Goal: Task Accomplishment & Management: Manage account settings

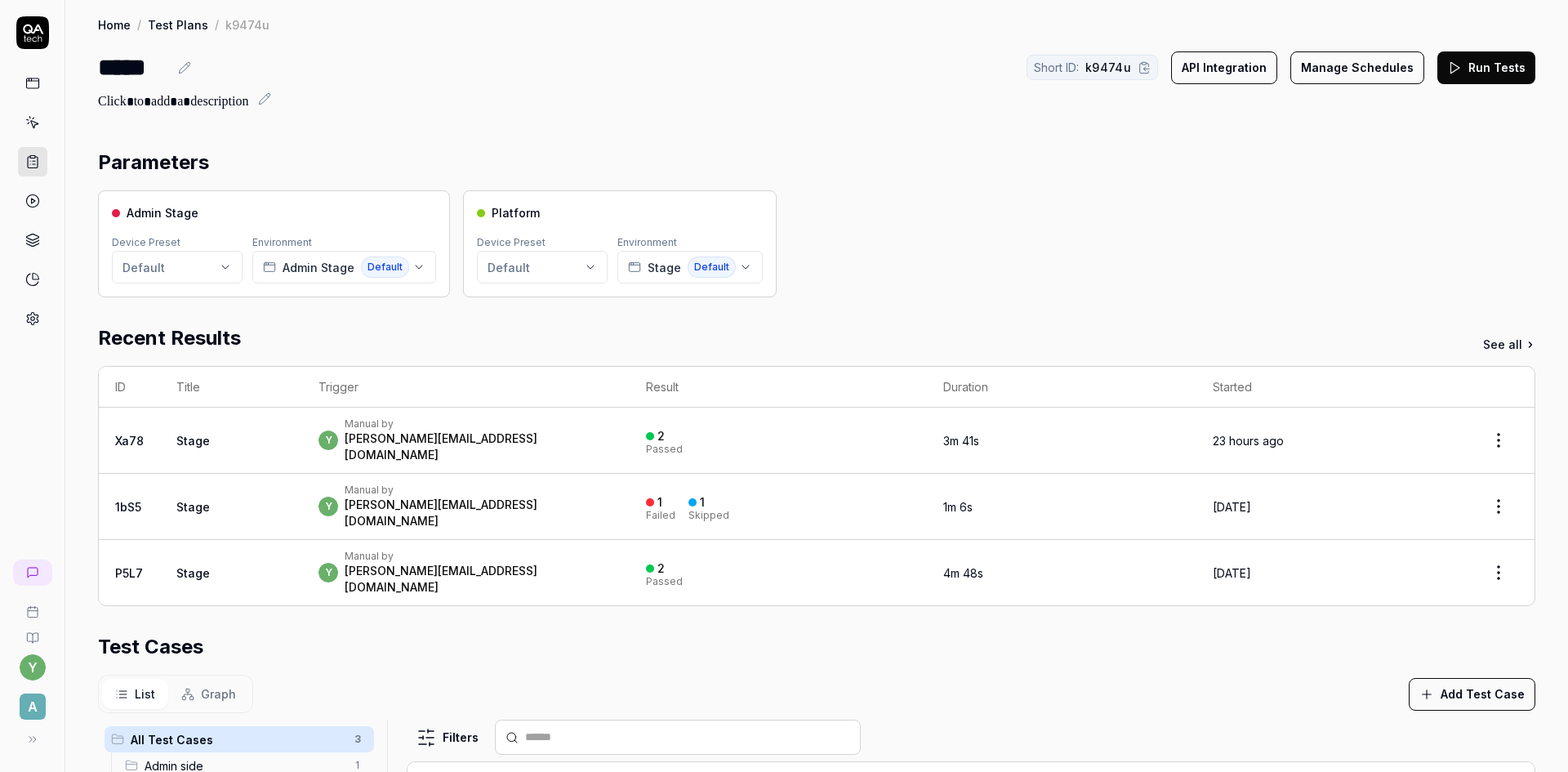
click at [1486, 70] on button "Run Tests" at bounding box center [1486, 68] width 98 height 33
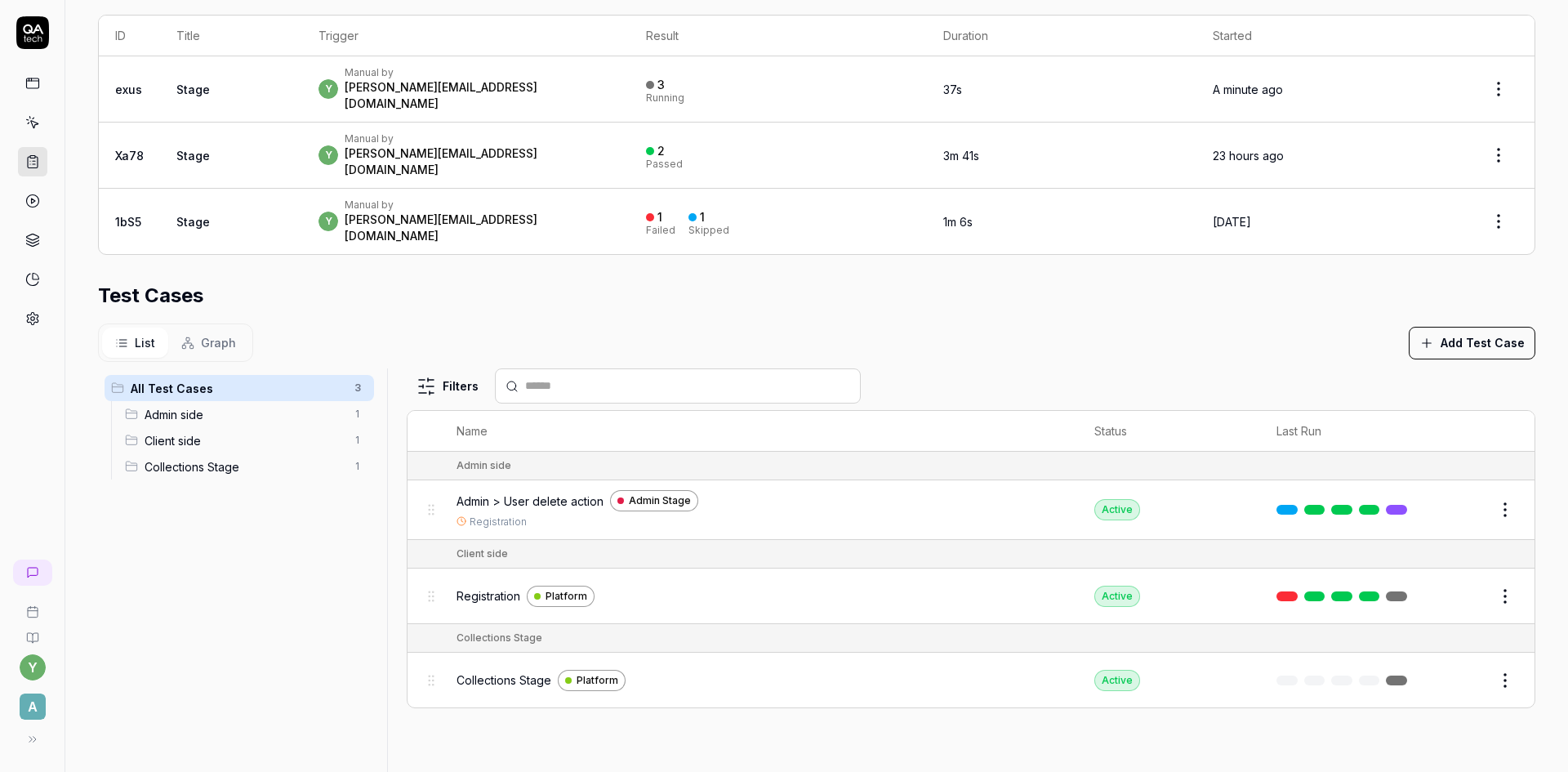
scroll to position [386, 0]
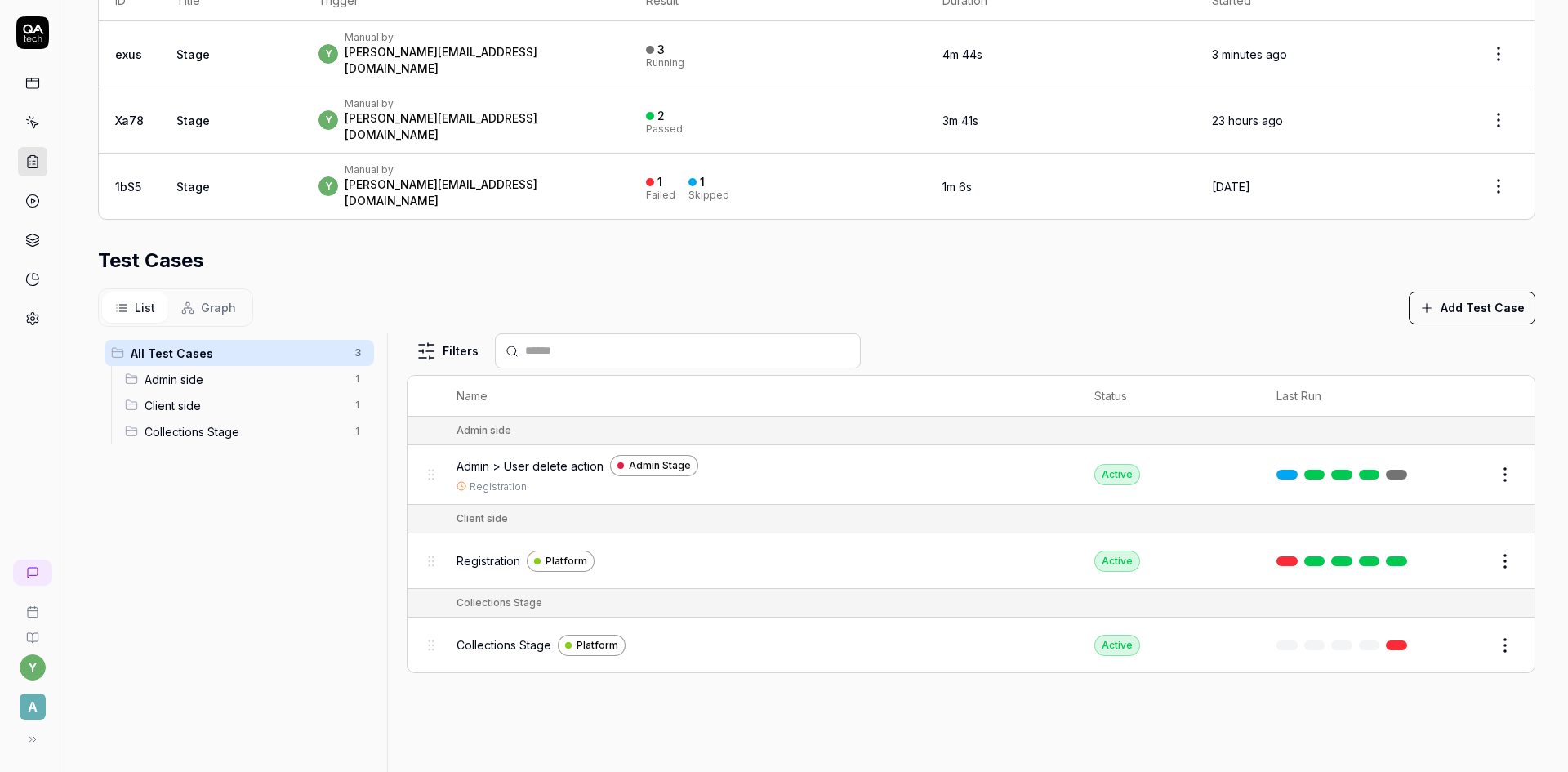
click at [519, 636] on span "Collections Stage" at bounding box center [504, 645] width 95 height 17
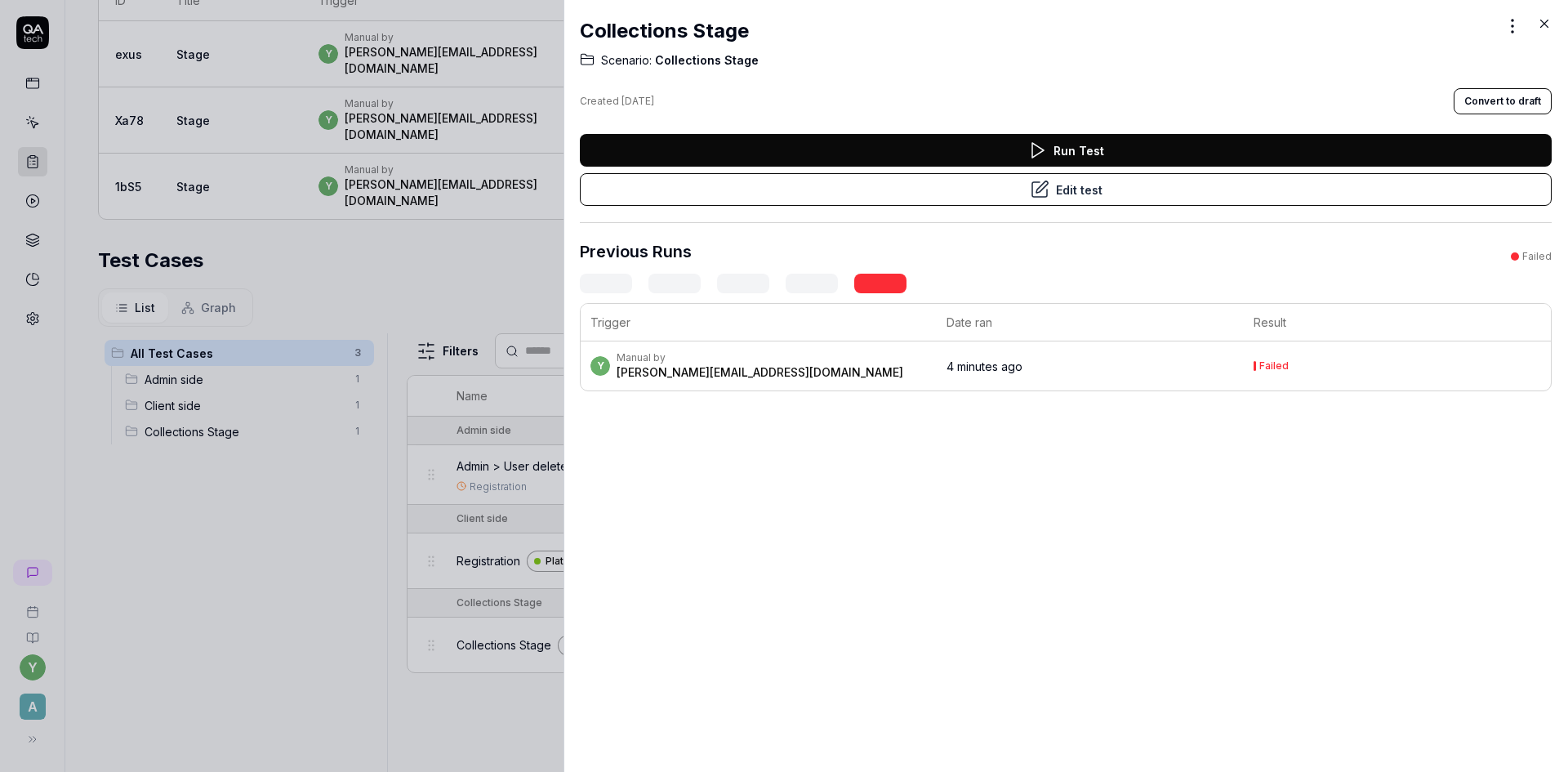
click at [930, 189] on button "Edit test" at bounding box center [1065, 189] width 972 height 33
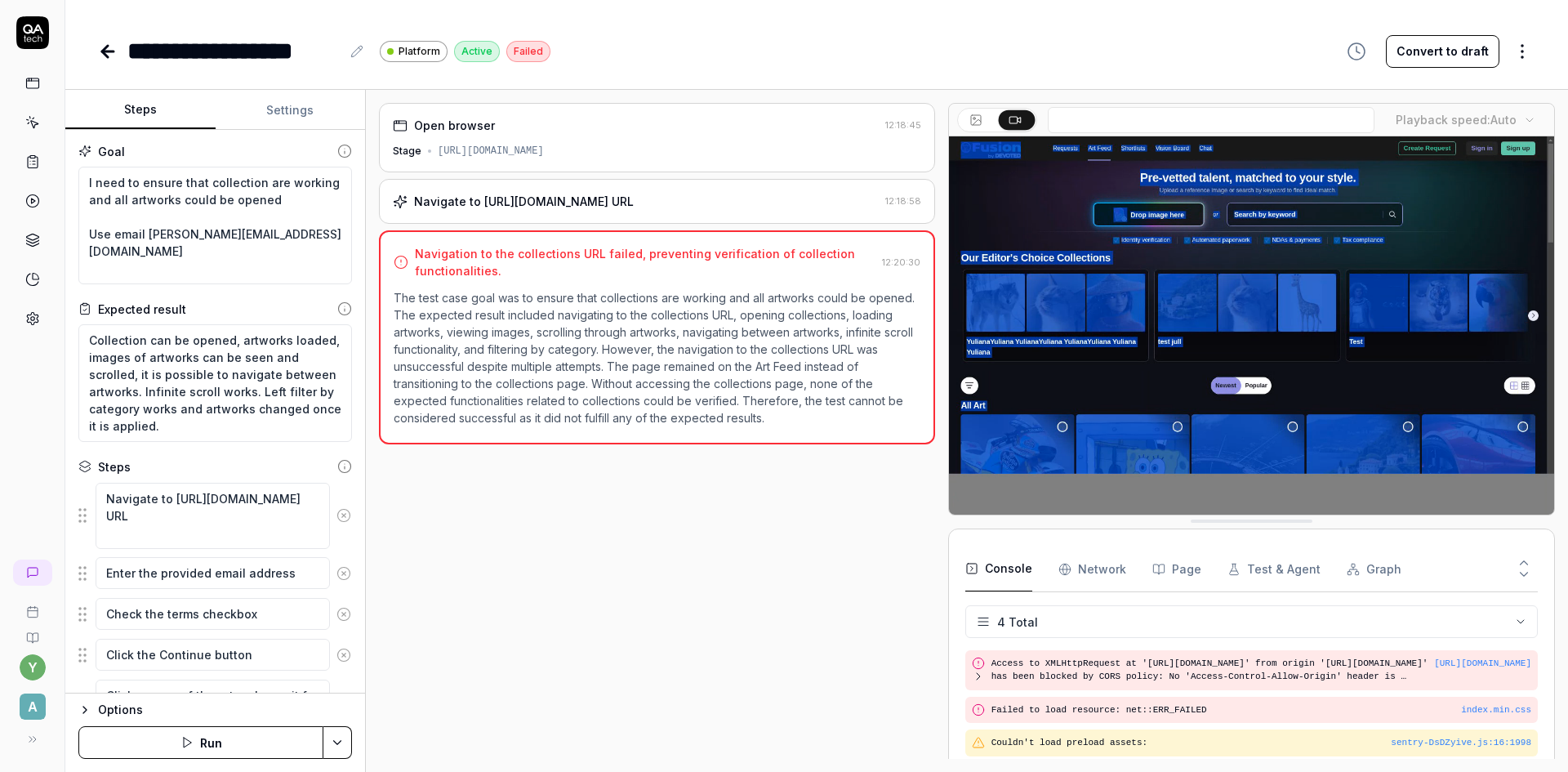
click at [297, 102] on button "Settings" at bounding box center [290, 110] width 150 height 39
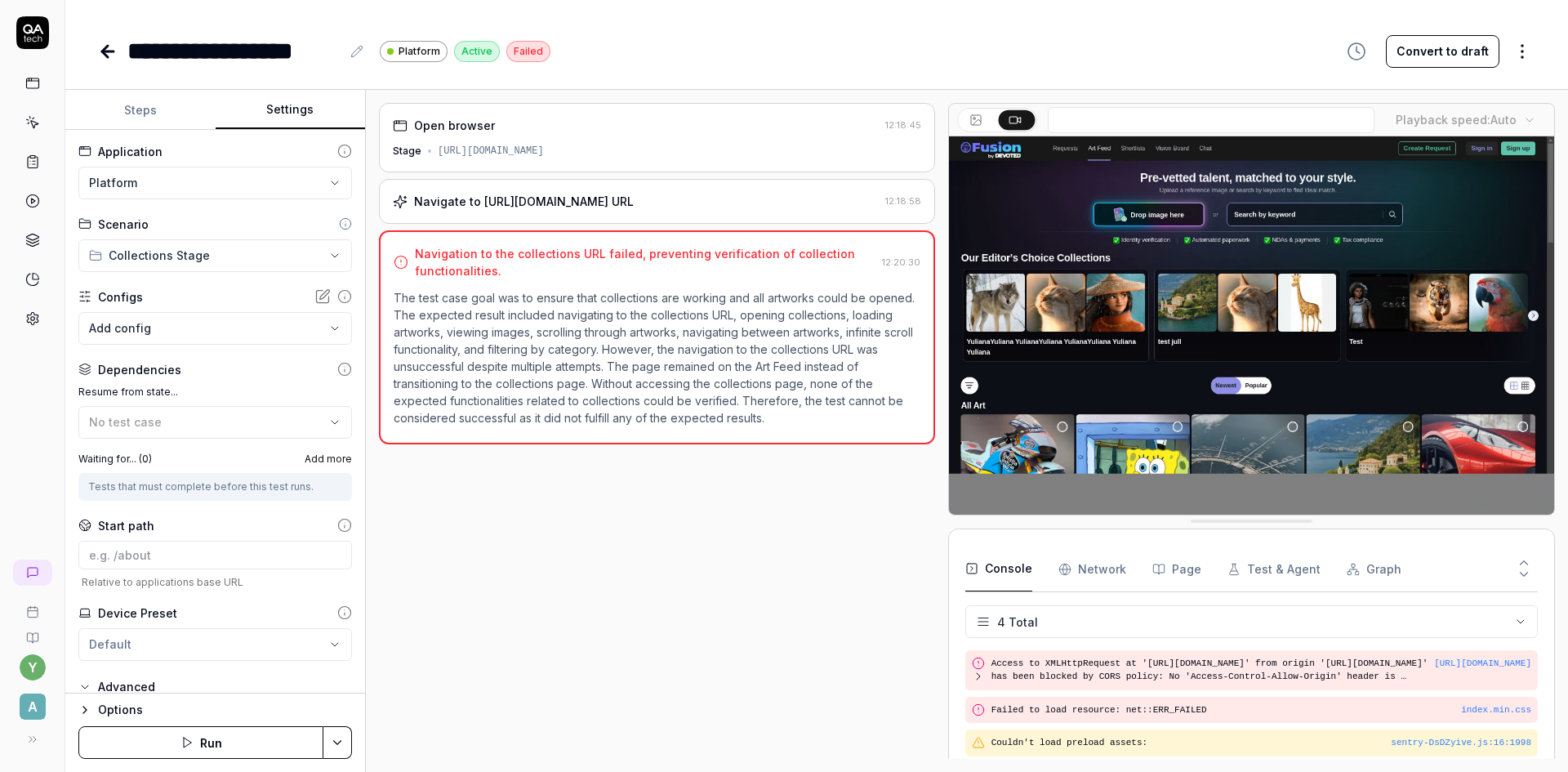
click at [130, 95] on button "Steps" at bounding box center [140, 110] width 150 height 39
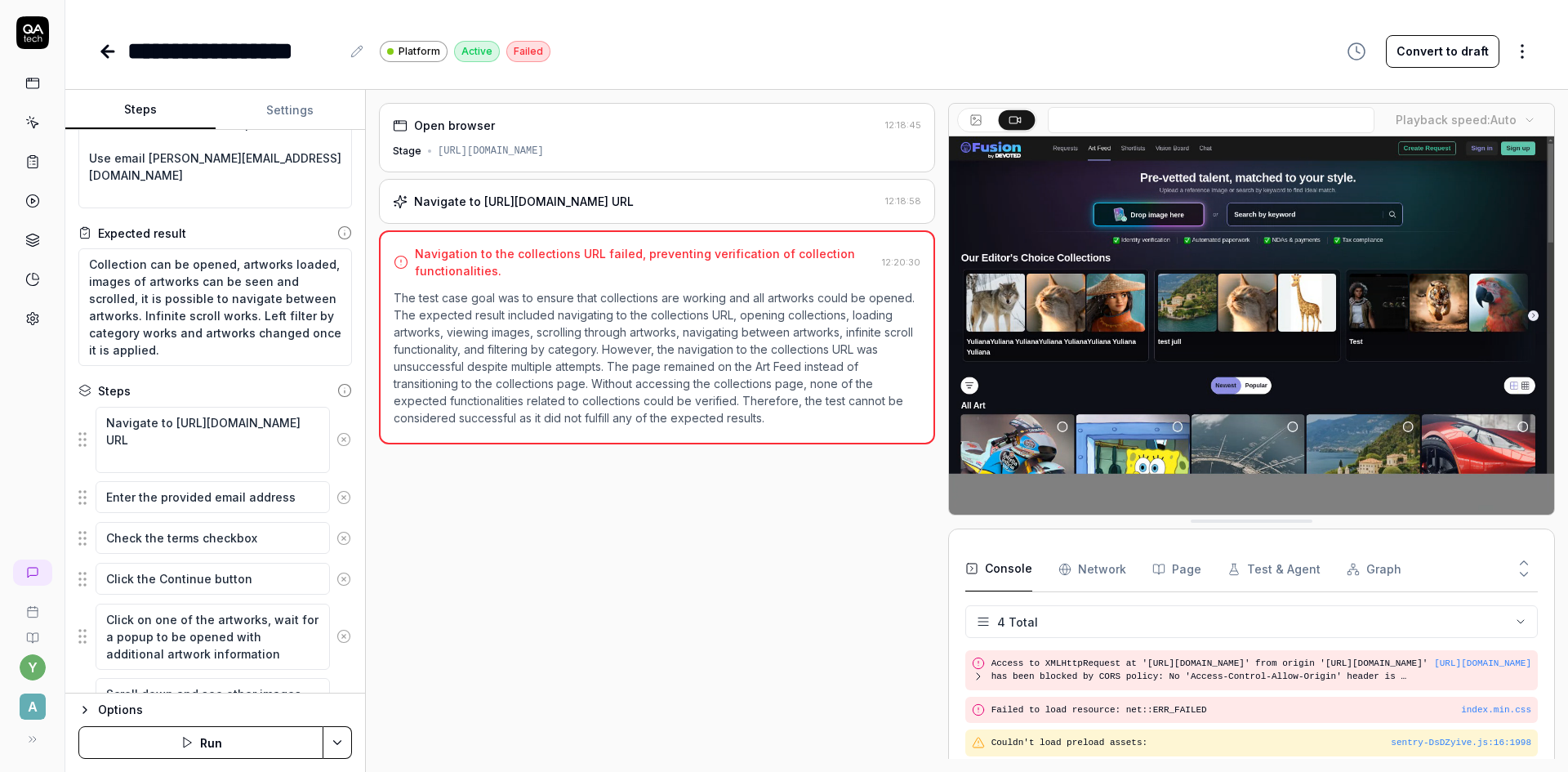
scroll to position [82, 0]
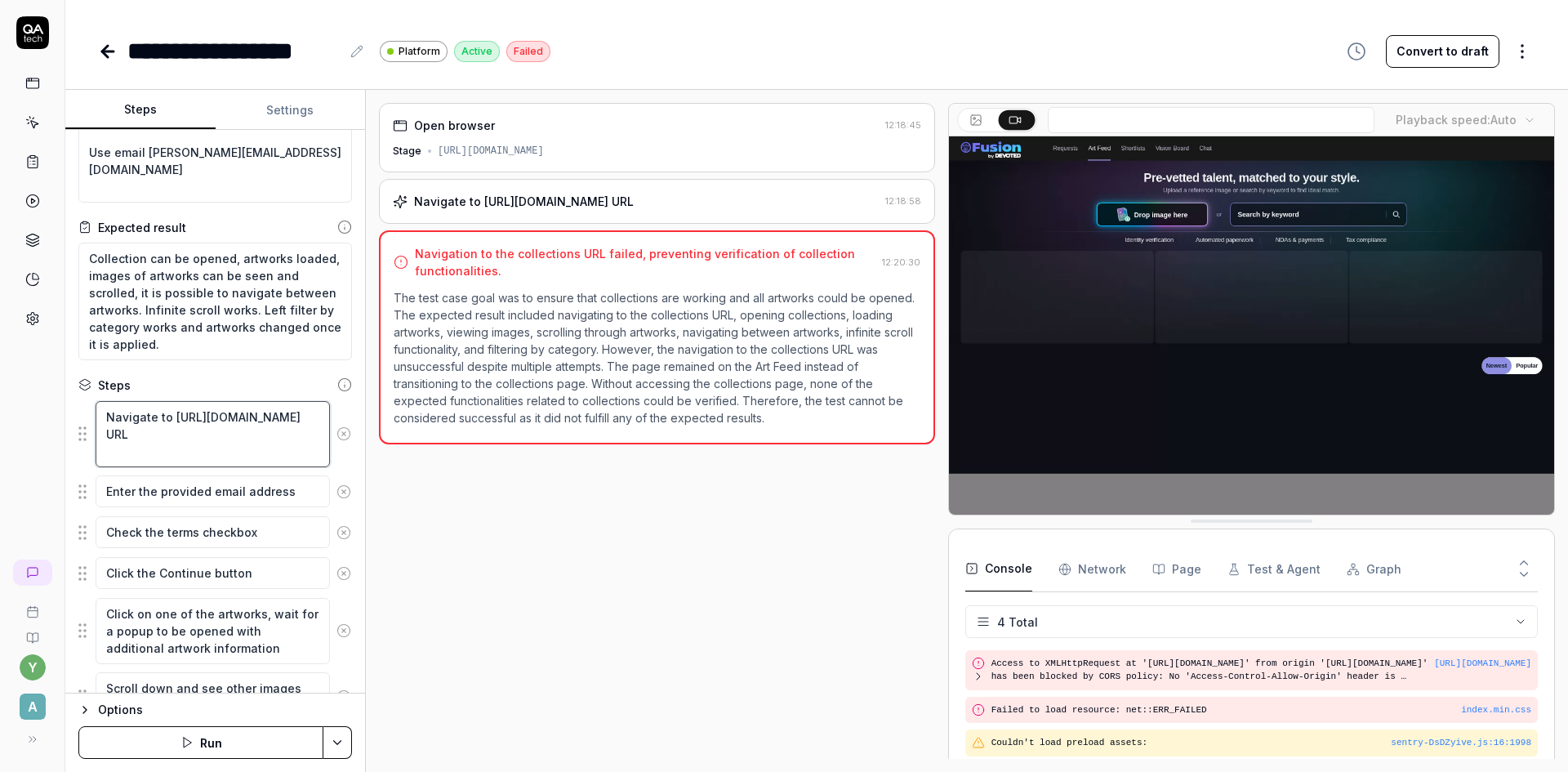
click at [260, 462] on textarea "Navigate to https://collections-stage.artlighter.com/MTcwMTM3ODI5NTE2OWQwNGY4 U…" at bounding box center [212, 434] width 235 height 66
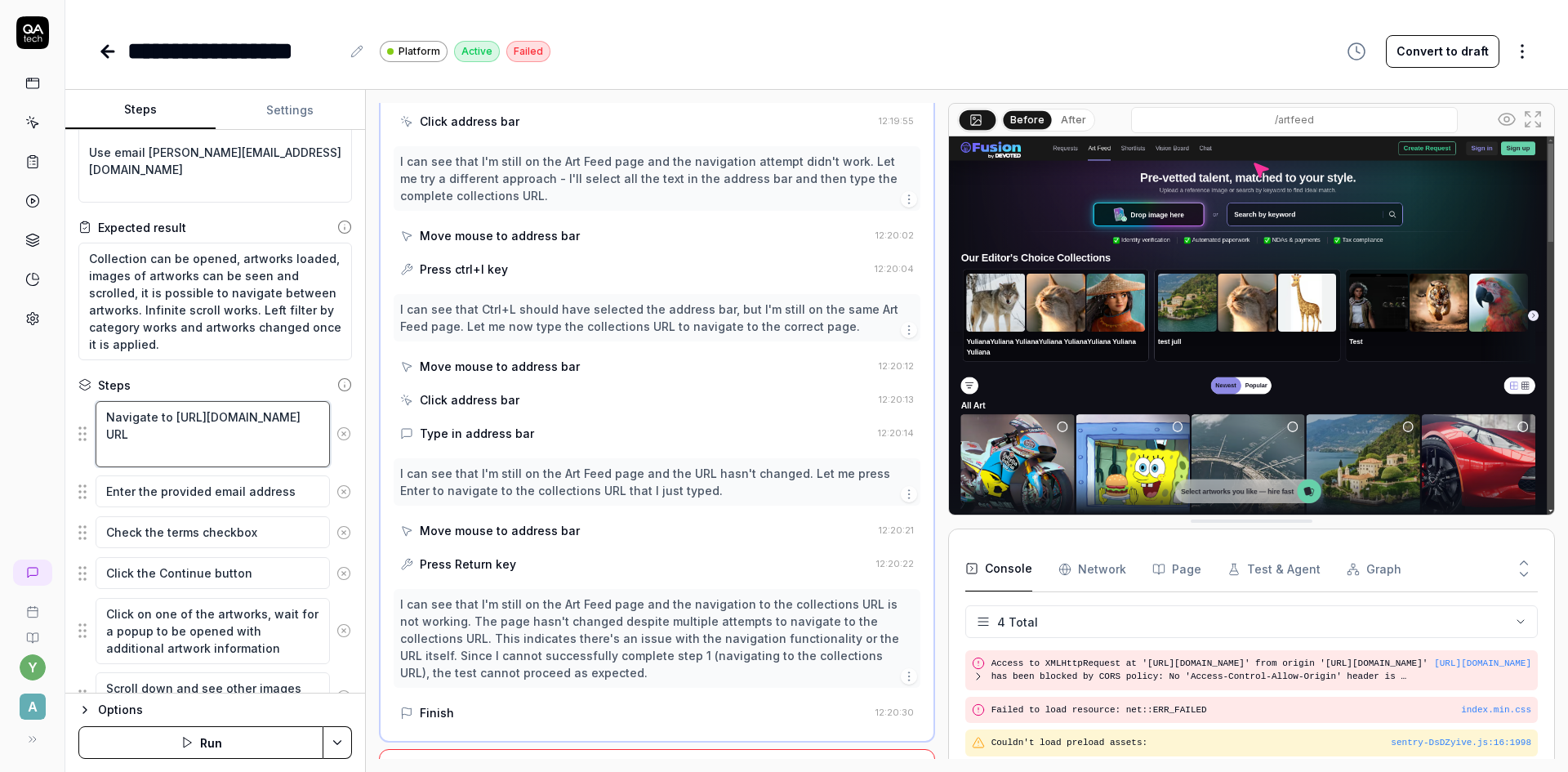
scroll to position [1058, 0]
click at [296, 497] on textarea "Enter the provided email address" at bounding box center [212, 490] width 235 height 32
click at [287, 535] on textarea "Check the terms checkbox" at bounding box center [212, 532] width 235 height 32
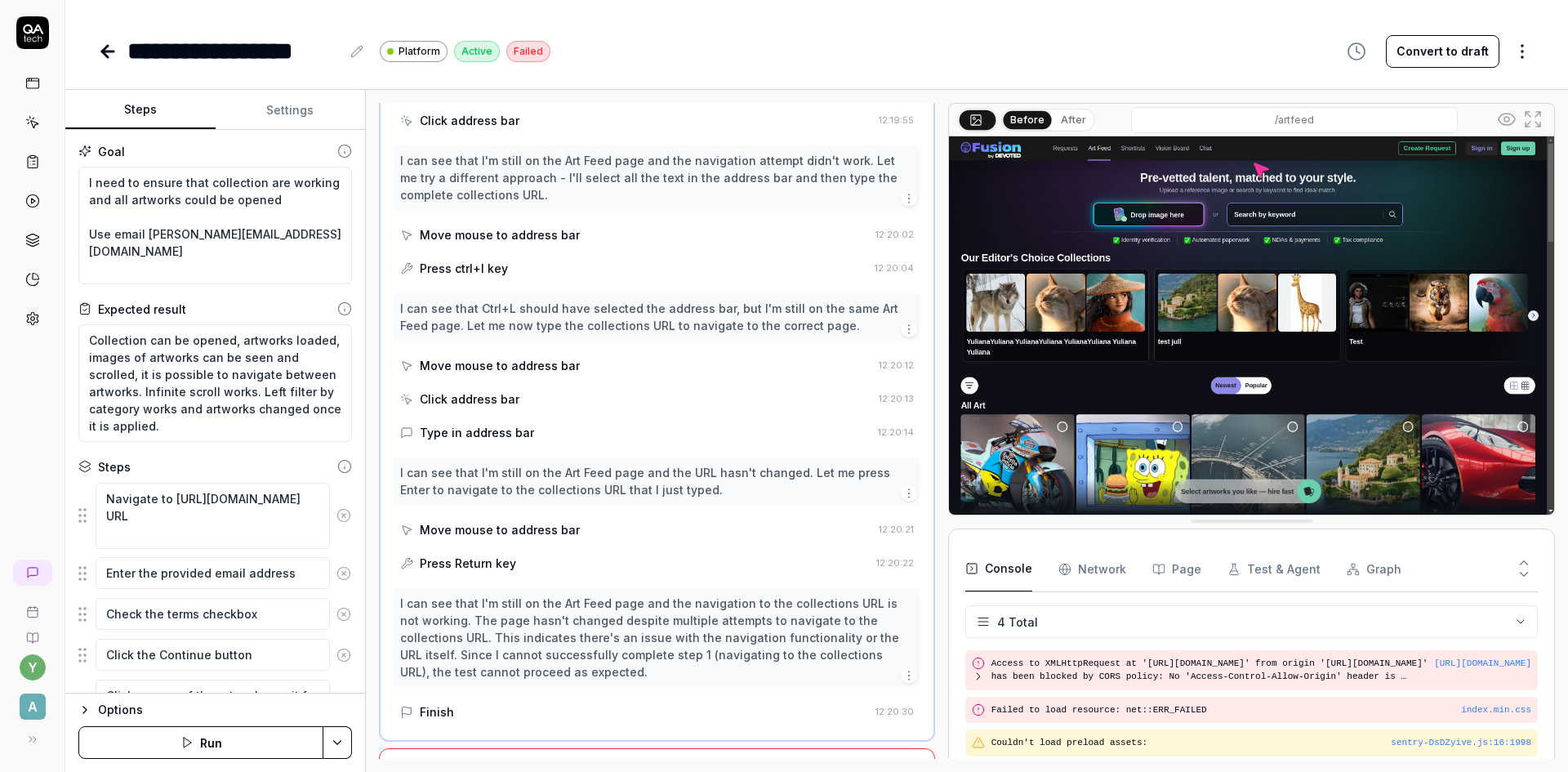
click at [275, 101] on button "Settings" at bounding box center [290, 110] width 150 height 39
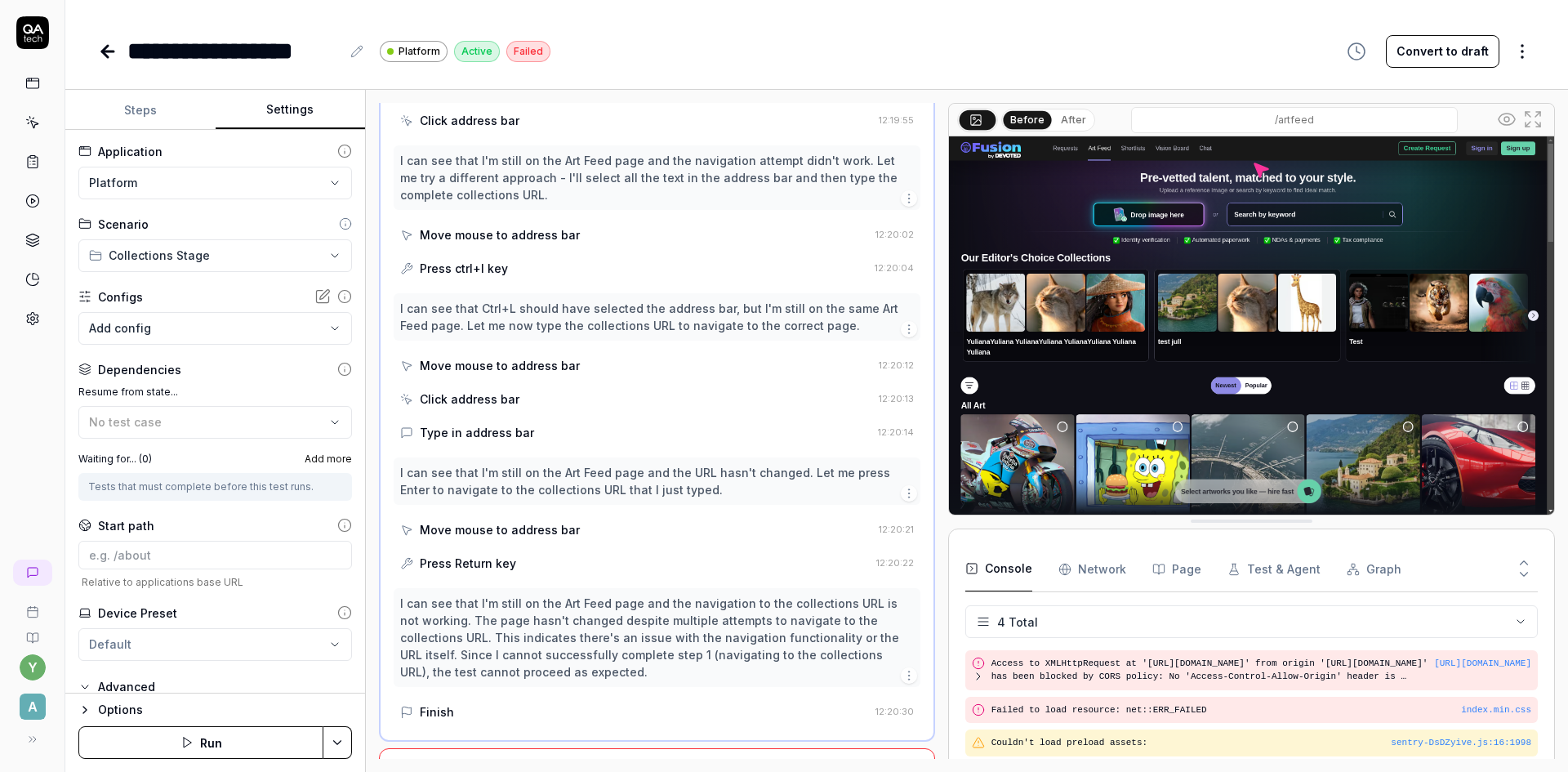
click at [141, 111] on button "Steps" at bounding box center [140, 110] width 150 height 39
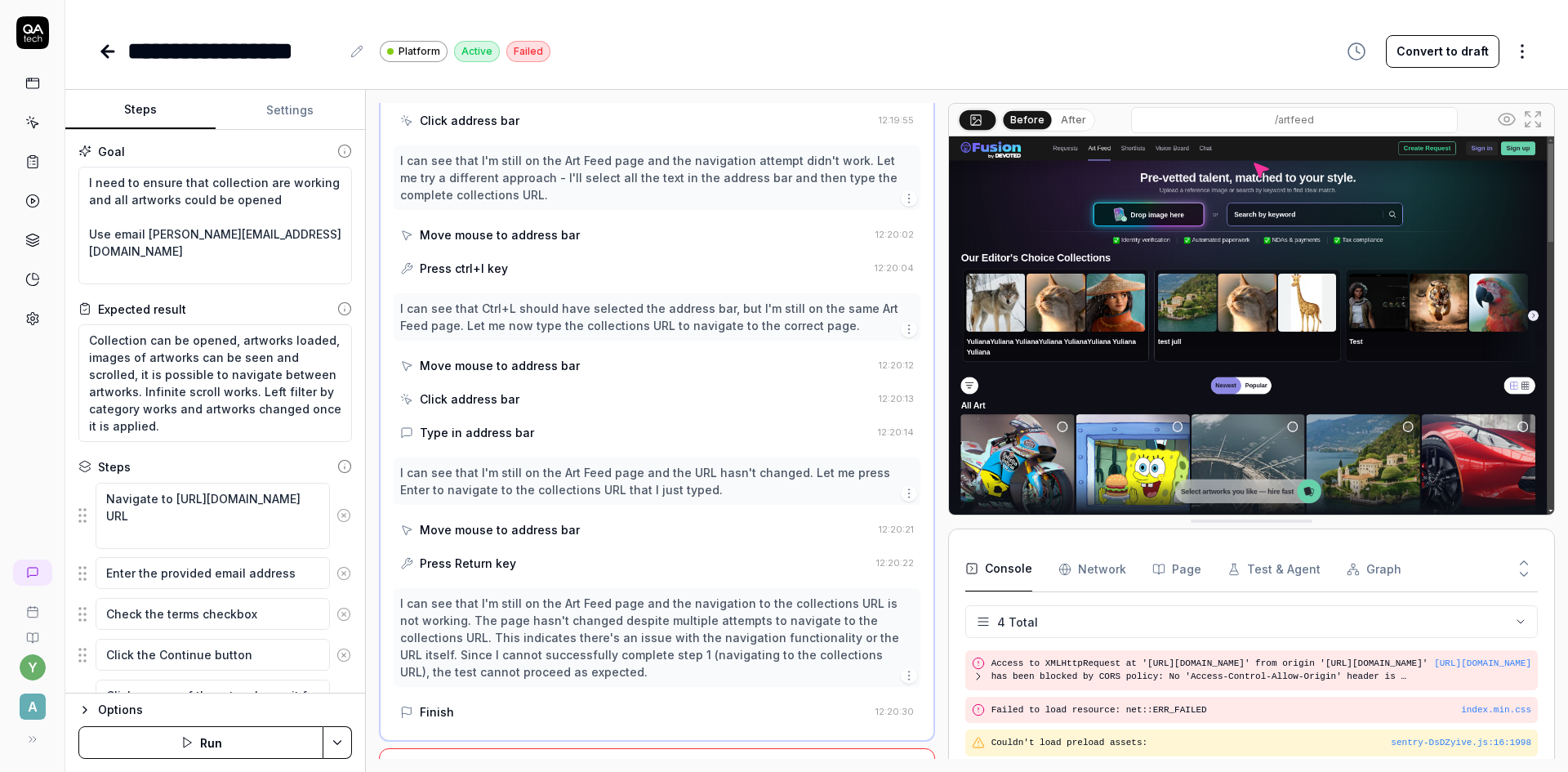
click at [522, 60] on div "Failed" at bounding box center [529, 51] width 44 height 21
click at [247, 520] on textarea "Navigate to https://collections-stage.artlighter.com/MTcwMTM3ODI5NTE2OWQwNGY4 U…" at bounding box center [212, 515] width 235 height 66
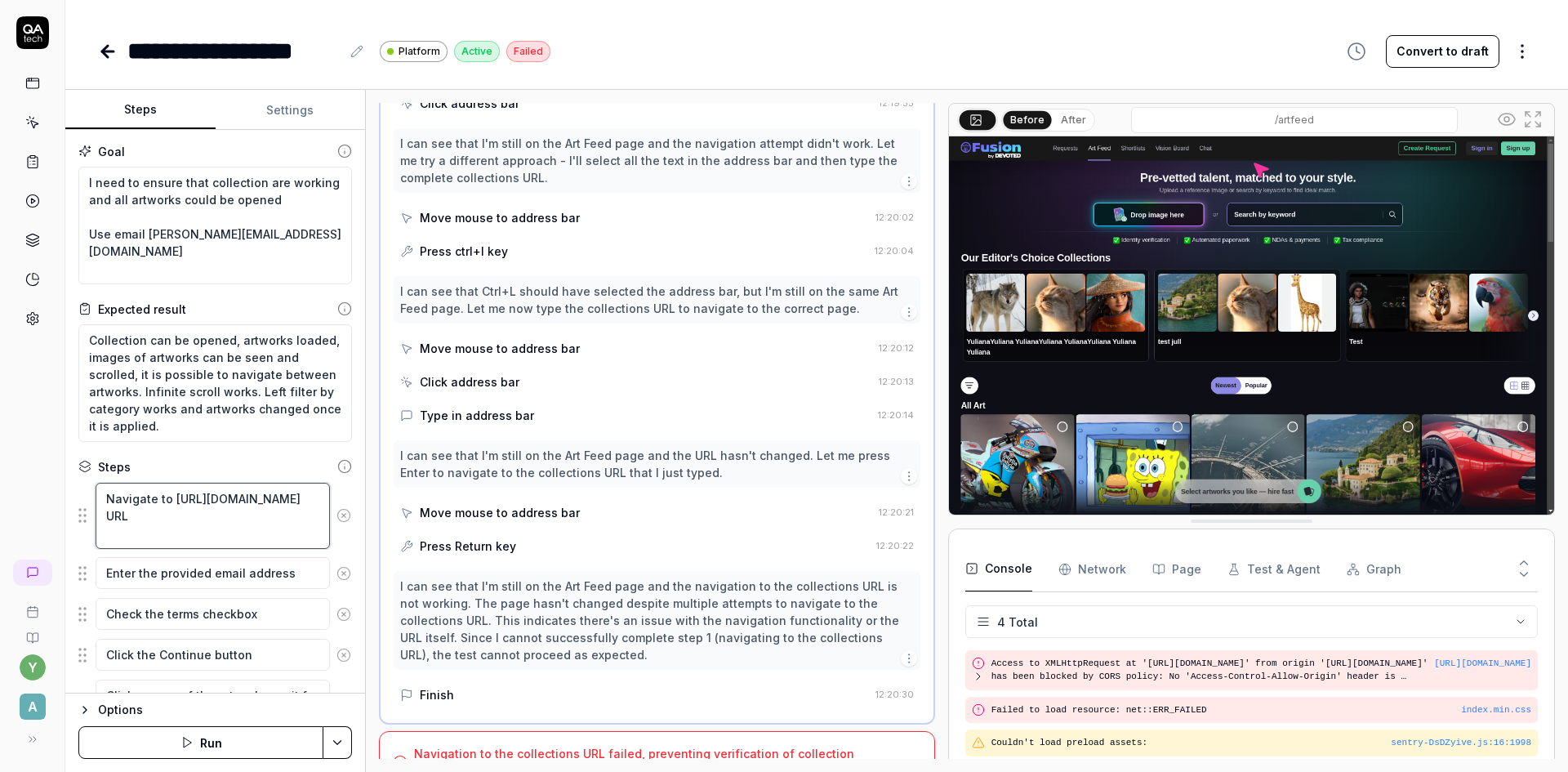
scroll to position [1127, 0]
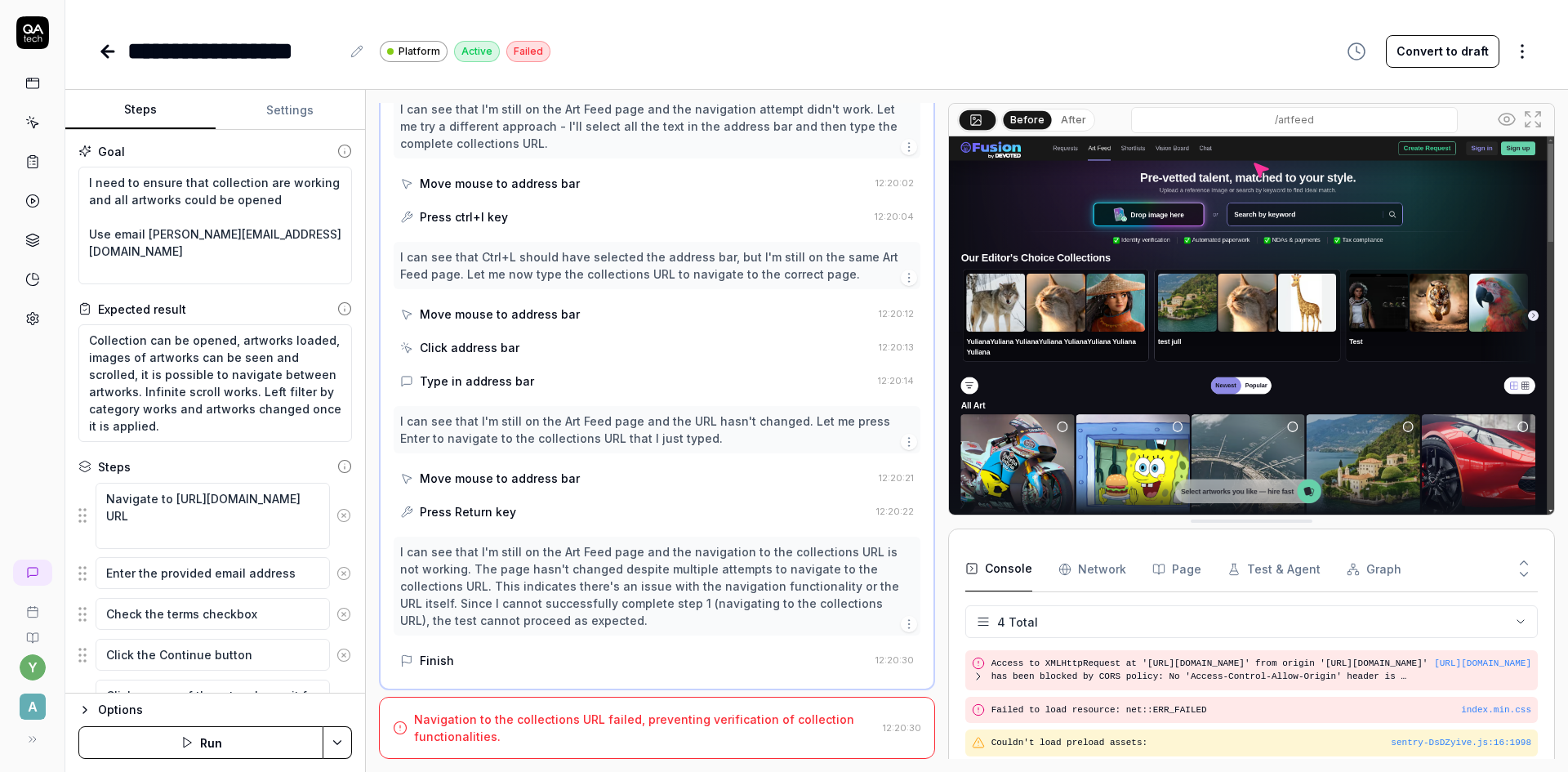
click at [613, 740] on div "Navigation to the collections URL failed, preventing verification of collection…" at bounding box center [645, 728] width 462 height 35
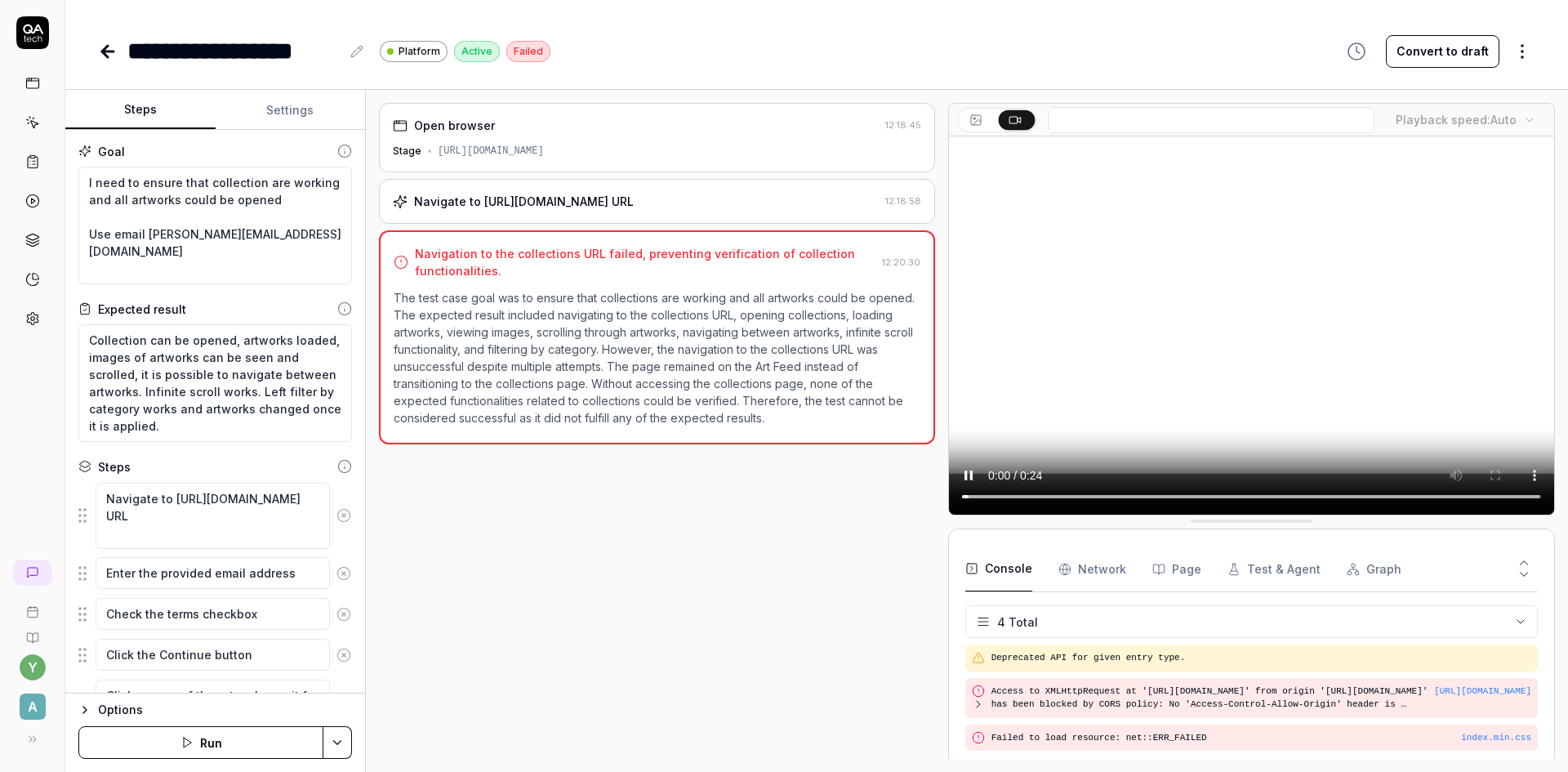
scroll to position [28, 0]
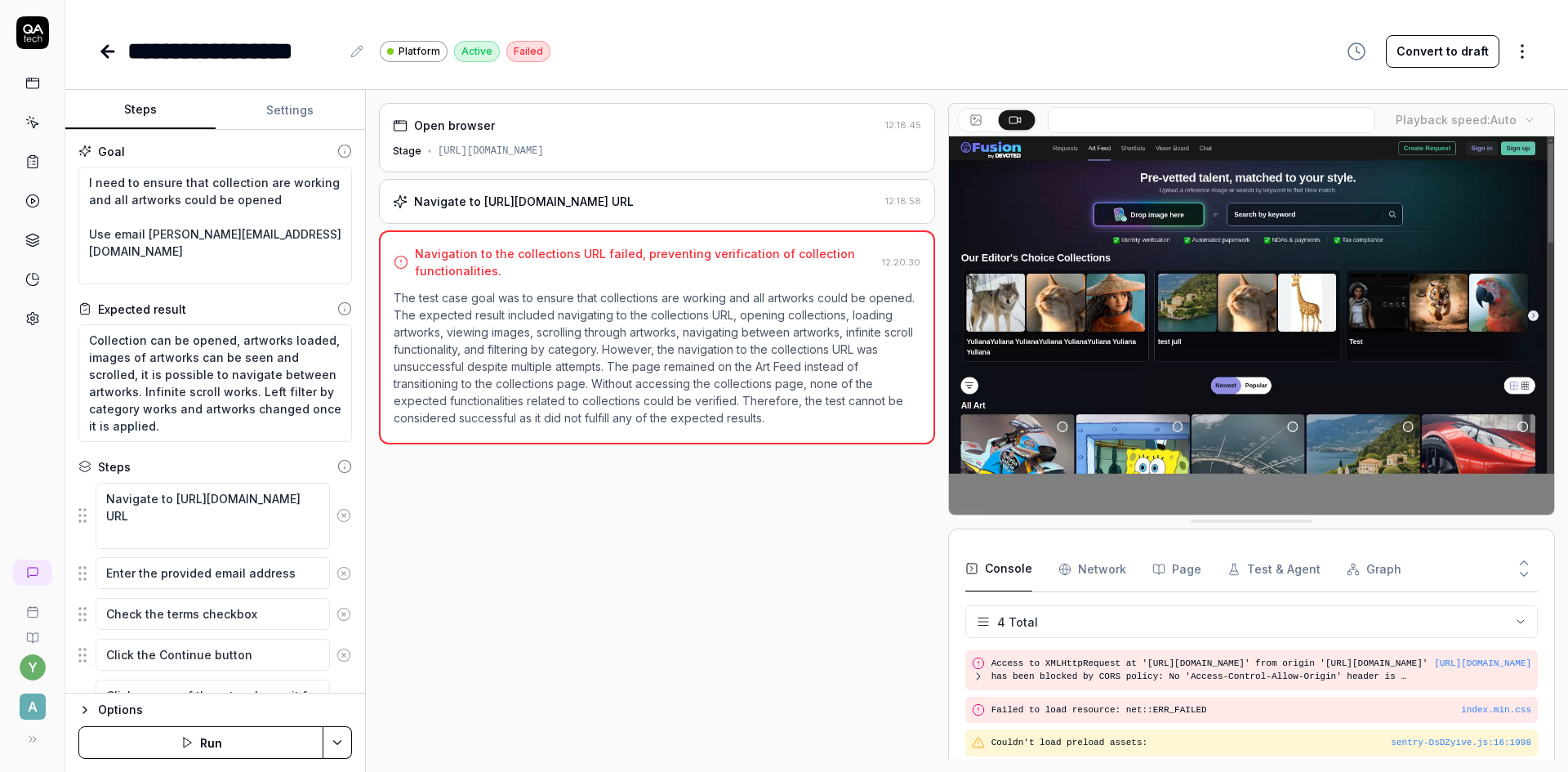
click at [112, 52] on icon at bounding box center [108, 52] width 12 height 0
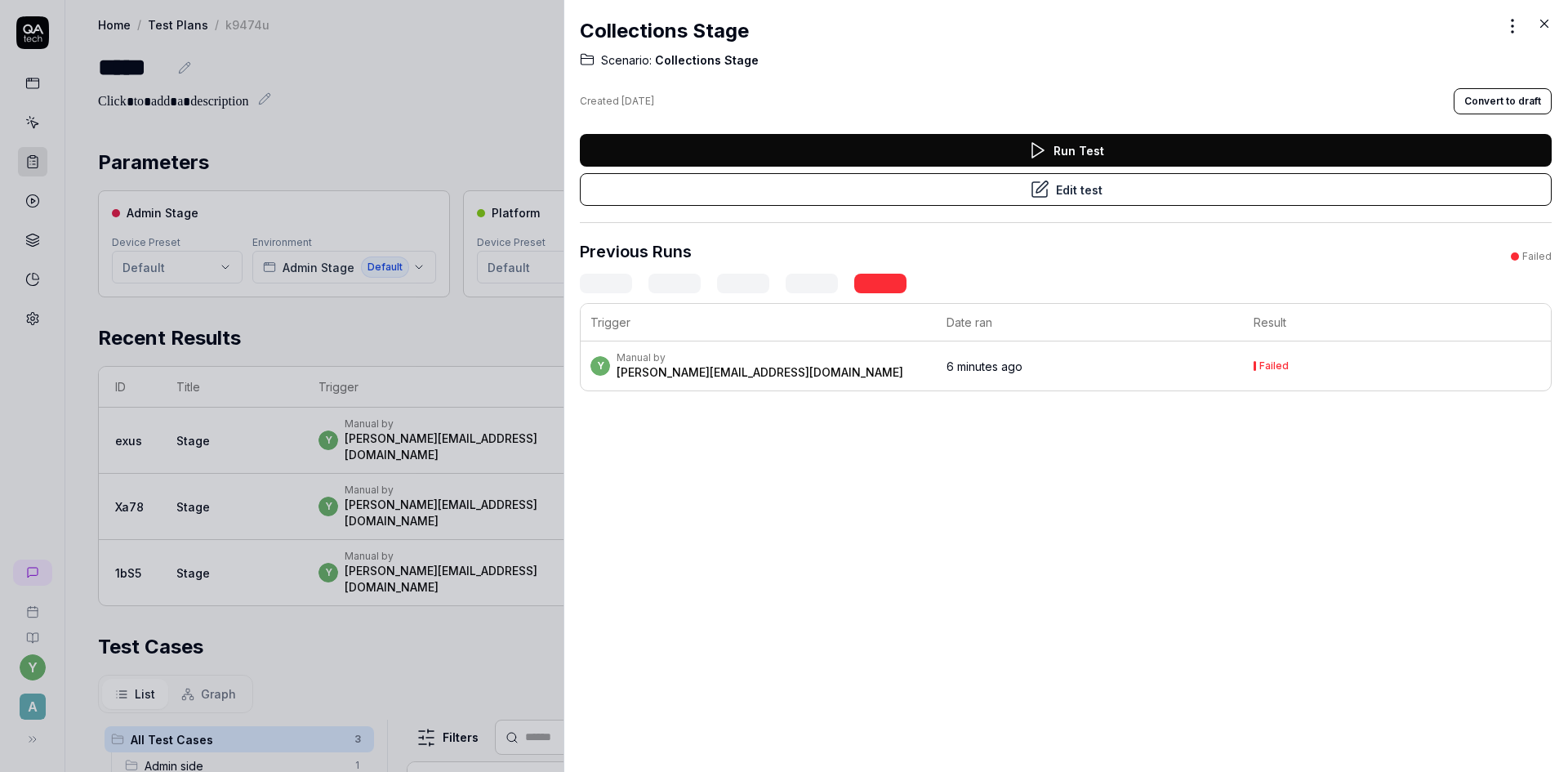
click at [454, 85] on div at bounding box center [784, 386] width 1568 height 772
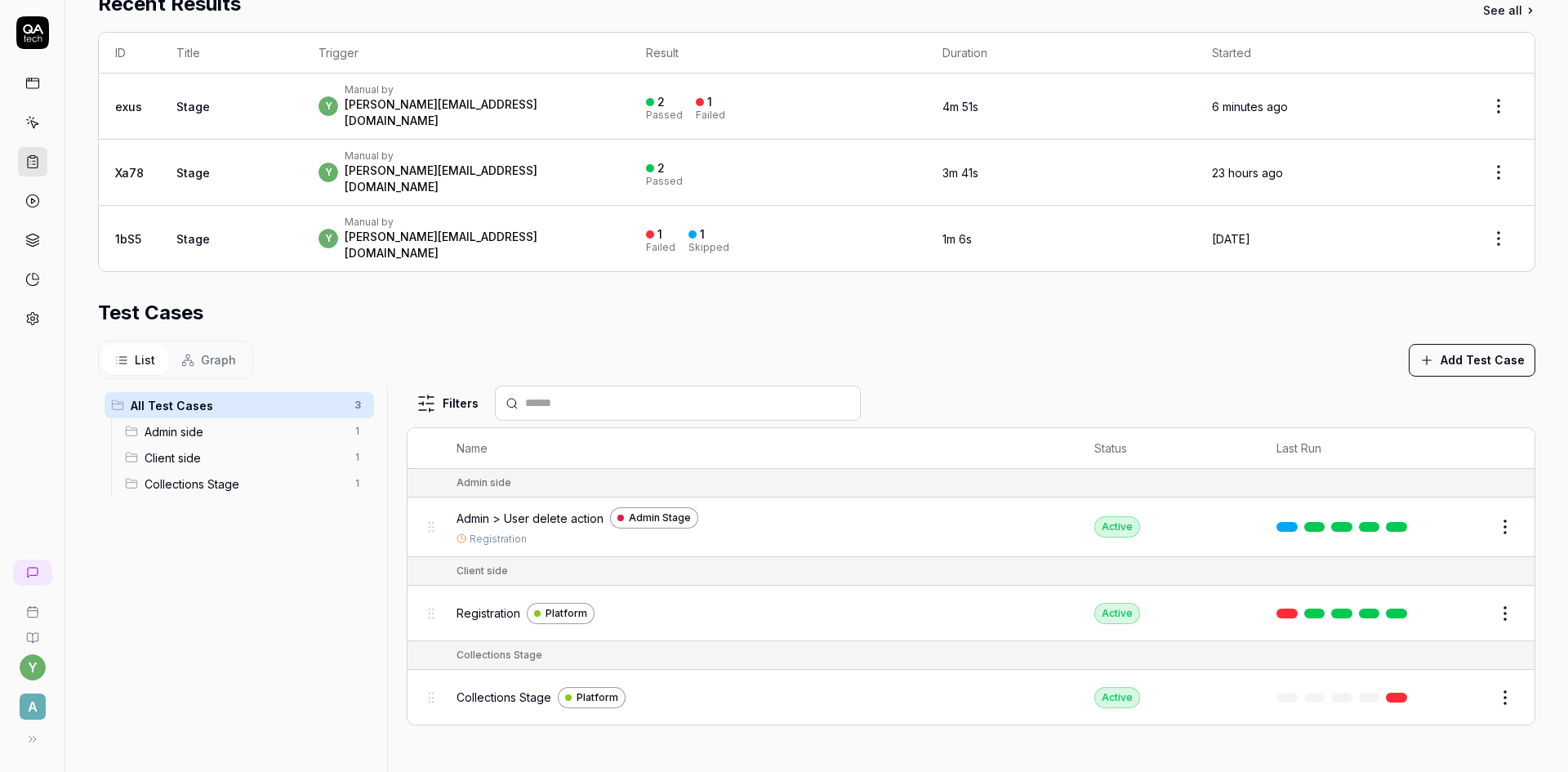
scroll to position [386, 0]
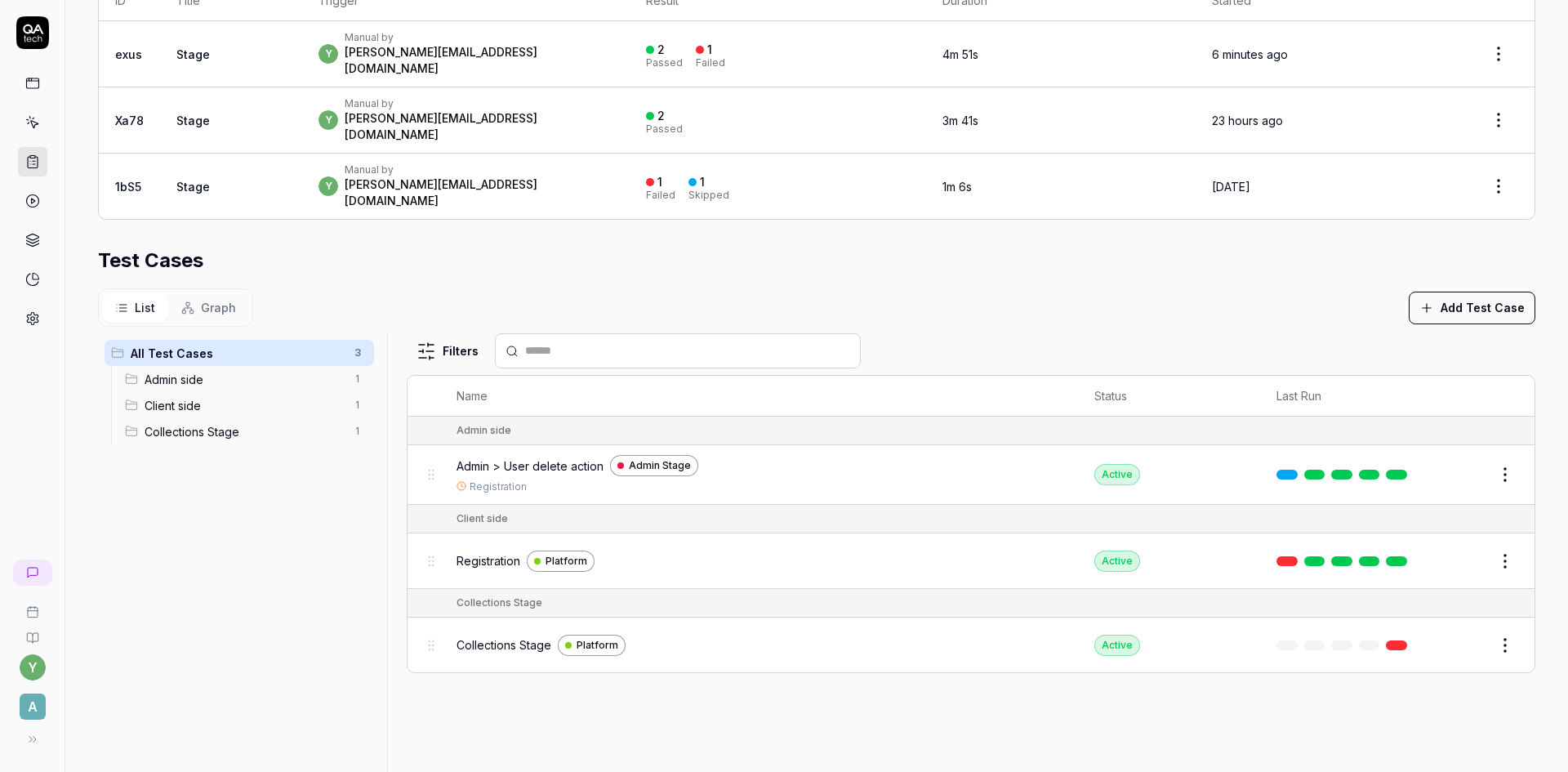
click at [486, 636] on span "Collections Stage" at bounding box center [504, 645] width 95 height 17
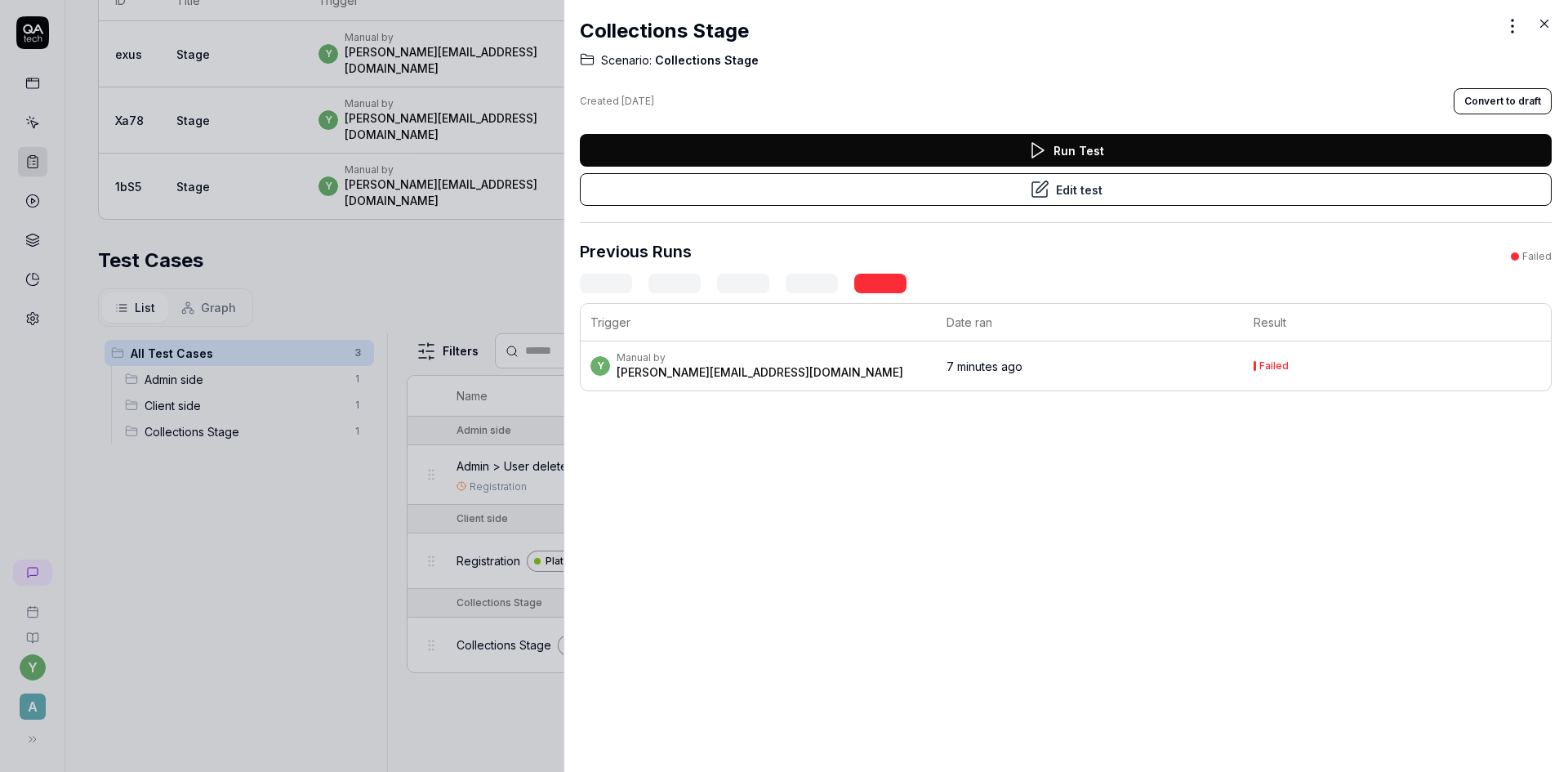
click at [883, 189] on button "Edit test" at bounding box center [1065, 189] width 972 height 33
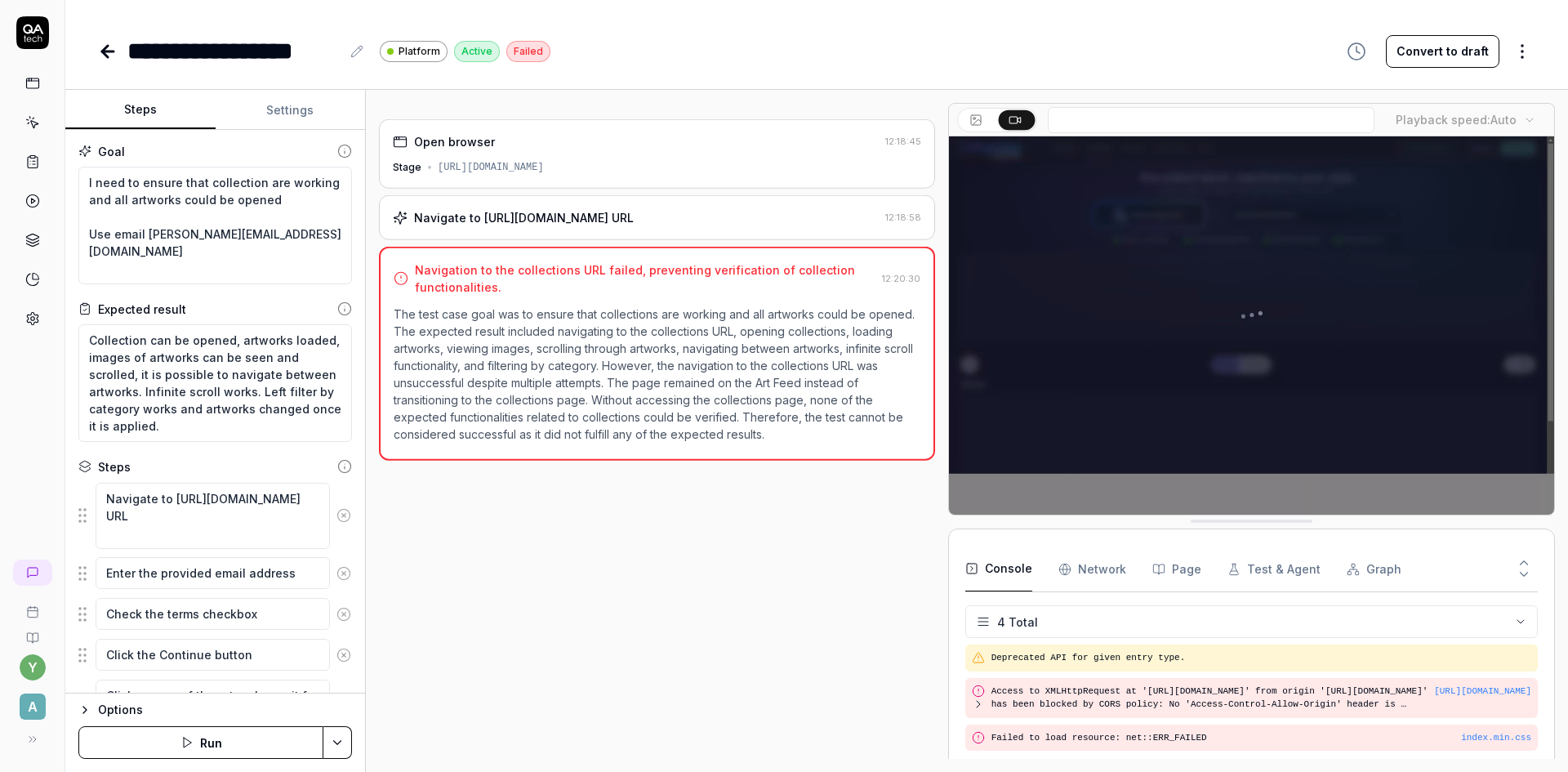
scroll to position [28, 0]
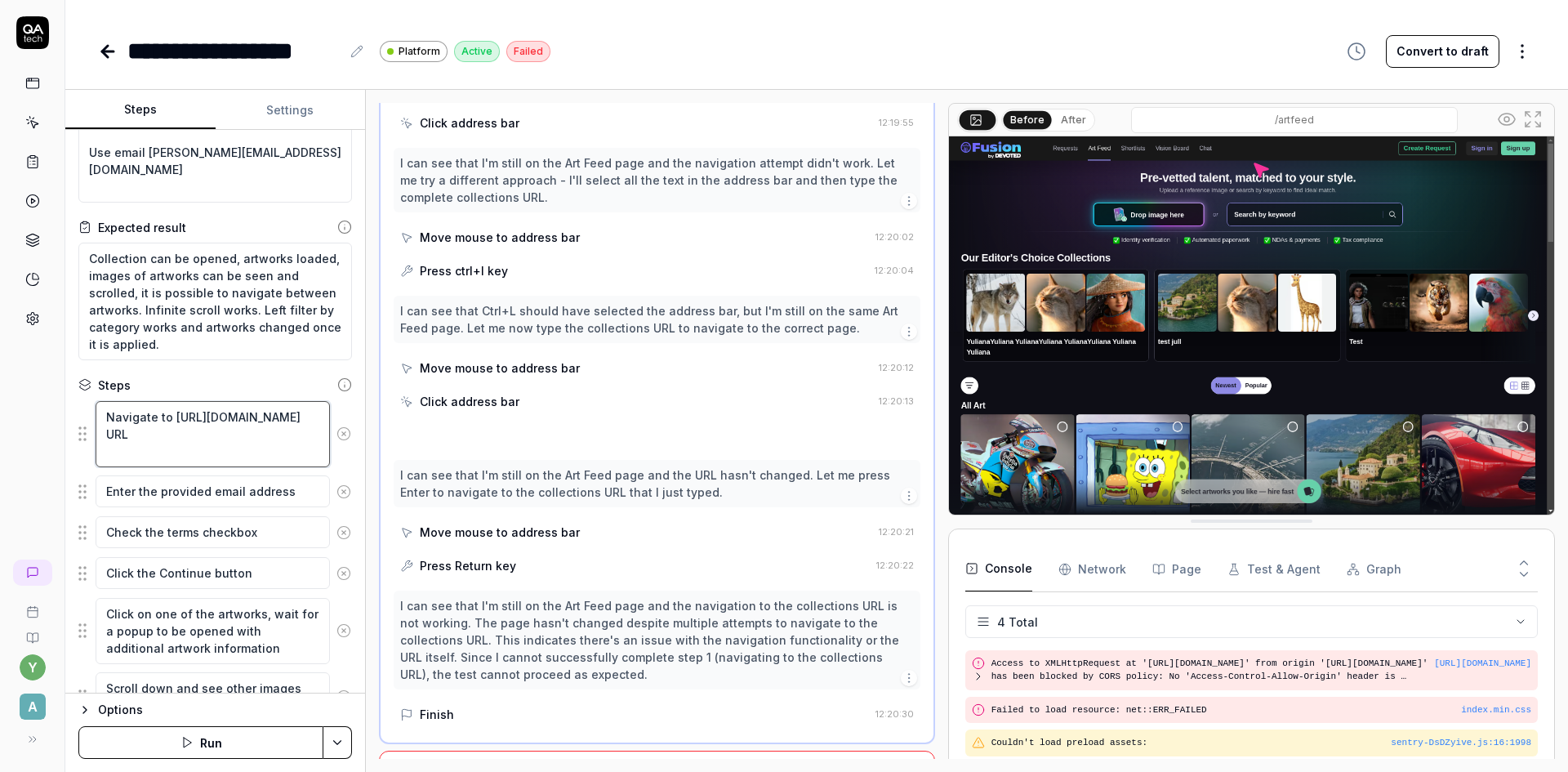
scroll to position [1058, 0]
drag, startPoint x: 248, startPoint y: 457, endPoint x: 172, endPoint y: 420, distance: 84.5
click at [172, 420] on textarea "Navigate to https://collections-stage.artlighter.com/MTcwMTM3ODI5NTE2OWQwNGY4 U…" at bounding box center [212, 434] width 235 height 66
click at [275, 112] on button "Settings" at bounding box center [290, 110] width 150 height 39
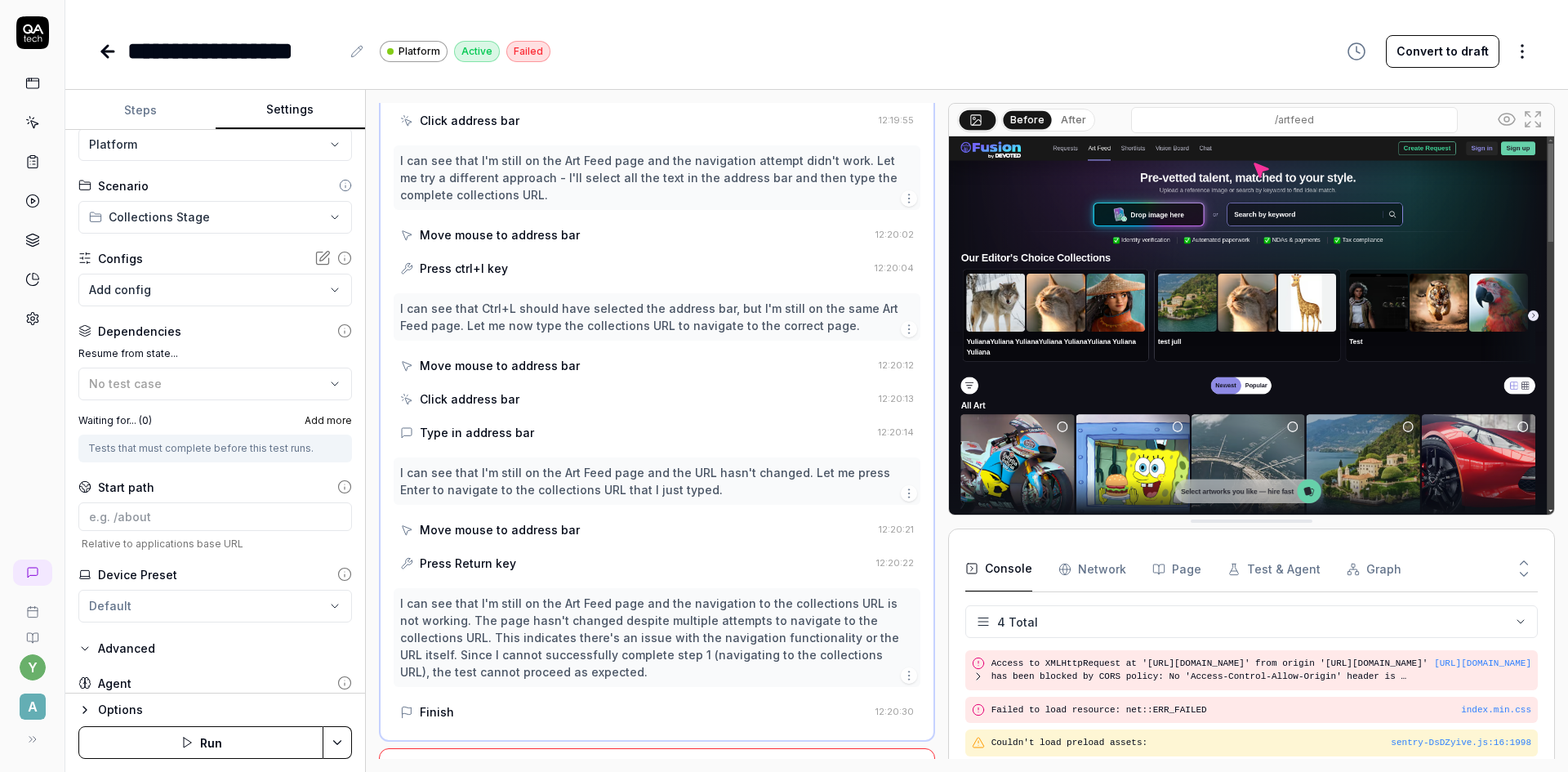
scroll to position [145, 0]
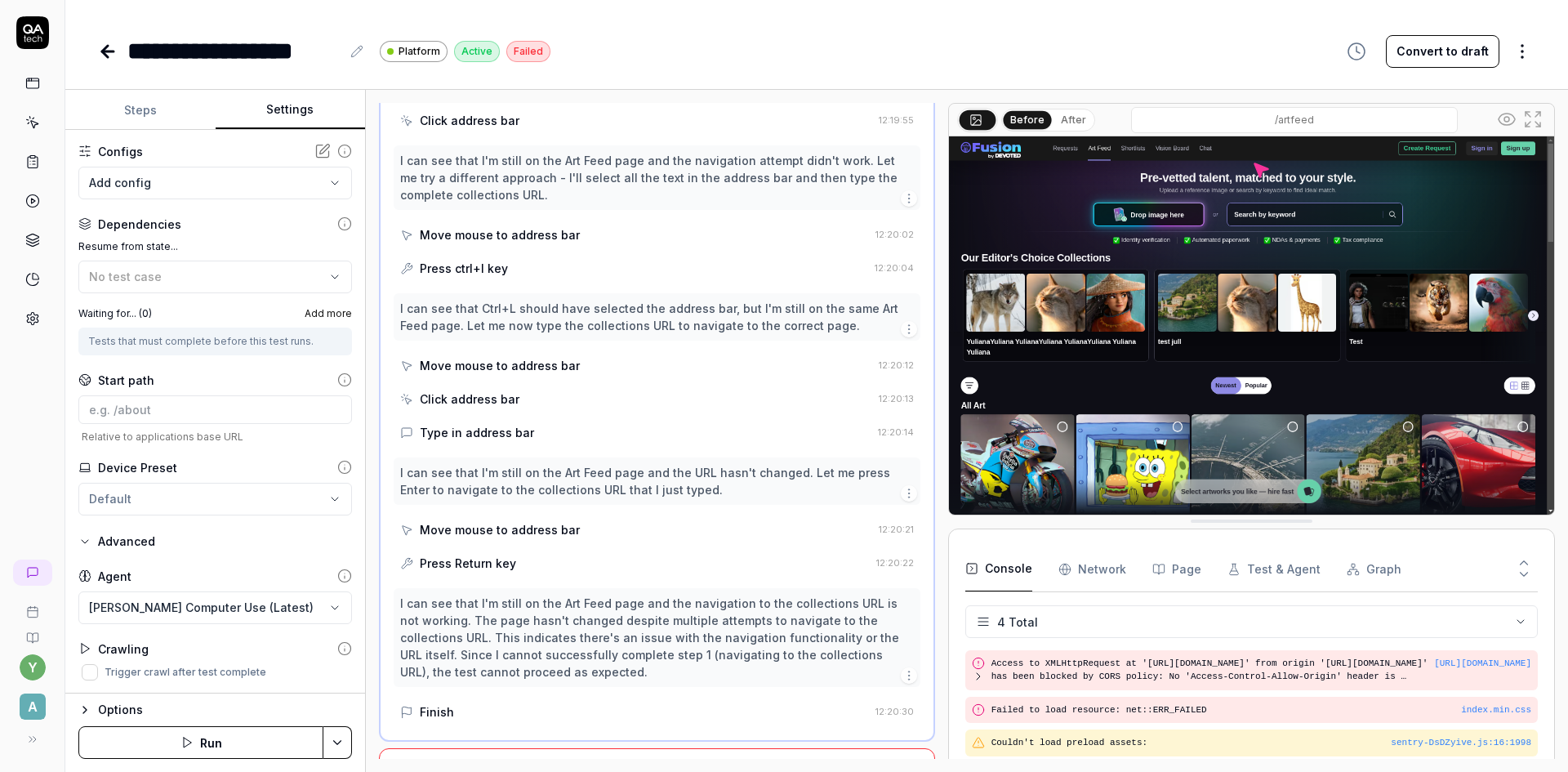
click at [198, 705] on div "Options" at bounding box center [225, 710] width 254 height 19
click at [199, 622] on html "**********" at bounding box center [784, 386] width 1568 height 772
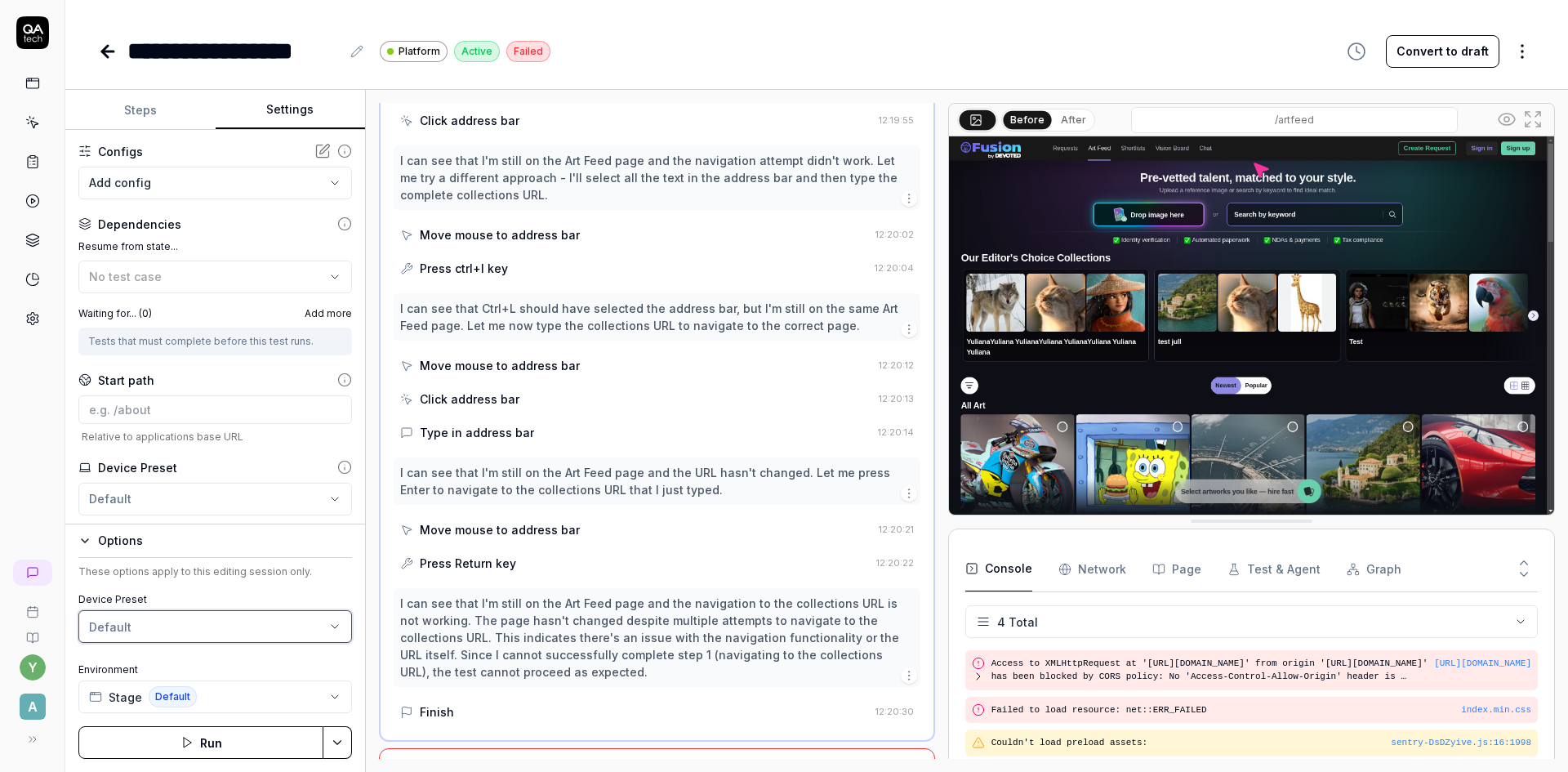
click at [356, 671] on html "**********" at bounding box center [784, 386] width 1568 height 772
click at [279, 703] on button "Stage Default" at bounding box center [215, 697] width 274 height 33
click at [109, 56] on icon at bounding box center [108, 51] width 19 height 19
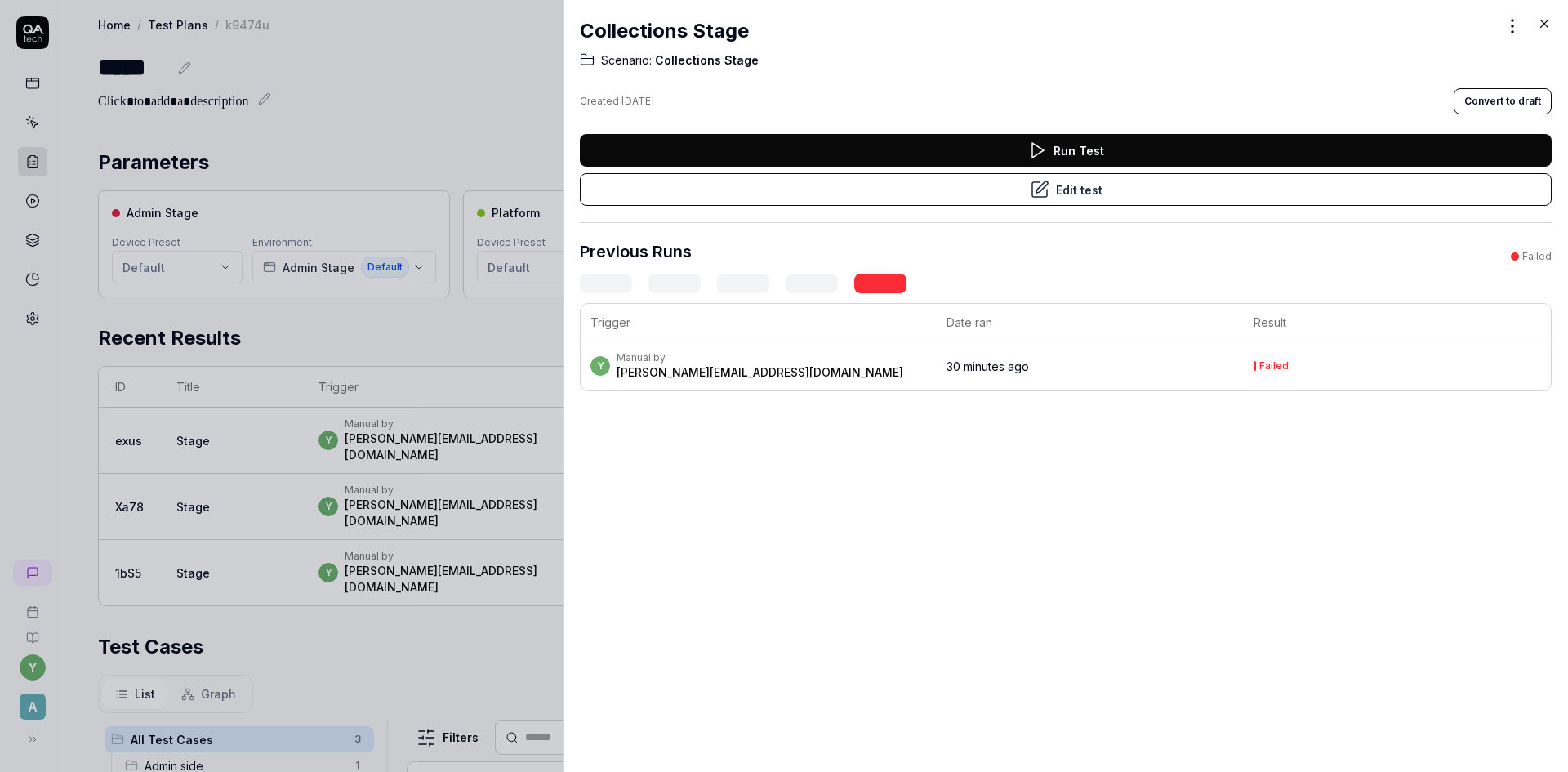
click at [1547, 25] on icon at bounding box center [1544, 23] width 14 height 14
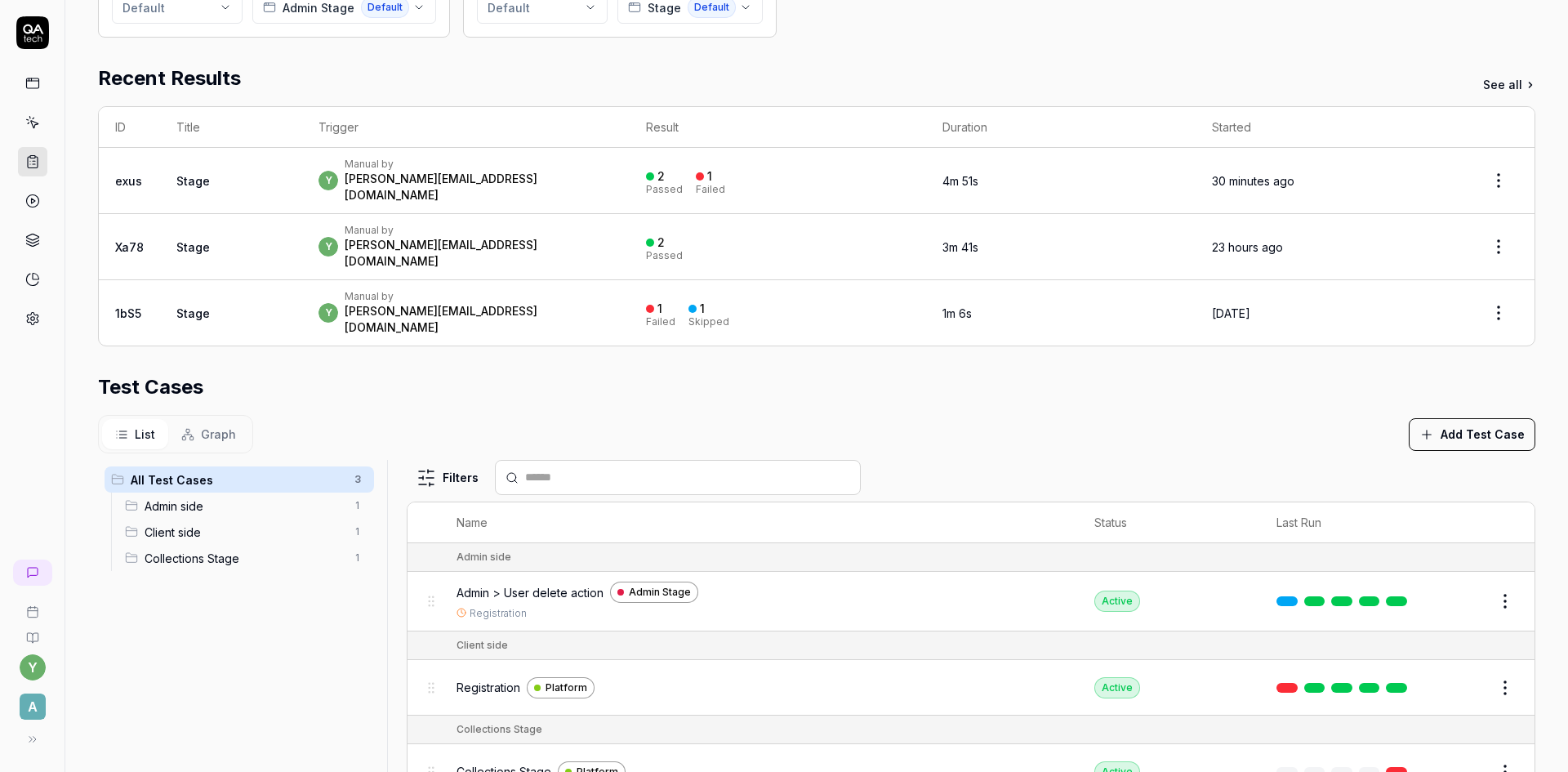
scroll to position [327, 0]
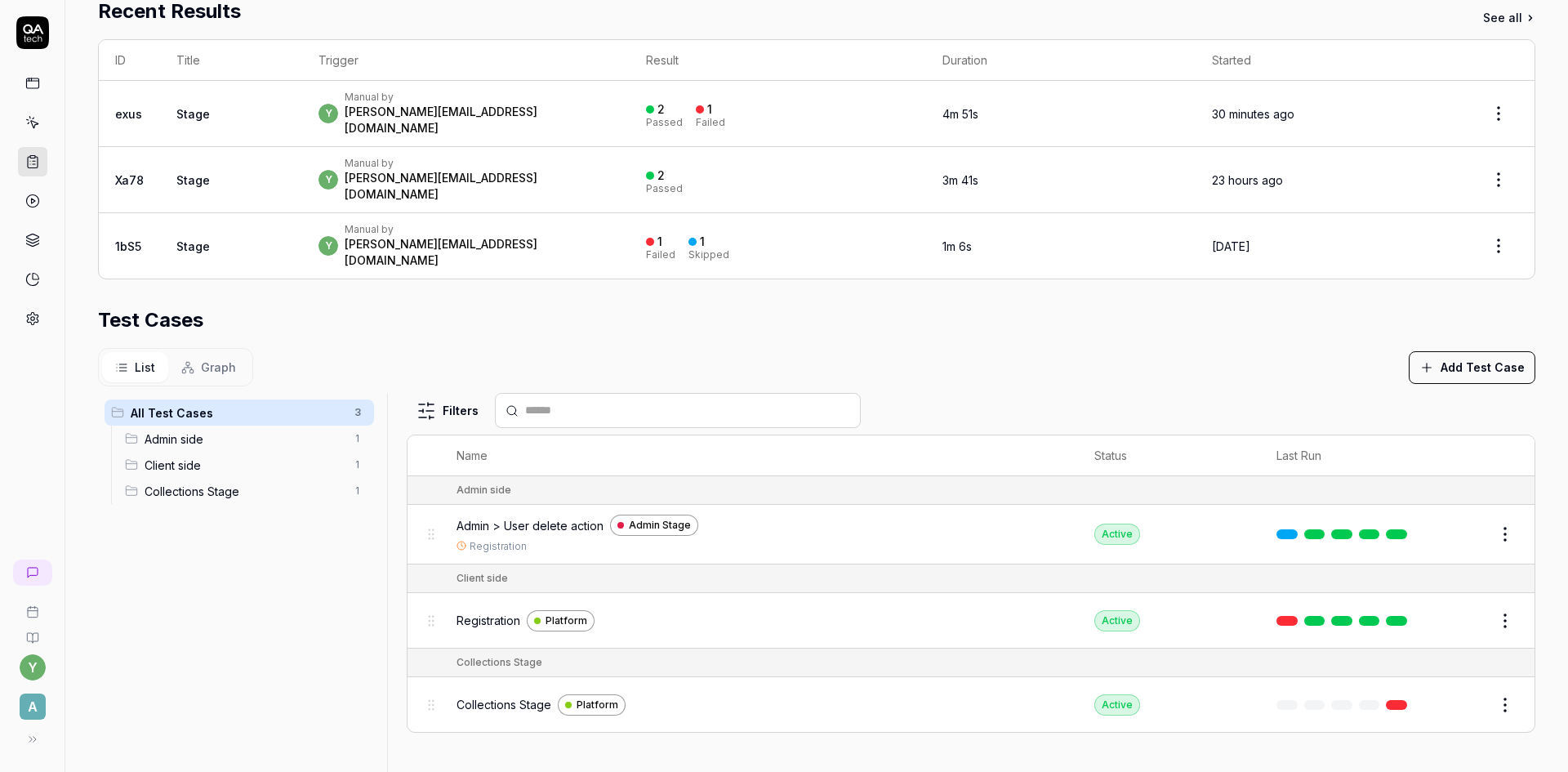
click at [1450, 692] on button "Edit" at bounding box center [1466, 705] width 39 height 26
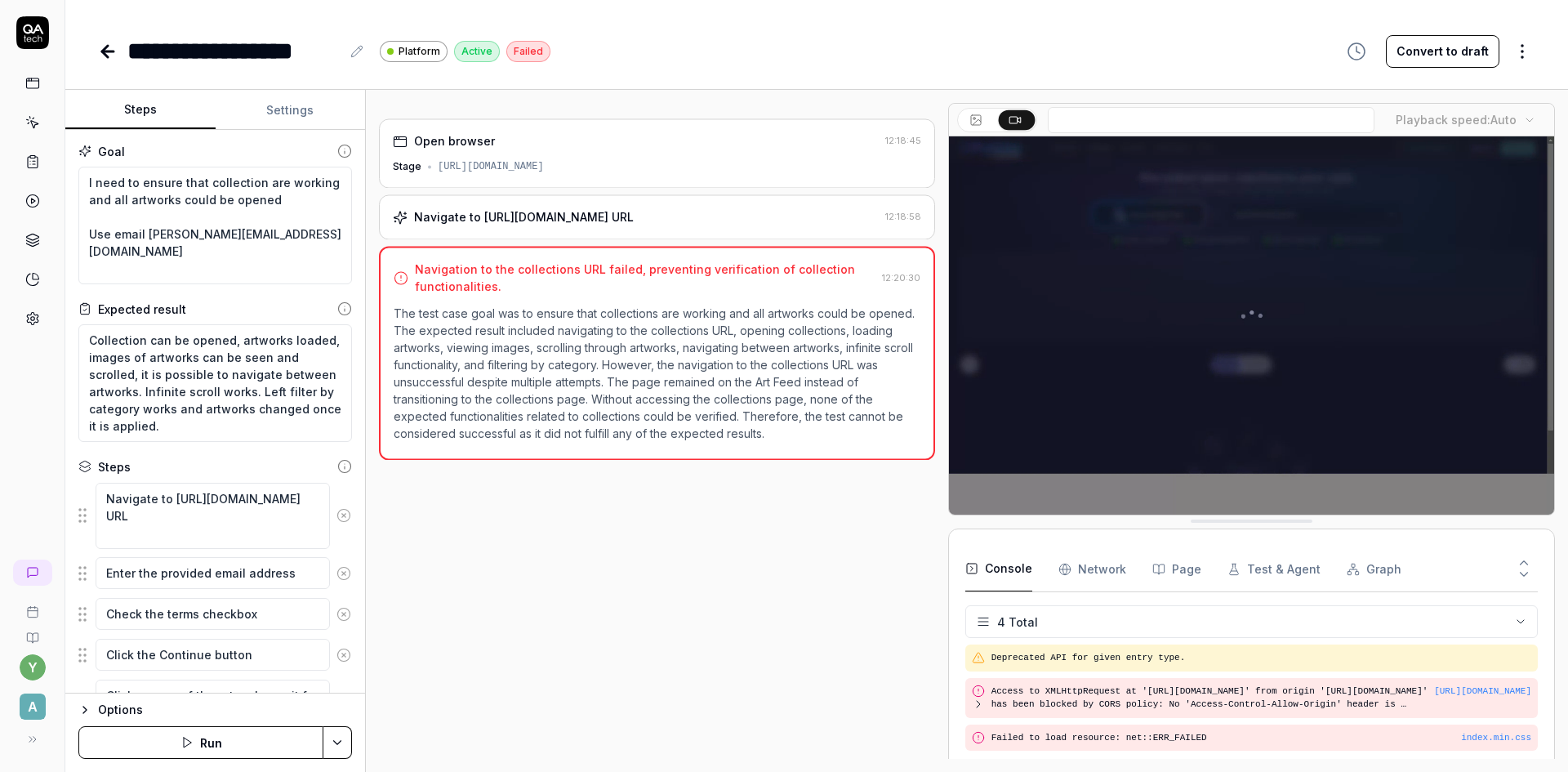
scroll to position [28, 0]
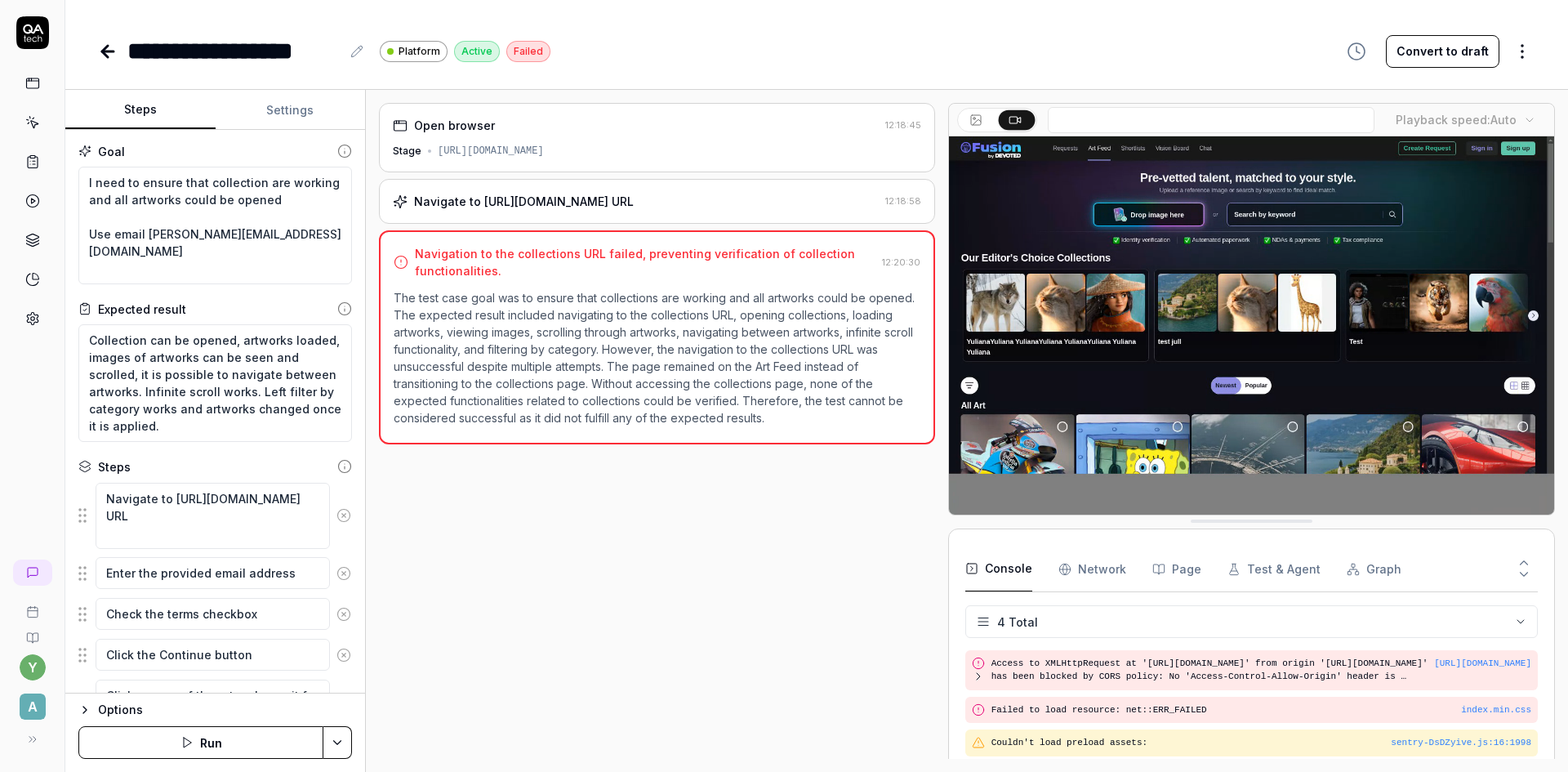
click at [1487, 49] on button "Convert to draft" at bounding box center [1443, 52] width 113 height 33
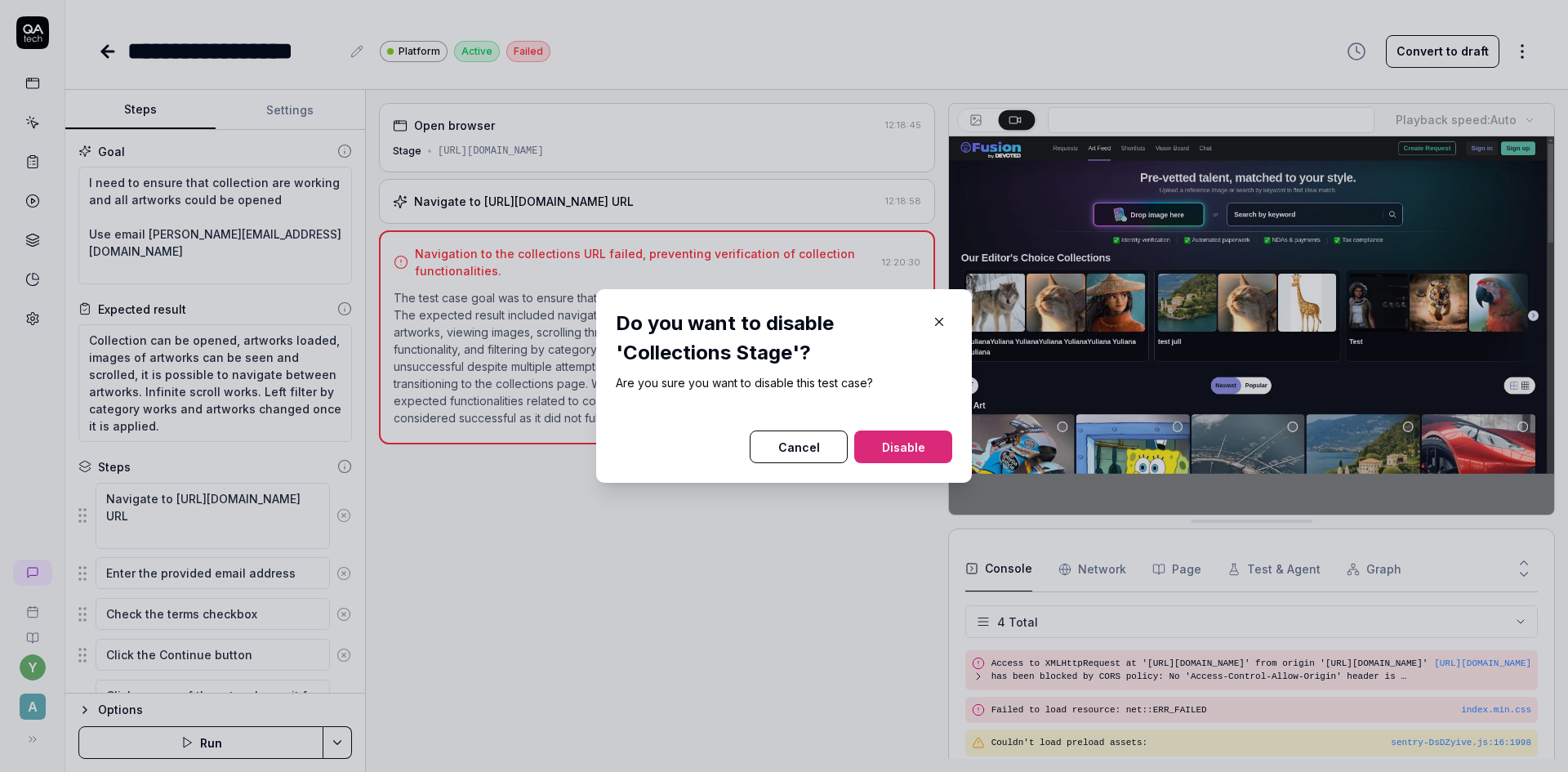
click at [908, 451] on button "Disable" at bounding box center [904, 447] width 98 height 33
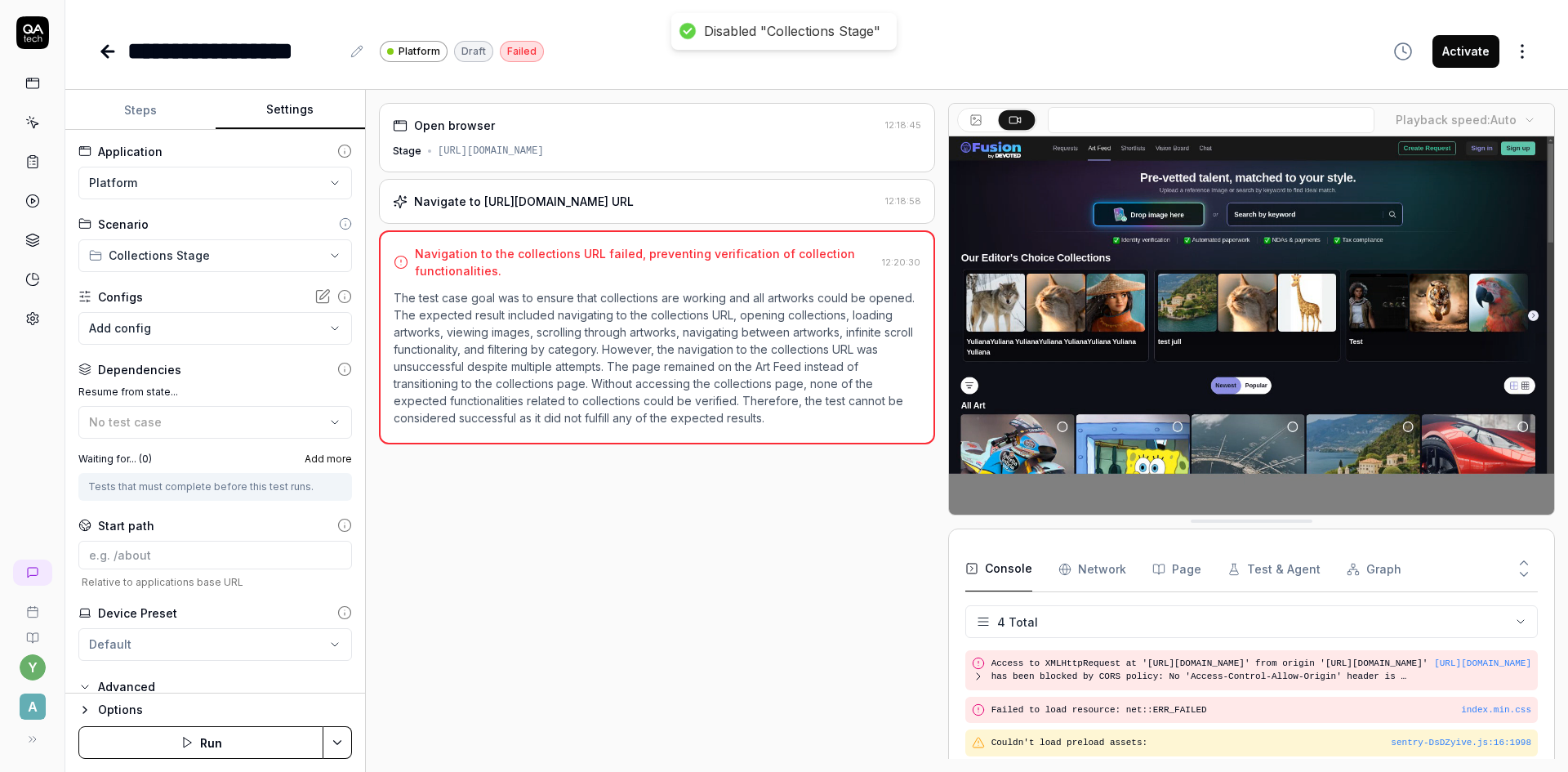
click at [287, 102] on button "Settings" at bounding box center [290, 110] width 150 height 39
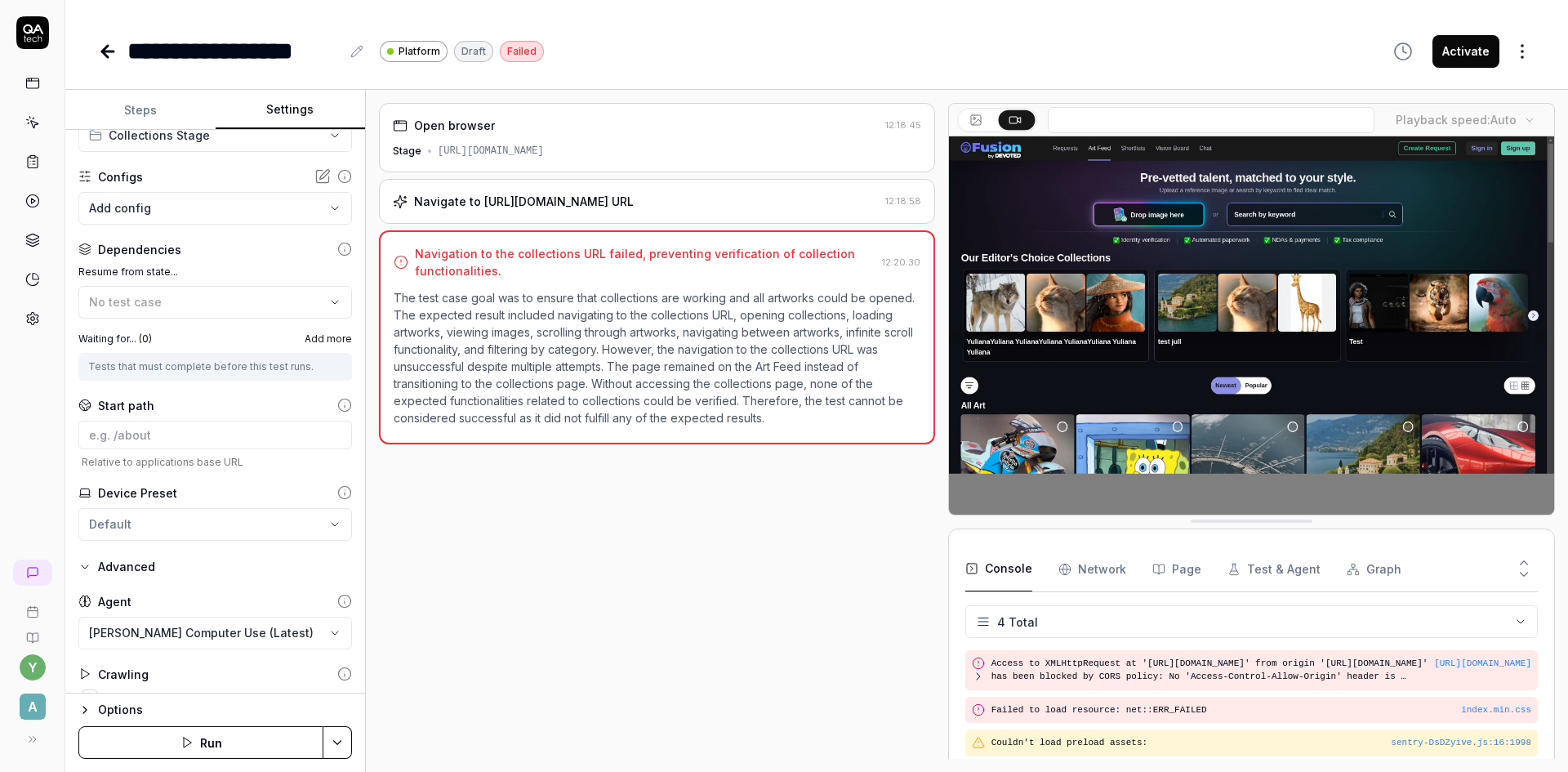
scroll to position [145, 0]
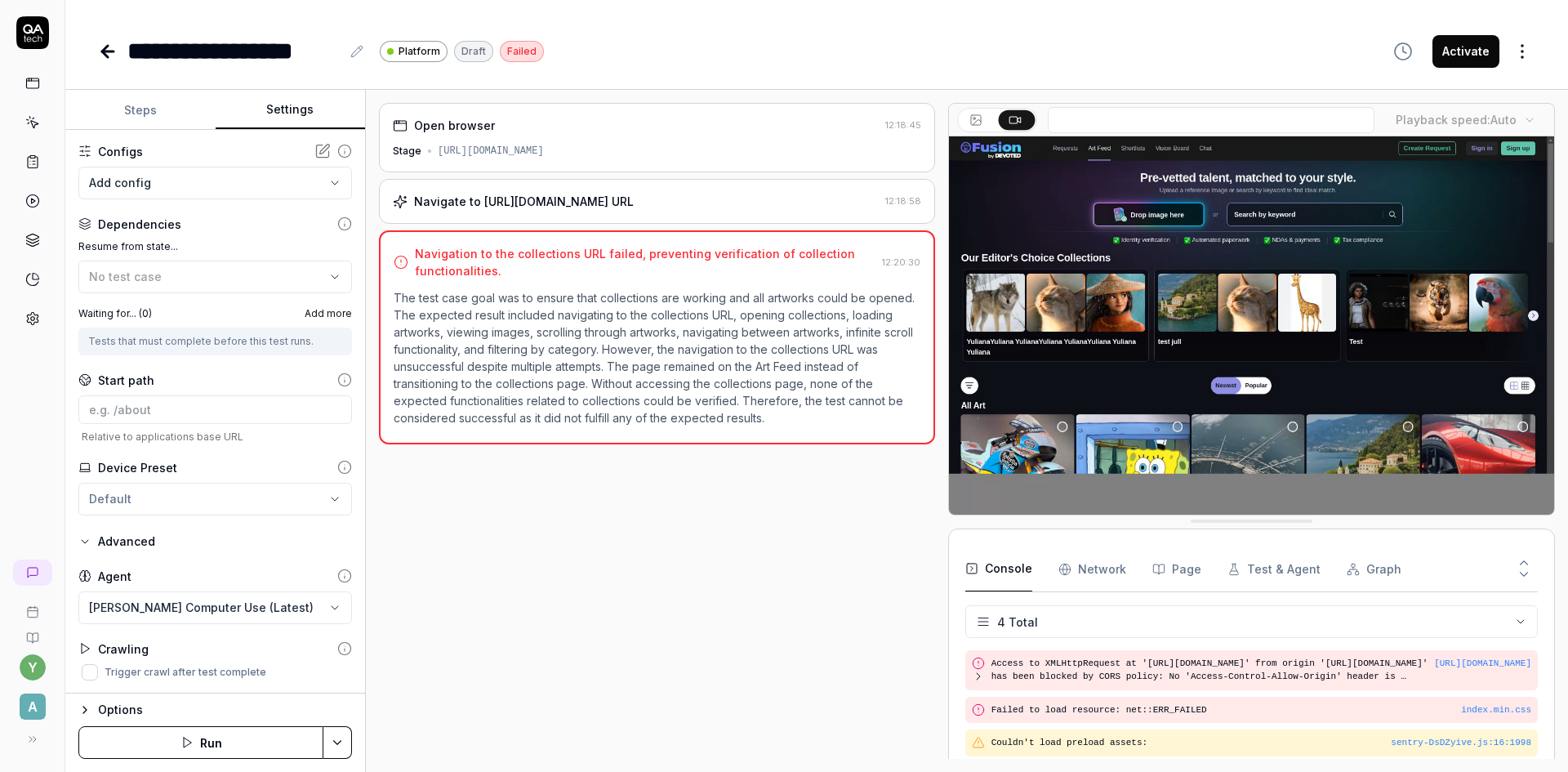
click at [120, 707] on div "Options" at bounding box center [225, 710] width 254 height 19
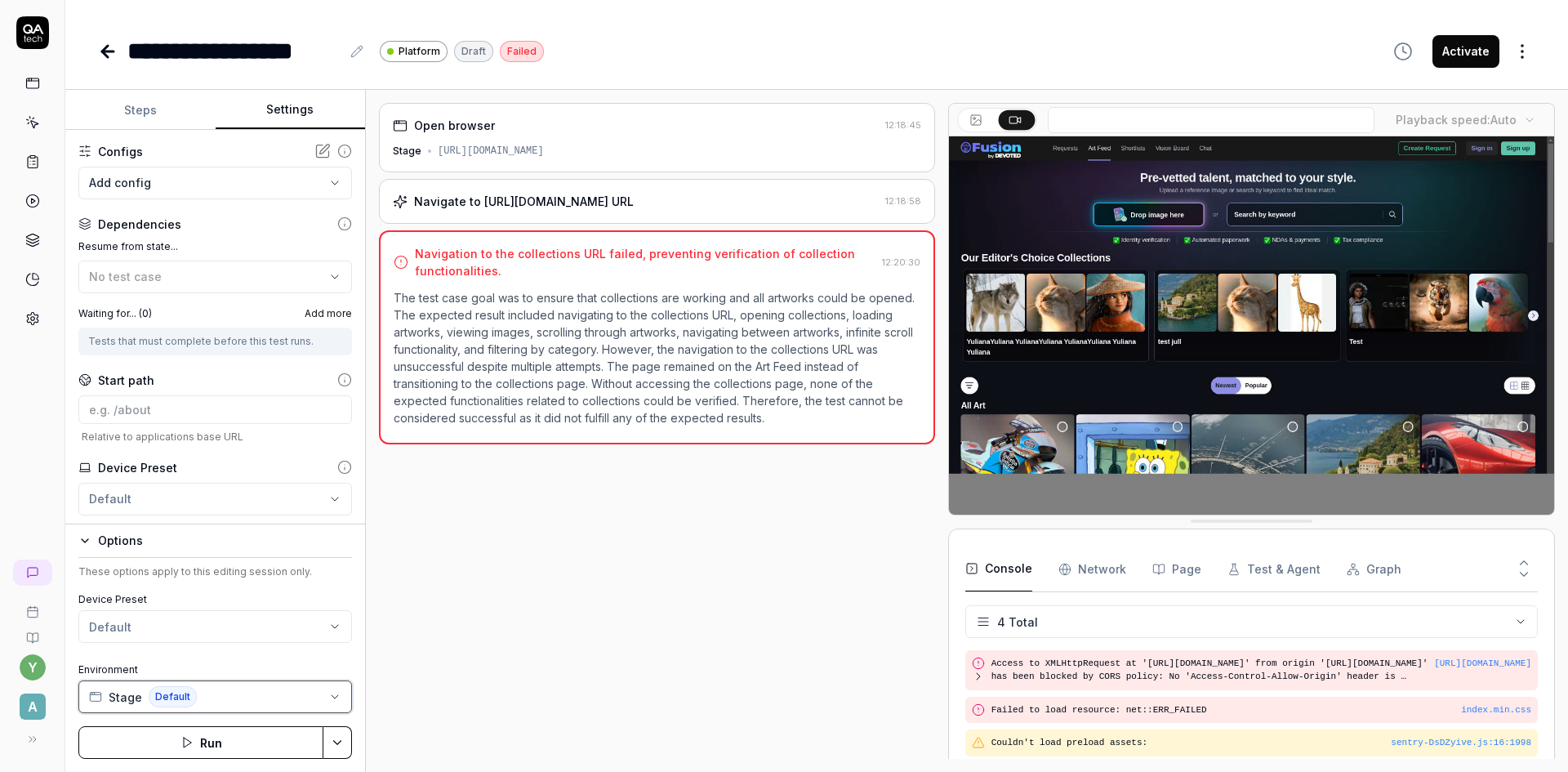
click at [225, 691] on button "Stage Default" at bounding box center [215, 697] width 274 height 33
click at [548, 644] on div "Open browser 12:18:45 Stage https://app-stage.artlighter.com Navigate to https:…" at bounding box center [657, 431] width 557 height 656
click at [112, 54] on icon at bounding box center [108, 51] width 19 height 19
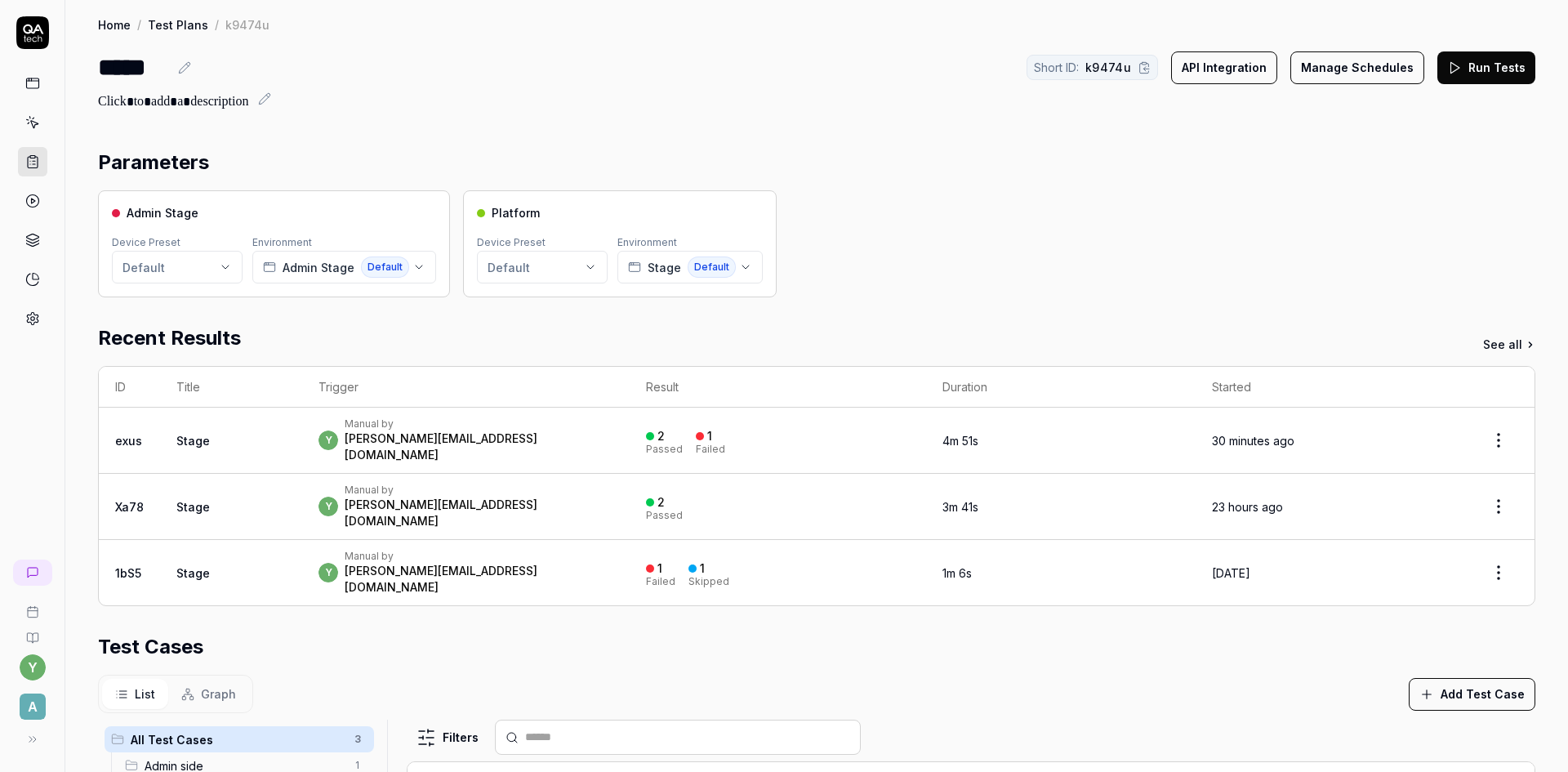
click at [30, 115] on icon at bounding box center [32, 122] width 14 height 14
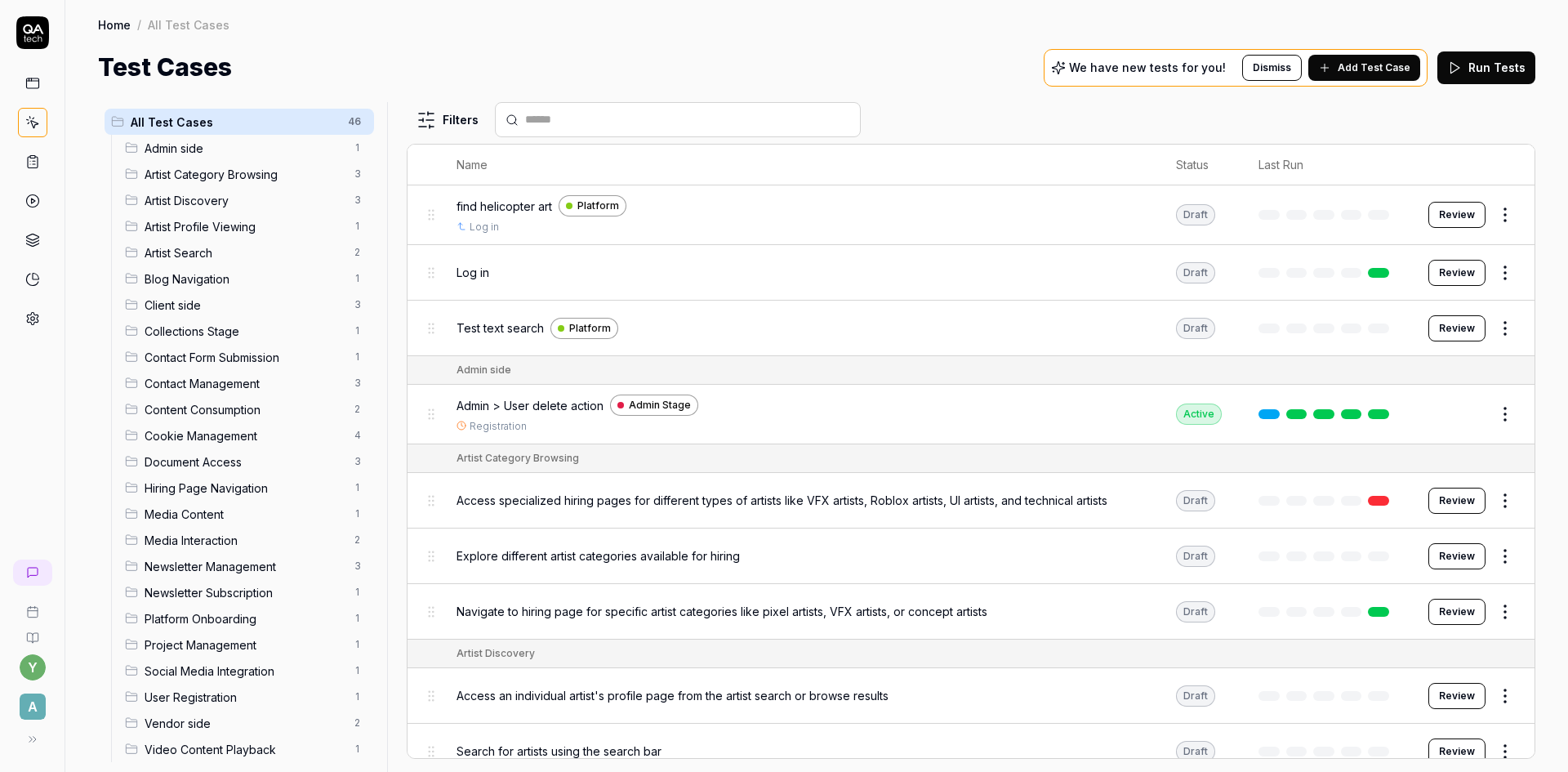
click at [173, 333] on span "Collections Stage" at bounding box center [244, 332] width 200 height 17
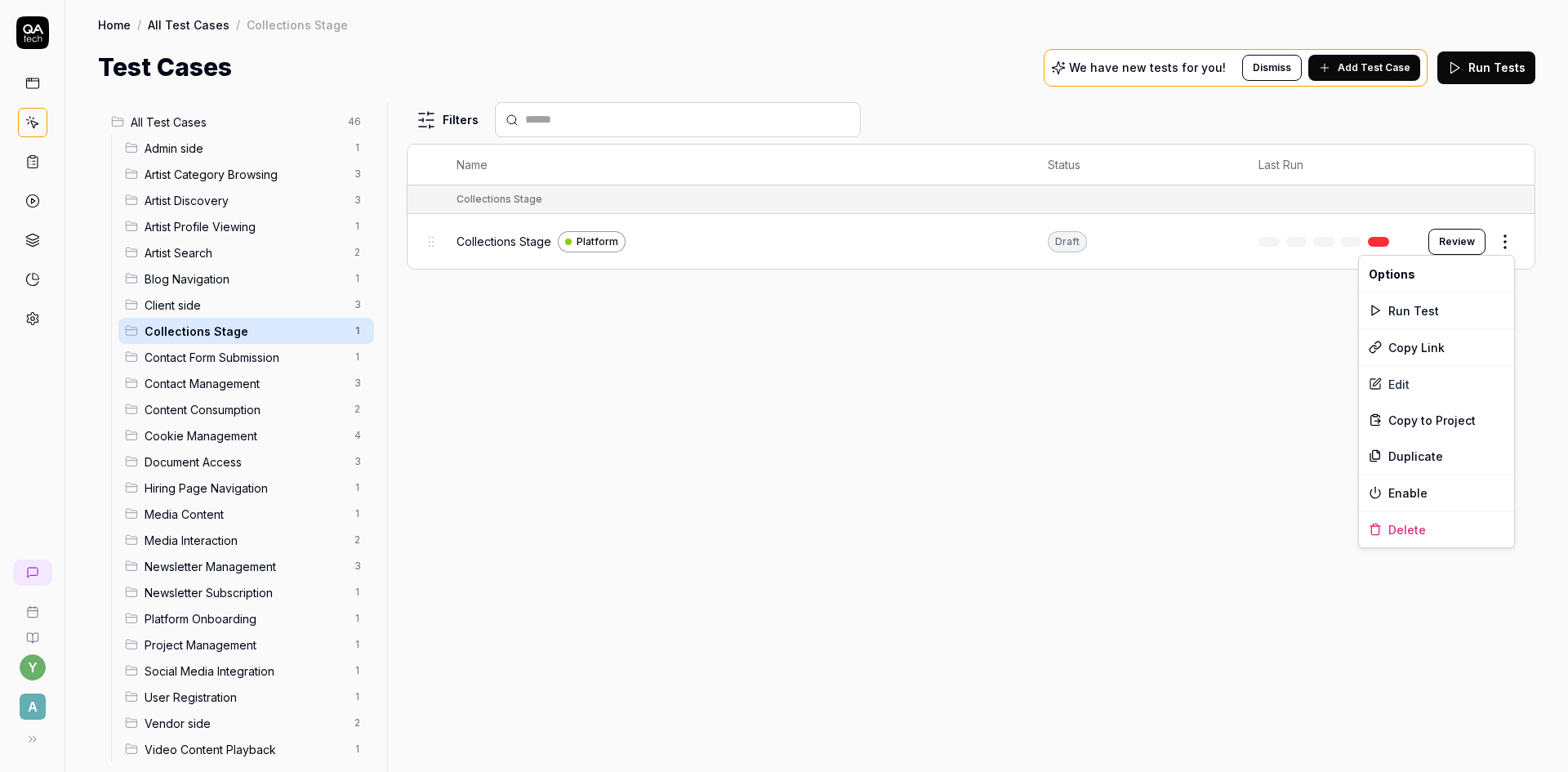
click at [1505, 241] on html "y A Home / All Test Cases / Collections Stage Home / All Test Cases / Collectio…" at bounding box center [784, 386] width 1568 height 772
click at [484, 237] on html "y A Home / All Test Cases / Collections Stage Home / All Test Cases / Collectio…" at bounding box center [784, 386] width 1568 height 772
click at [1507, 241] on html "y A Home / All Test Cases / Collections Stage Home / All Test Cases / Collectio…" at bounding box center [784, 386] width 1568 height 772
click at [1399, 388] on div "Edit" at bounding box center [1436, 384] width 155 height 36
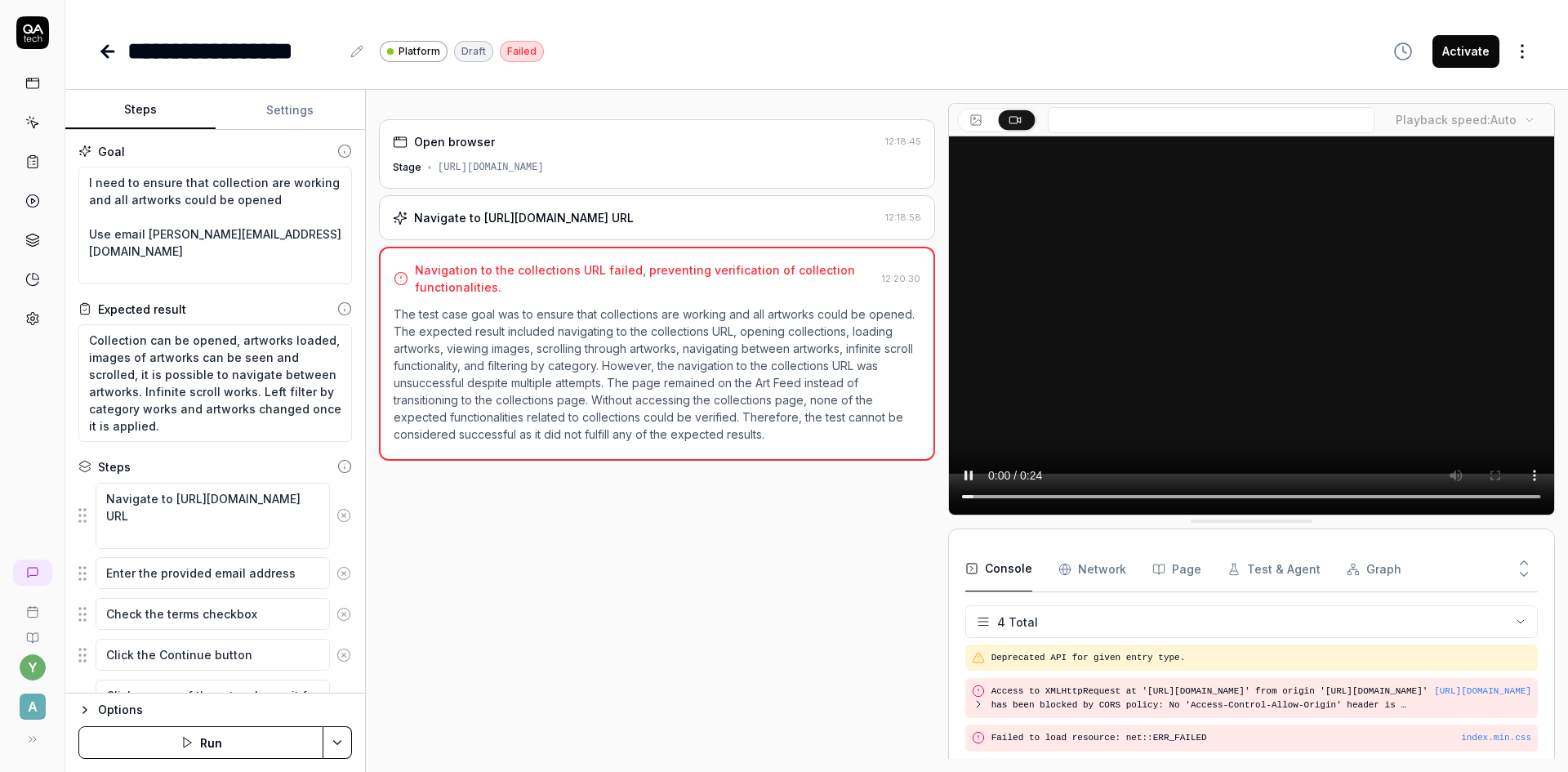
scroll to position [28, 0]
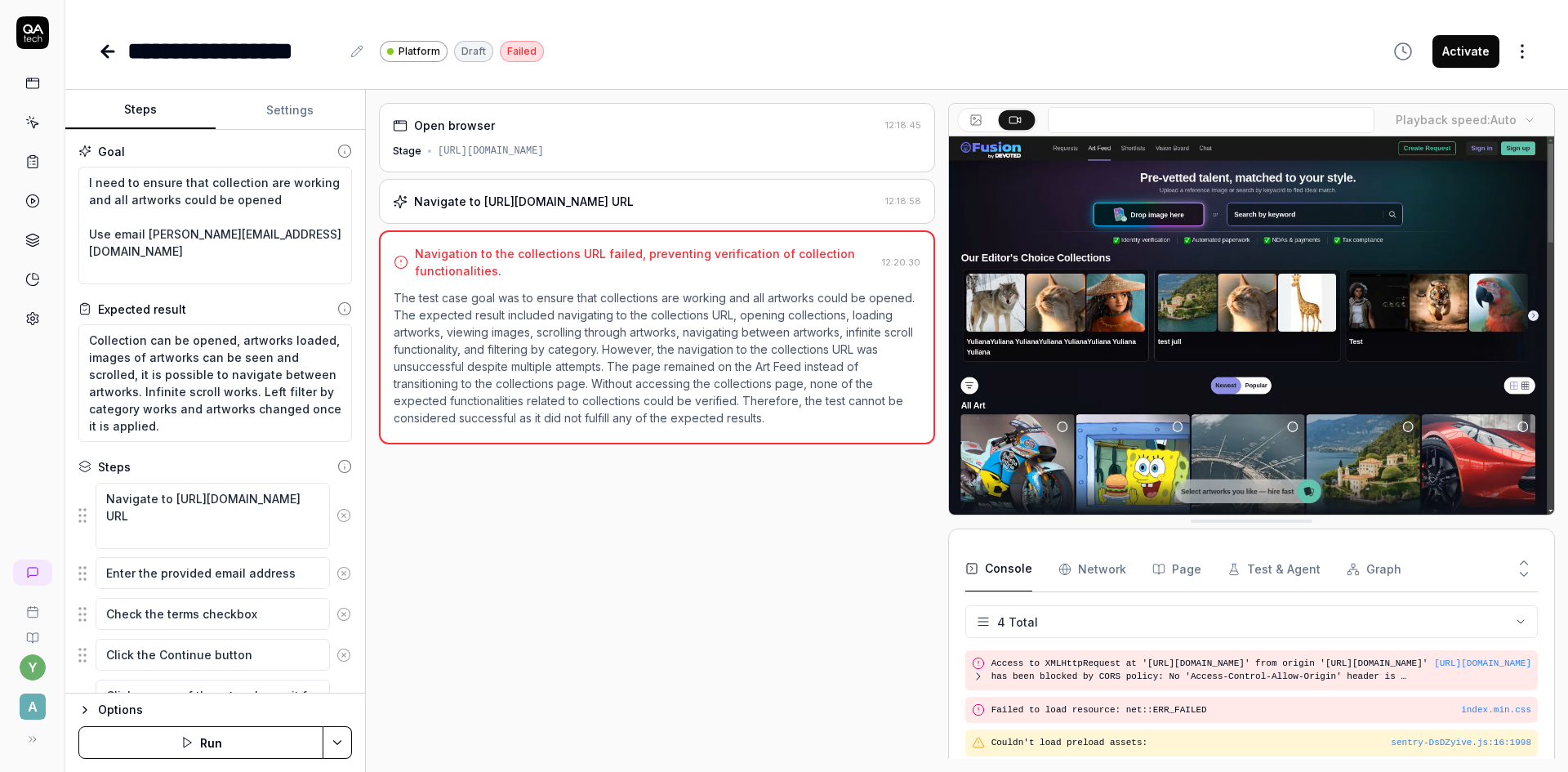
click at [159, 703] on div "Options" at bounding box center [225, 710] width 254 height 19
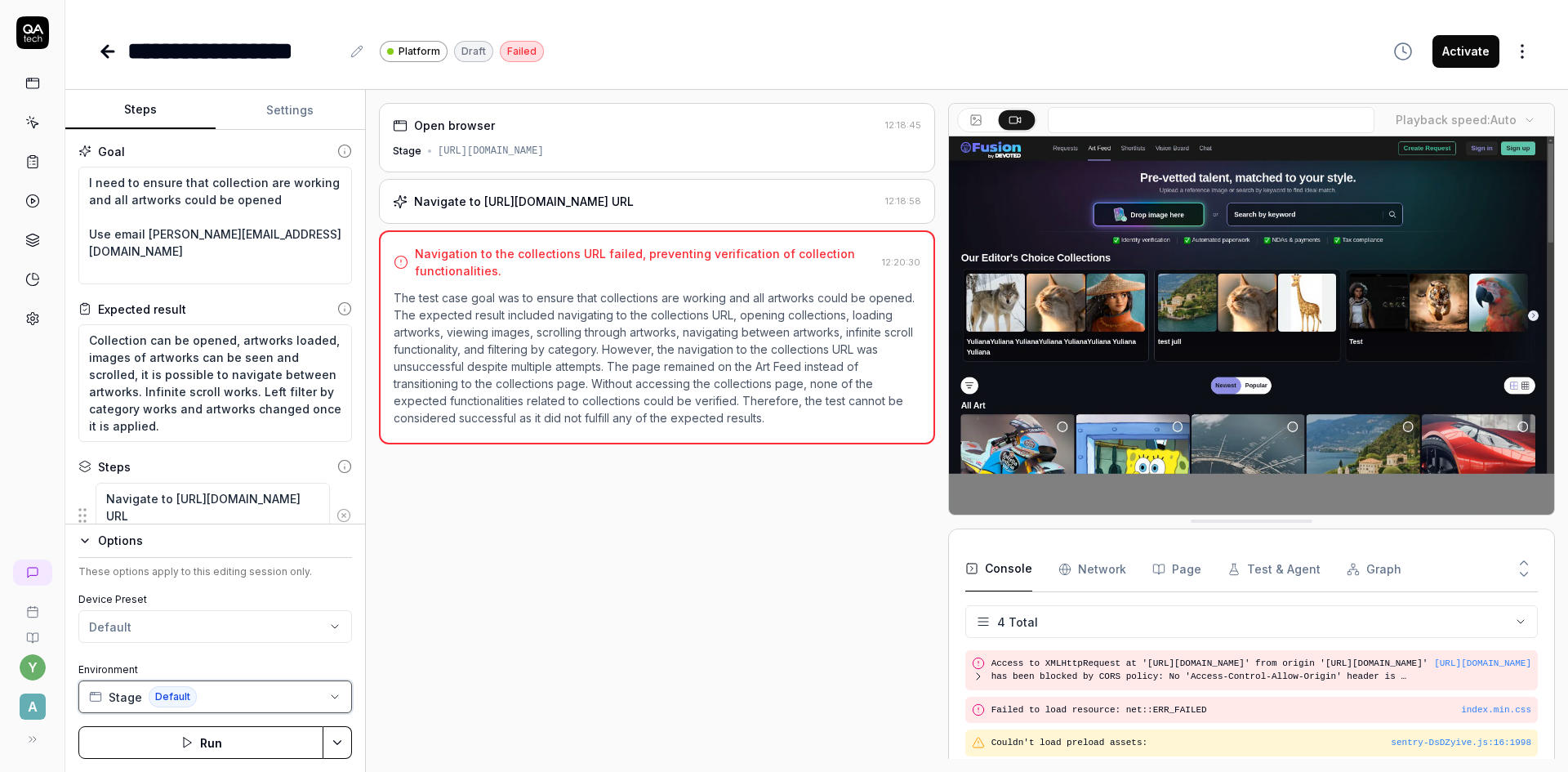
click at [215, 695] on button "Stage Default" at bounding box center [215, 697] width 274 height 33
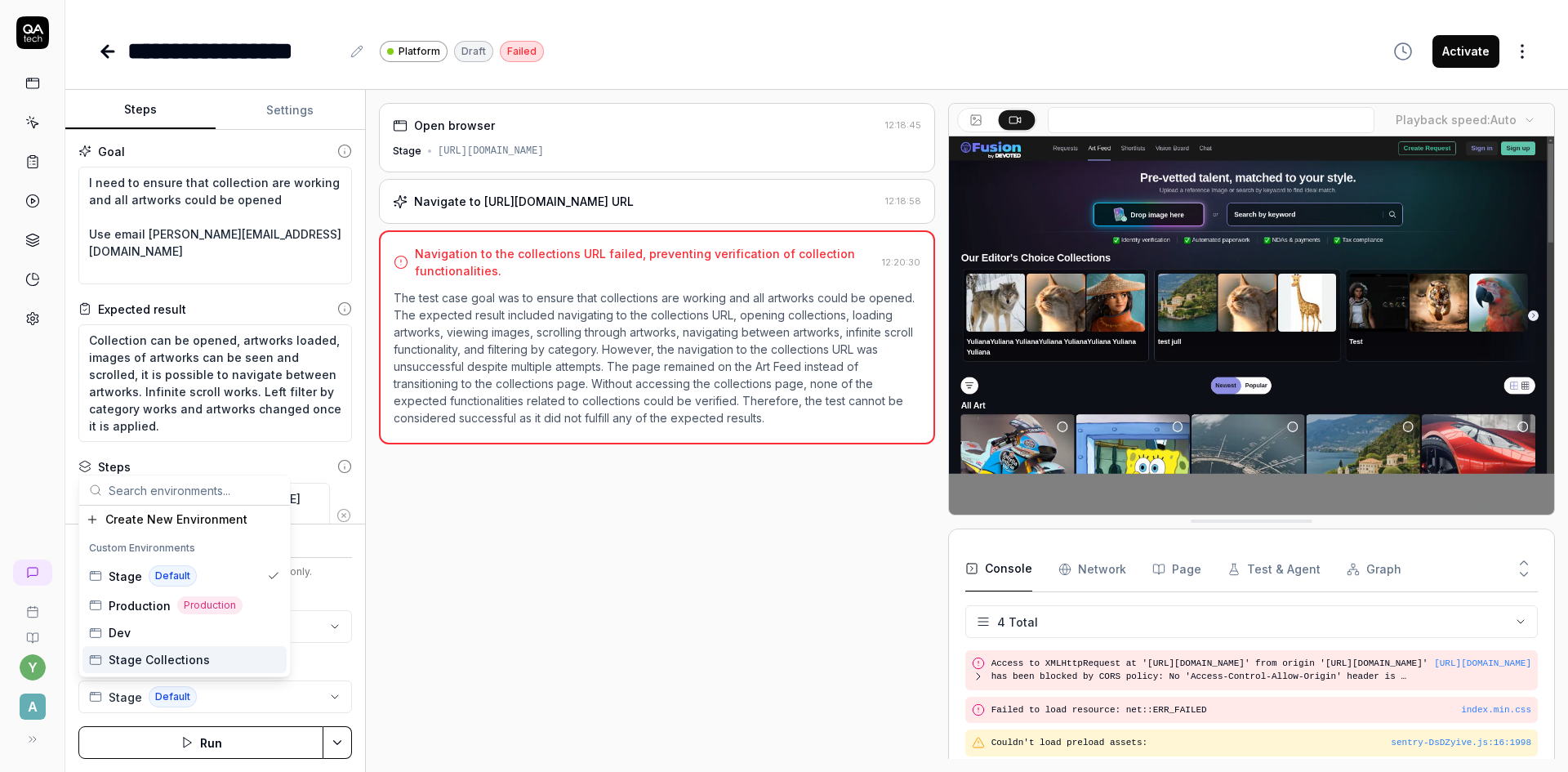
click at [170, 660] on span "Stage Collections" at bounding box center [159, 660] width 101 height 17
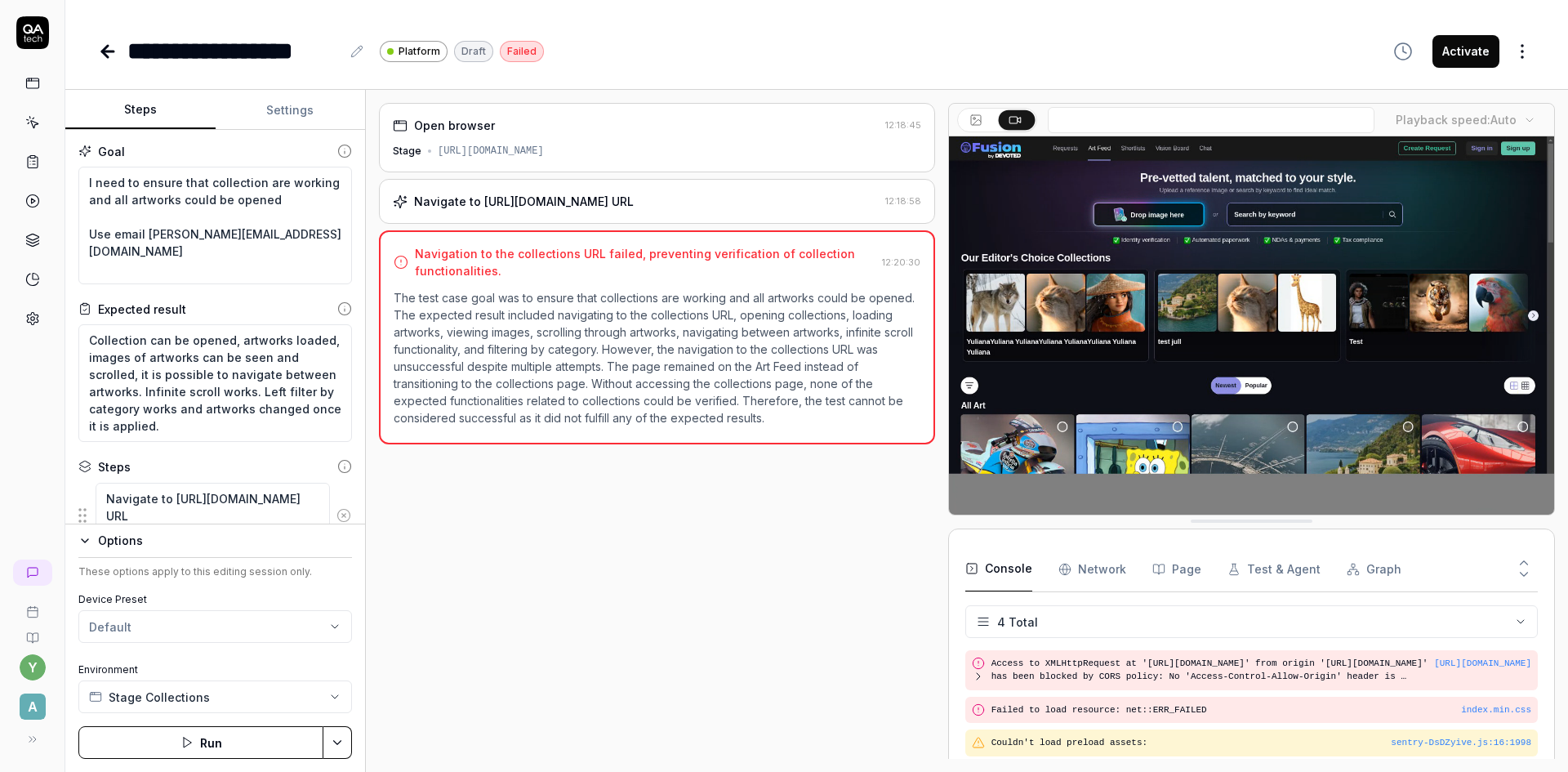
type textarea "*"
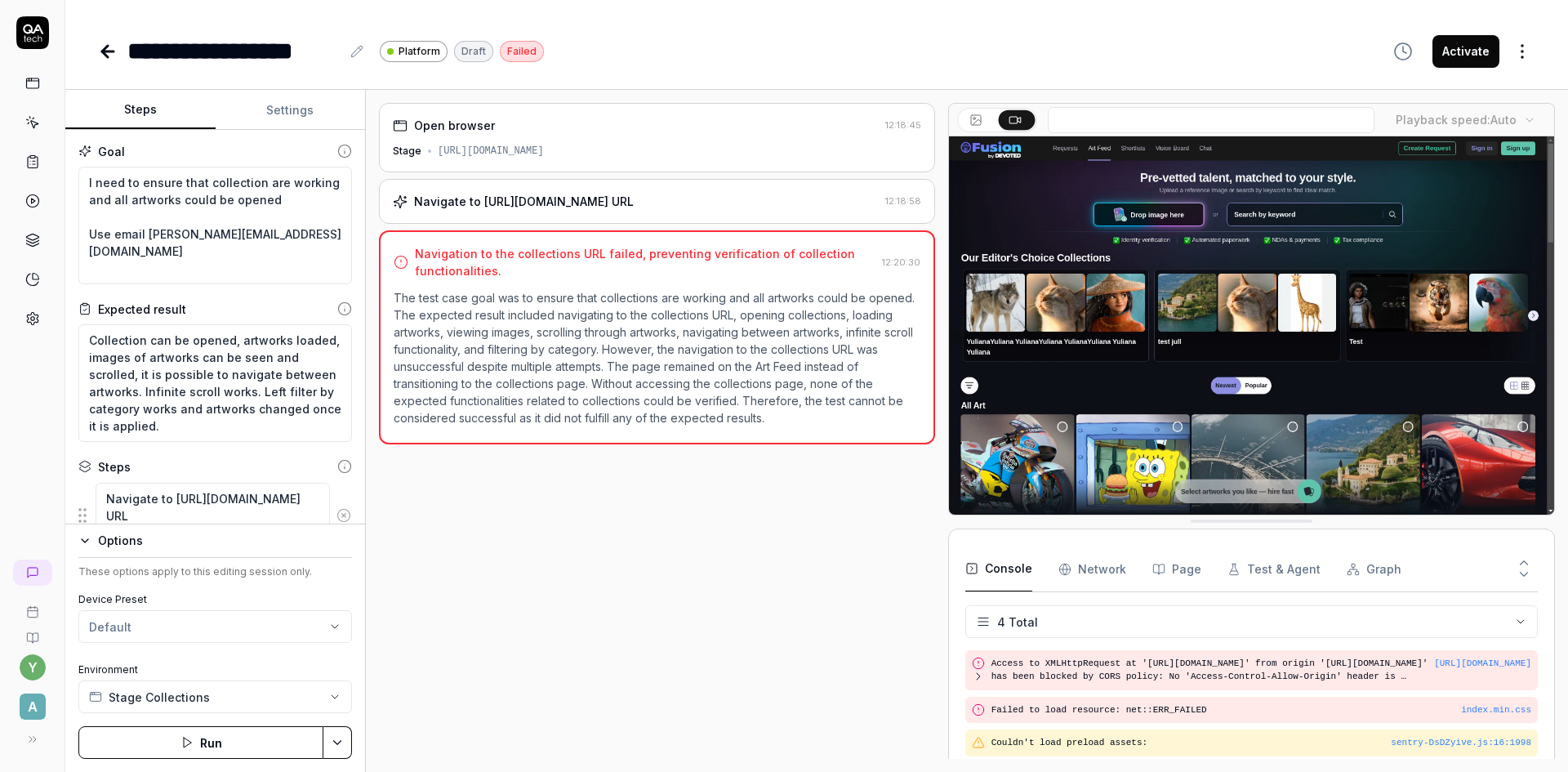
click at [286, 109] on button "Settings" at bounding box center [290, 110] width 150 height 39
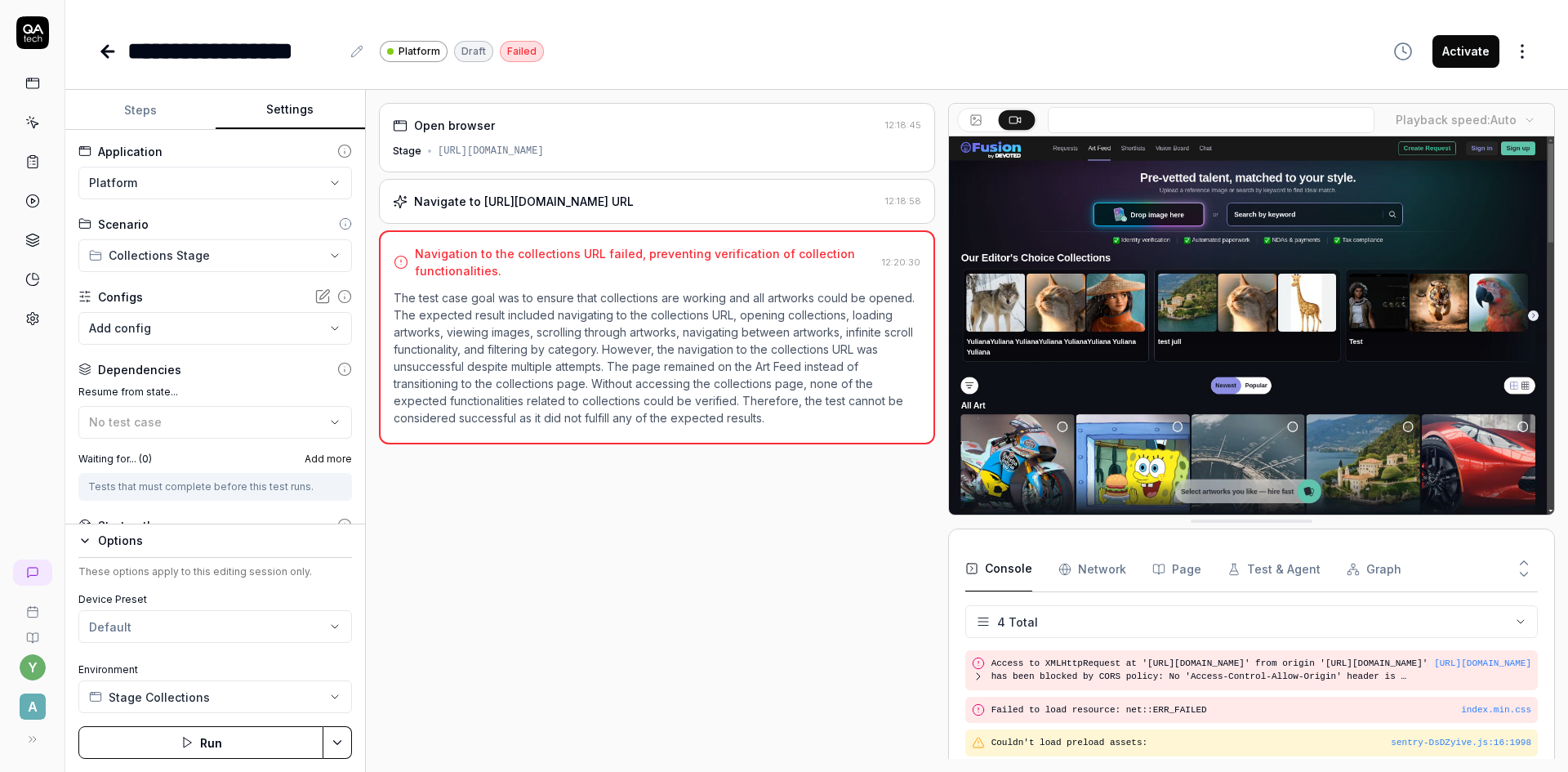
click at [232, 255] on html "**********" at bounding box center [784, 386] width 1568 height 772
click at [411, 543] on html "**********" at bounding box center [784, 386] width 1568 height 772
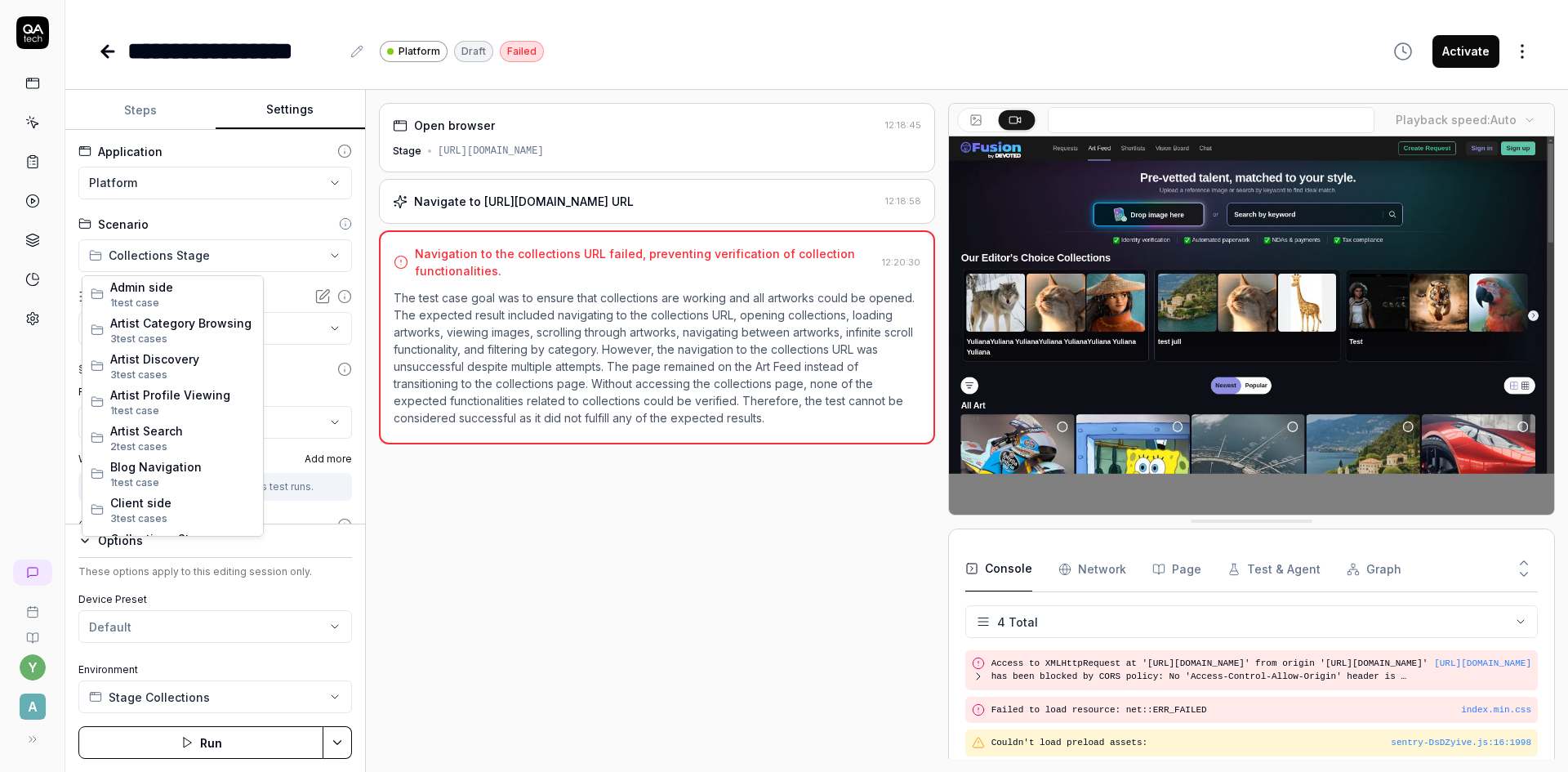
click at [224, 269] on html "**********" at bounding box center [784, 386] width 1568 height 772
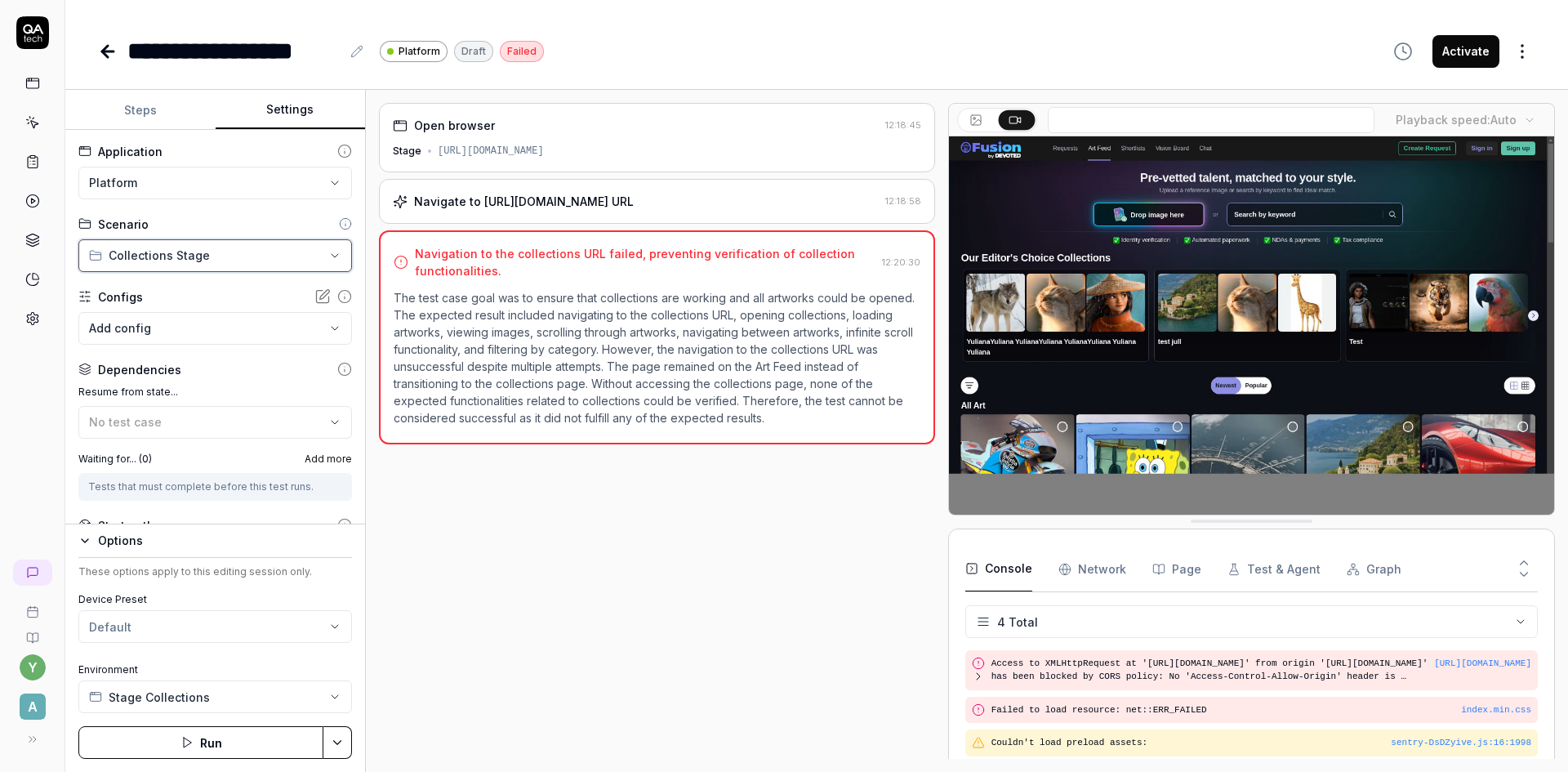
click at [426, 522] on html "**********" at bounding box center [784, 386] width 1568 height 772
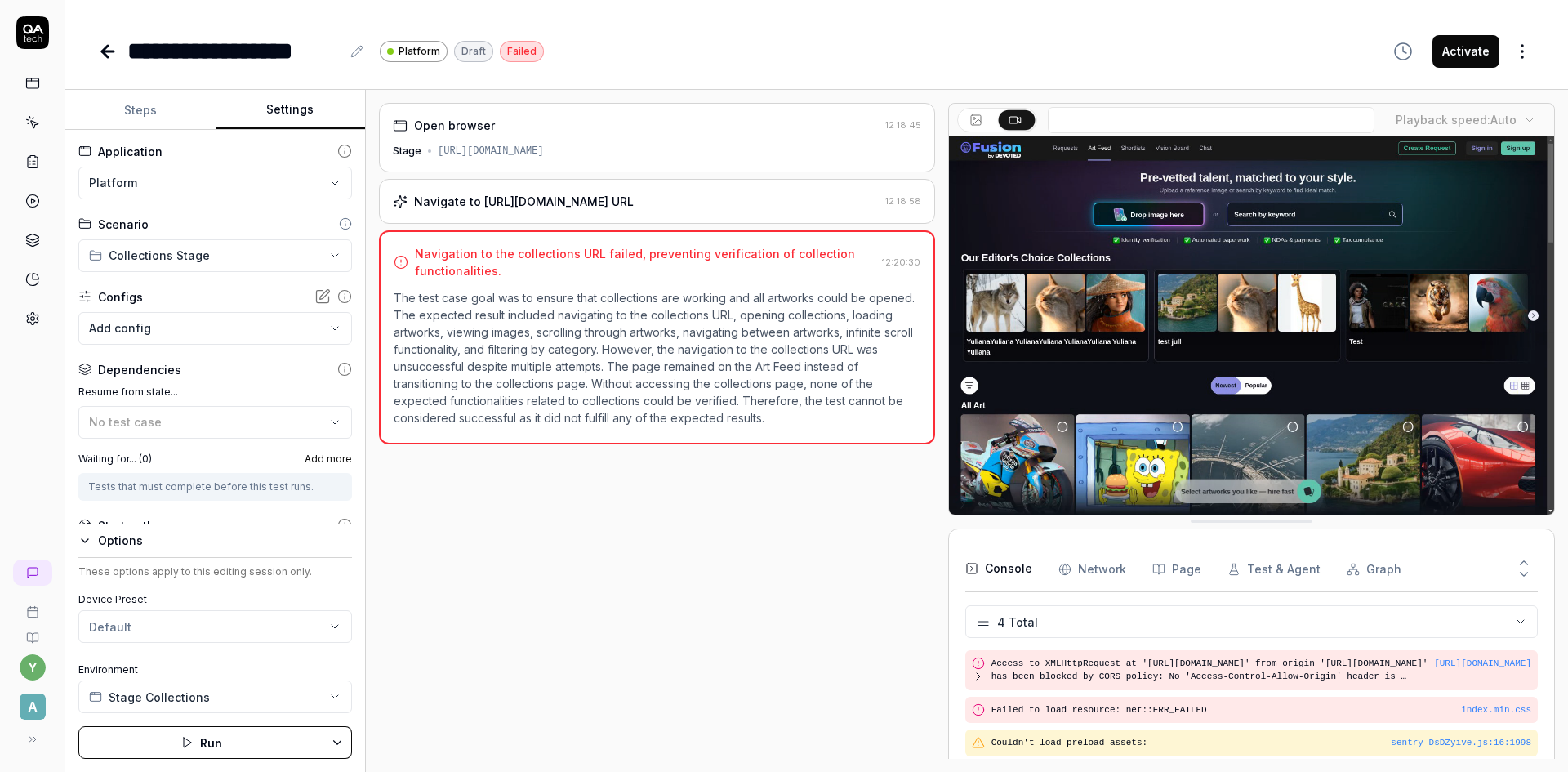
click at [320, 253] on html "**********" at bounding box center [784, 386] width 1568 height 772
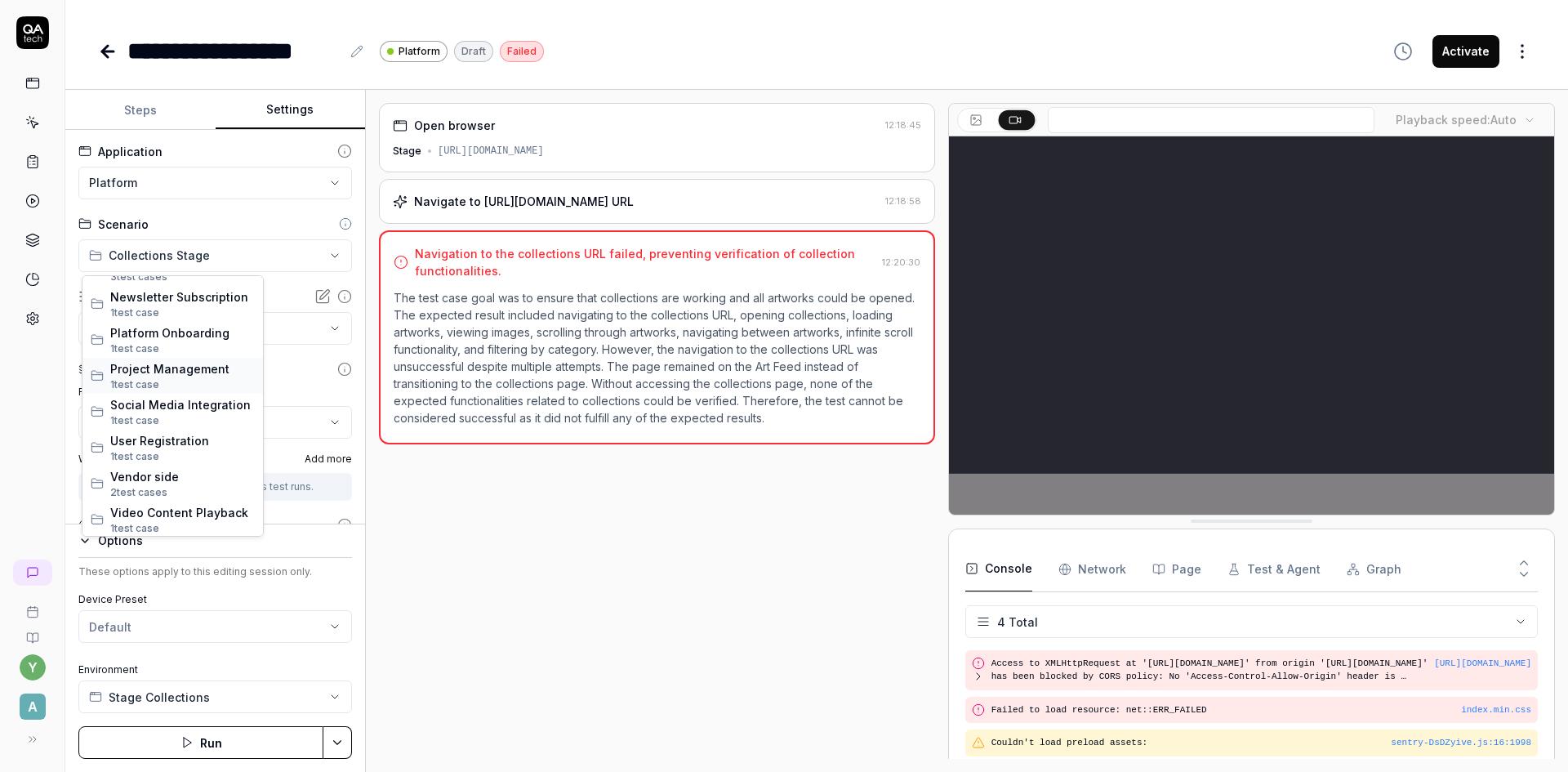
scroll to position [603, 0]
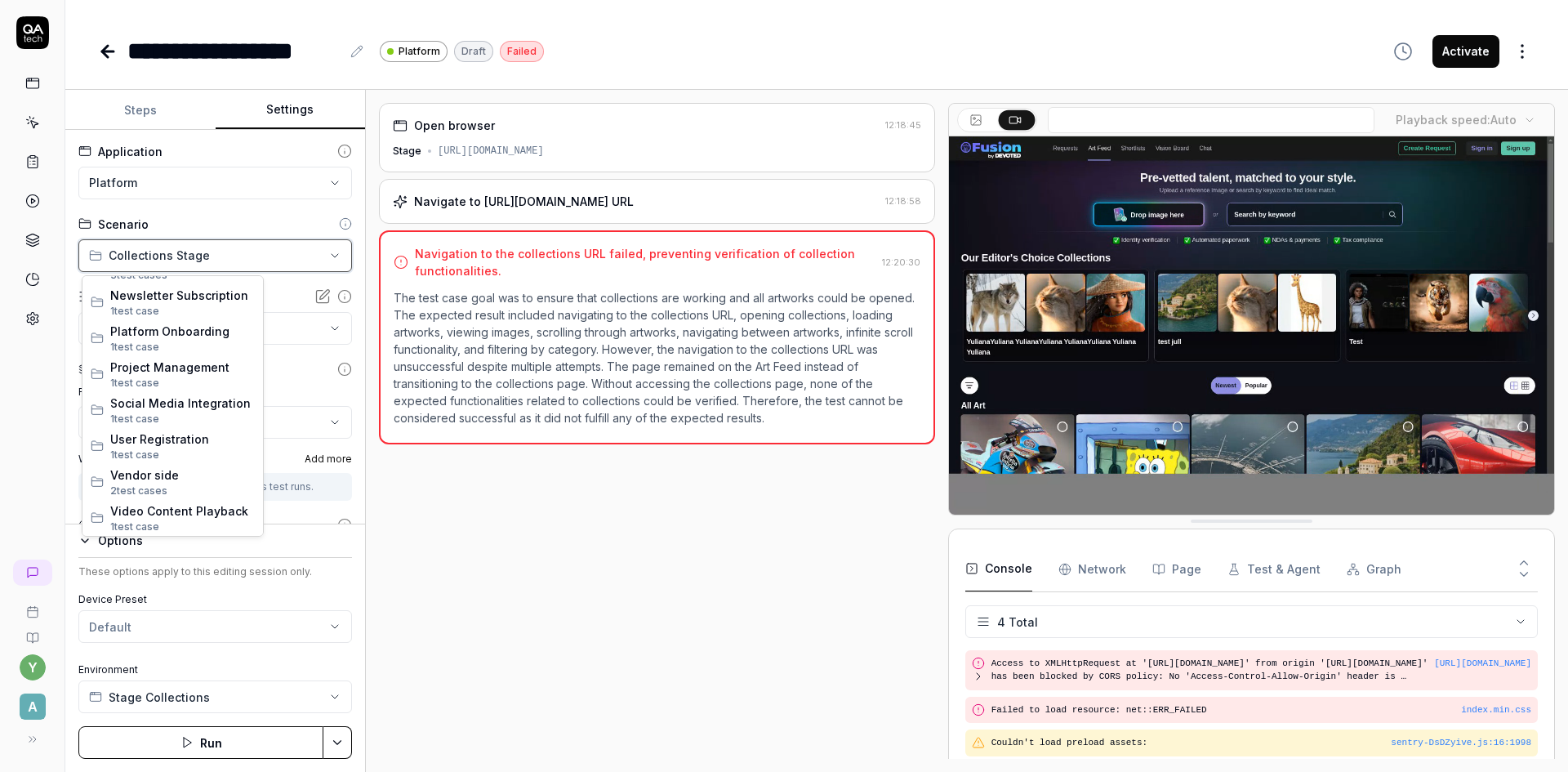
click at [439, 523] on html "**********" at bounding box center [784, 386] width 1568 height 772
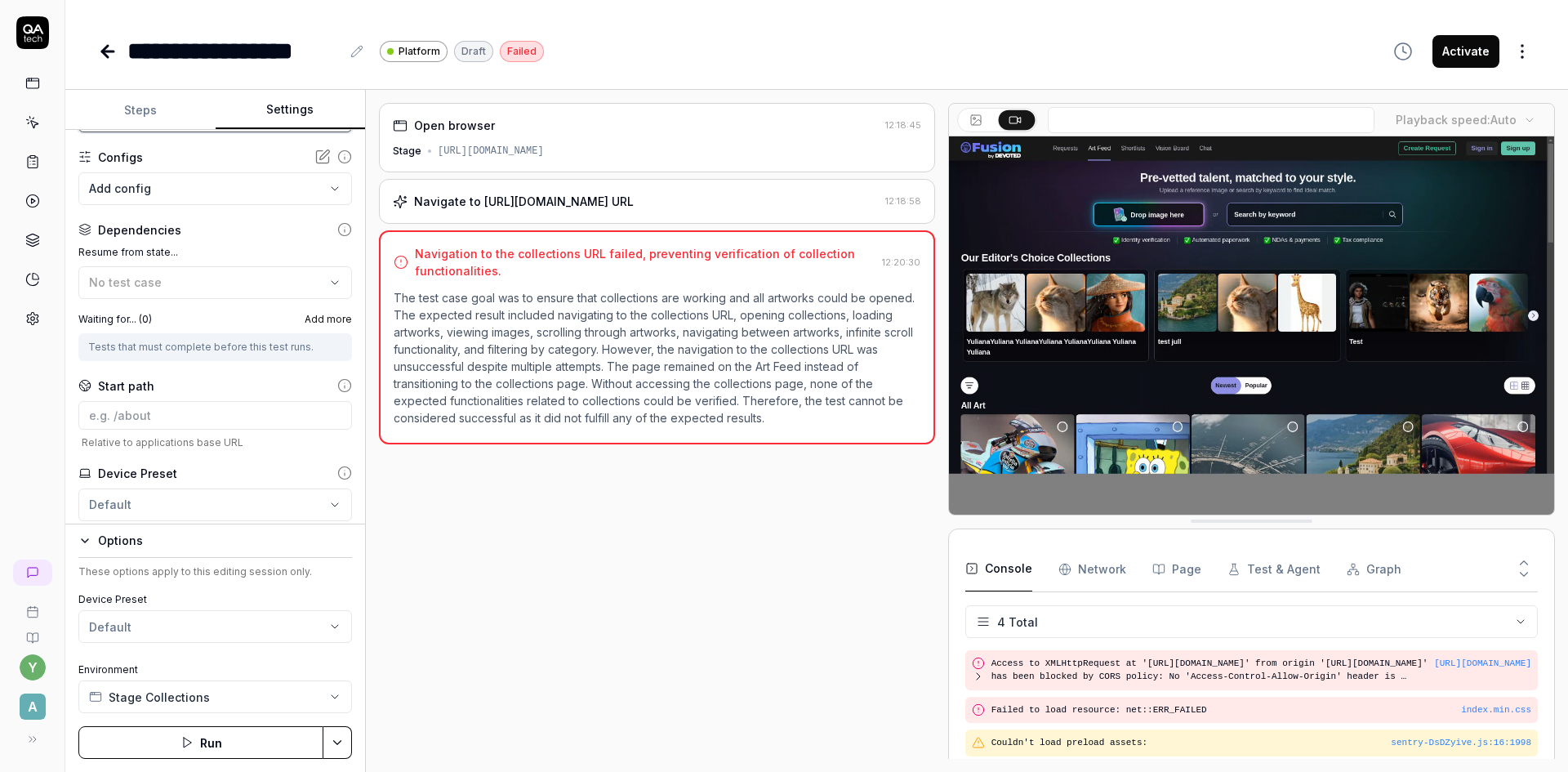
scroll to position [163, 0]
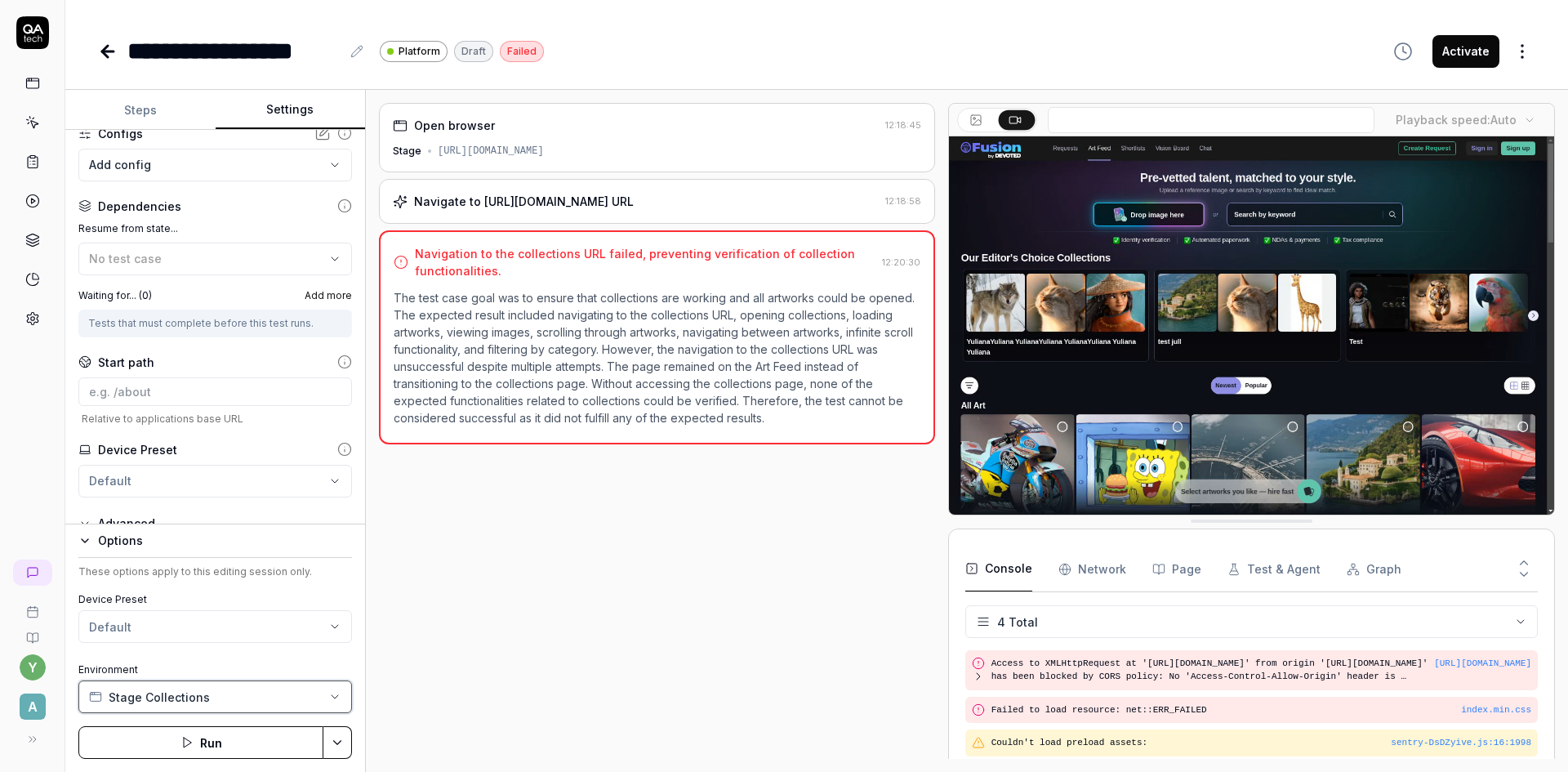
click at [209, 695] on button "Stage Collections" at bounding box center [215, 697] width 274 height 33
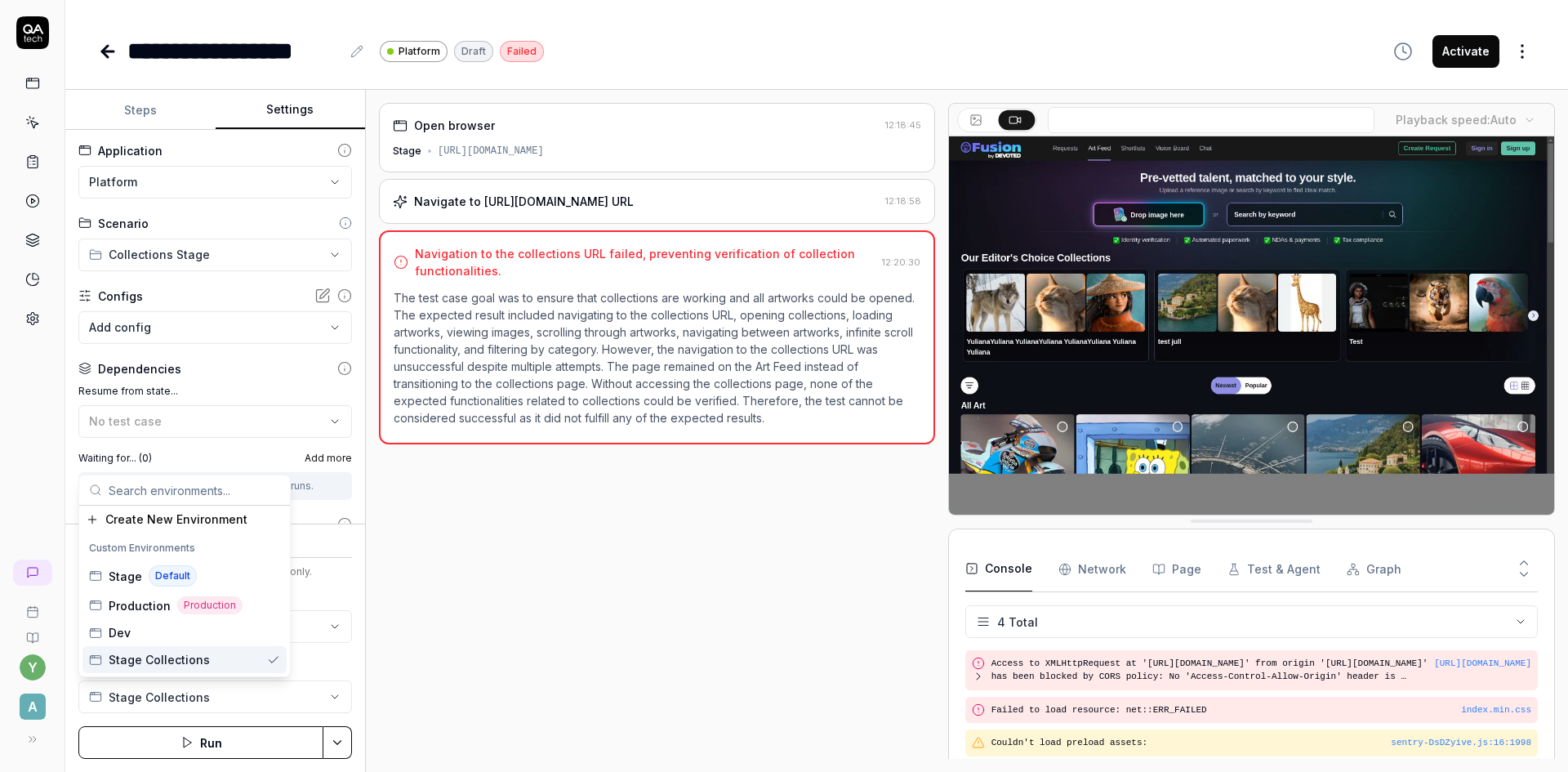
scroll to position [0, 0]
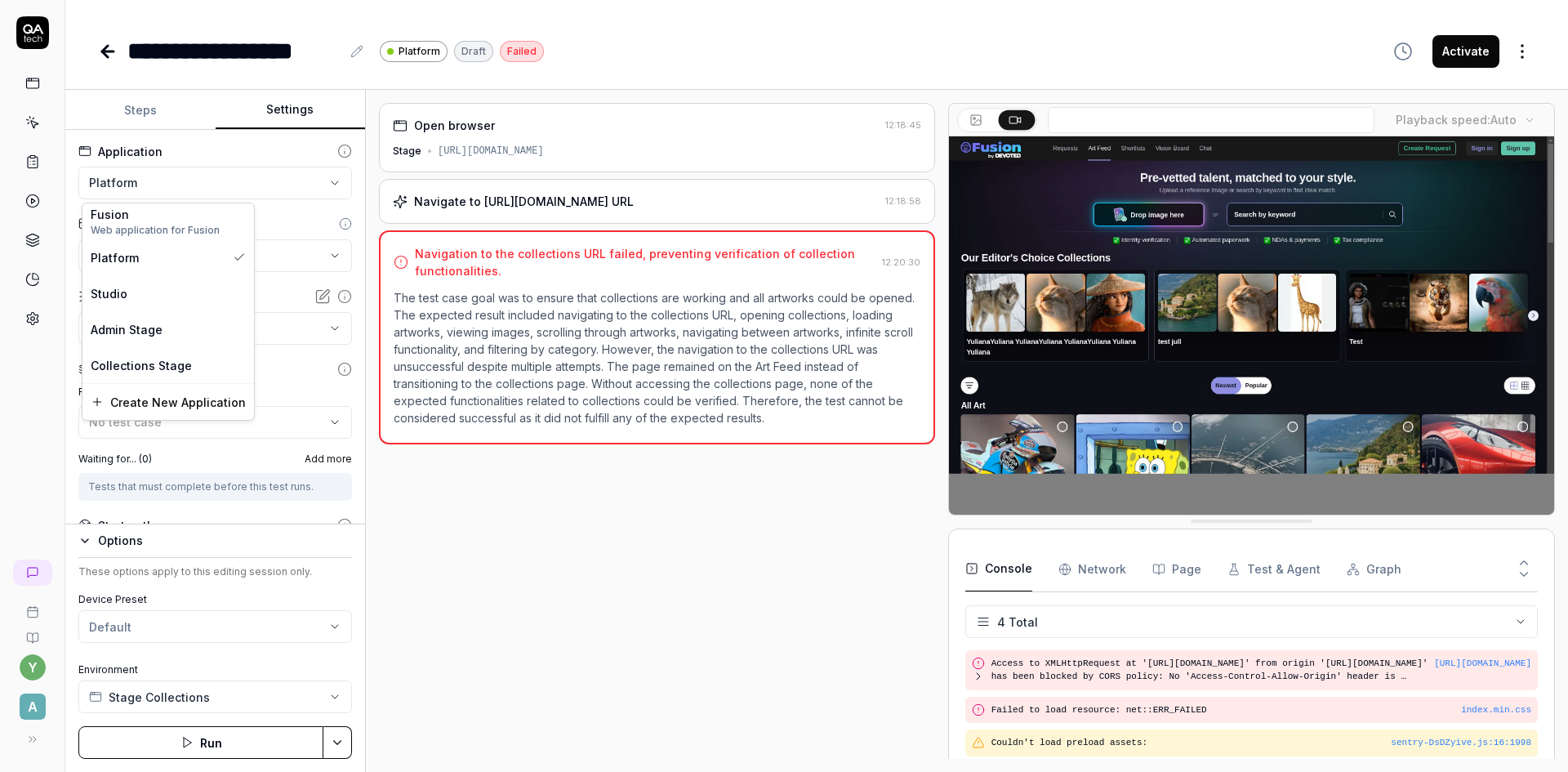
click at [211, 182] on html "**********" at bounding box center [784, 386] width 1568 height 772
click at [190, 365] on div "Collections Stage" at bounding box center [167, 365] width 155 height 17
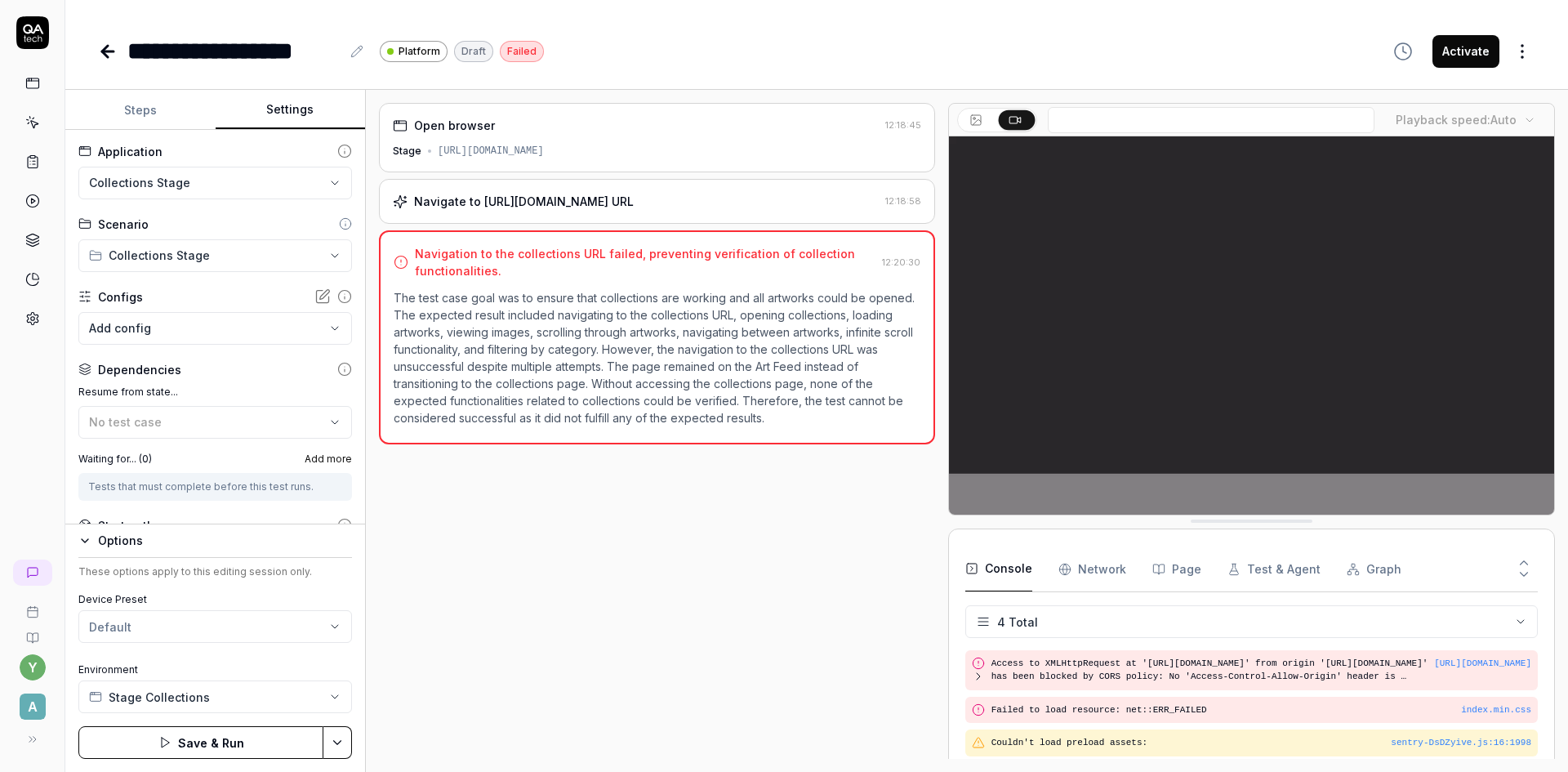
click at [336, 744] on html "**********" at bounding box center [784, 386] width 1568 height 772
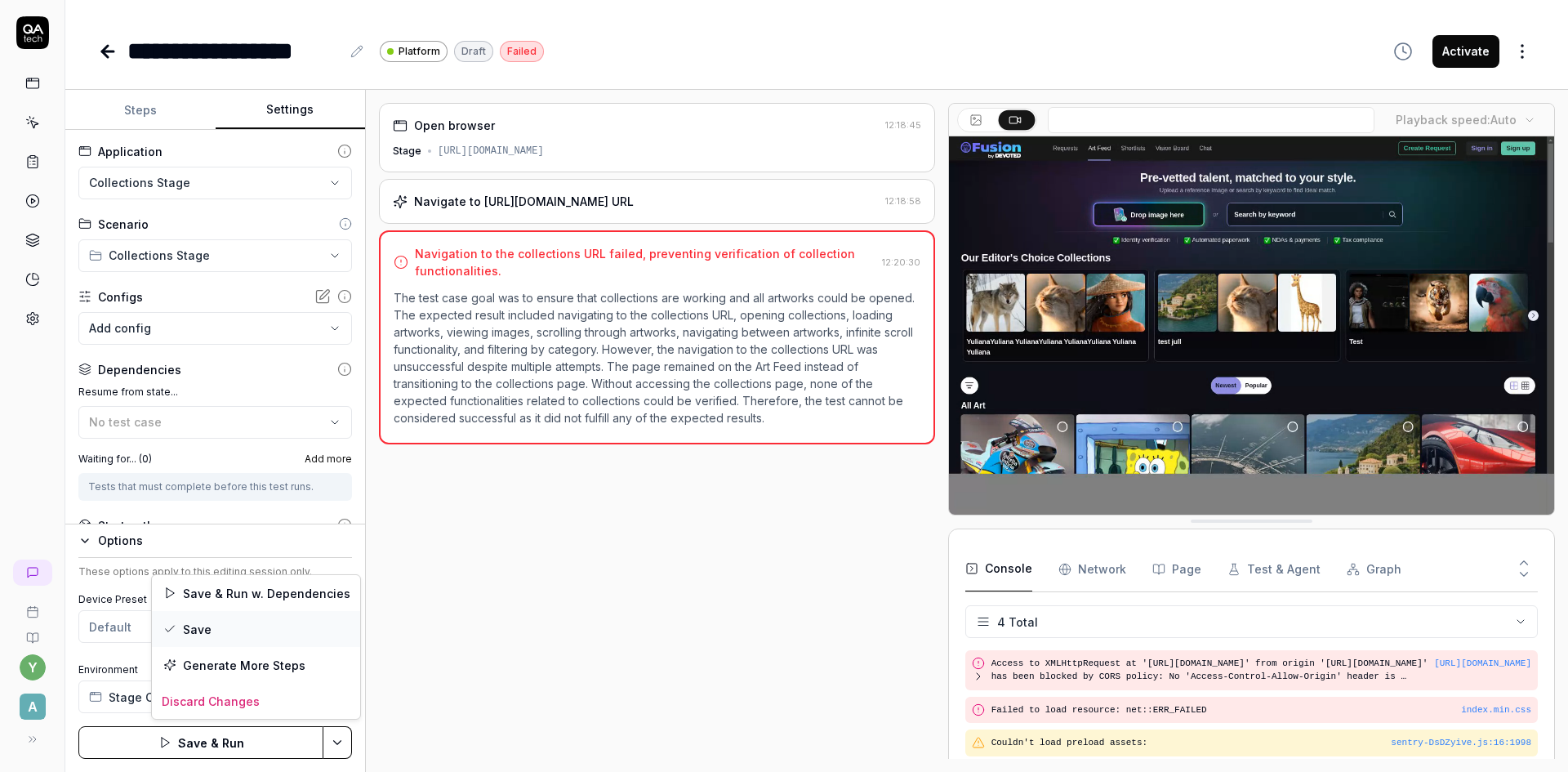
click at [196, 627] on div "Save" at bounding box center [256, 628] width 209 height 36
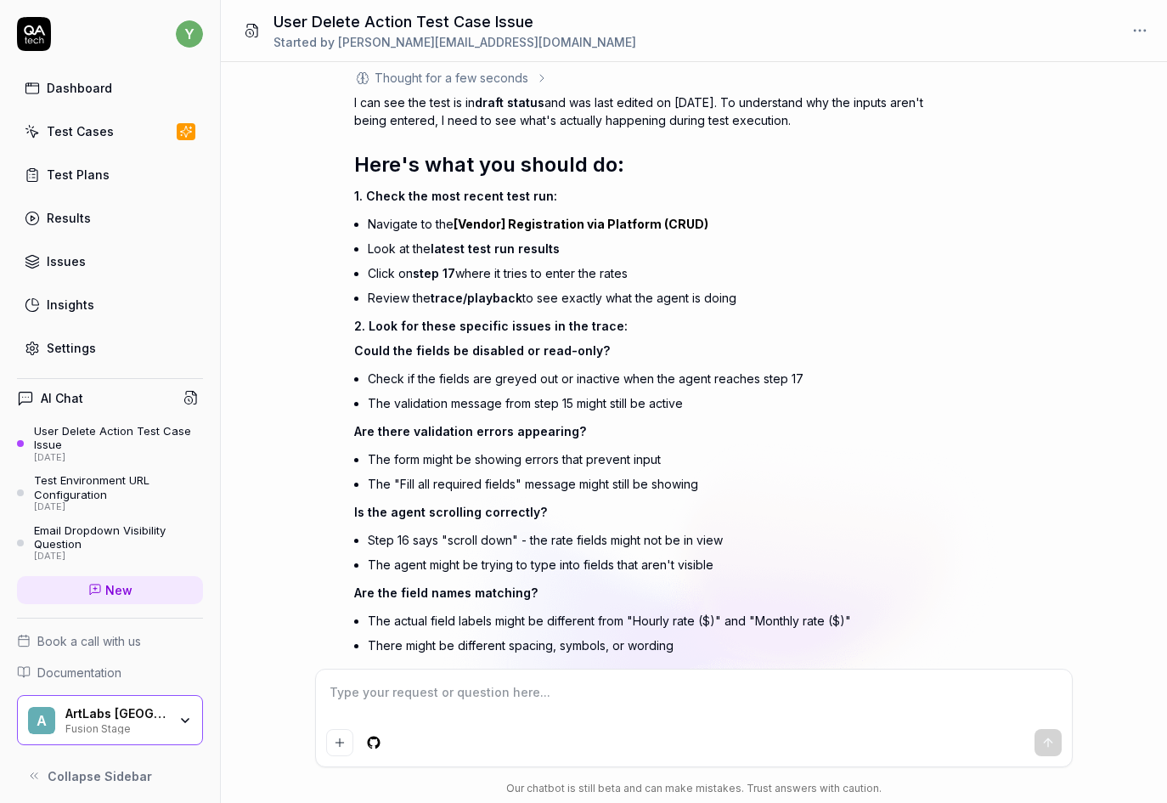
scroll to position [4833, 0]
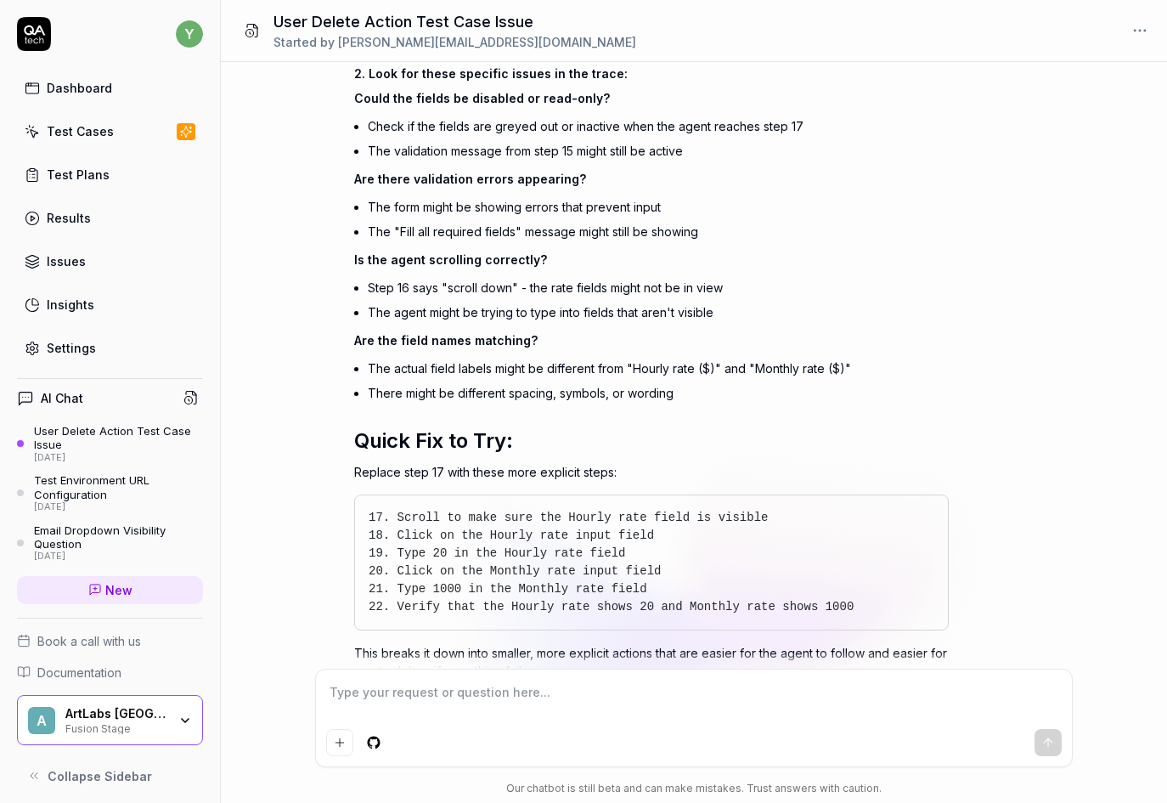
type textarea "*"
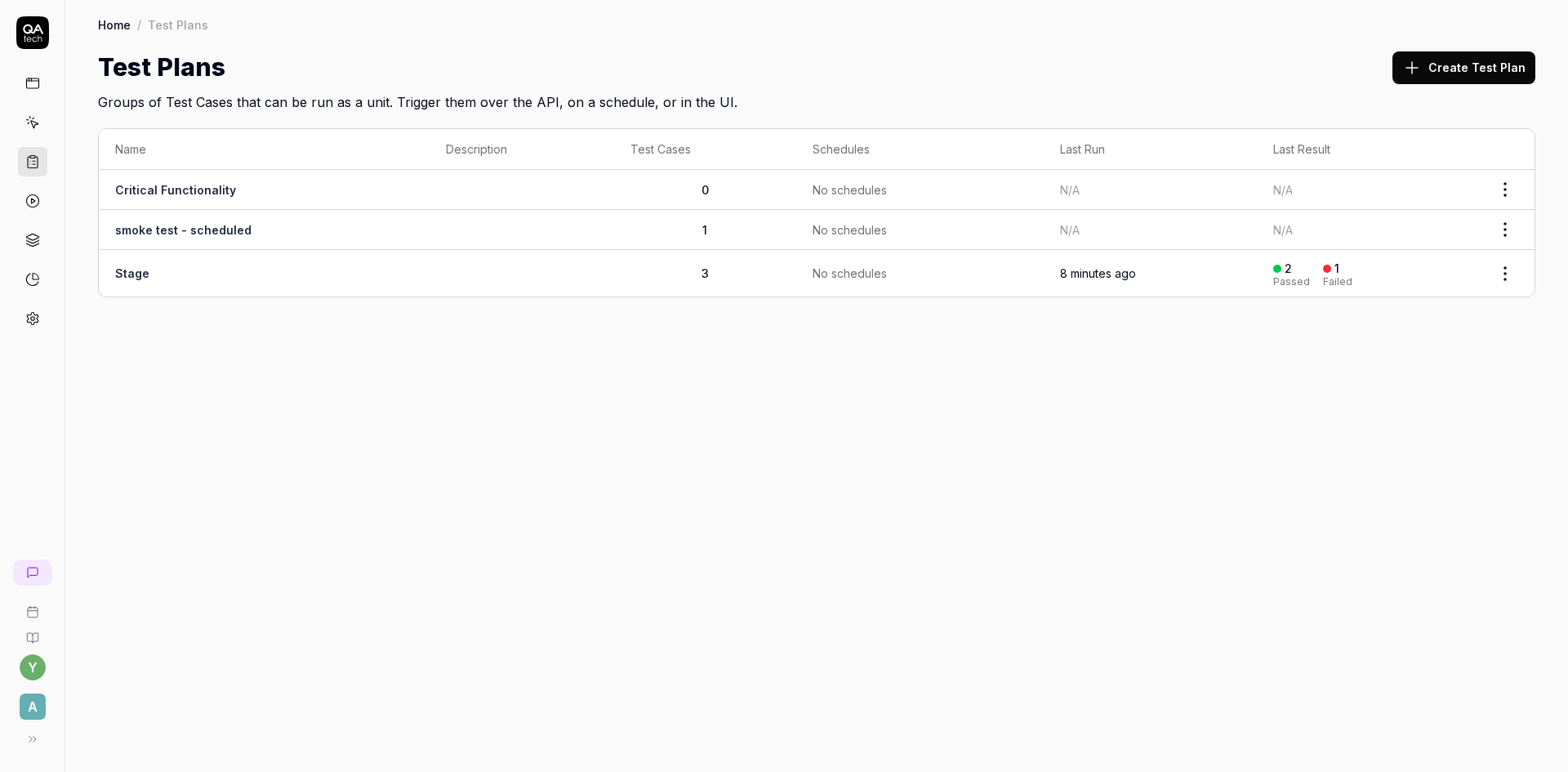
click at [143, 271] on link "Stage" at bounding box center [133, 273] width 35 height 13
click at [161, 231] on link "smoke test - scheduled" at bounding box center [184, 230] width 137 height 13
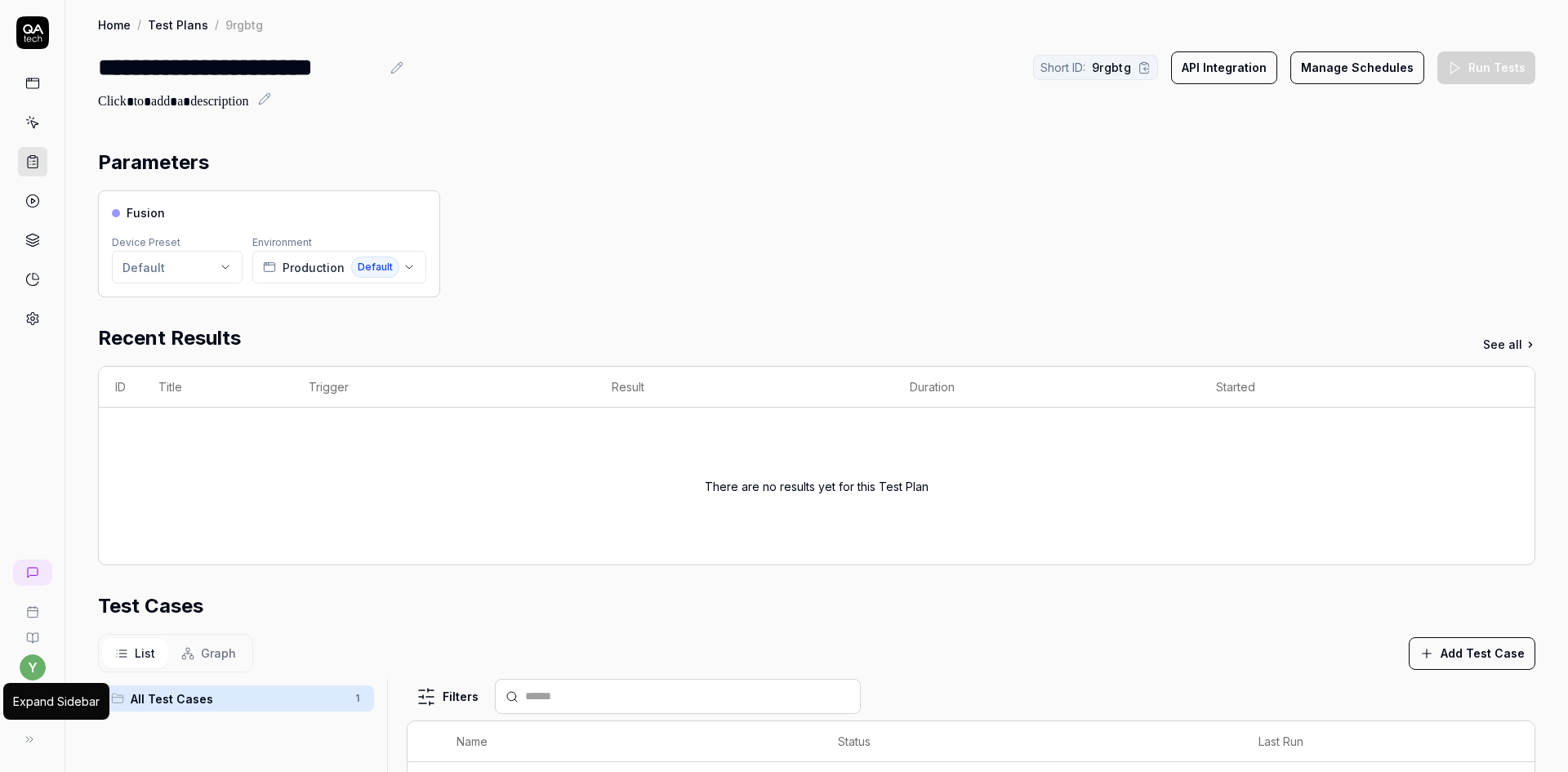
click at [32, 735] on icon at bounding box center [30, 739] width 13 height 13
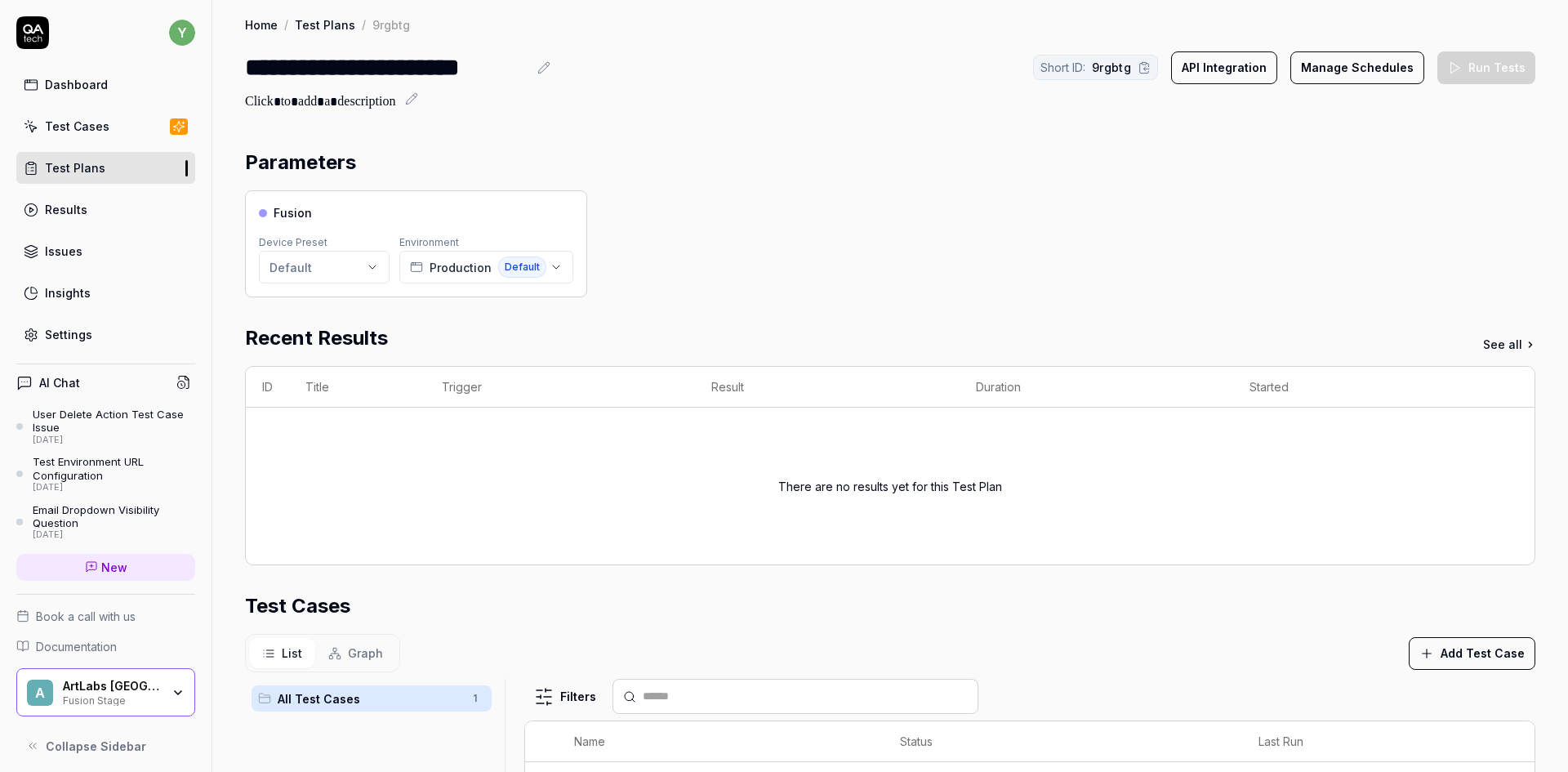
click at [149, 692] on div "ArtLabs [GEOGRAPHIC_DATA]" at bounding box center [112, 685] width 98 height 14
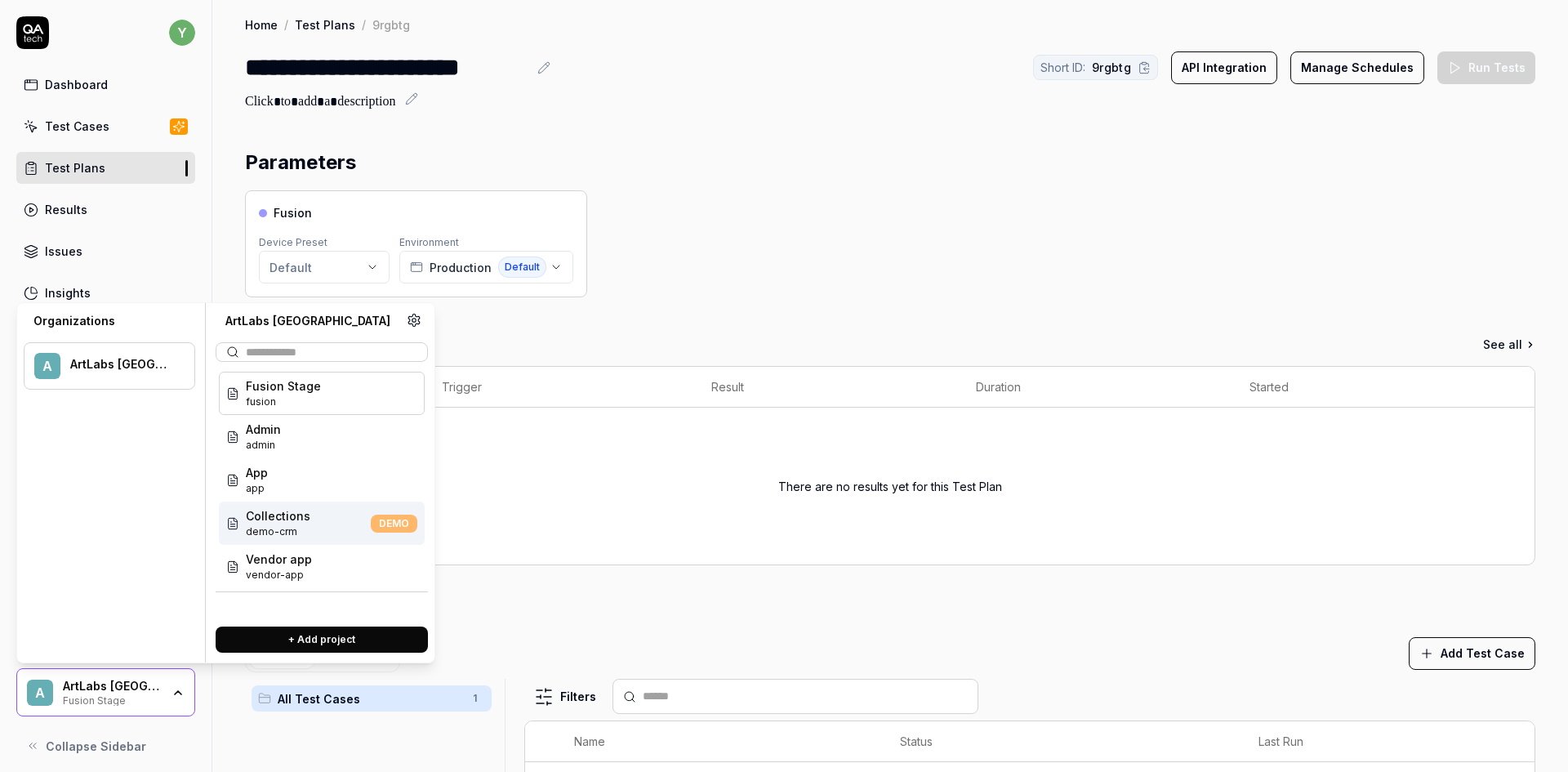
click at [298, 526] on span "demo-crm" at bounding box center [278, 531] width 64 height 14
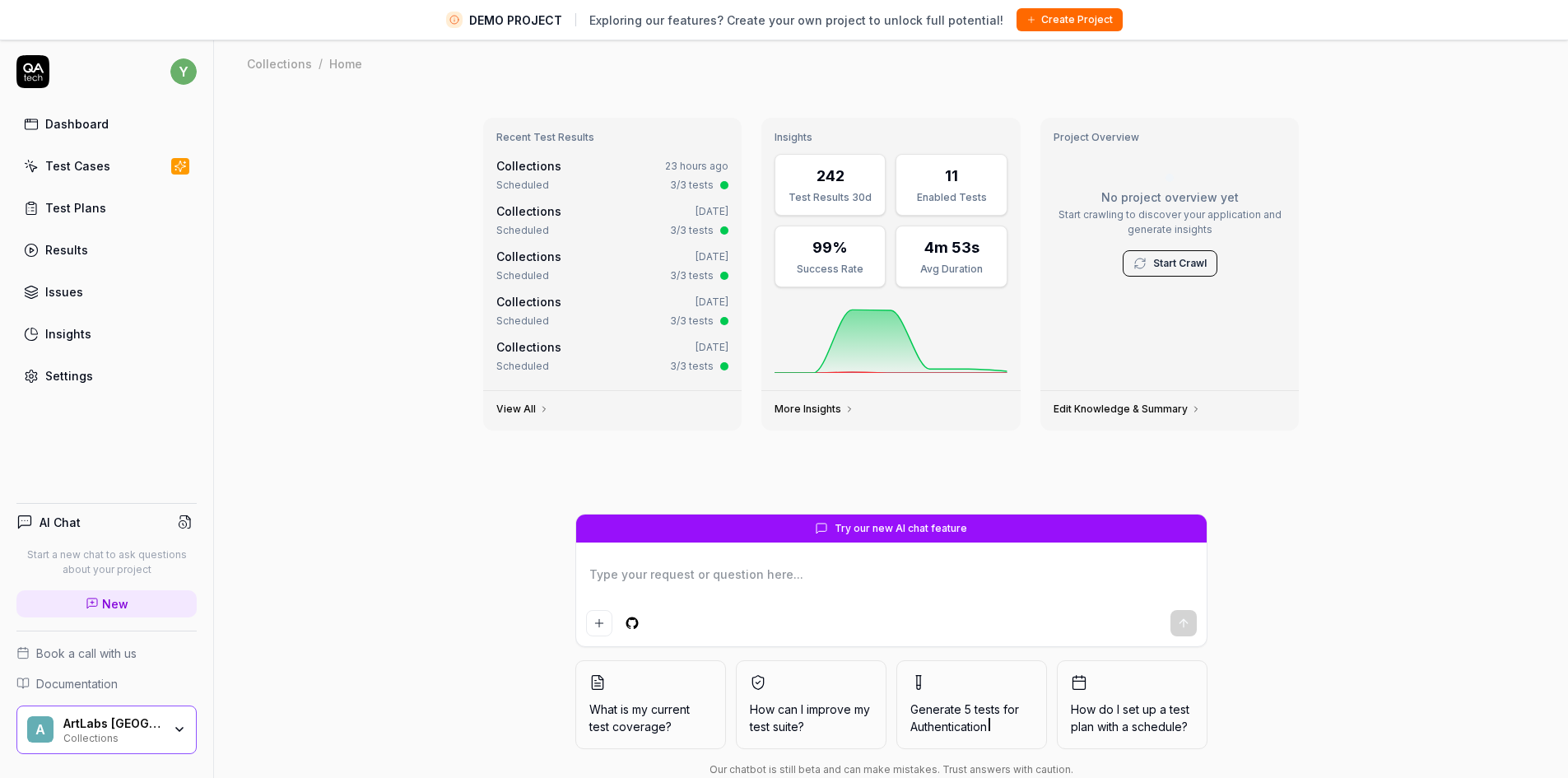
click at [70, 208] on div "Test Plans" at bounding box center [76, 208] width 61 height 17
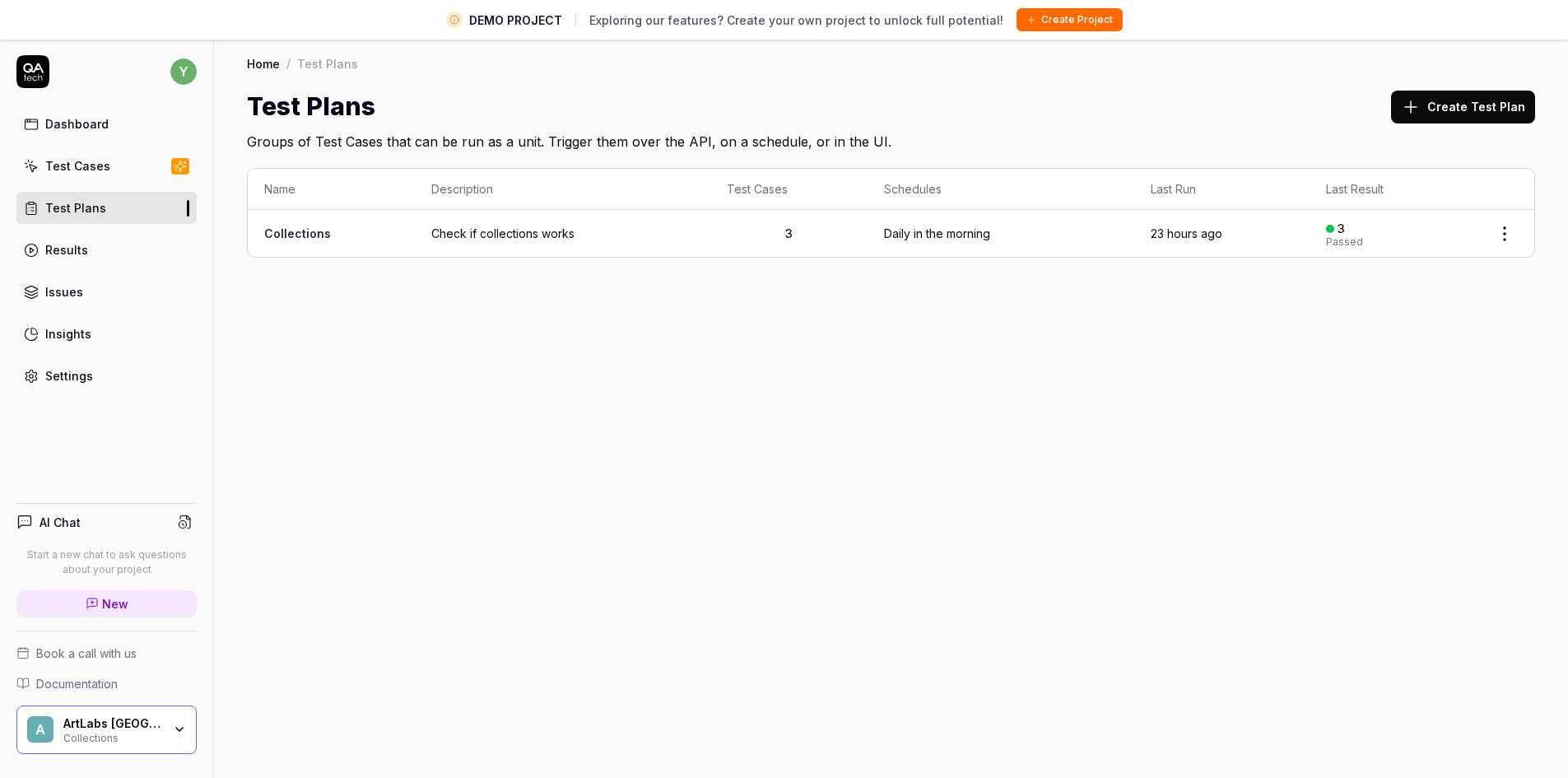
click at [303, 237] on link "Collections" at bounding box center [298, 233] width 67 height 14
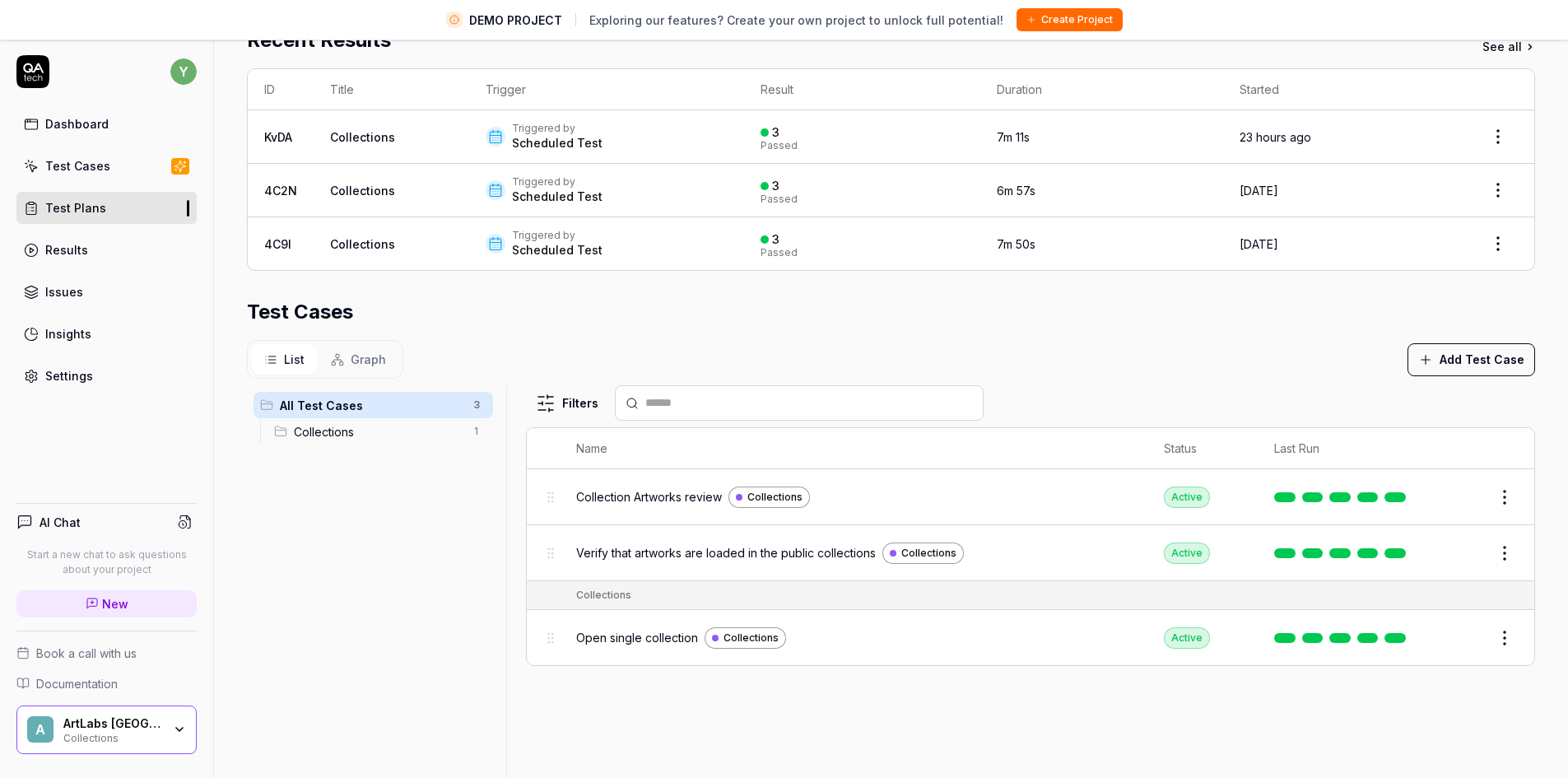
scroll to position [389, 0]
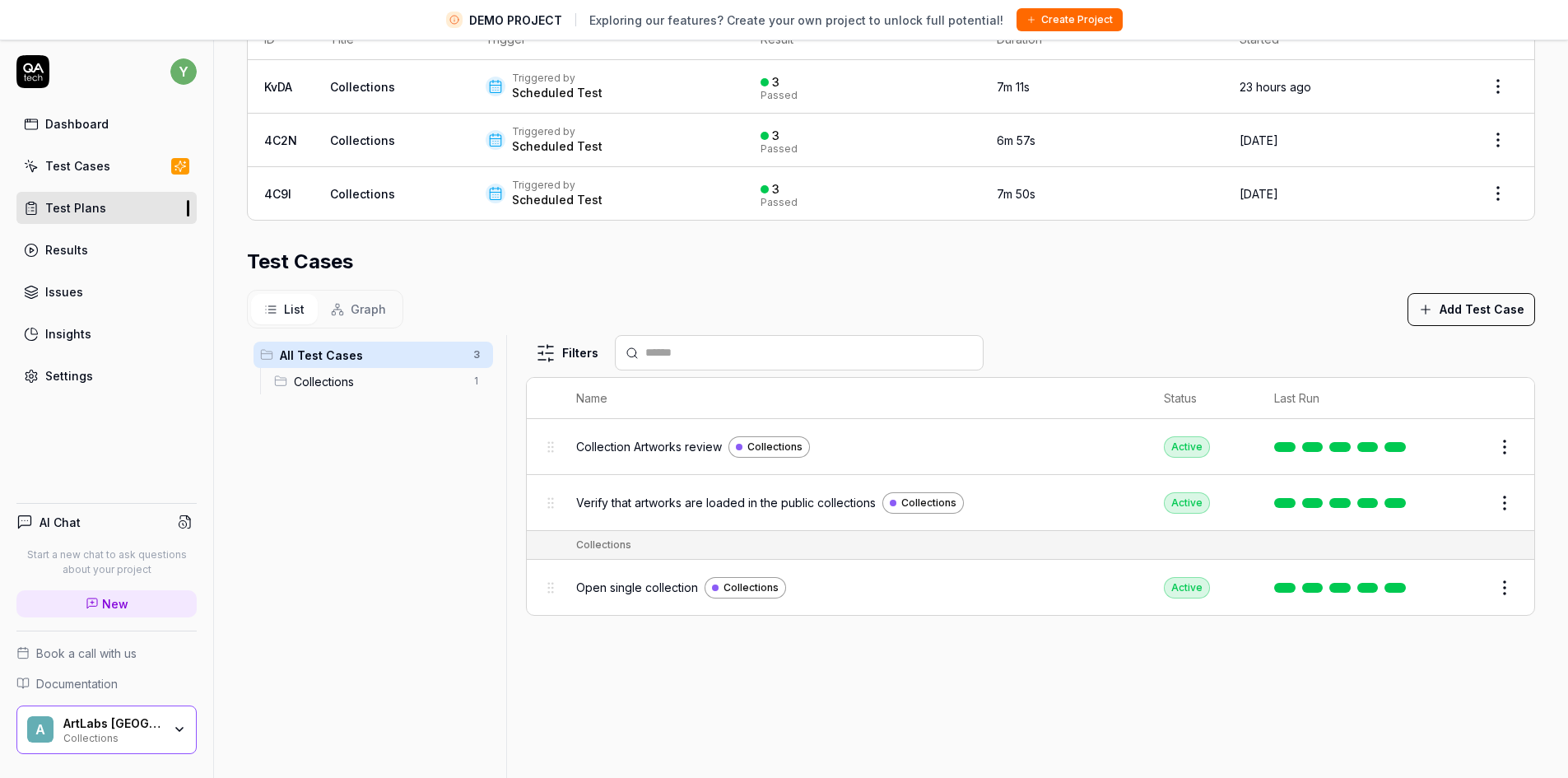
click at [335, 381] on span "Collections" at bounding box center [378, 382] width 170 height 17
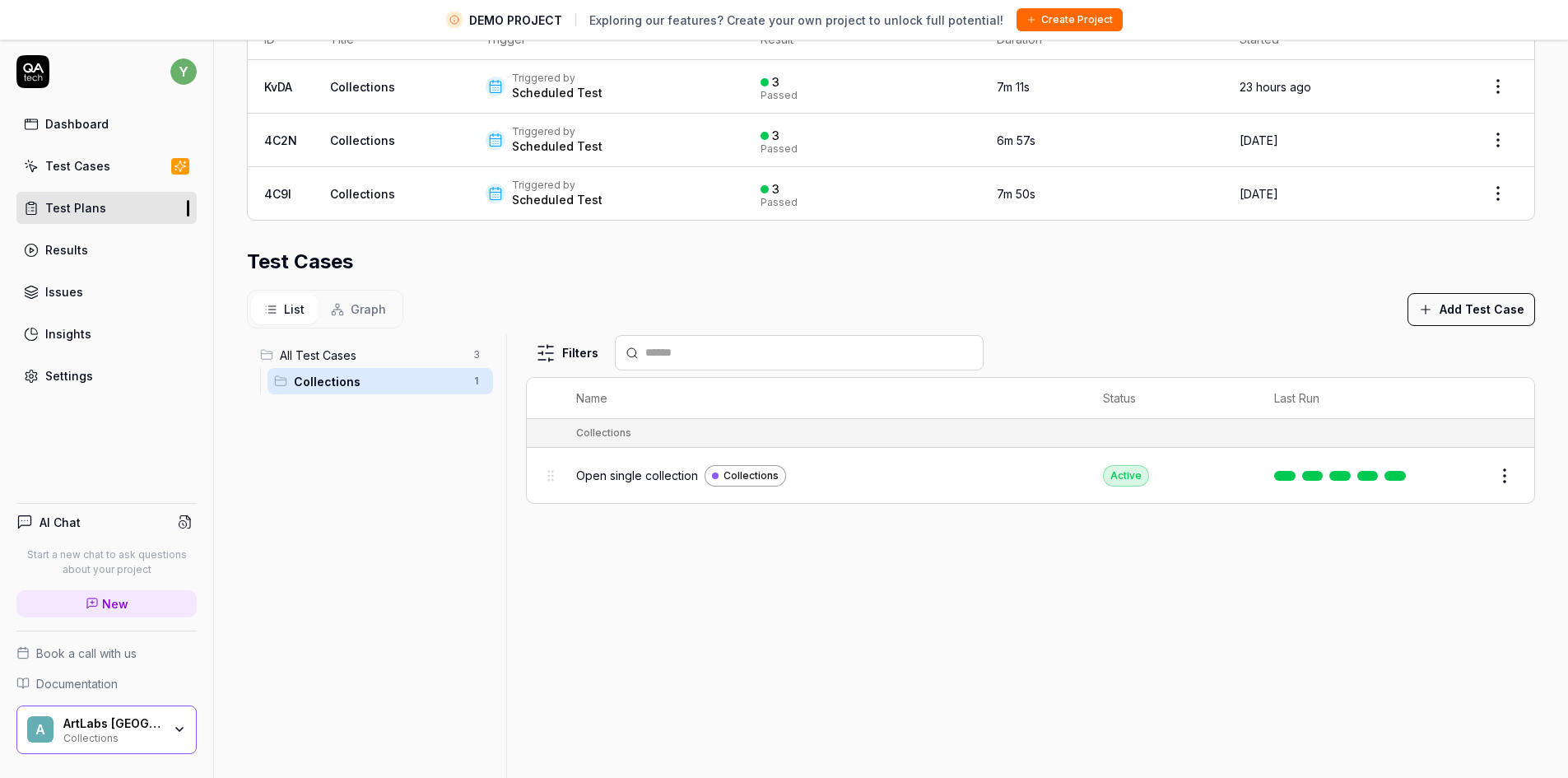
click at [329, 379] on span "Collections" at bounding box center [378, 382] width 170 height 17
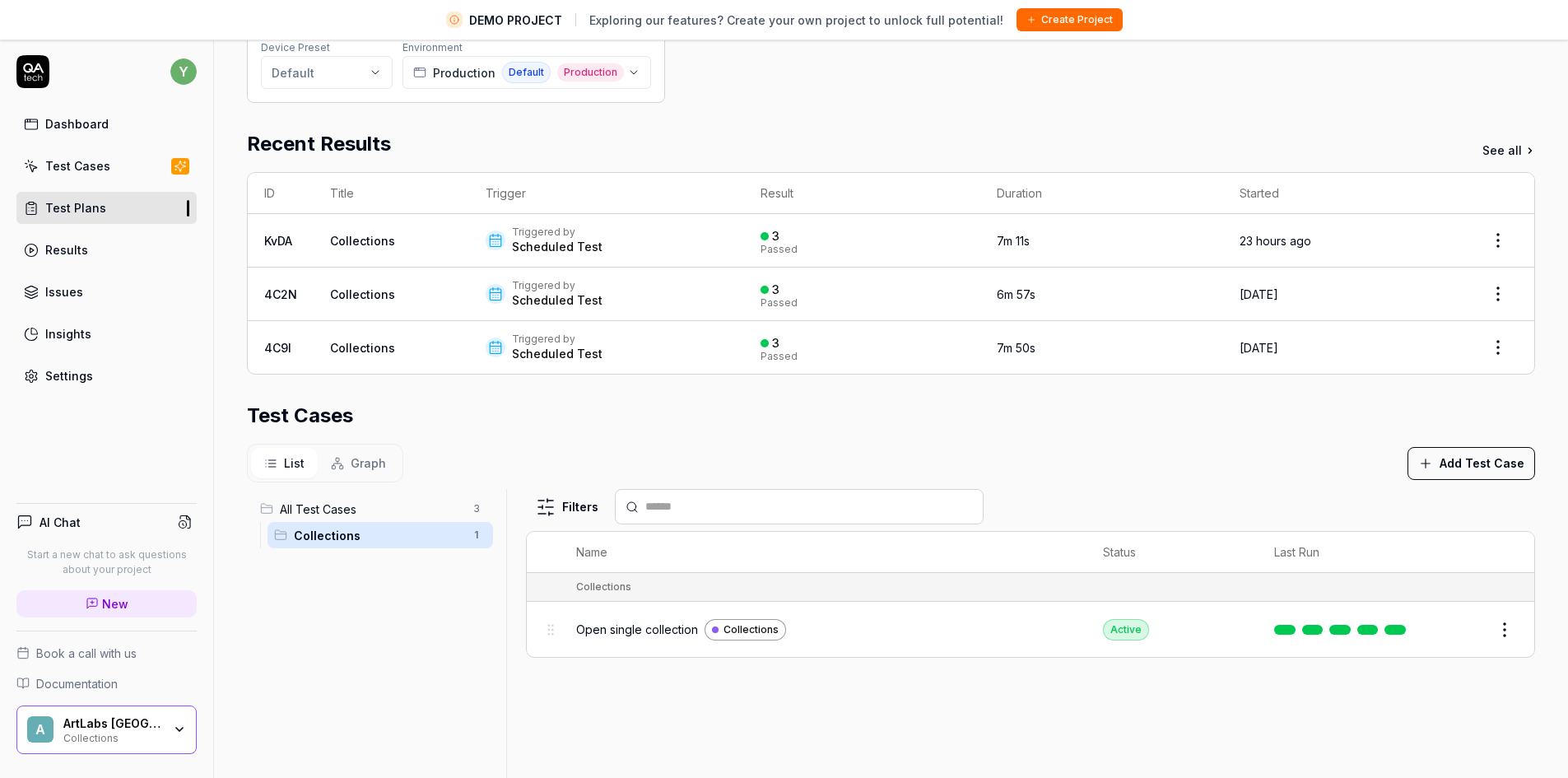
scroll to position [225, 0]
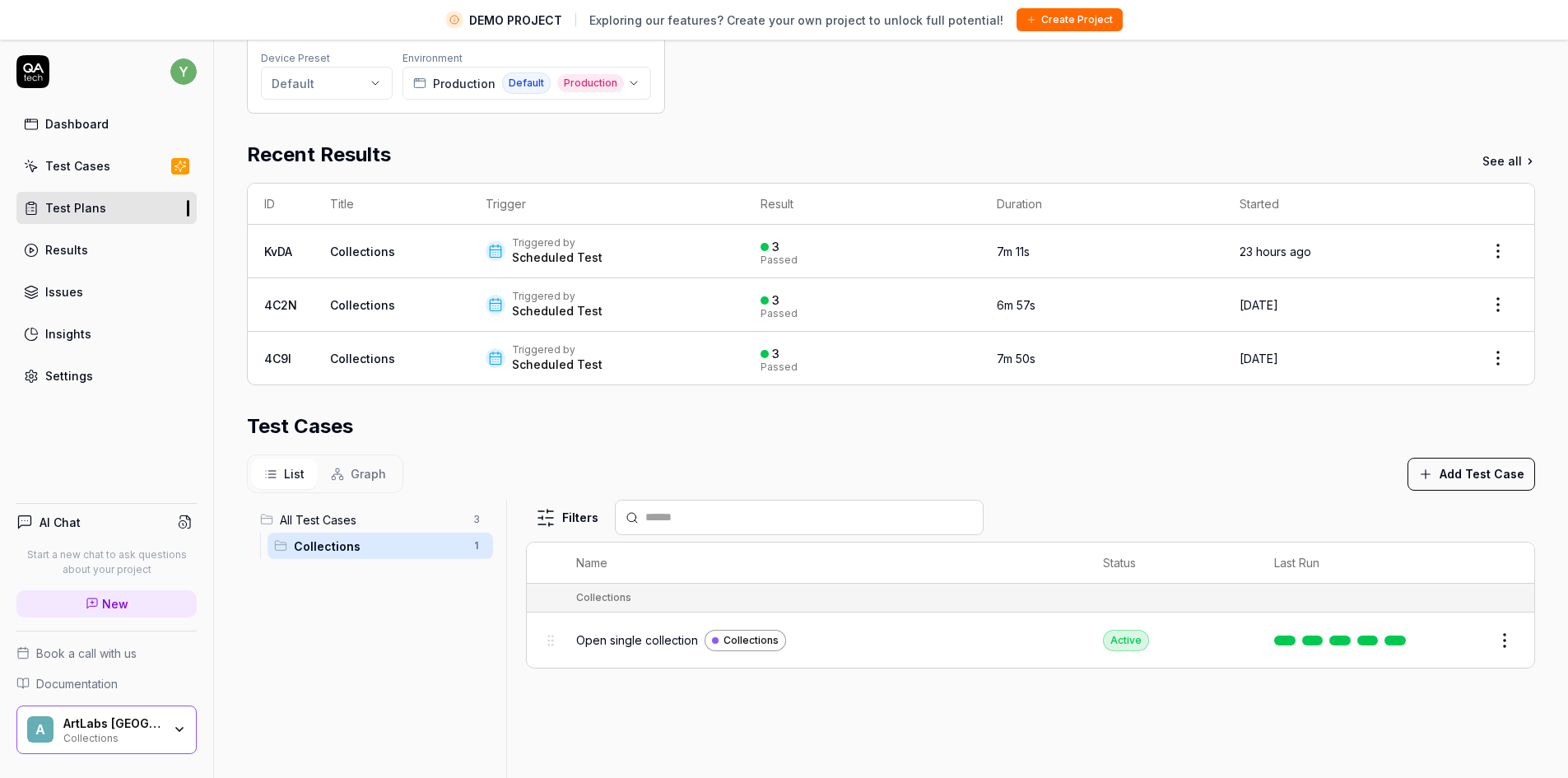
click at [328, 518] on span "All Test Cases" at bounding box center [371, 520] width 183 height 17
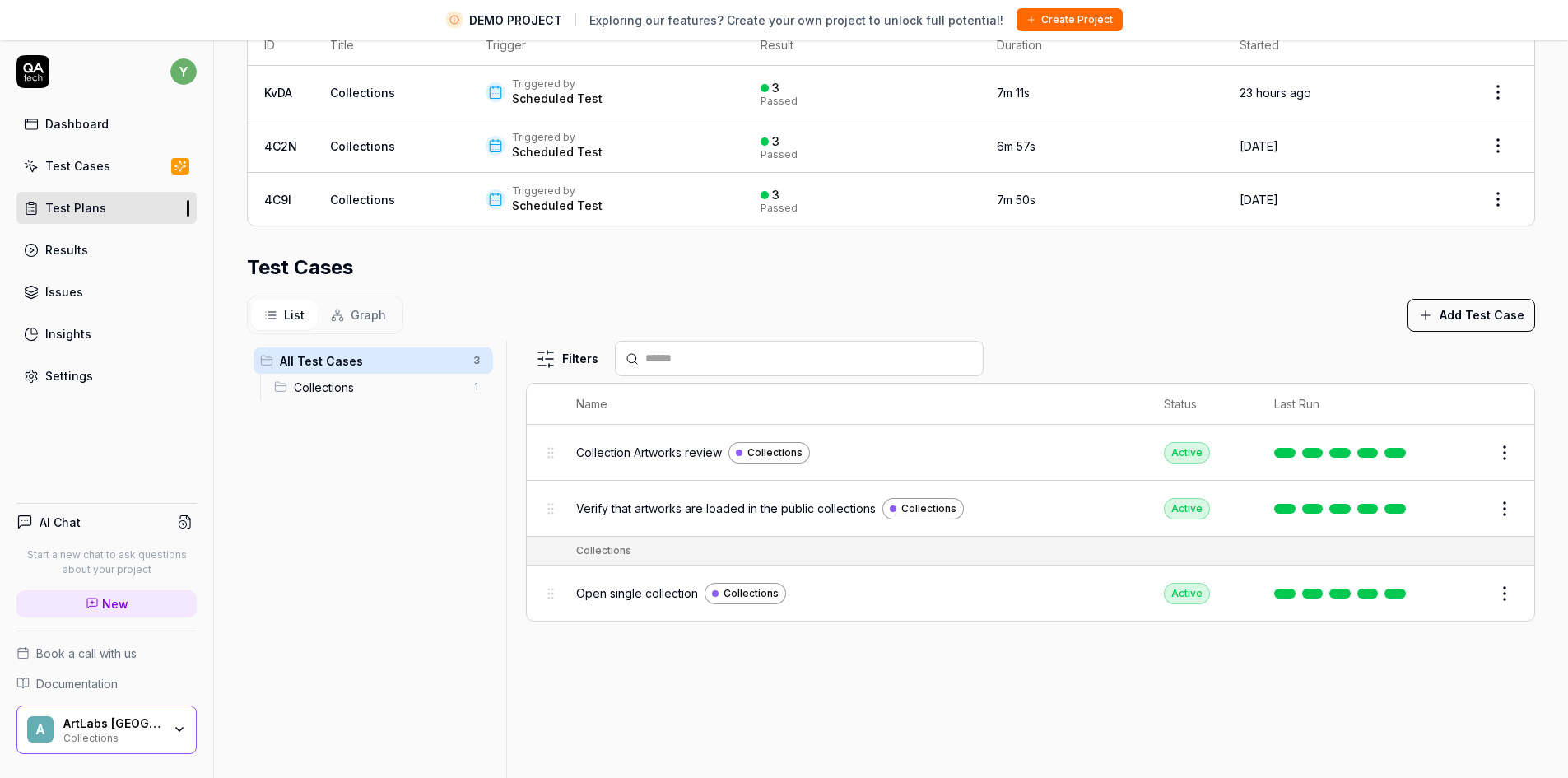
scroll to position [389, 0]
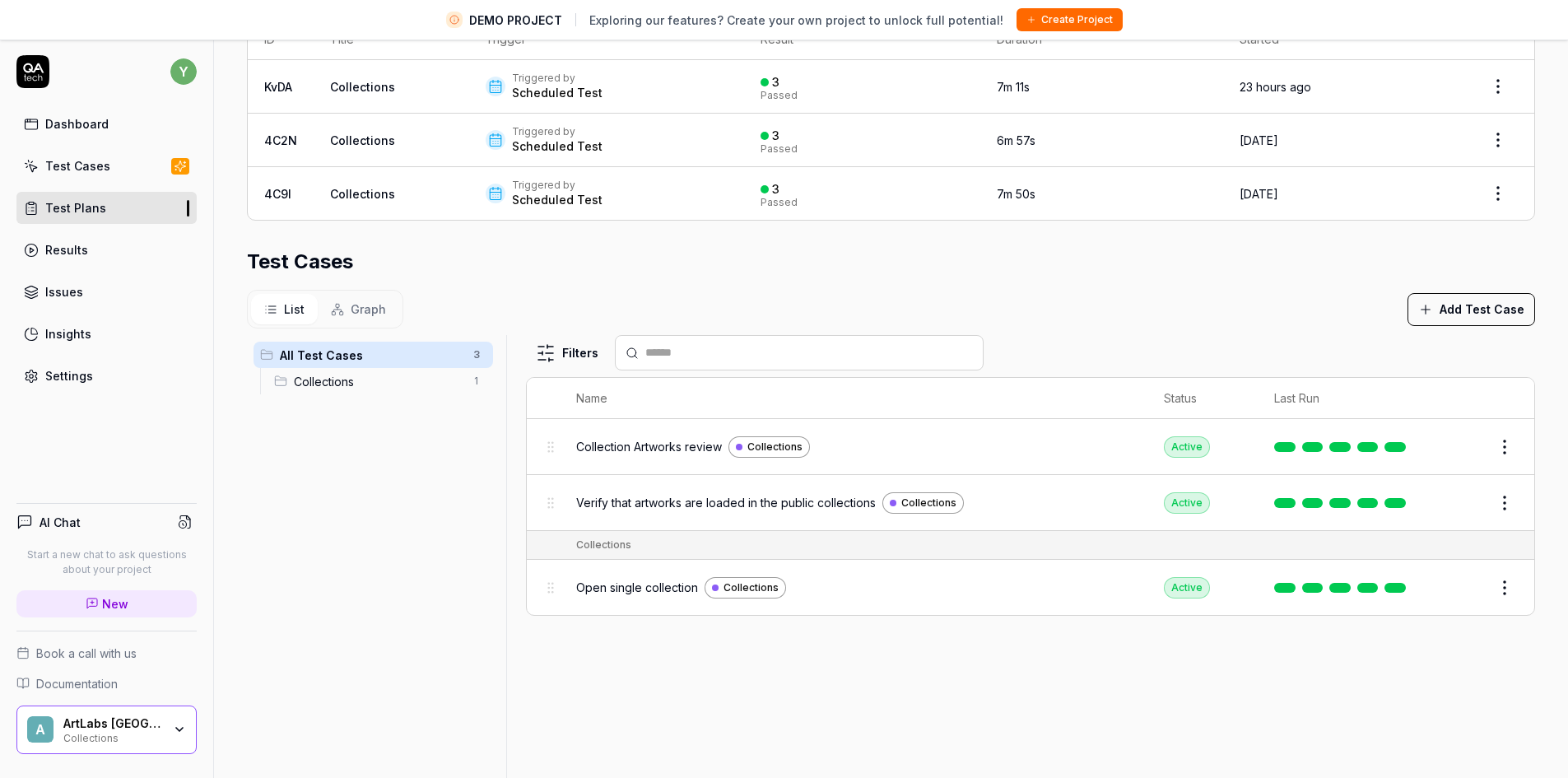
drag, startPoint x: 688, startPoint y: 446, endPoint x: 1450, endPoint y: 450, distance: 762.0
click at [1450, 450] on button "Edit" at bounding box center [1465, 447] width 40 height 26
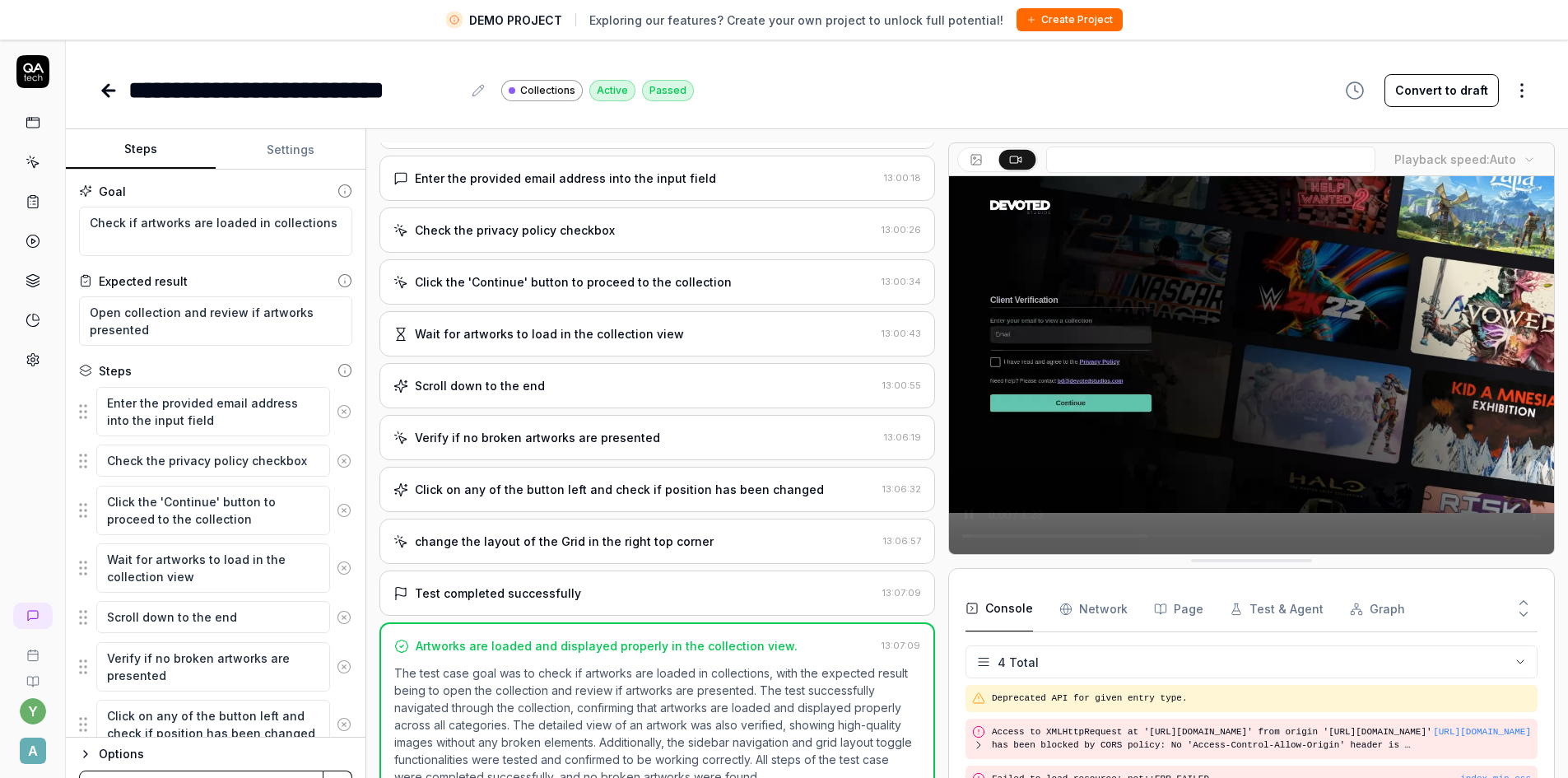
scroll to position [28, 0]
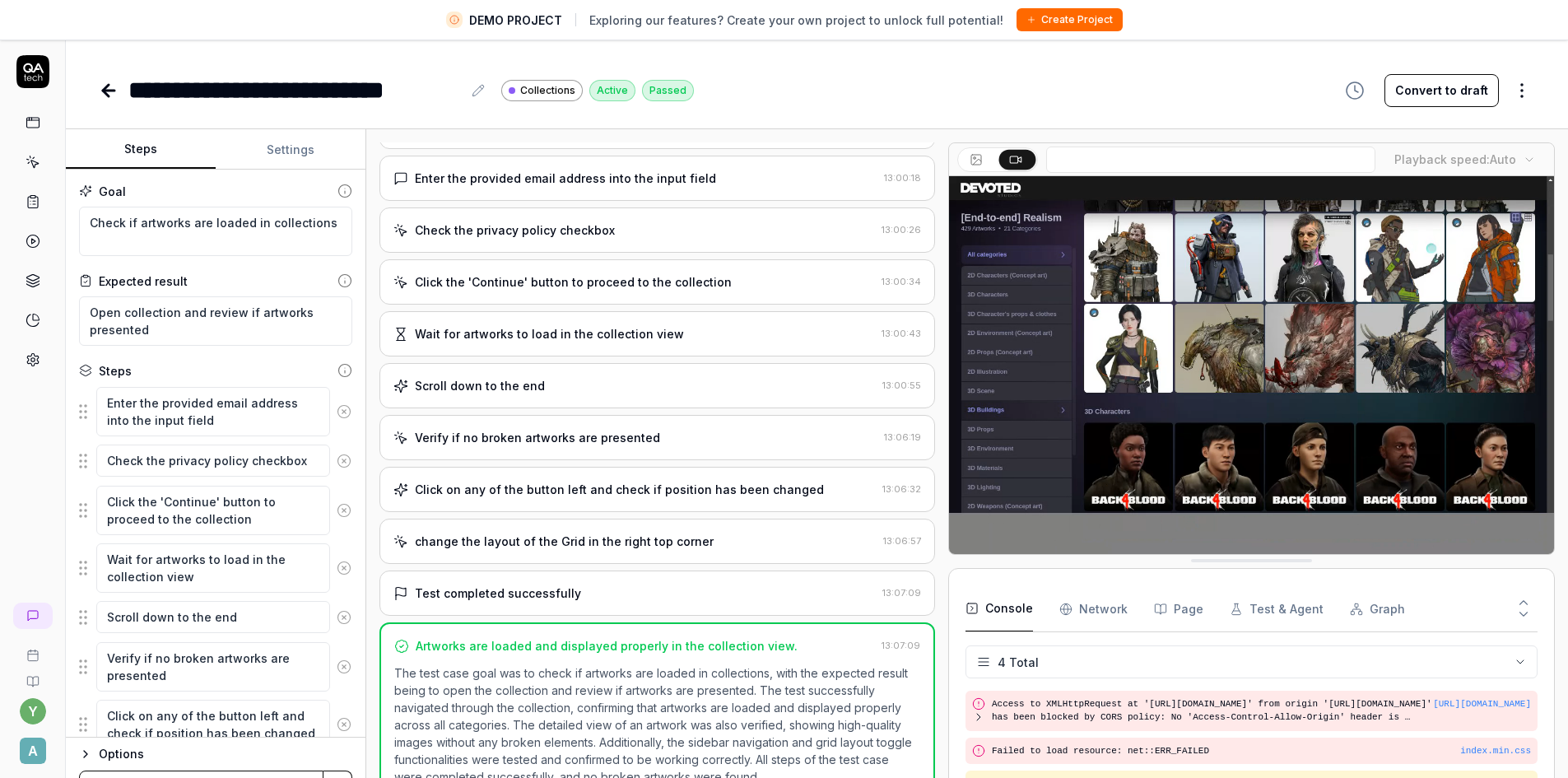
click at [293, 155] on button "Settings" at bounding box center [291, 149] width 150 height 40
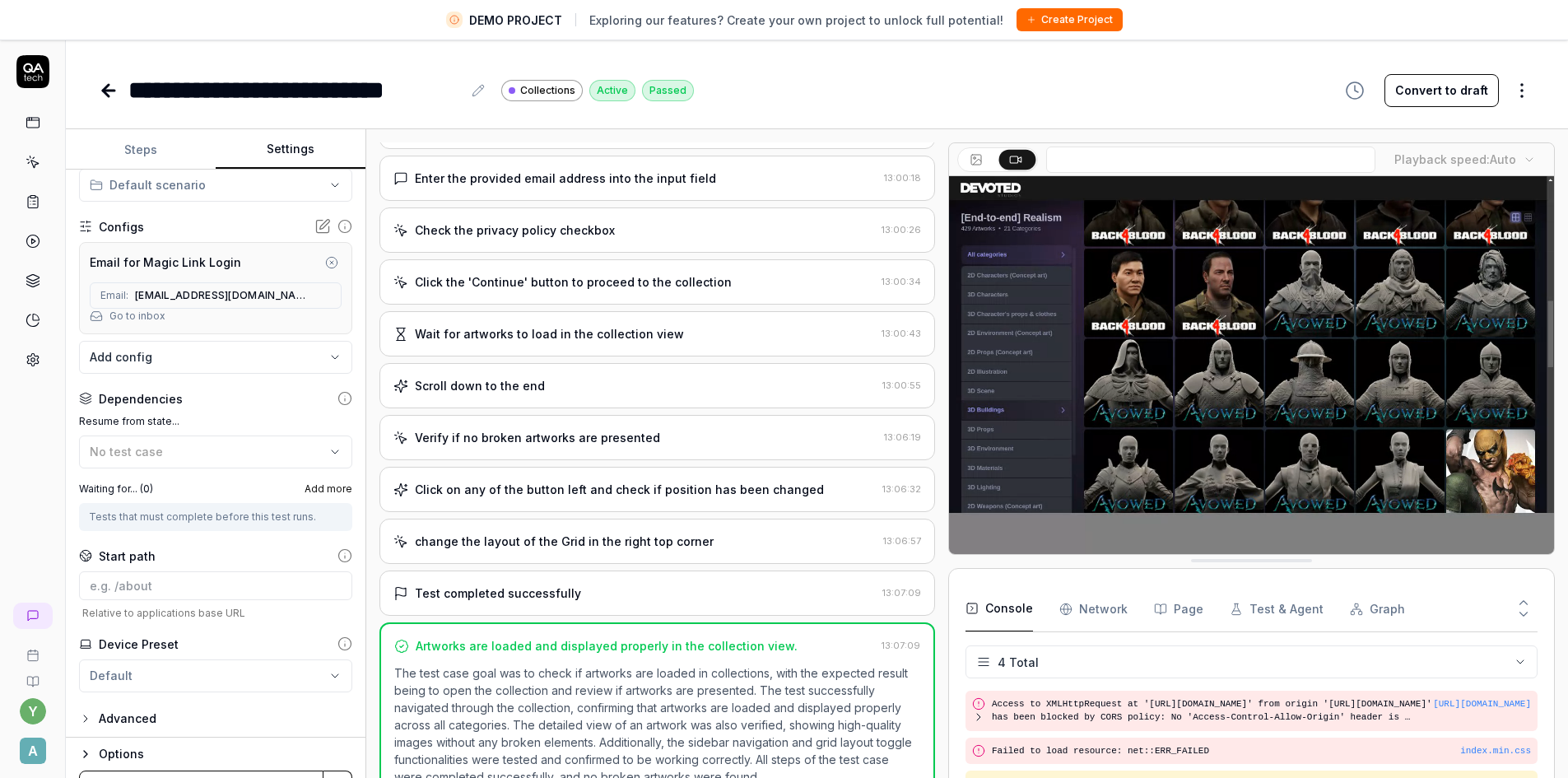
scroll to position [115, 0]
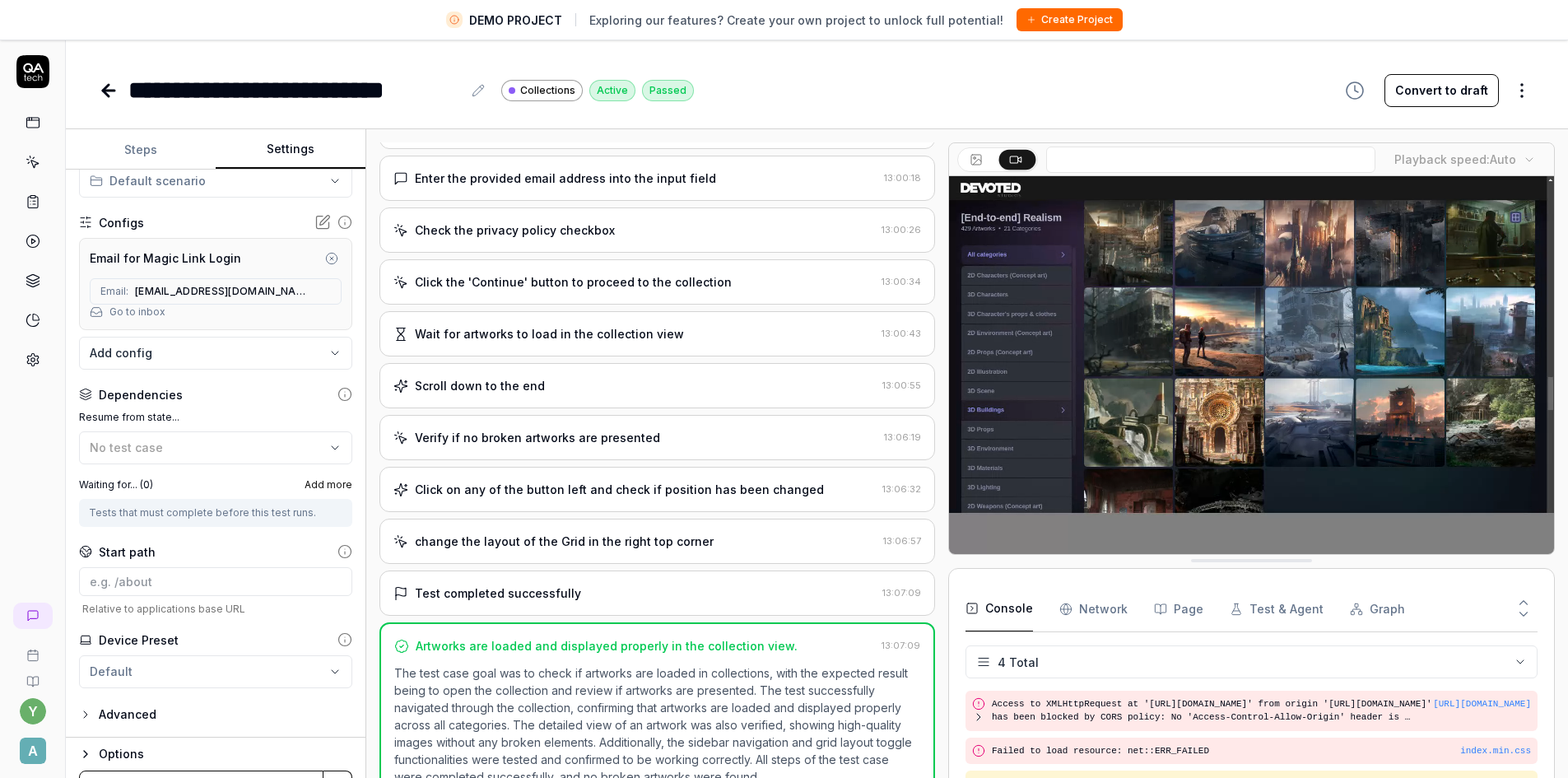
click at [139, 761] on div "Options" at bounding box center [226, 754] width 254 height 19
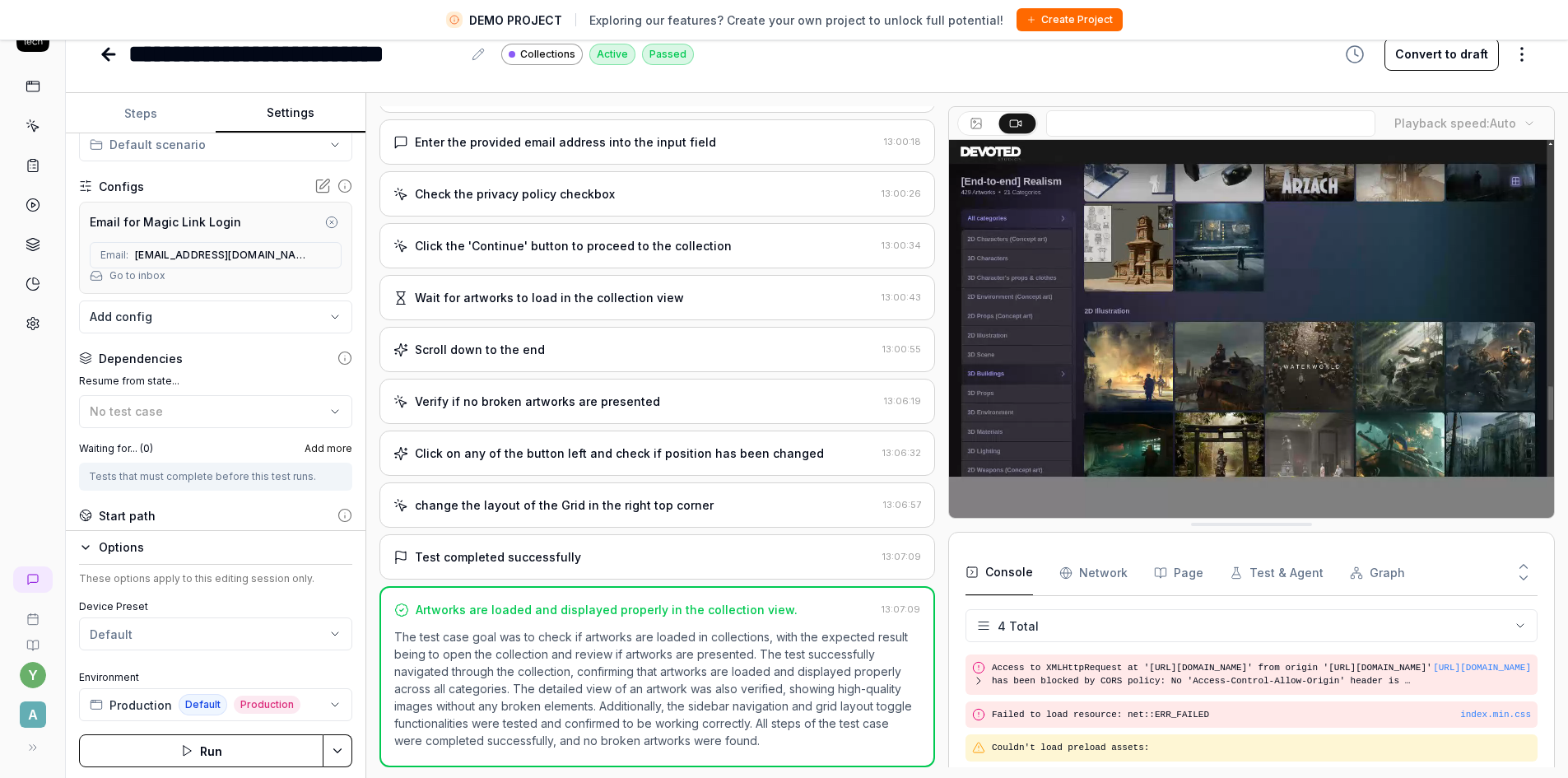
scroll to position [39, 0]
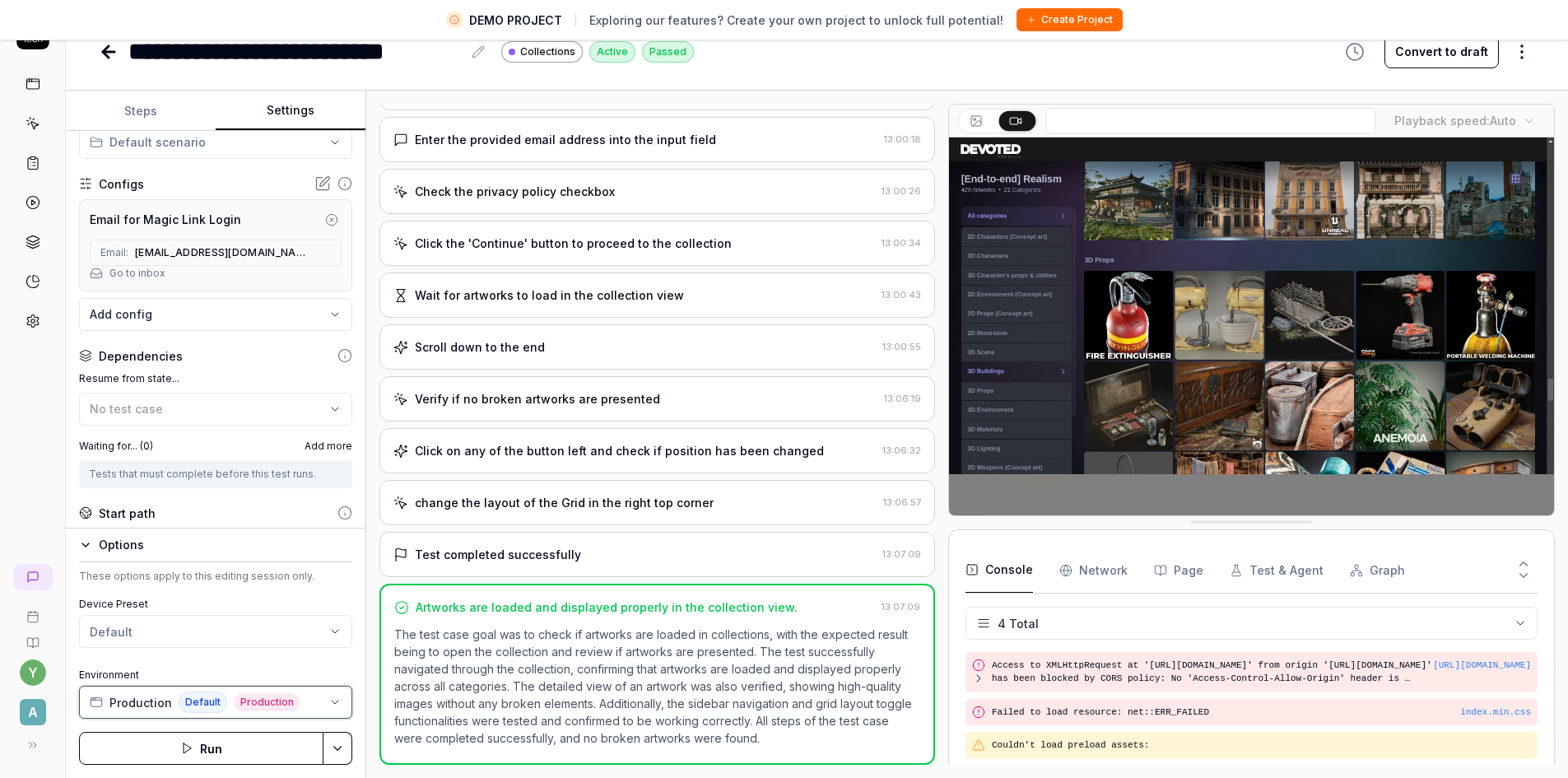
click at [307, 702] on button "Production Default Production" at bounding box center [216, 702] width 273 height 33
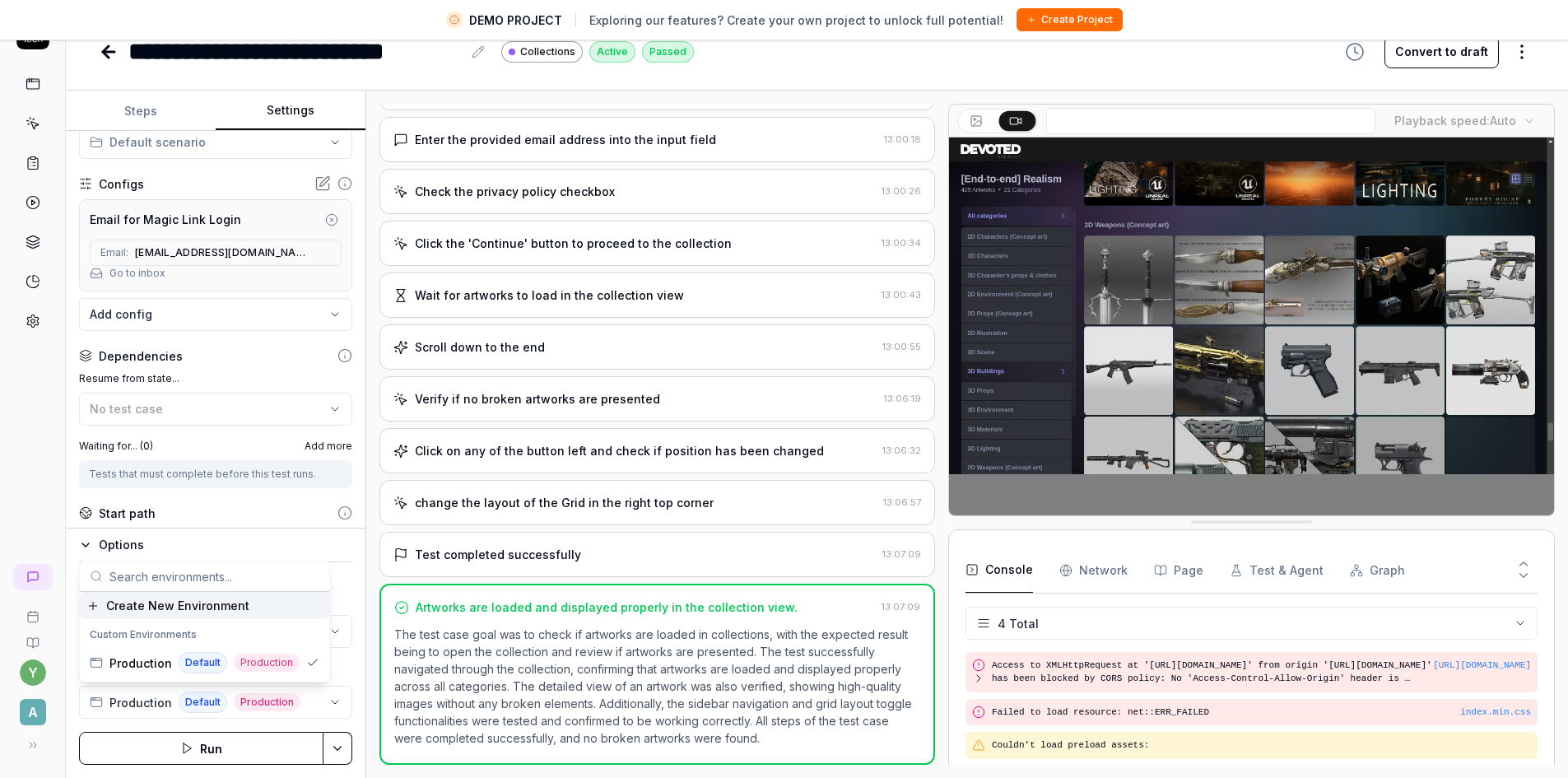
click at [111, 56] on icon at bounding box center [109, 51] width 19 height 19
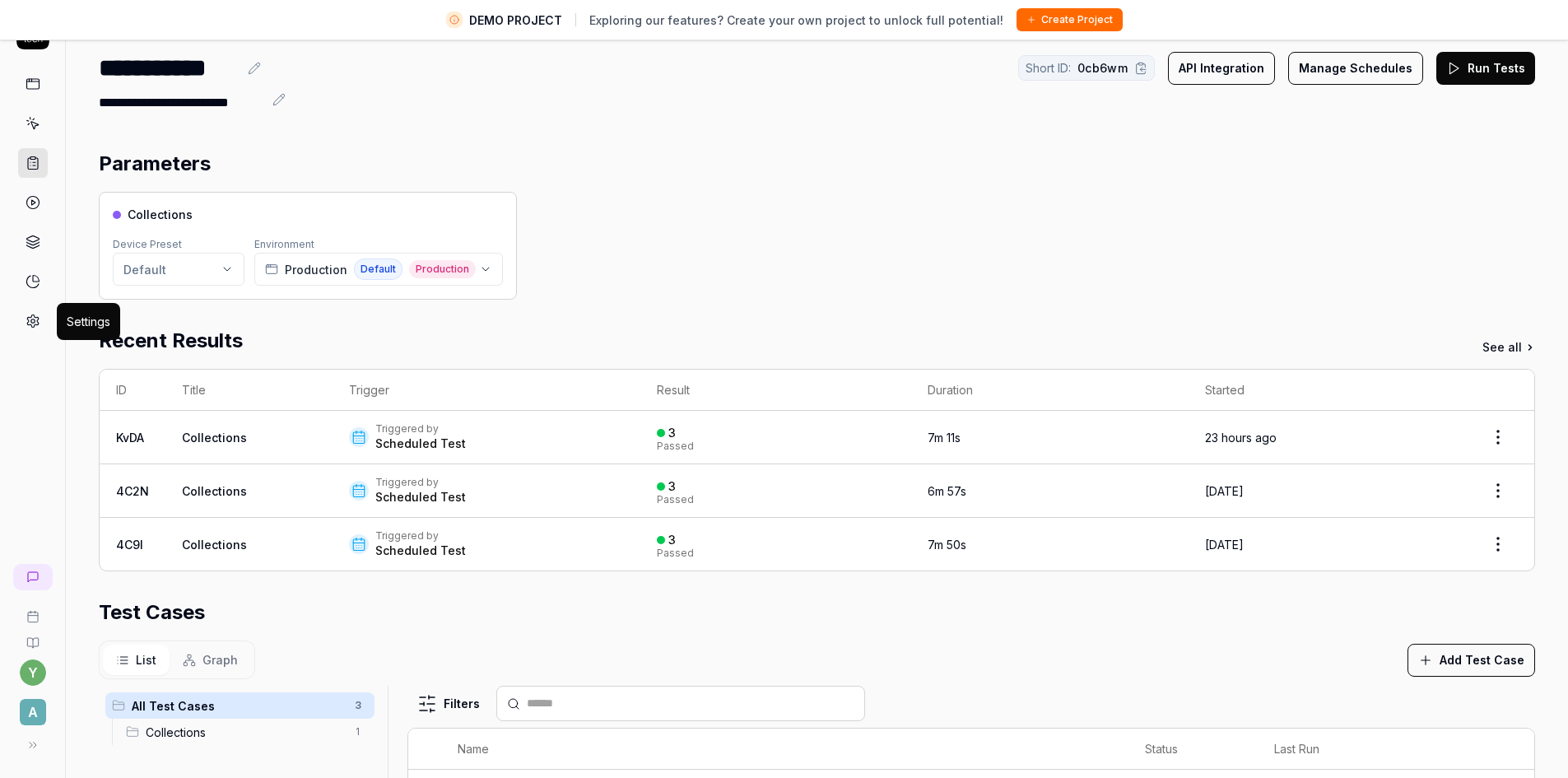
click at [40, 316] on icon at bounding box center [32, 321] width 15 height 15
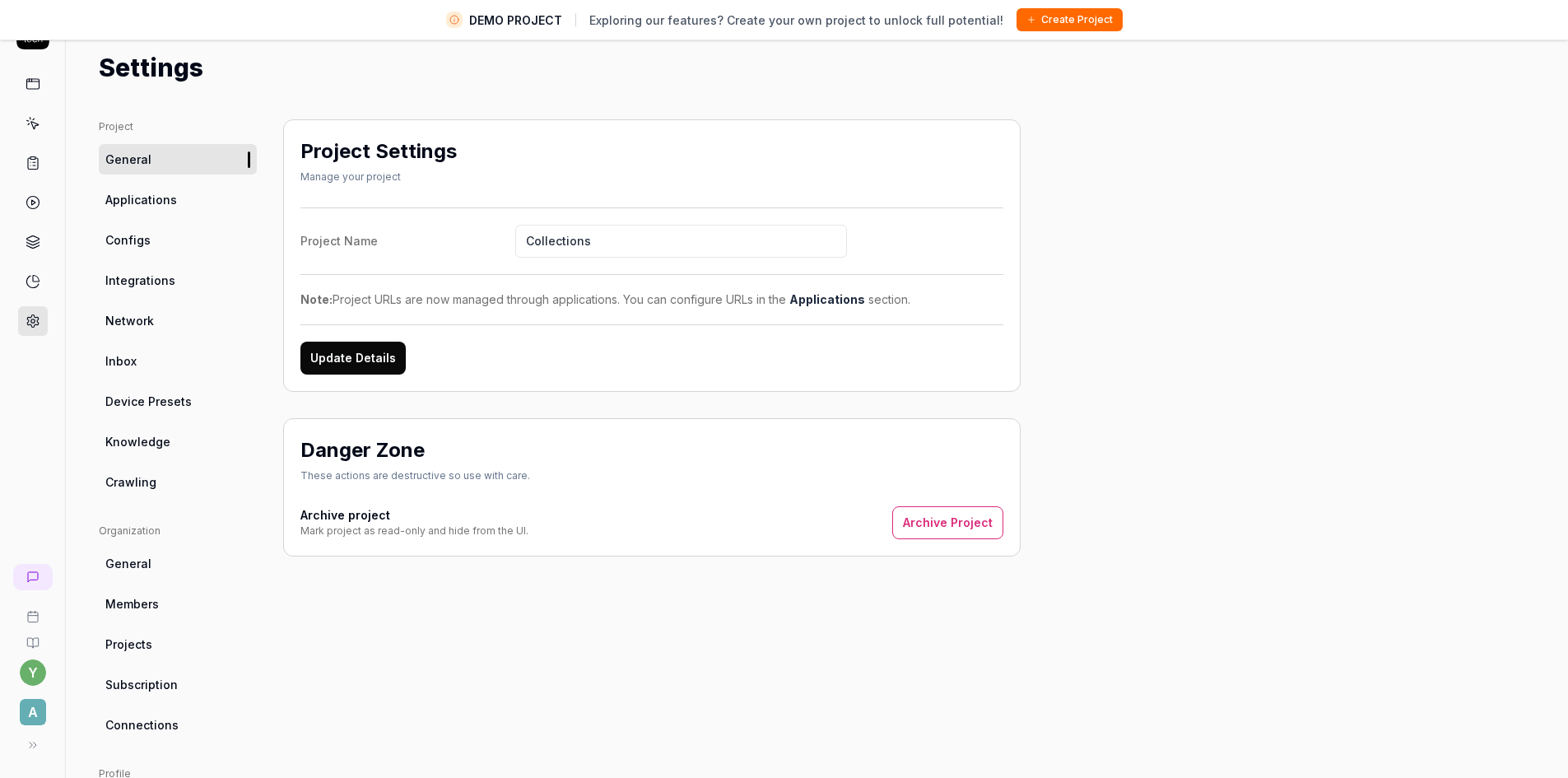
click at [133, 235] on span "Configs" at bounding box center [128, 240] width 46 height 17
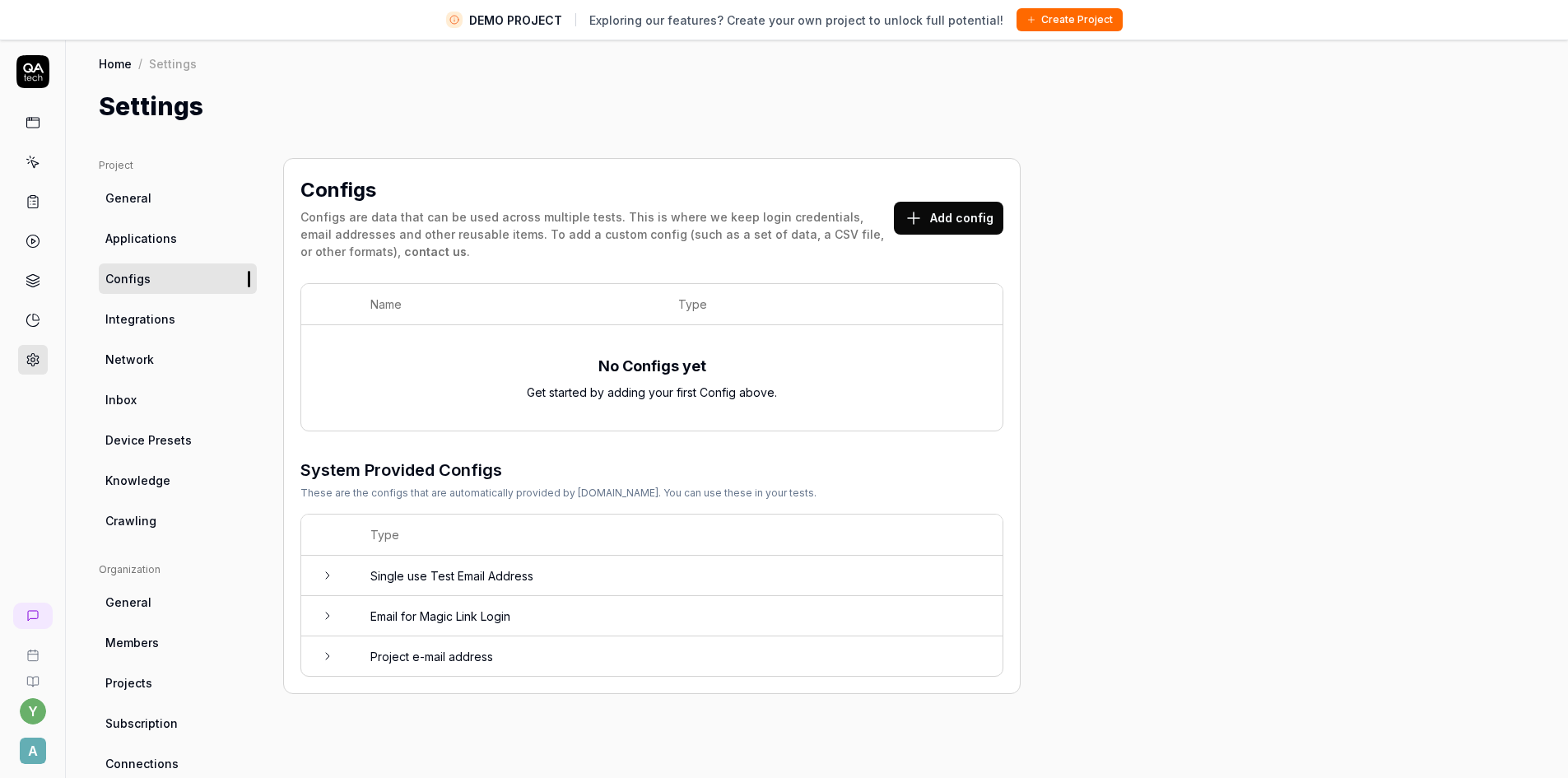
click at [135, 235] on span "Applications" at bounding box center [141, 238] width 72 height 17
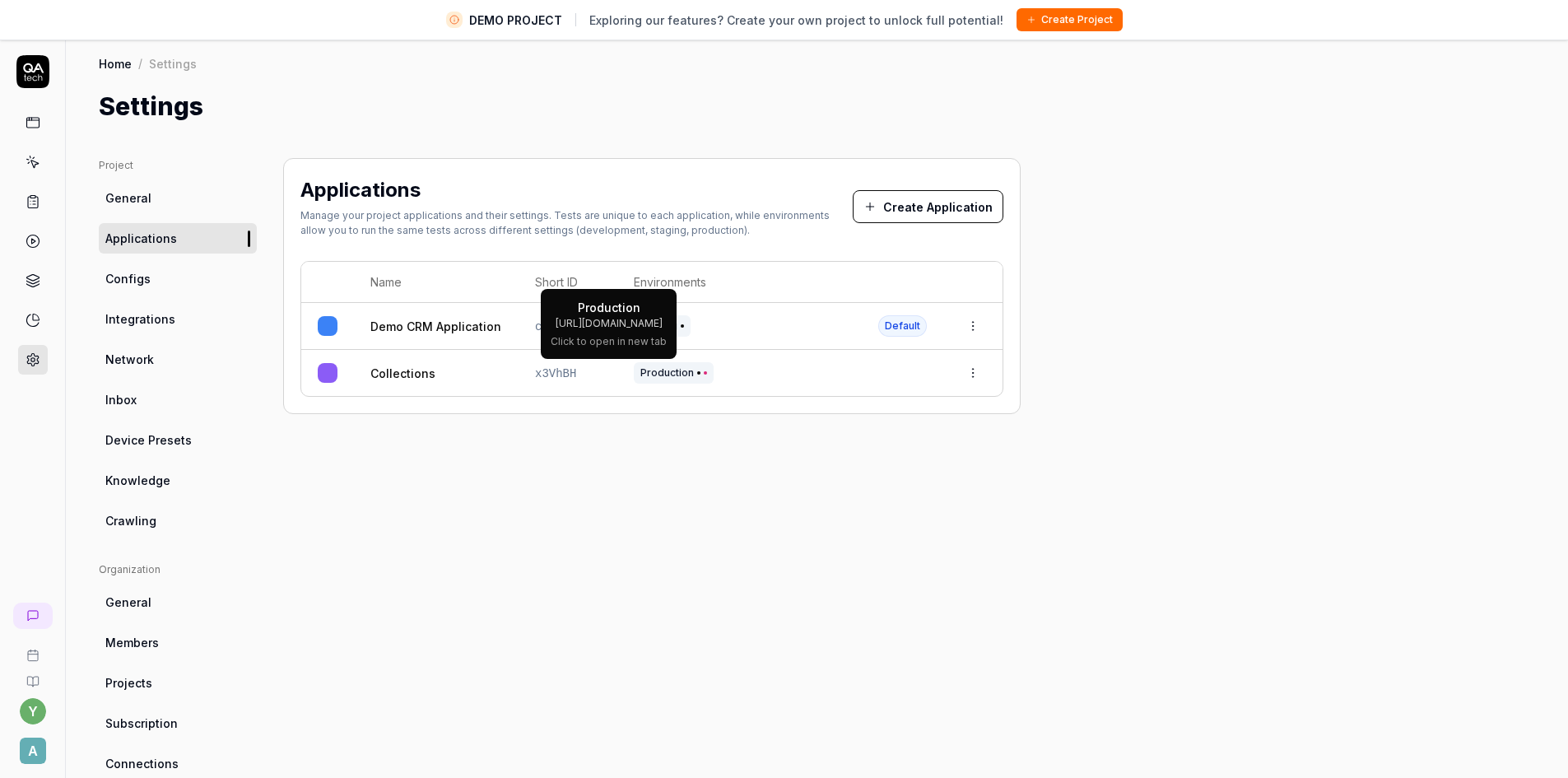
click at [674, 374] on span "Production" at bounding box center [674, 373] width 79 height 21
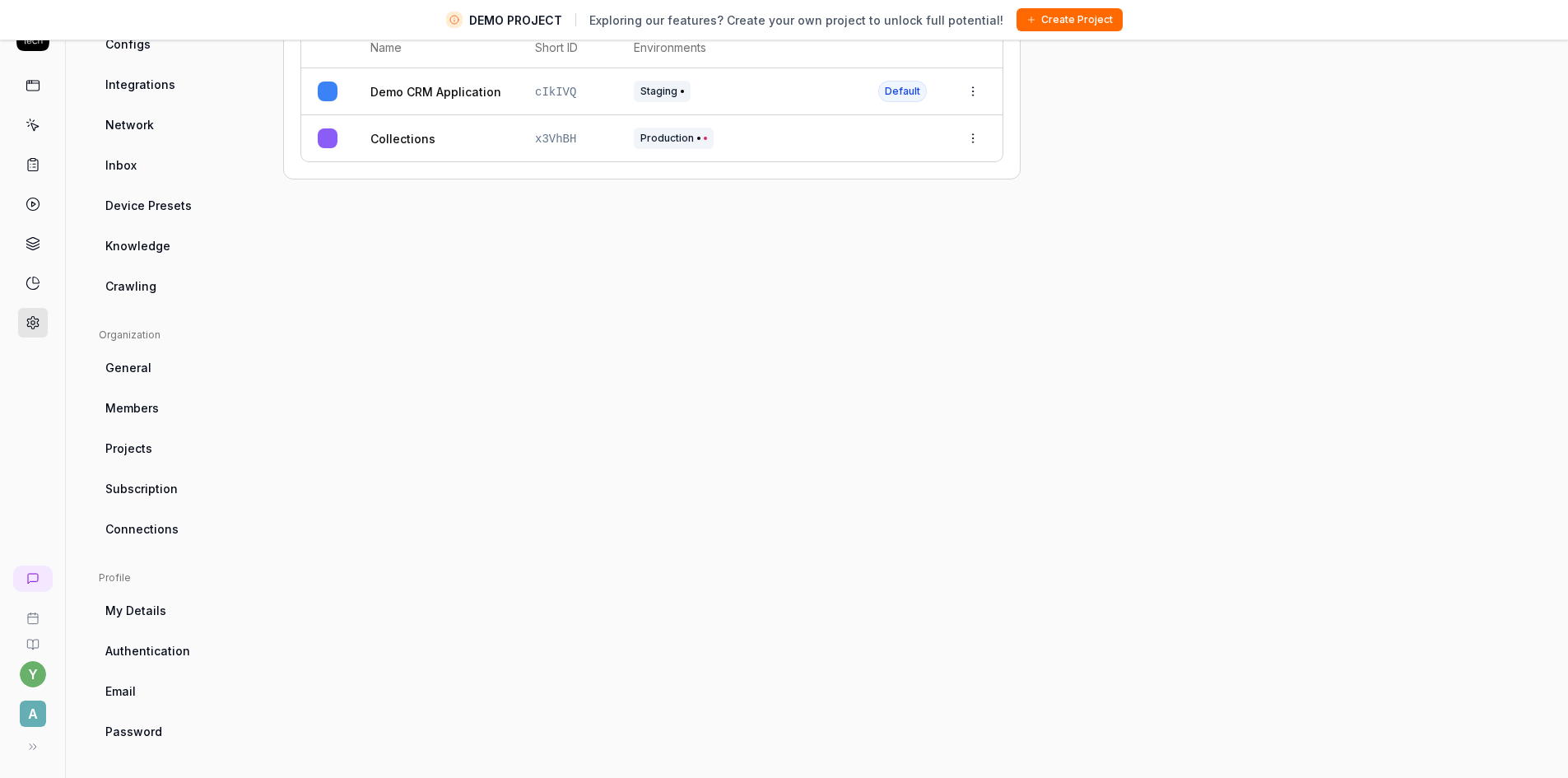
scroll to position [39, 0]
click at [30, 740] on icon at bounding box center [30, 745] width 14 height 14
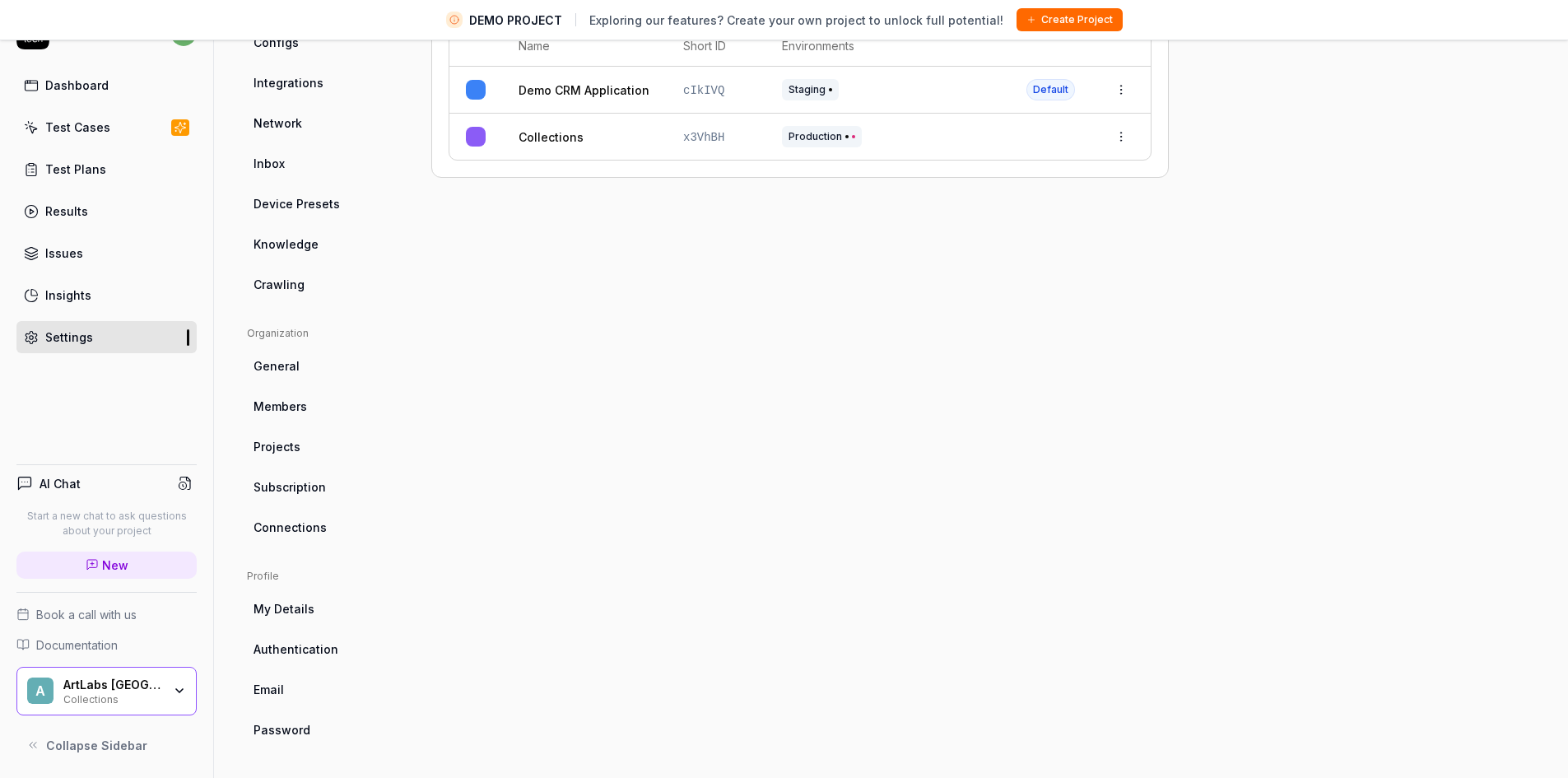
click at [141, 695] on div "Collections" at bounding box center [112, 699] width 99 height 14
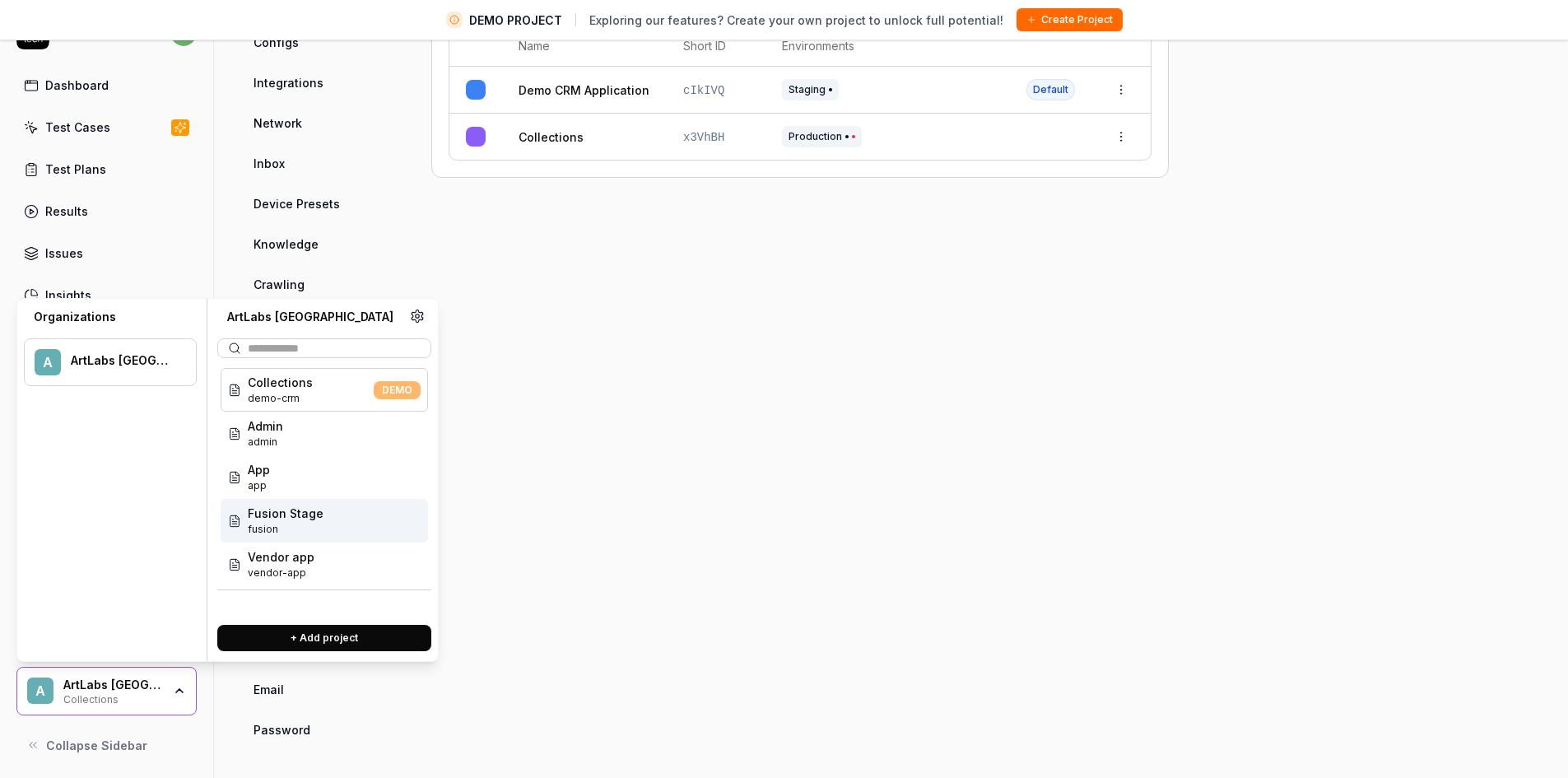
click at [289, 514] on span "Fusion Stage" at bounding box center [286, 513] width 76 height 17
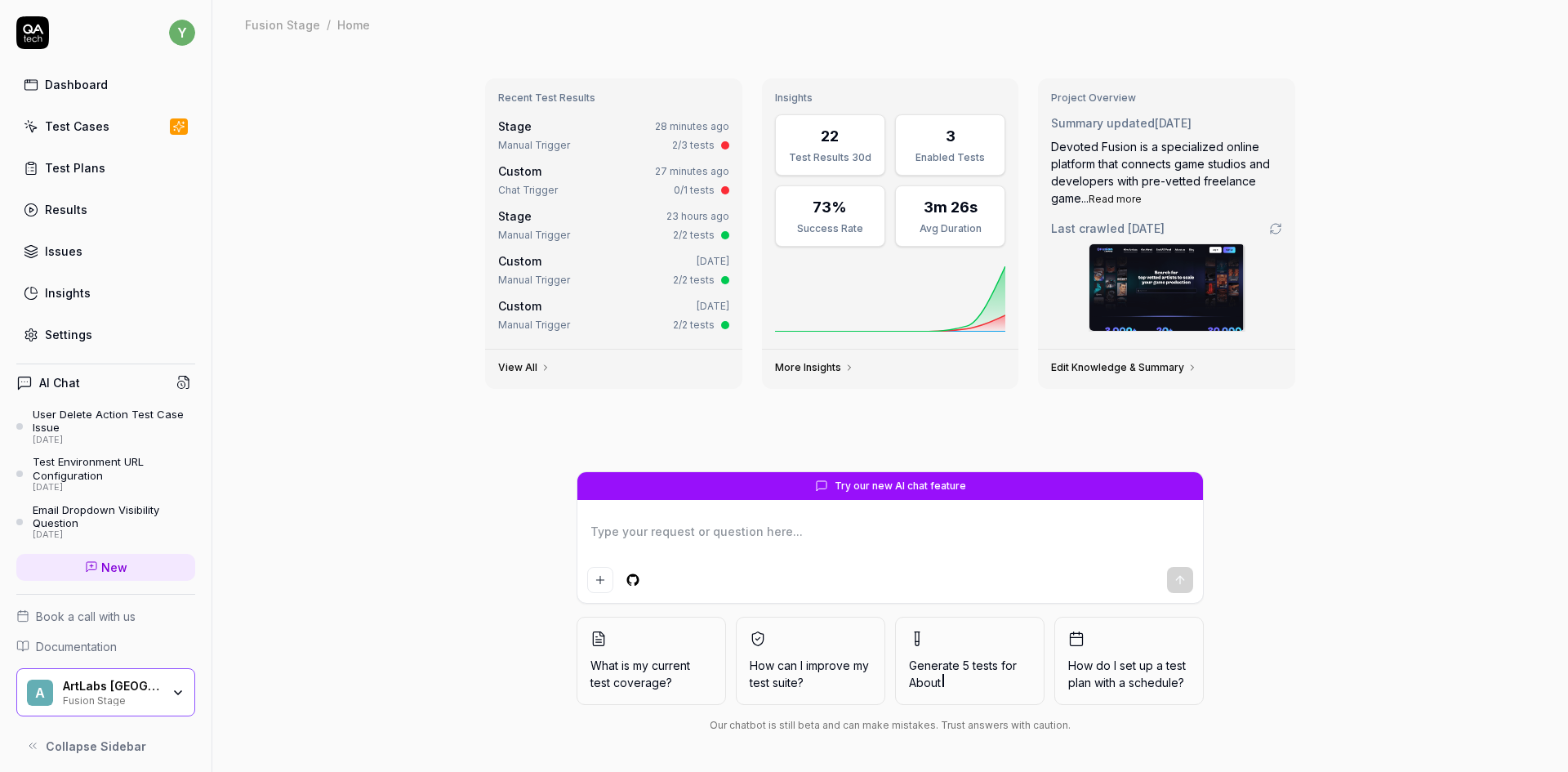
type textarea "*"
click at [73, 335] on div "Settings" at bounding box center [68, 335] width 47 height 17
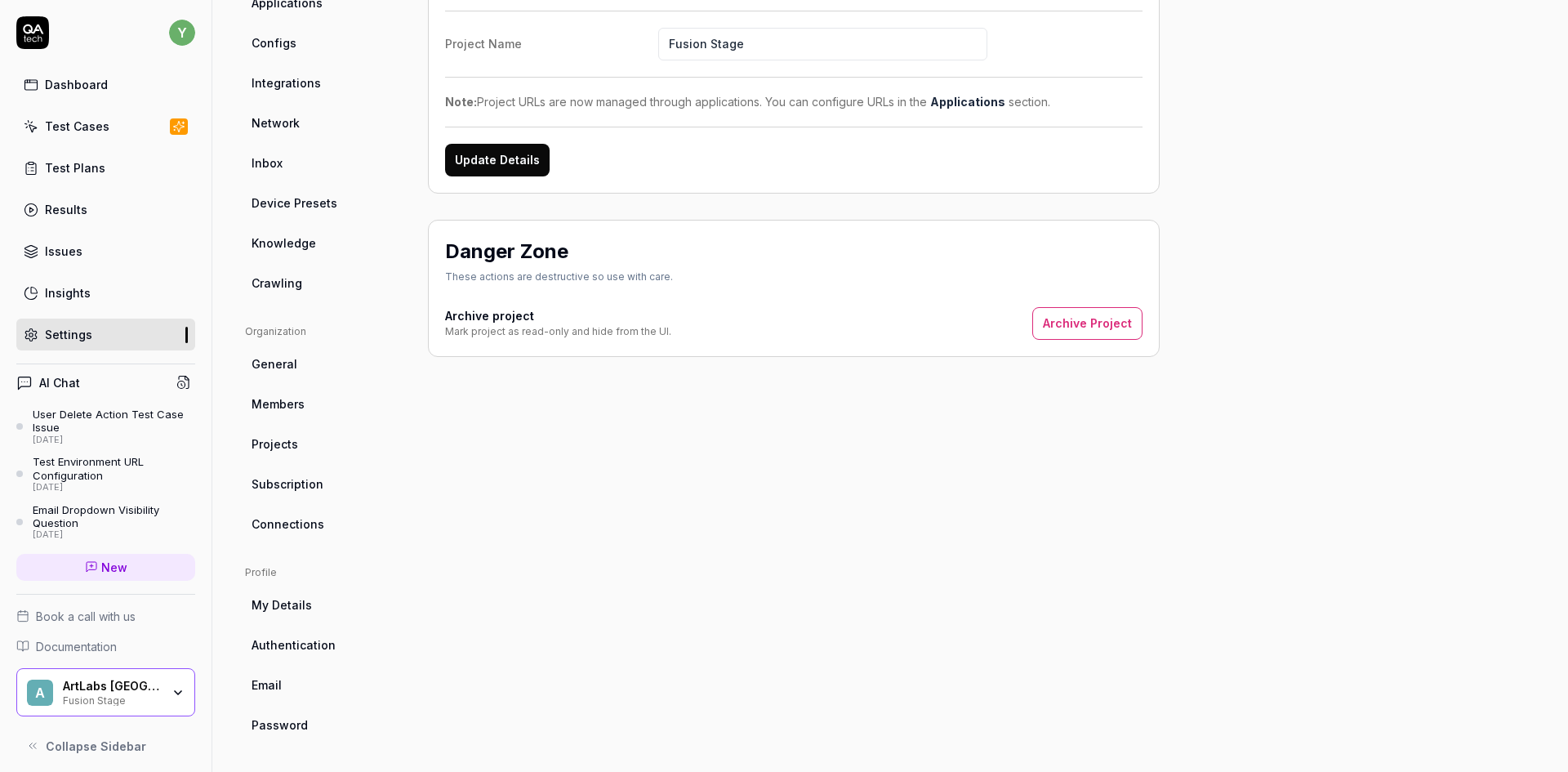
scroll to position [196, 0]
click at [275, 442] on span "Projects" at bounding box center [275, 443] width 46 height 17
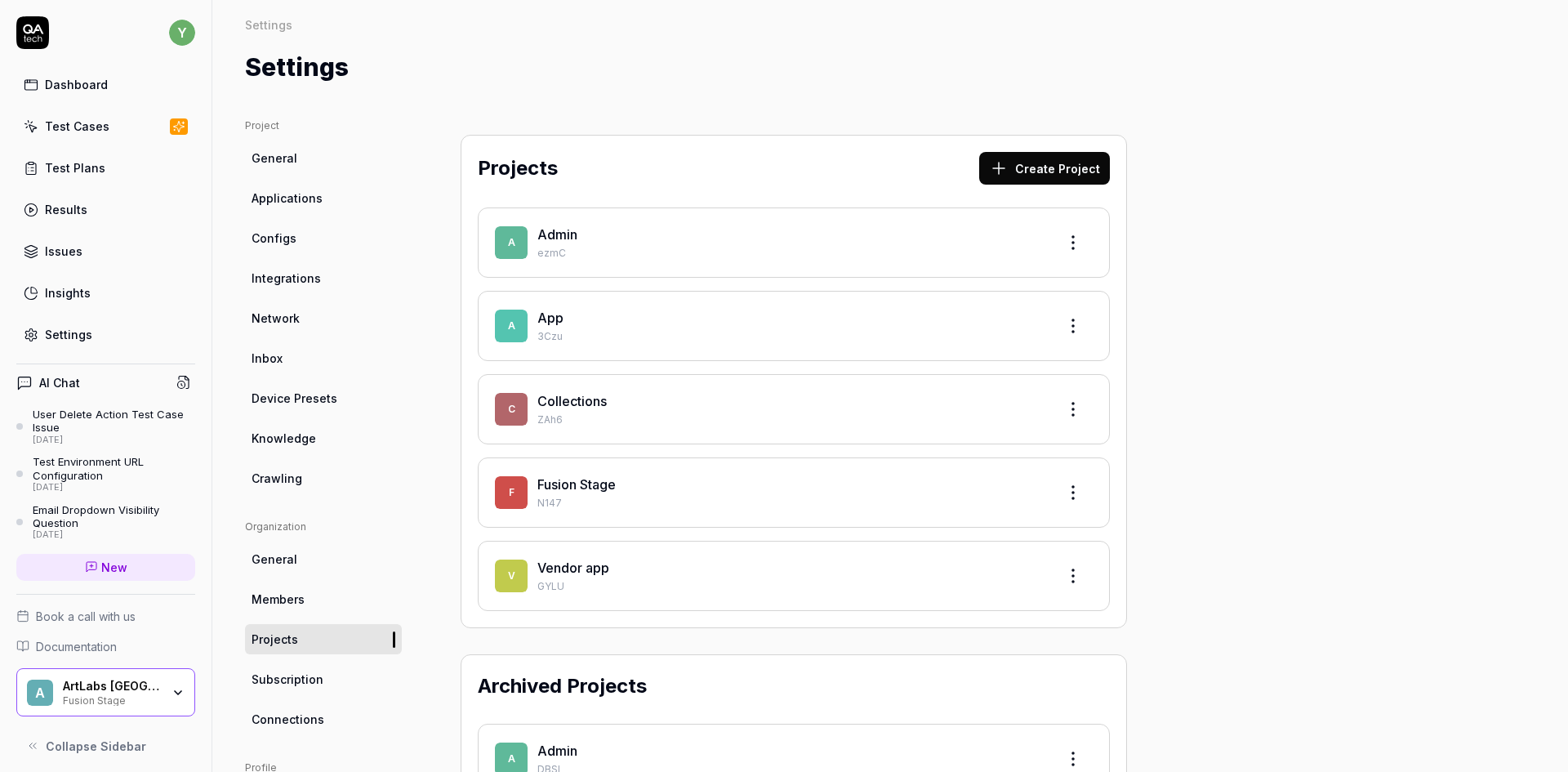
click at [281, 237] on span "Configs" at bounding box center [274, 238] width 45 height 17
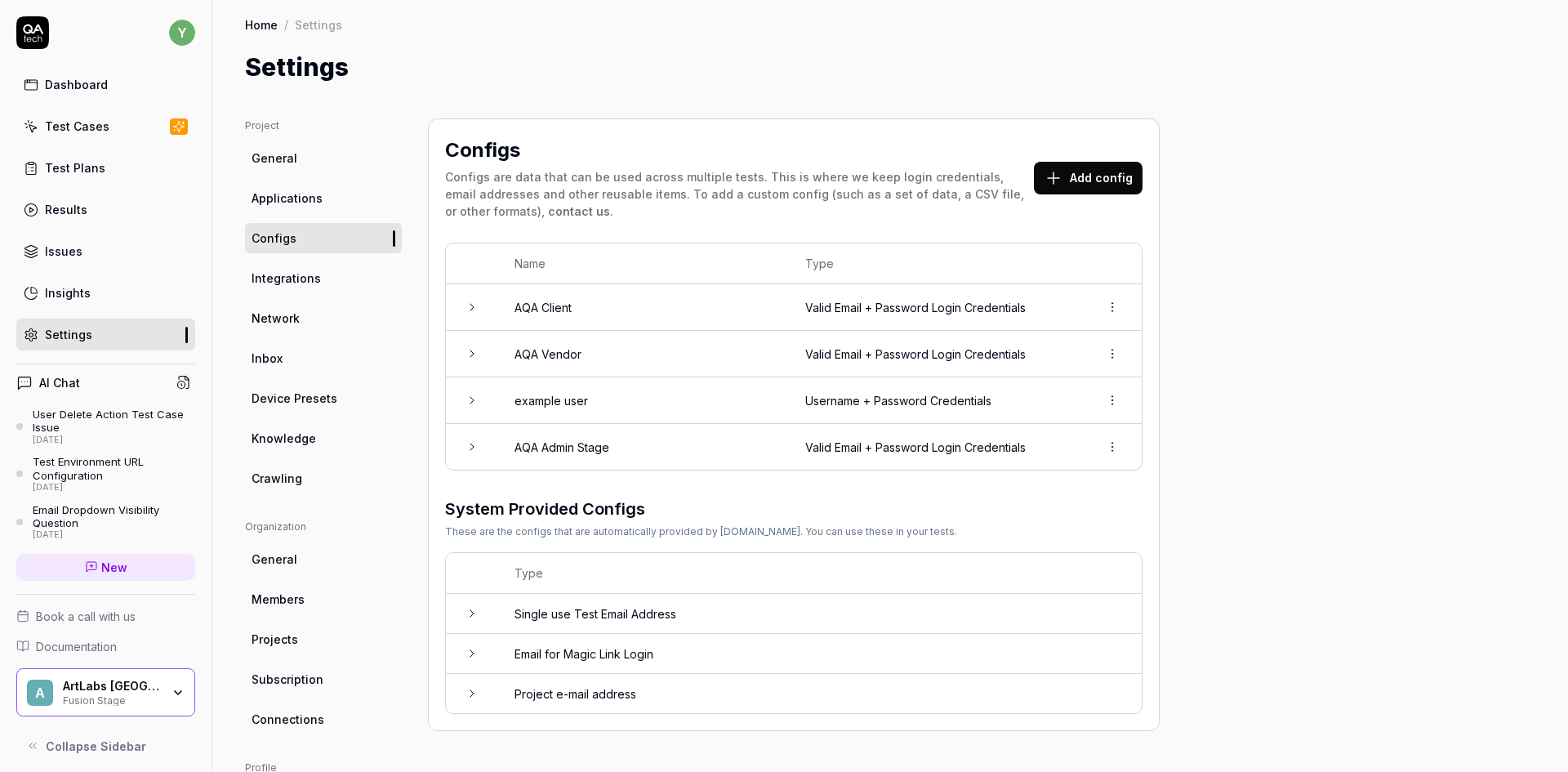
click at [300, 191] on span "Applications" at bounding box center [287, 198] width 71 height 17
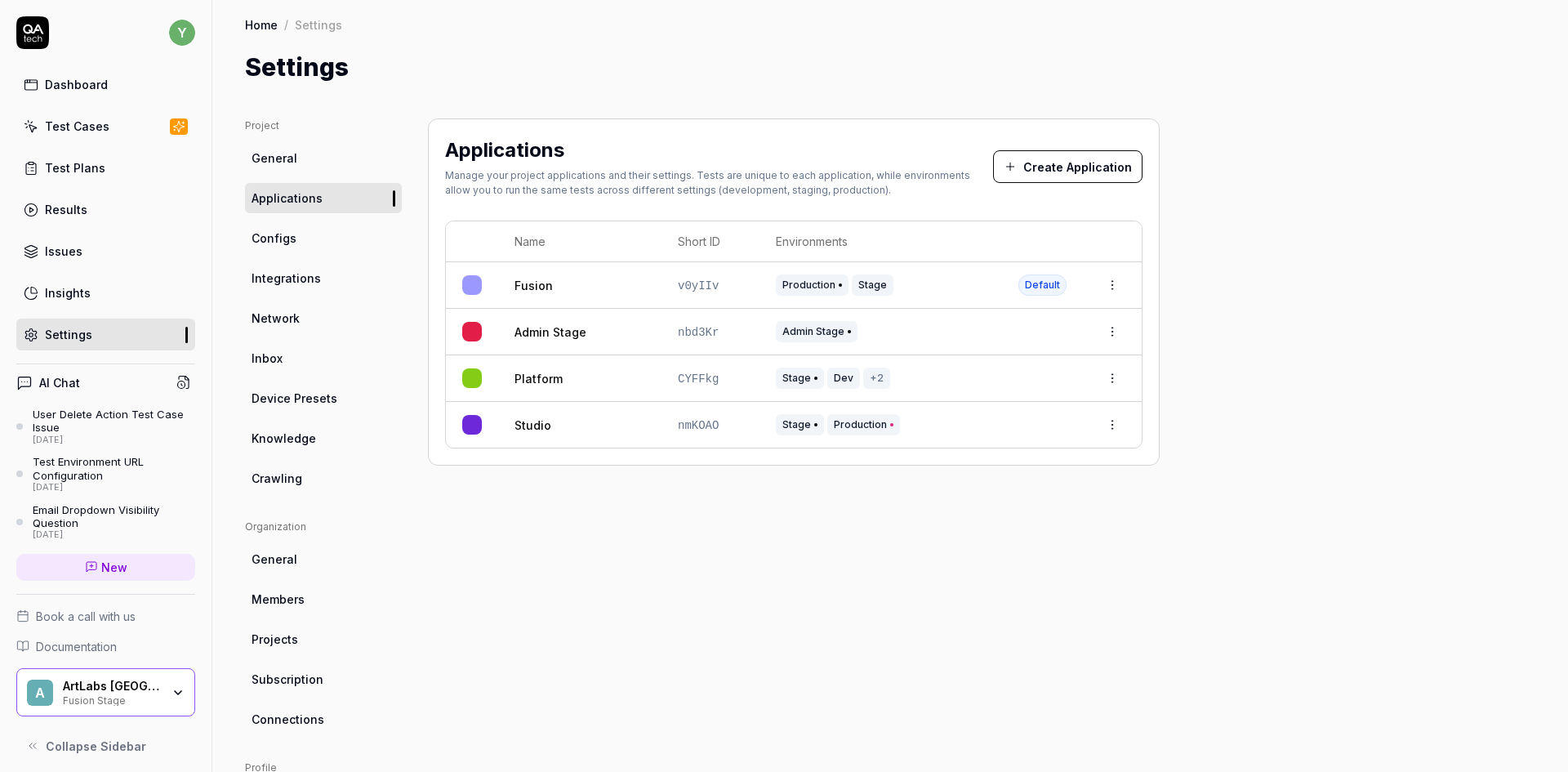
click at [1106, 172] on button "Create Application" at bounding box center [1067, 166] width 149 height 33
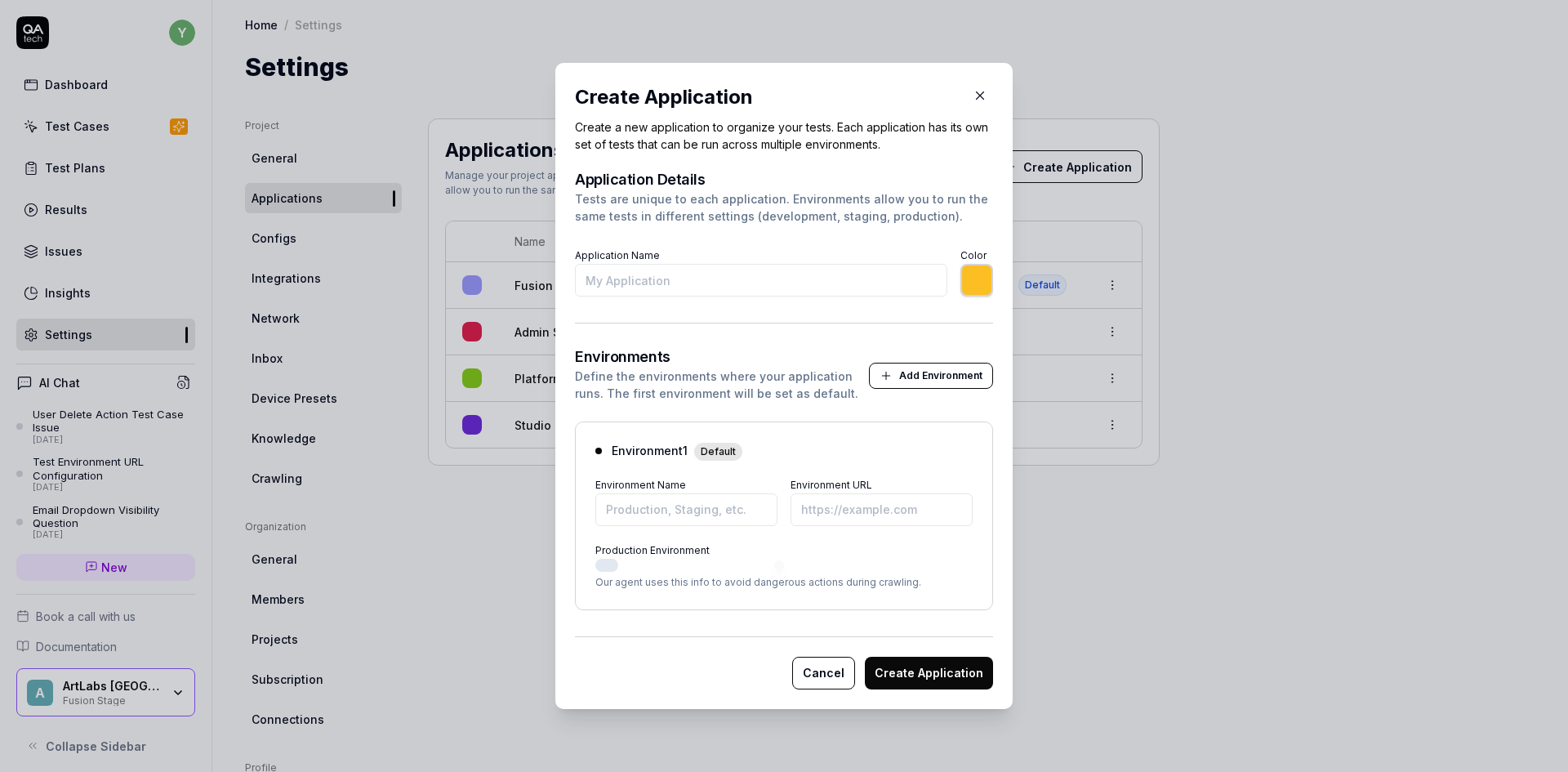
click at [699, 276] on input "Application Name" at bounding box center [760, 280] width 372 height 33
type input "С"
type input "*******"
type input "С"
type input "*******"
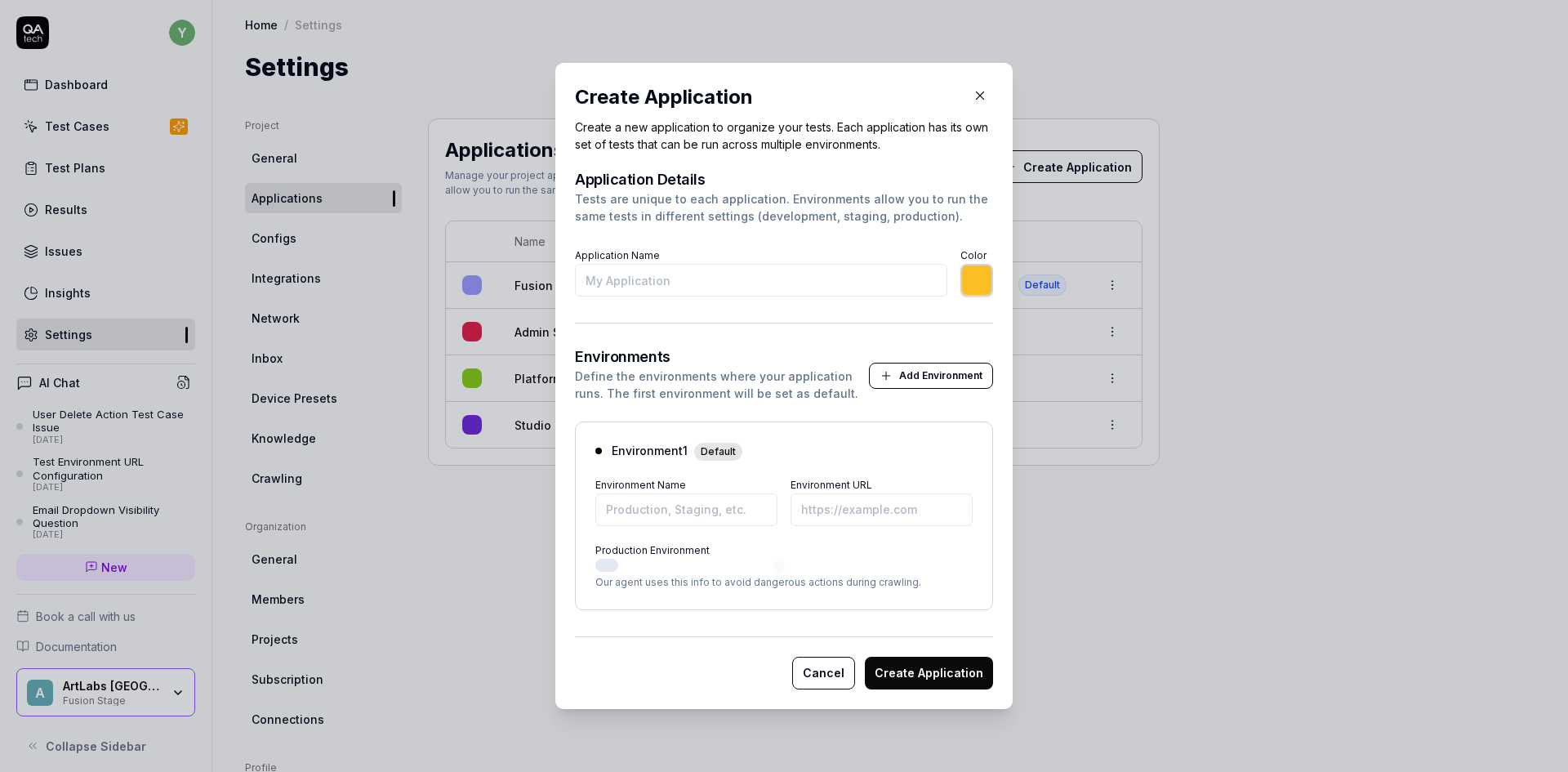
type input "C"
type input "*******"
type input "Collections Stage"
click at [642, 507] on input "Environment Name" at bounding box center [685, 510] width 182 height 33
type input "*******"
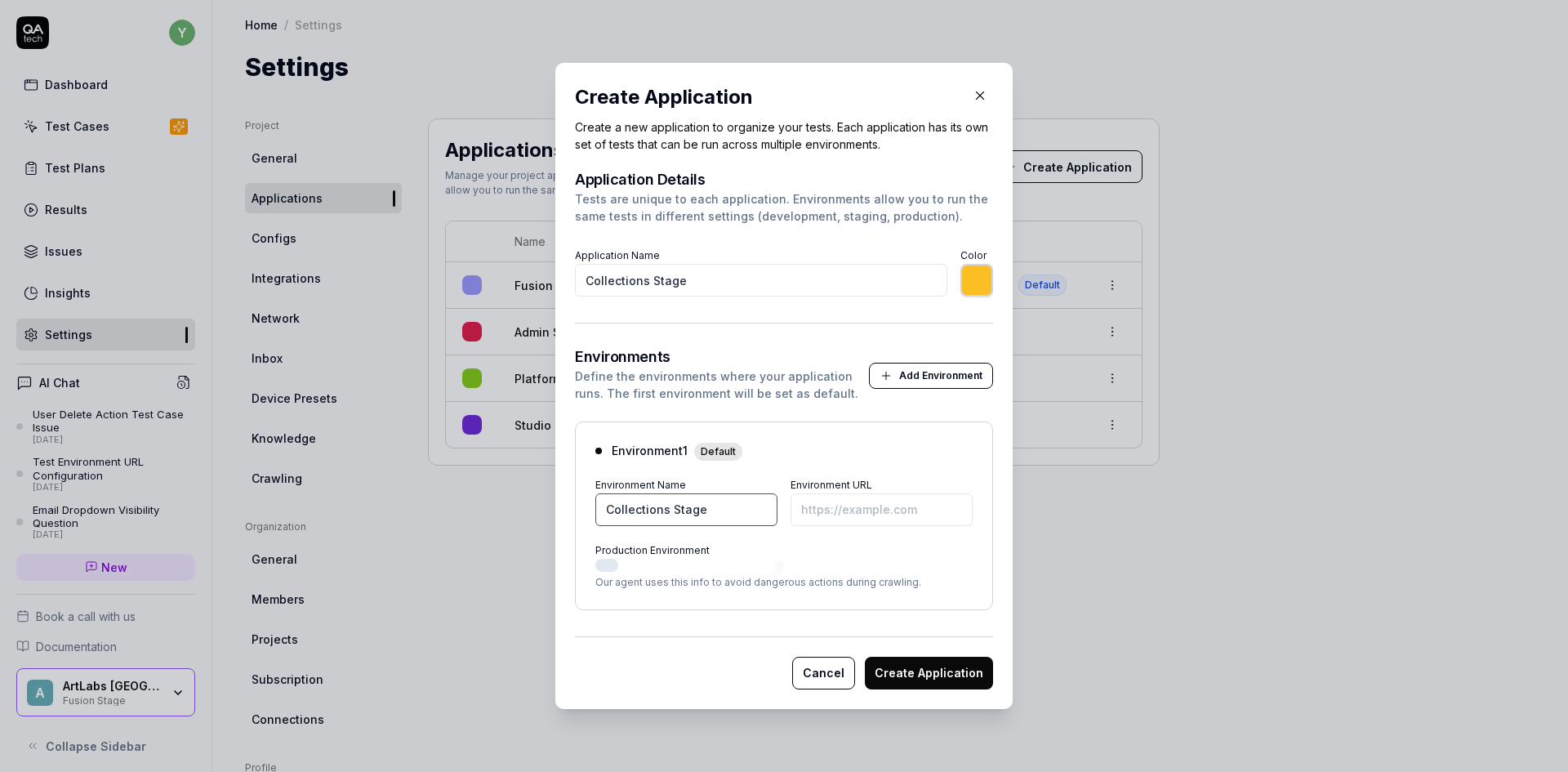
type input "Collections Stage"
click at [819, 501] on input "Environment URL" at bounding box center [881, 510] width 182 height 33
click at [851, 509] on input "Environment URL" at bounding box center [881, 510] width 182 height 33
paste input "https://collections-stage.artlighter.com/MTcwMTM3ODI5NTE2OWQwNGY4 URL"
type input "*******"
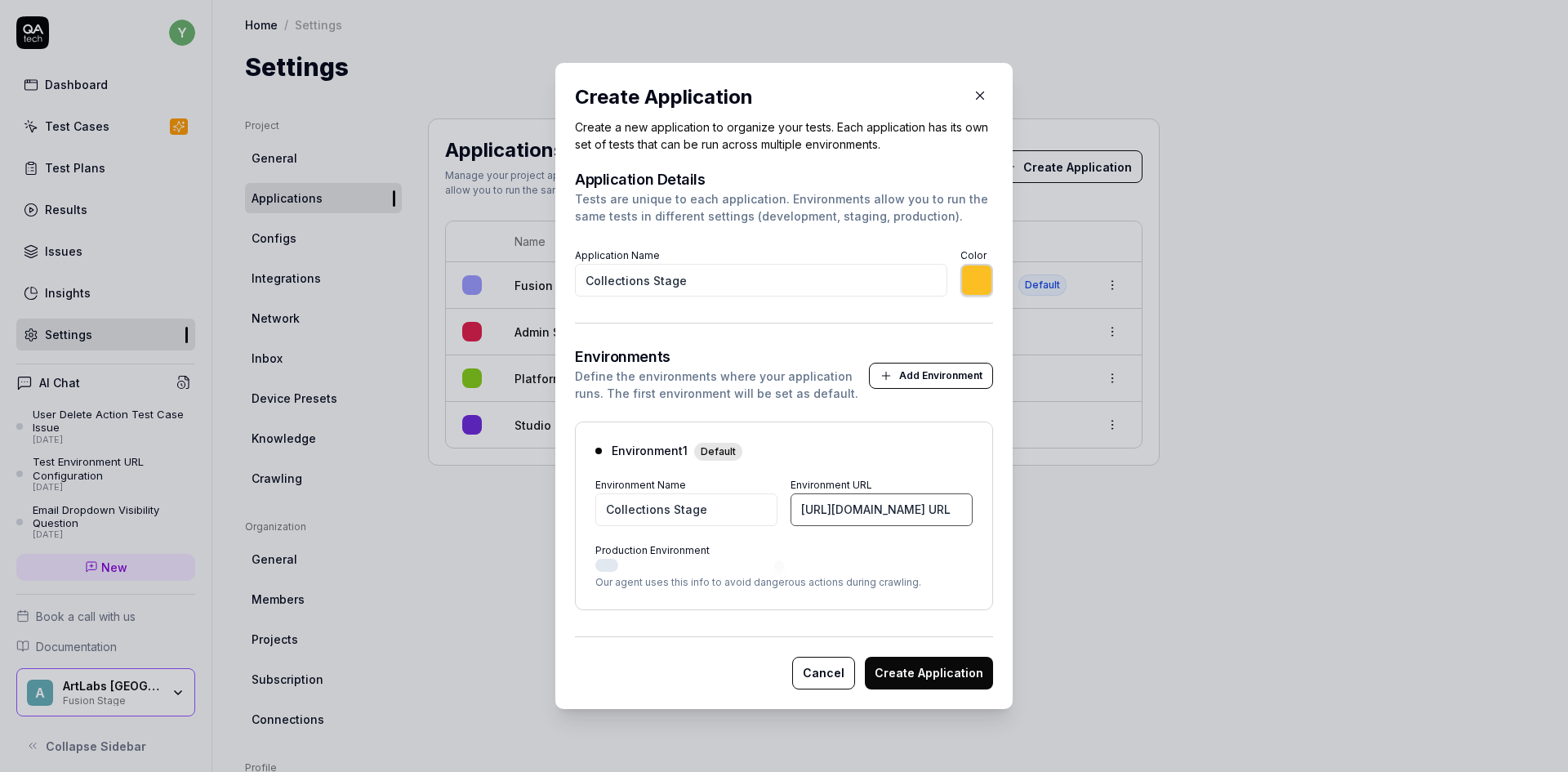
scroll to position [0, 279]
type input "https://collections-stage.artlighter.com/MTcwMTM3ODI5NTE2OWQwNGY4 URL"
click at [932, 675] on button "Create Application" at bounding box center [929, 673] width 128 height 33
type input "*******"
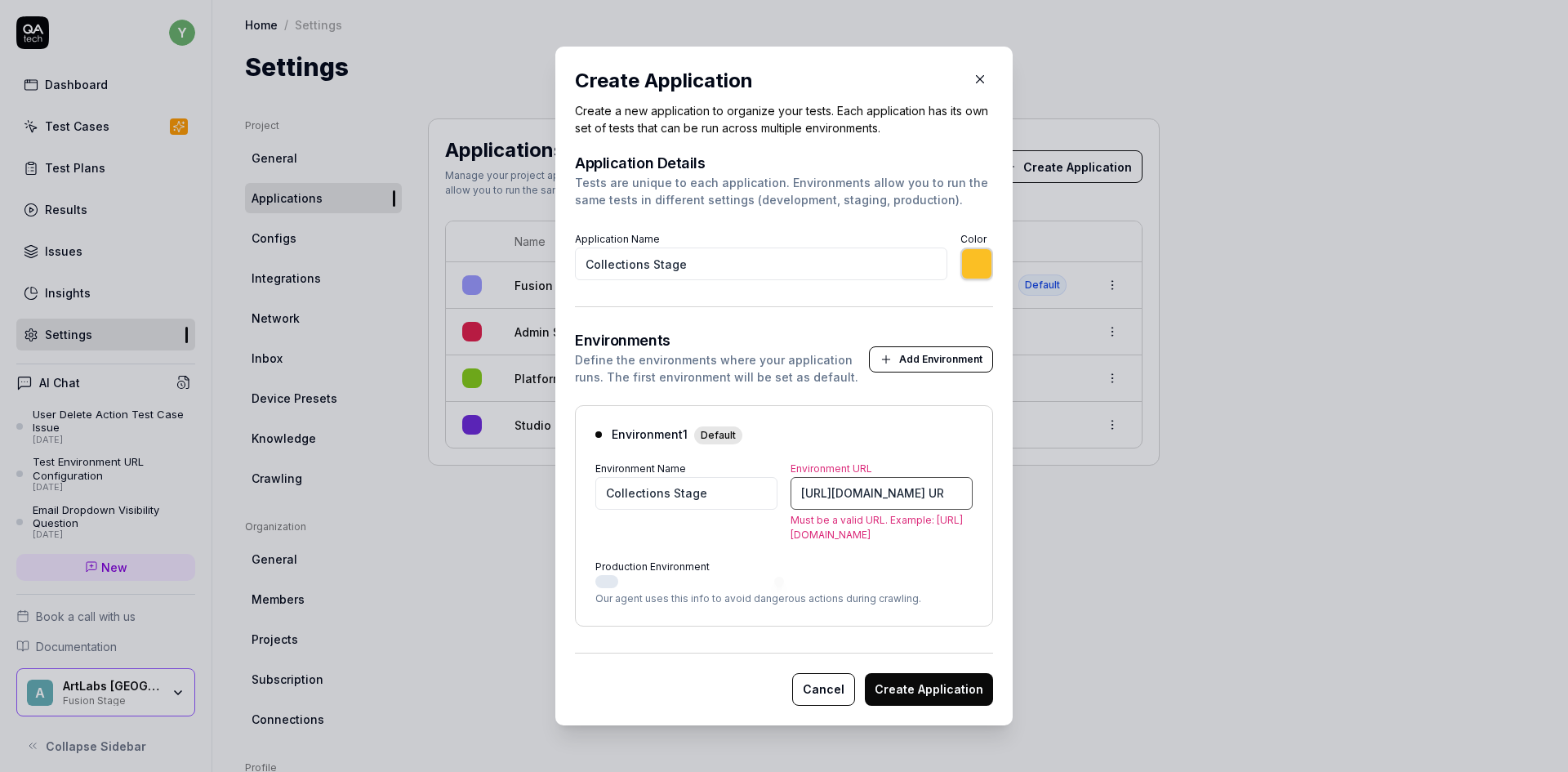
type input "https://collections-stage.artlighter.com/MTcwMTM3ODI5NTE2OWQwNGY4 U"
type input "*******"
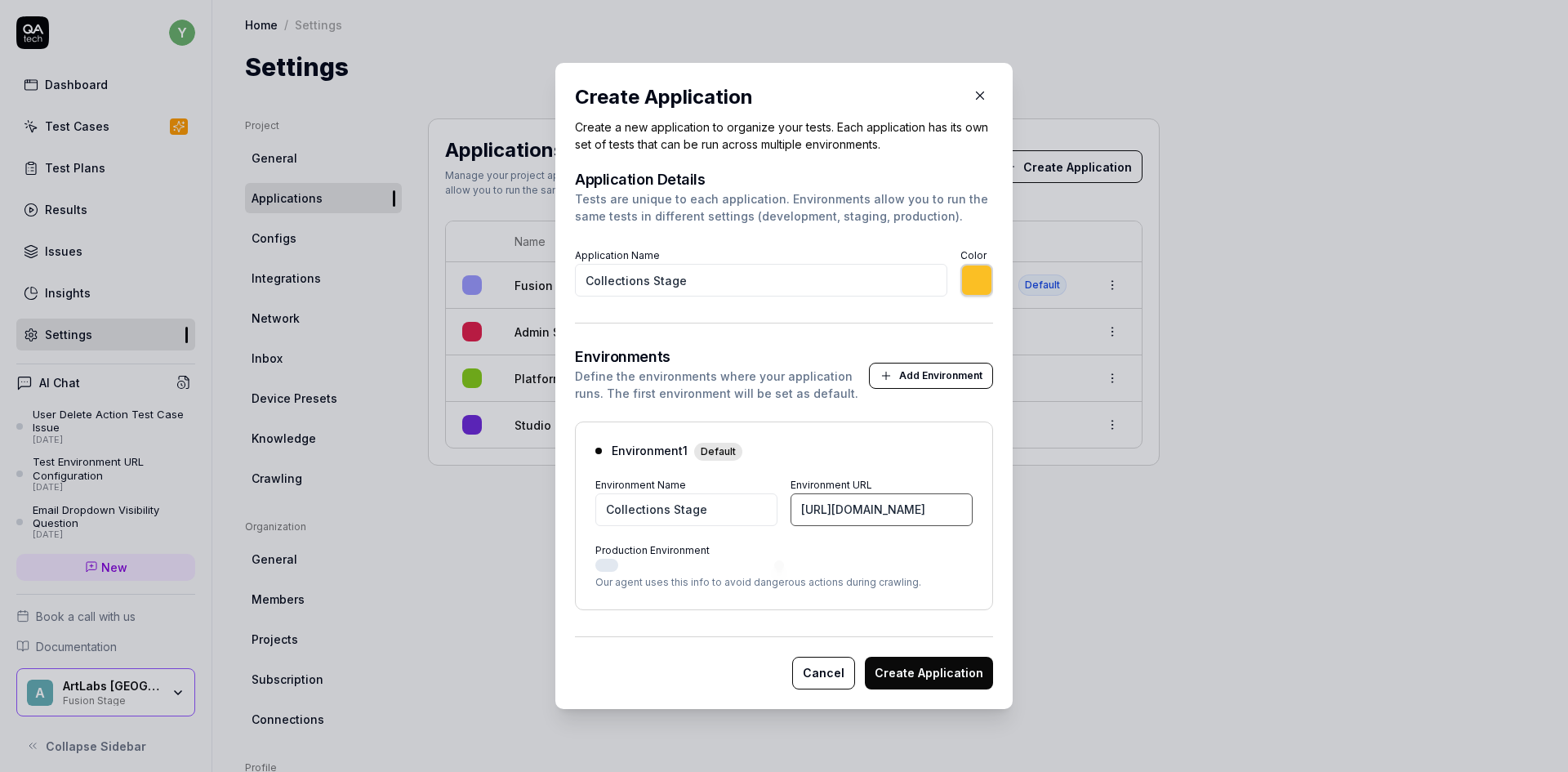
scroll to position [0, 253]
type input "[URL][DOMAIN_NAME]"
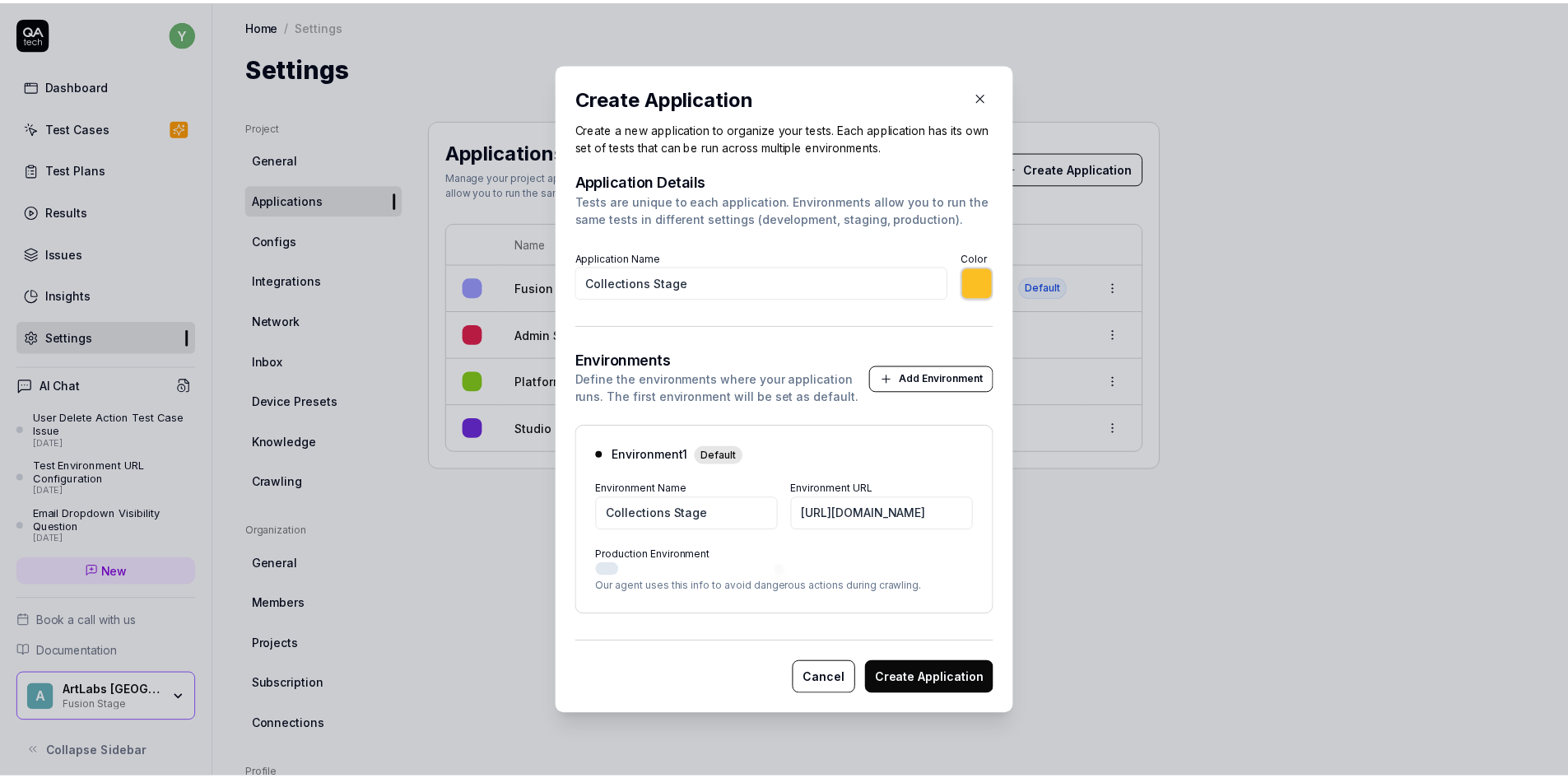
scroll to position [0, 0]
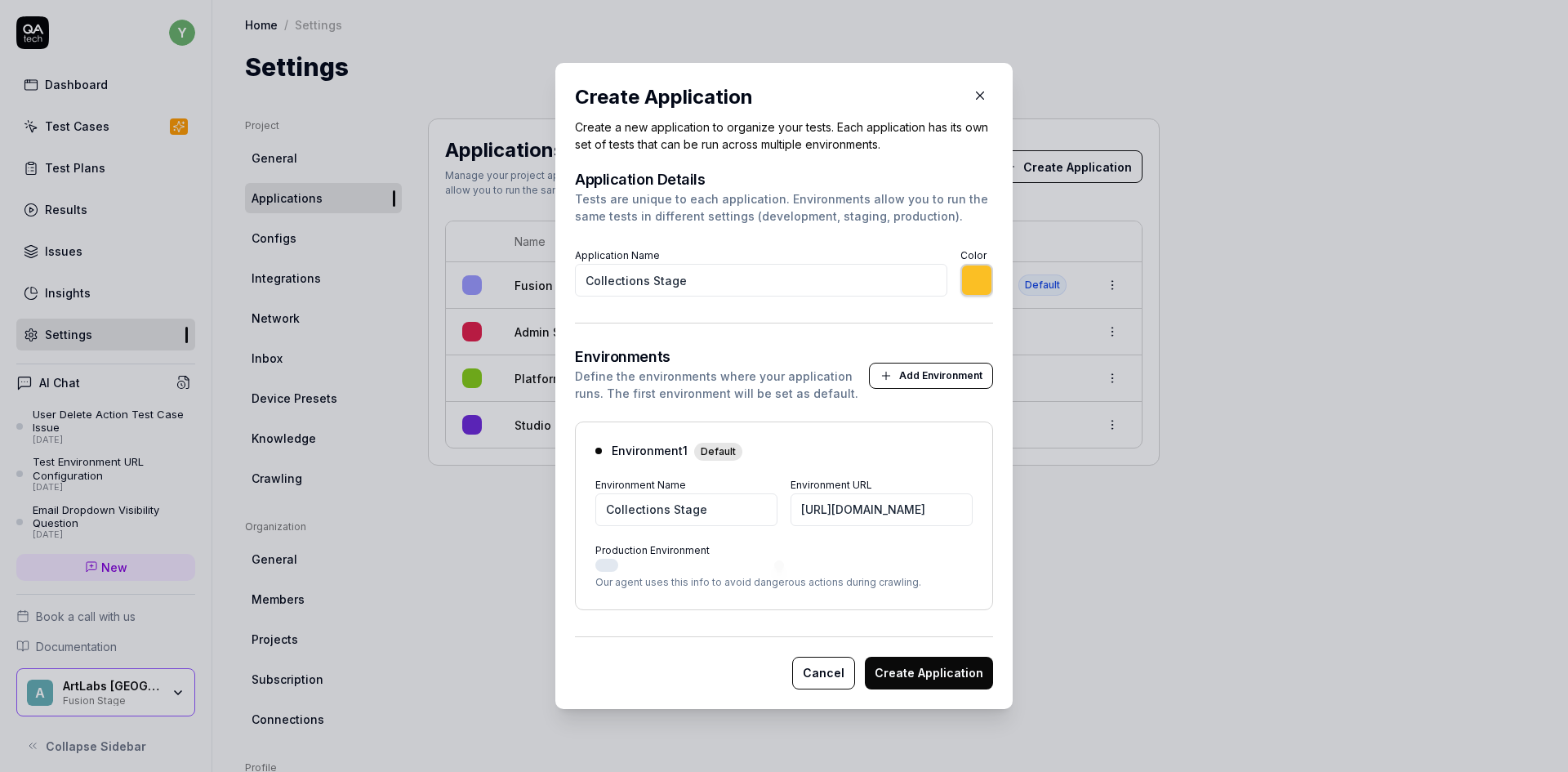
click at [929, 671] on button "Create Application" at bounding box center [929, 673] width 128 height 33
type input "*******"
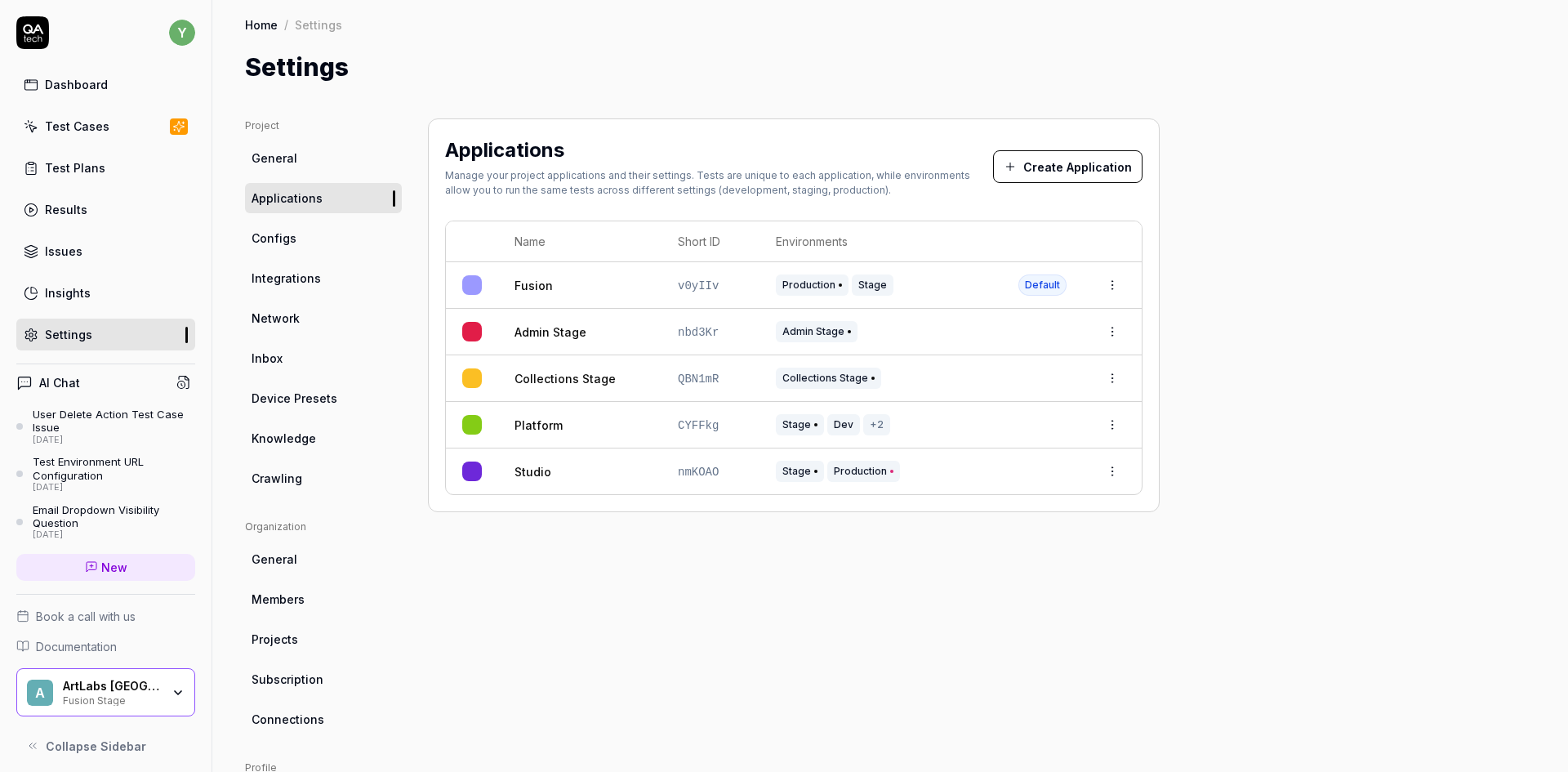
click at [171, 695] on icon "button" at bounding box center [178, 693] width 13 height 13
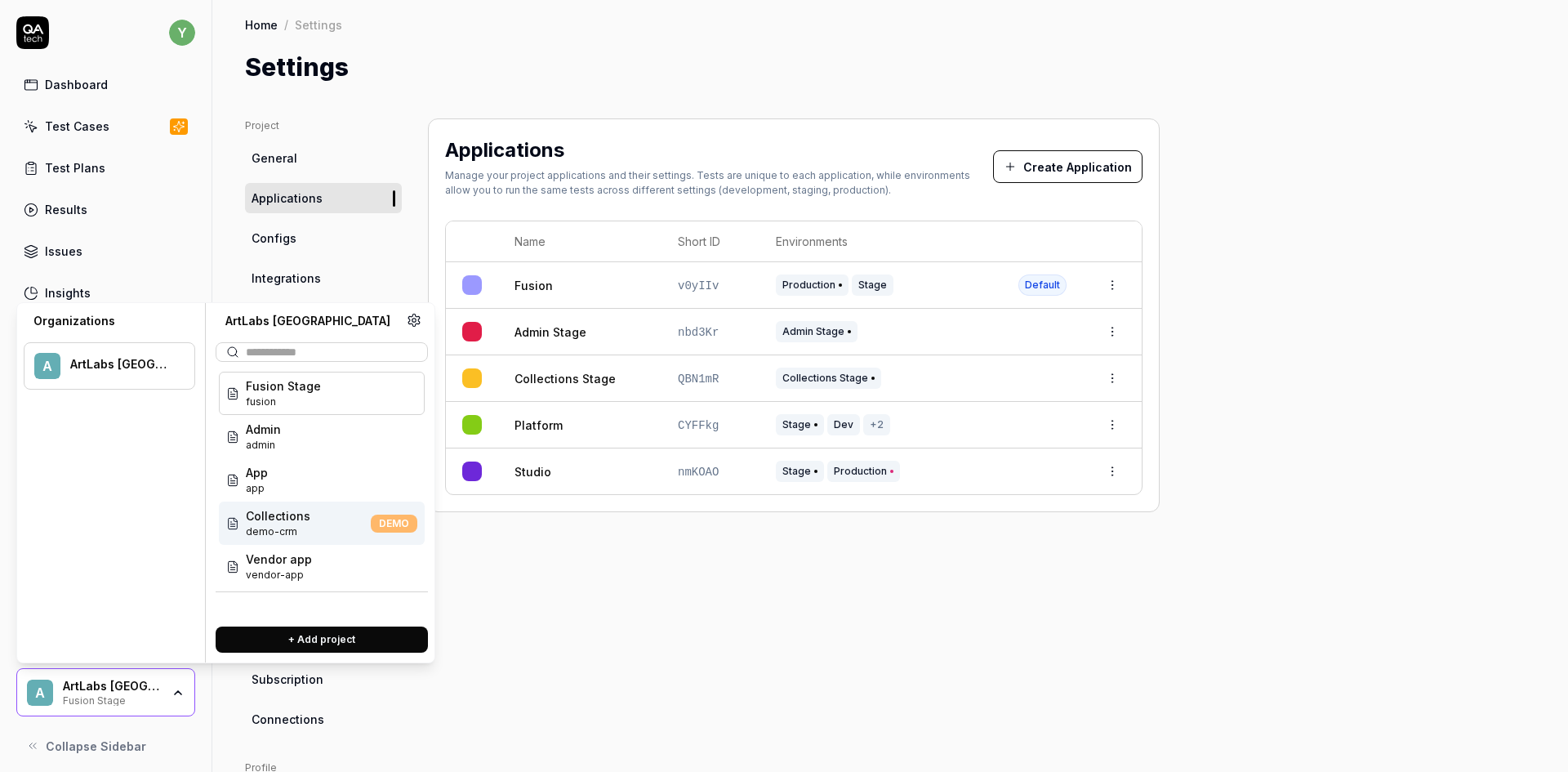
click at [274, 523] on span "Collections" at bounding box center [278, 516] width 64 height 17
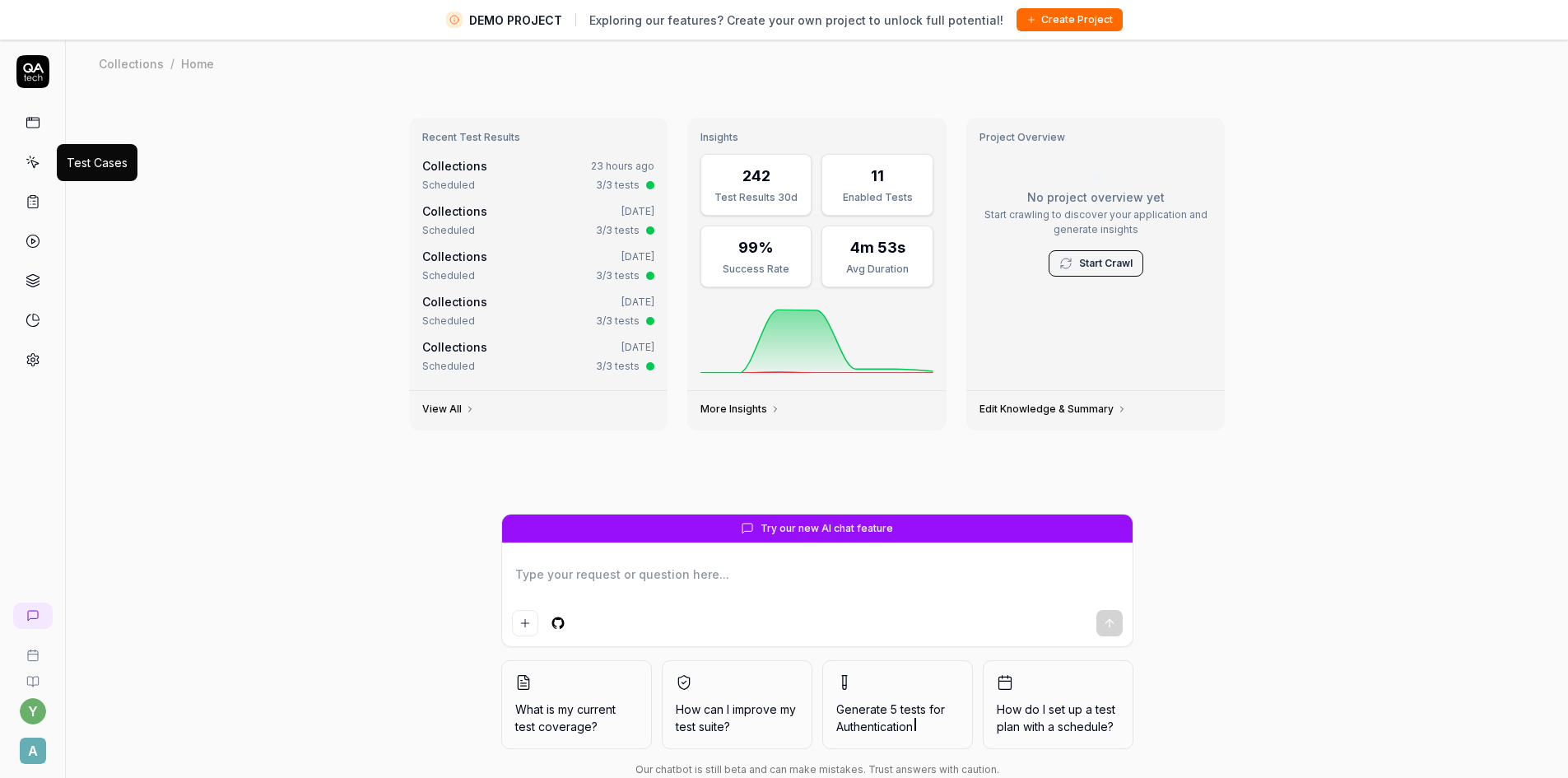
click at [35, 163] on icon at bounding box center [32, 162] width 15 height 15
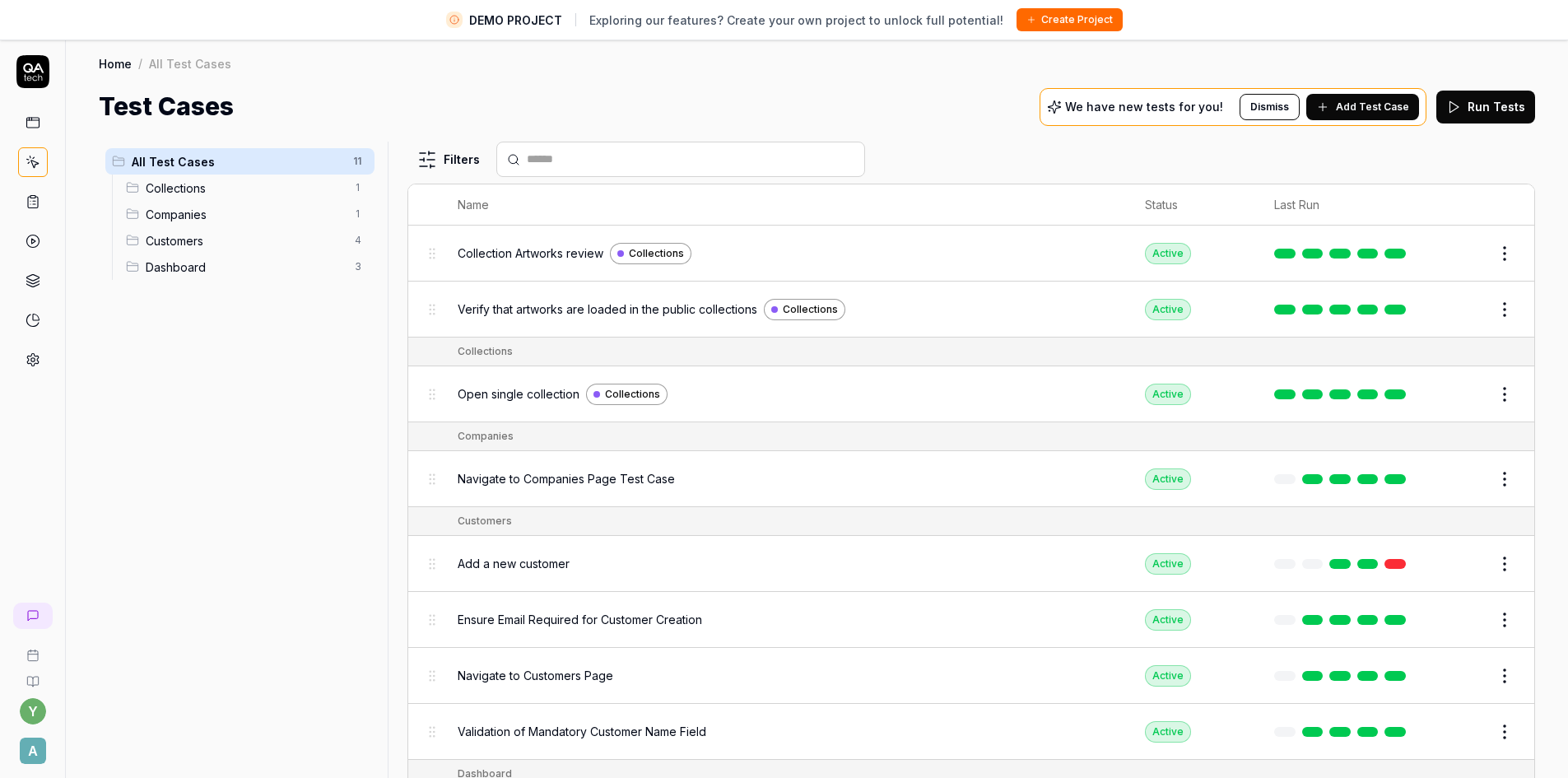
click at [181, 186] on span "Collections" at bounding box center [245, 188] width 200 height 17
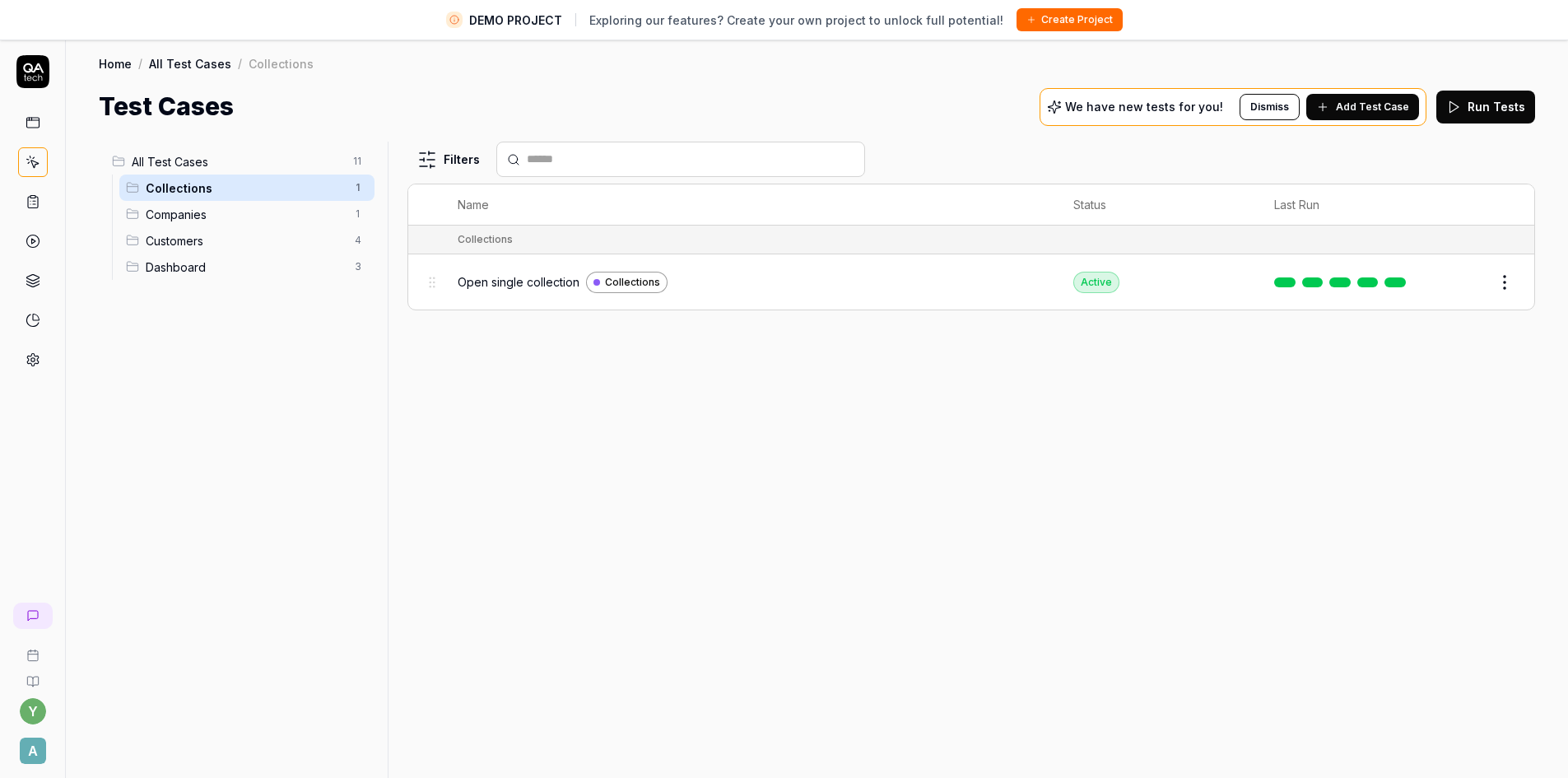
click at [512, 284] on span "Open single collection" at bounding box center [518, 282] width 122 height 17
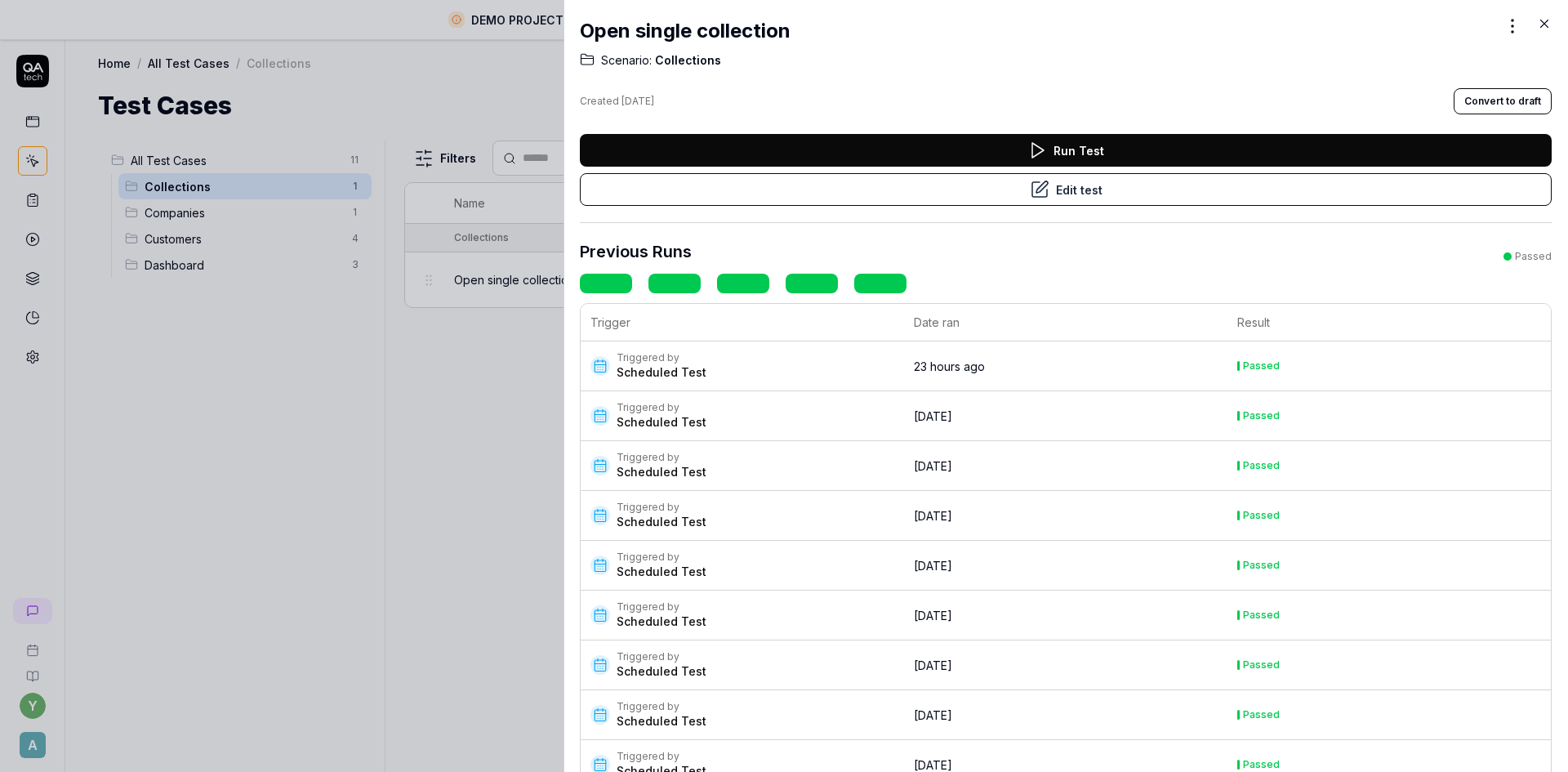
click at [1058, 187] on button "Edit test" at bounding box center [1065, 189] width 972 height 33
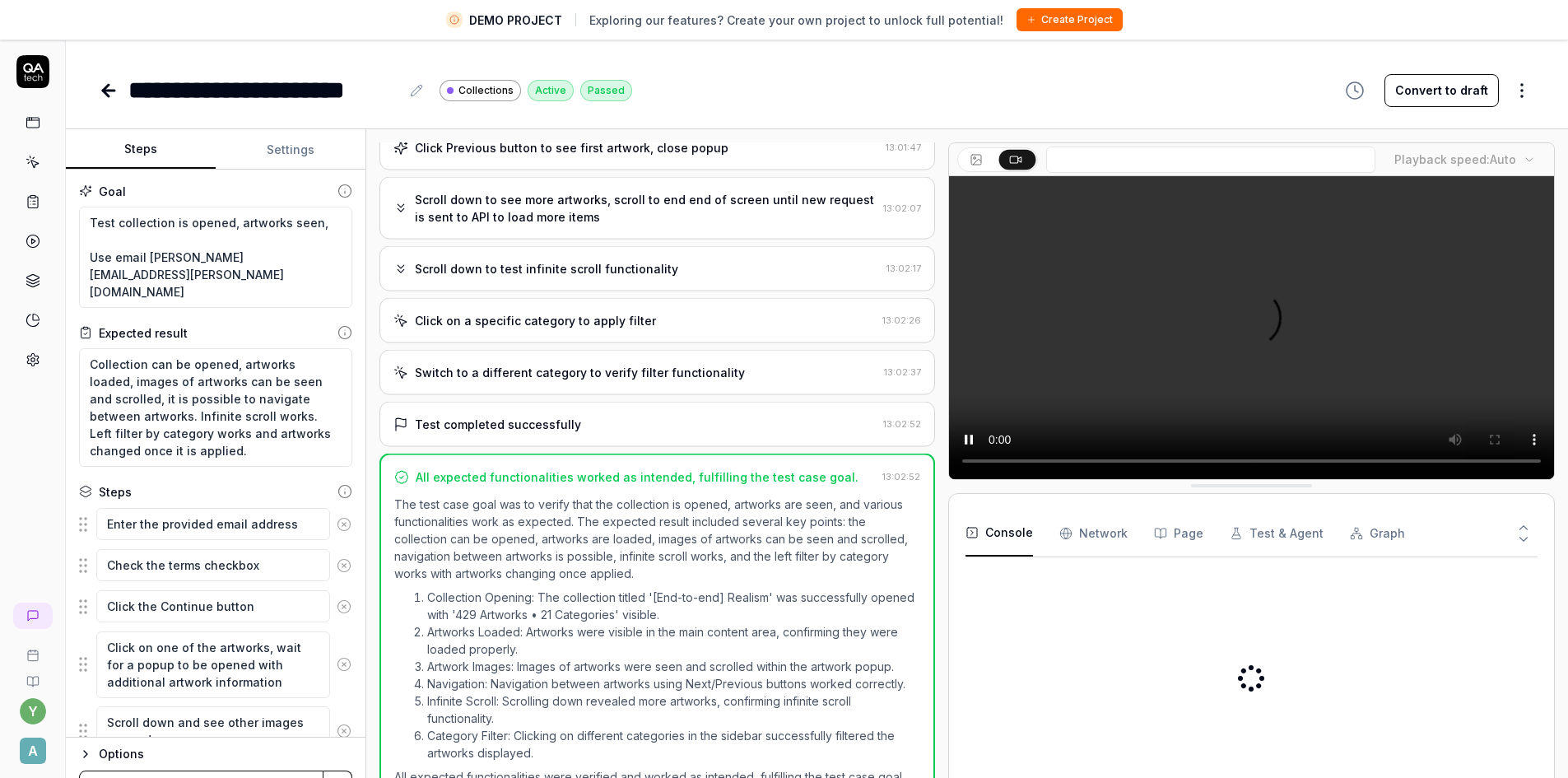
scroll to position [474, 0]
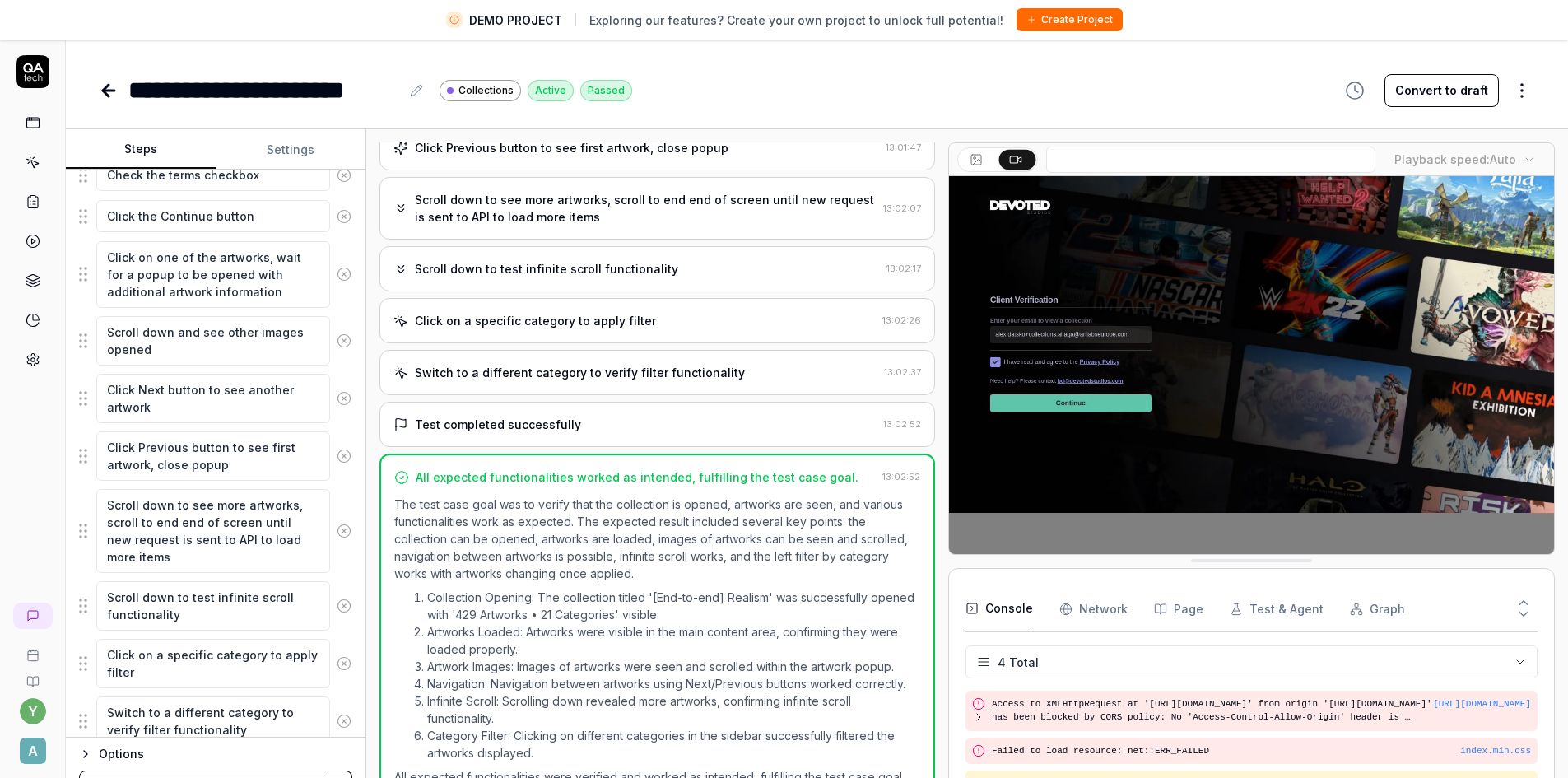
scroll to position [412, 0]
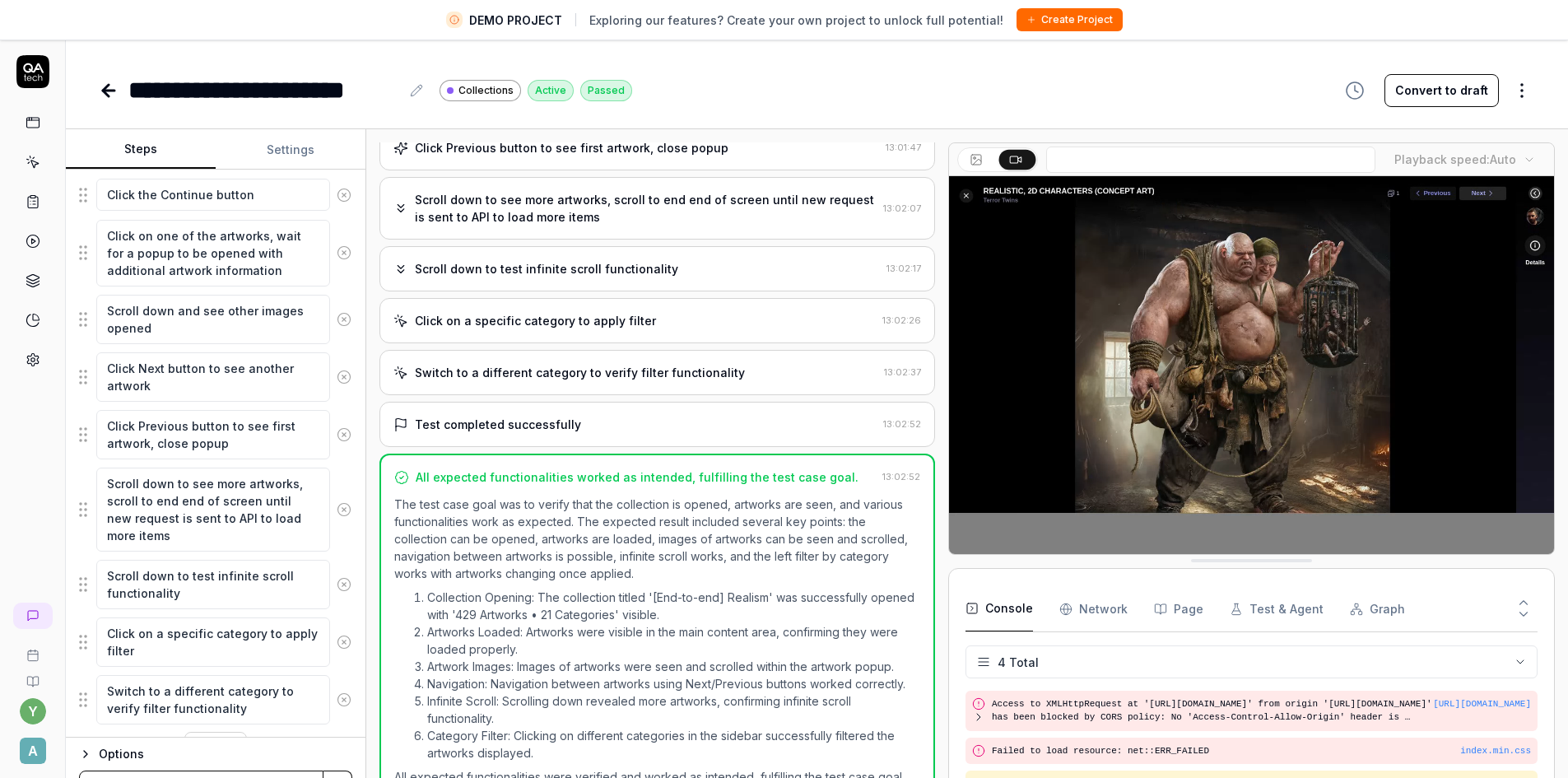
click at [164, 753] on div "Options" at bounding box center [226, 754] width 254 height 19
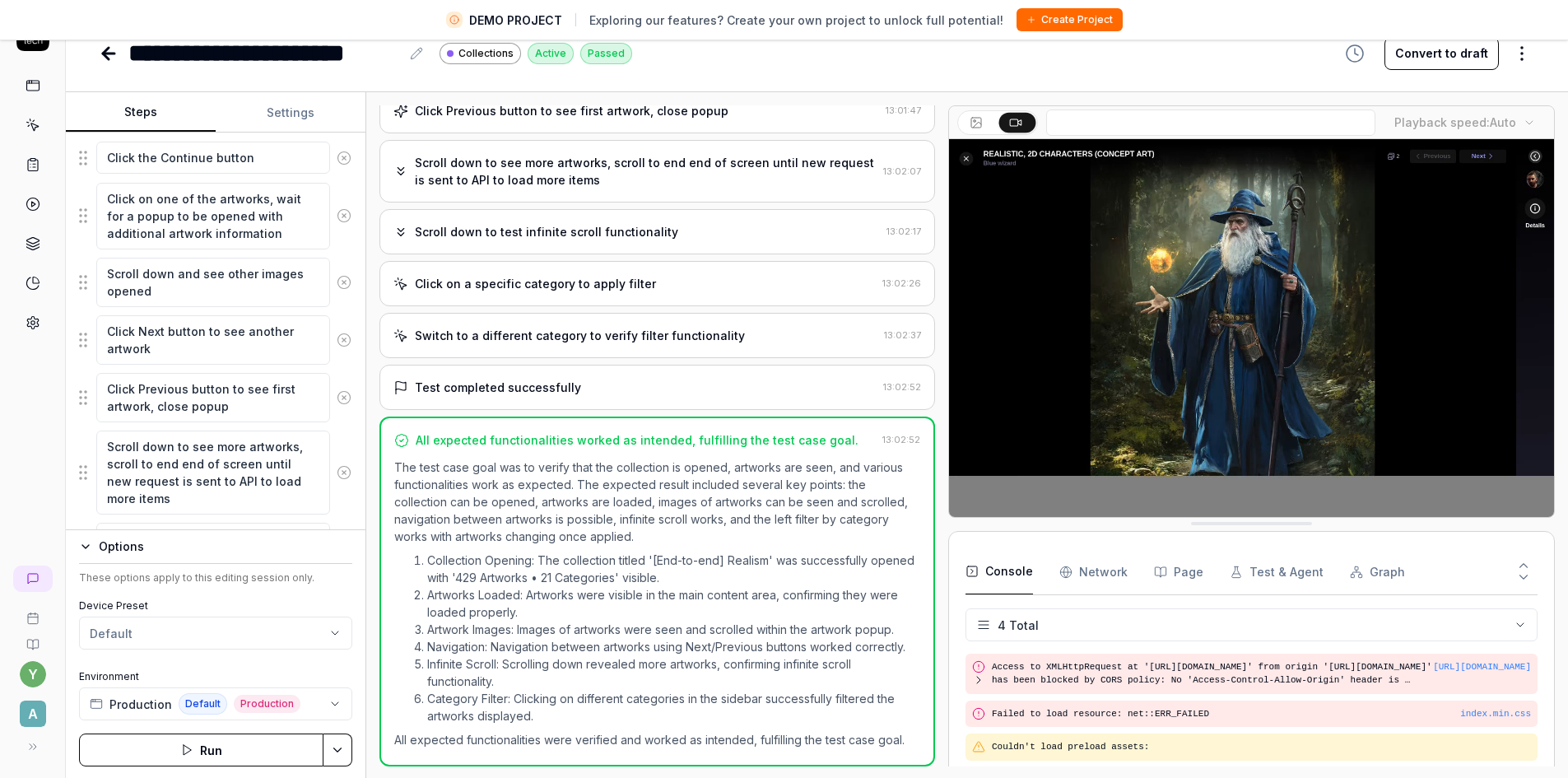
scroll to position [39, 0]
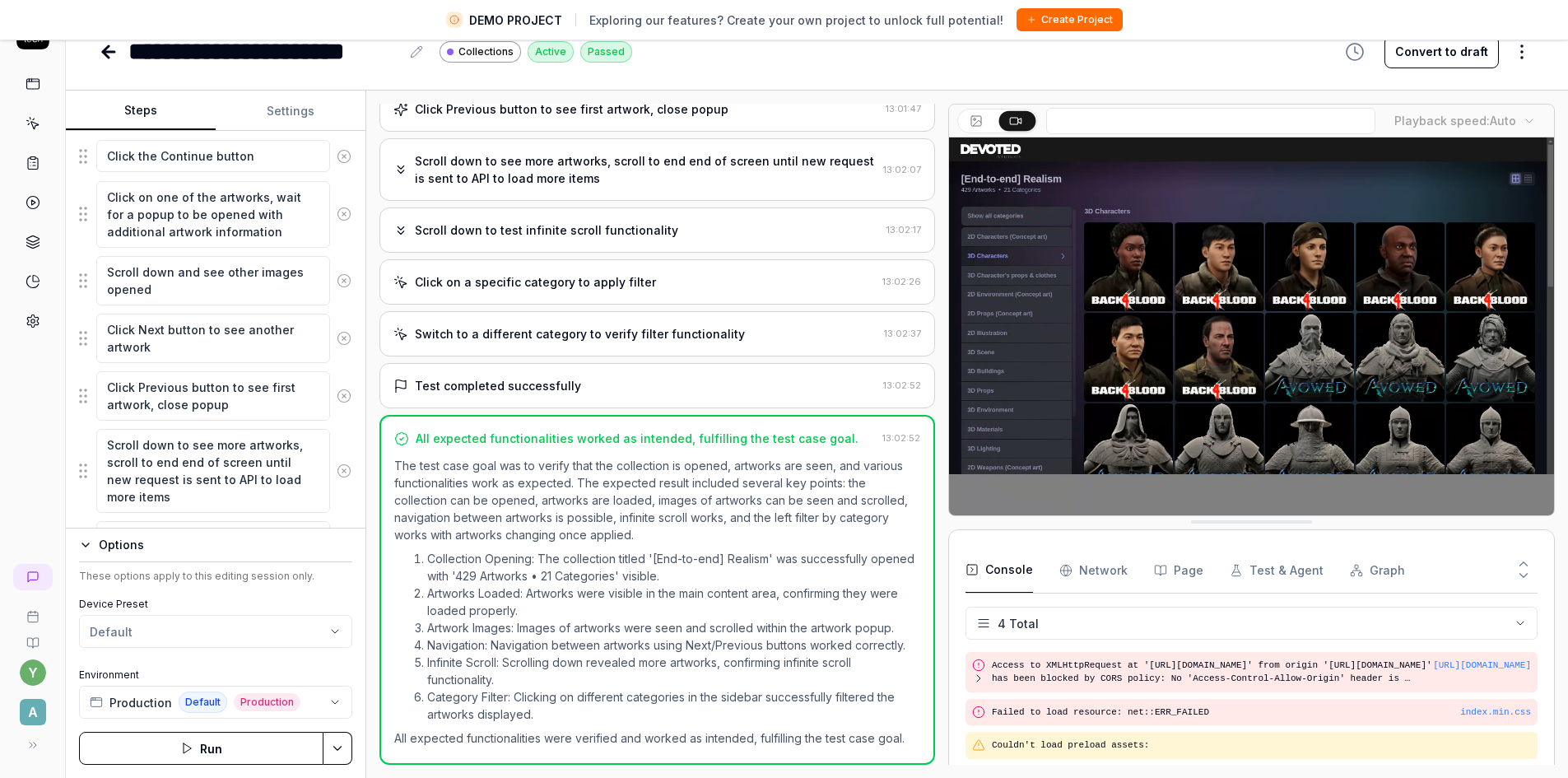
click at [292, 109] on button "Settings" at bounding box center [291, 110] width 150 height 40
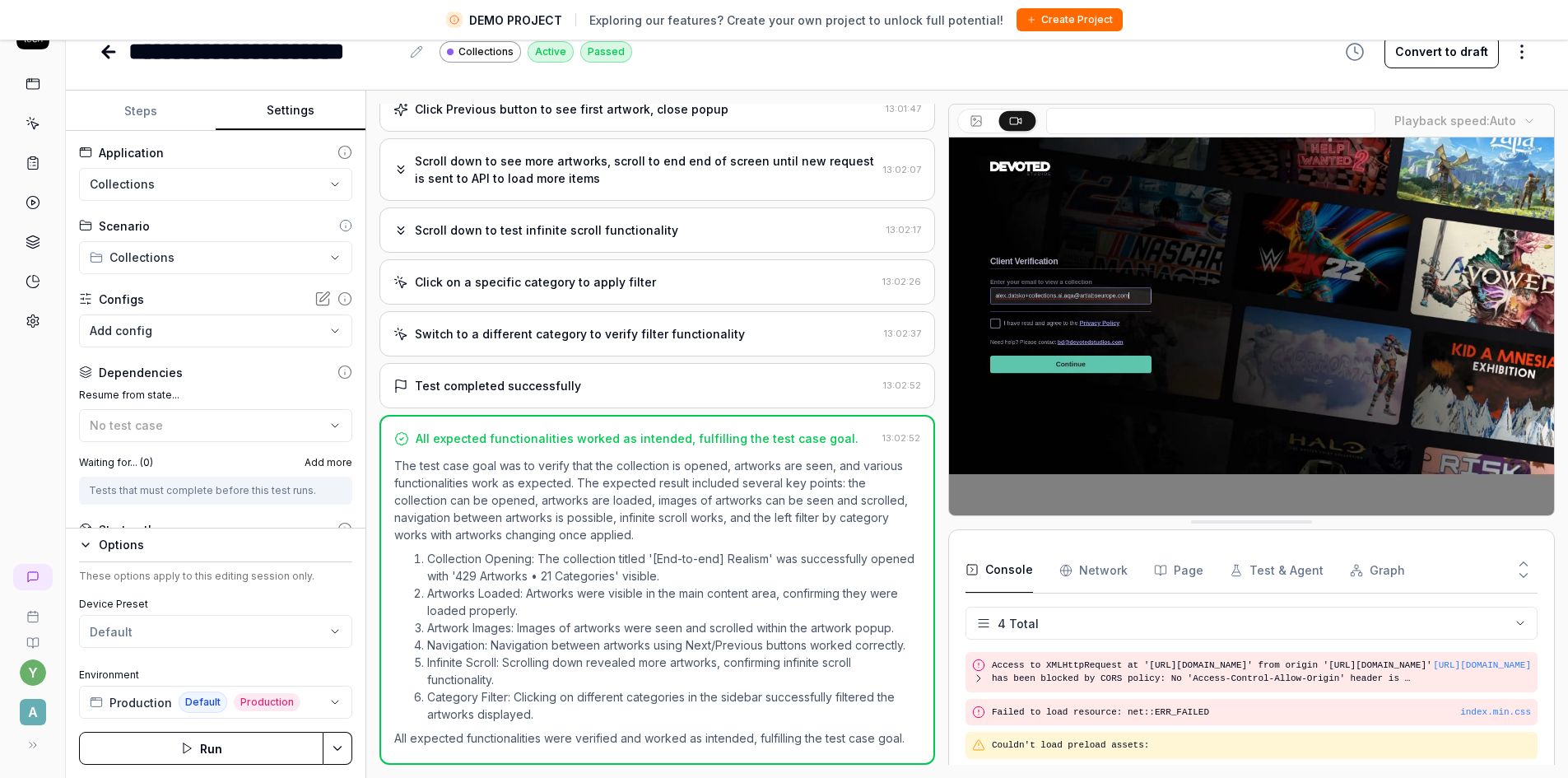
click at [34, 752] on button at bounding box center [33, 745] width 33 height 33
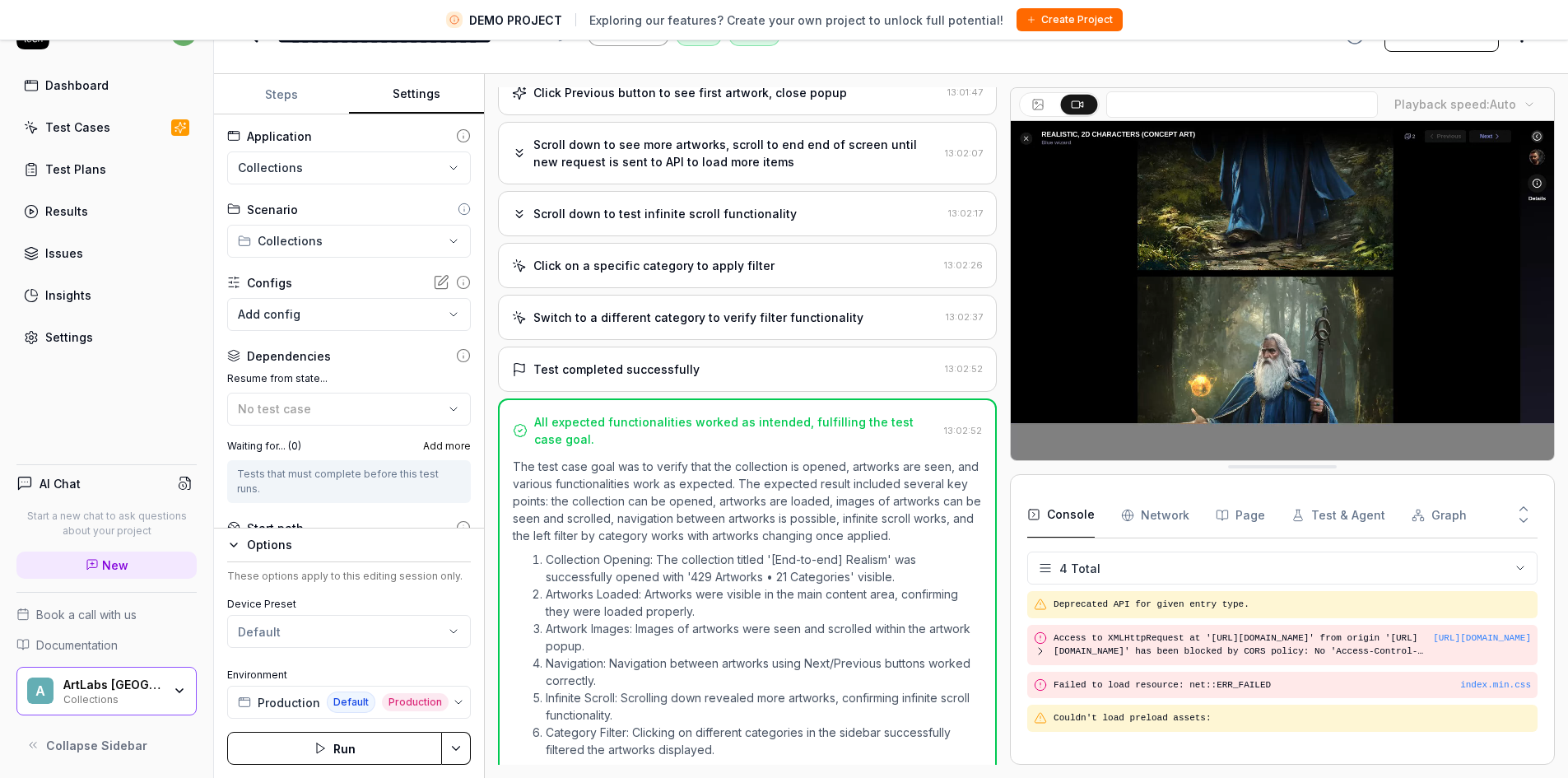
click at [173, 703] on div "A ArtLabs Europe Collections" at bounding box center [107, 691] width 180 height 49
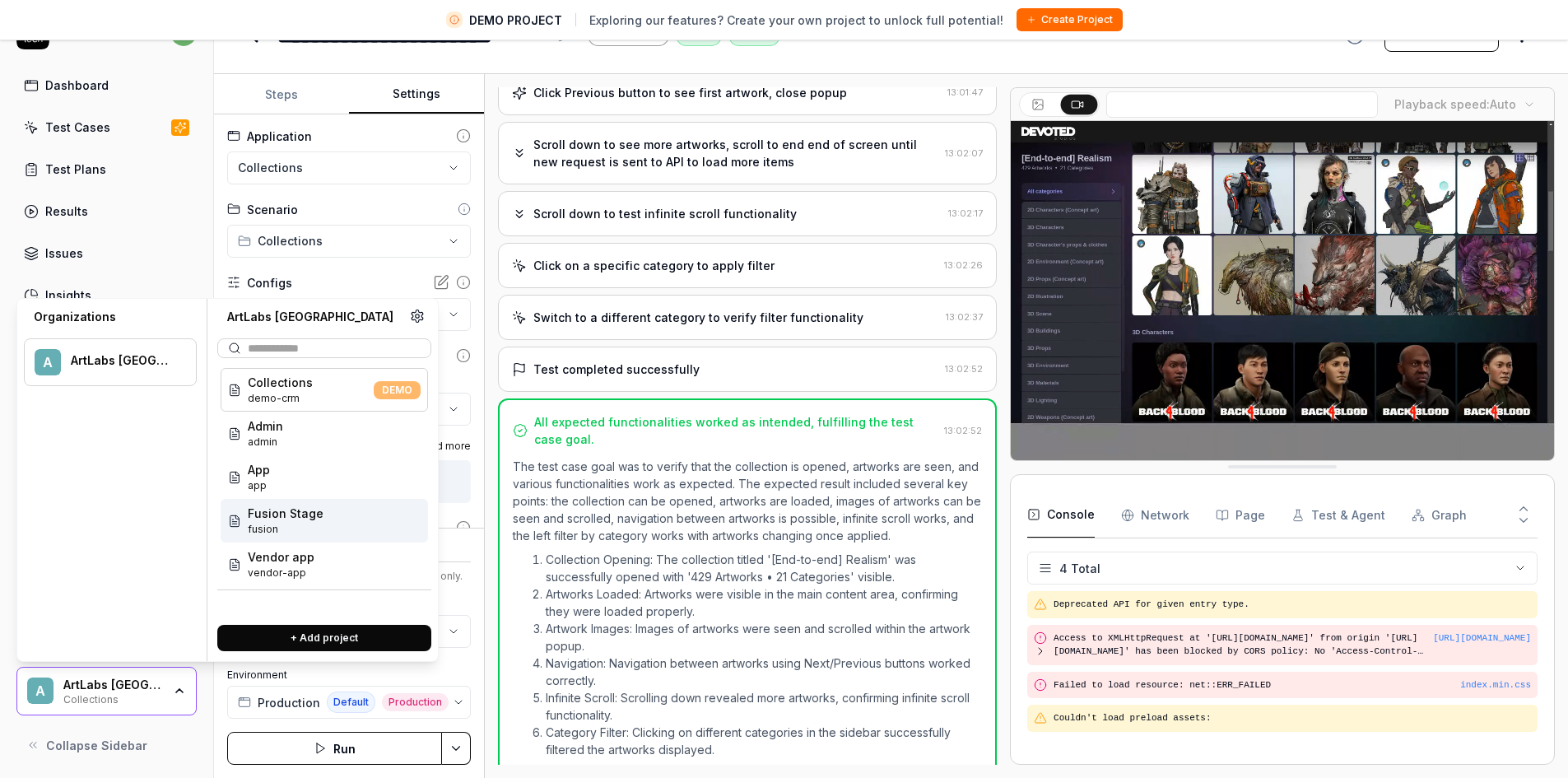
drag, startPoint x: 284, startPoint y: 522, endPoint x: 260, endPoint y: 522, distance: 24.0
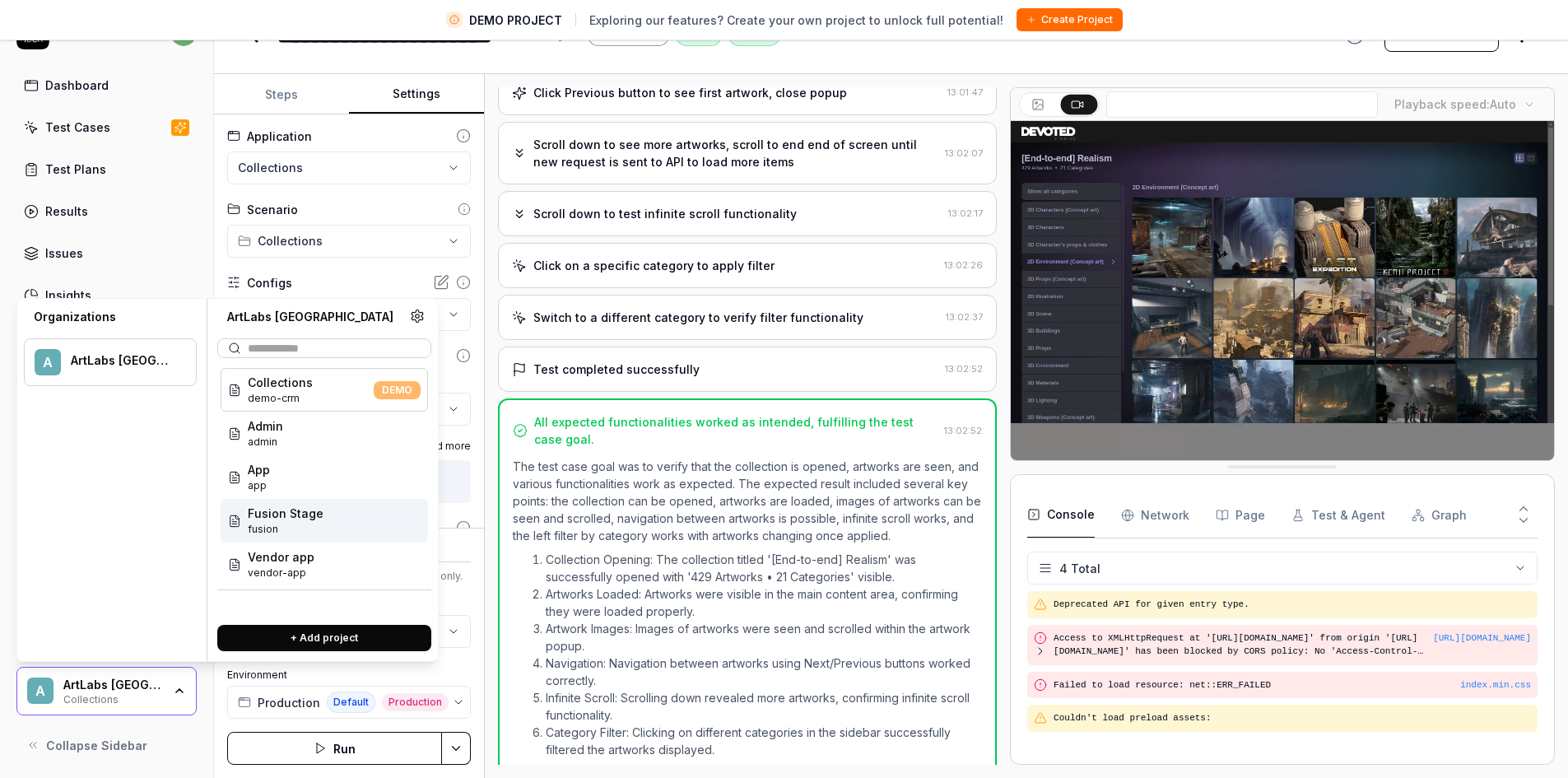
click at [260, 522] on span "fusion" at bounding box center [286, 529] width 76 height 15
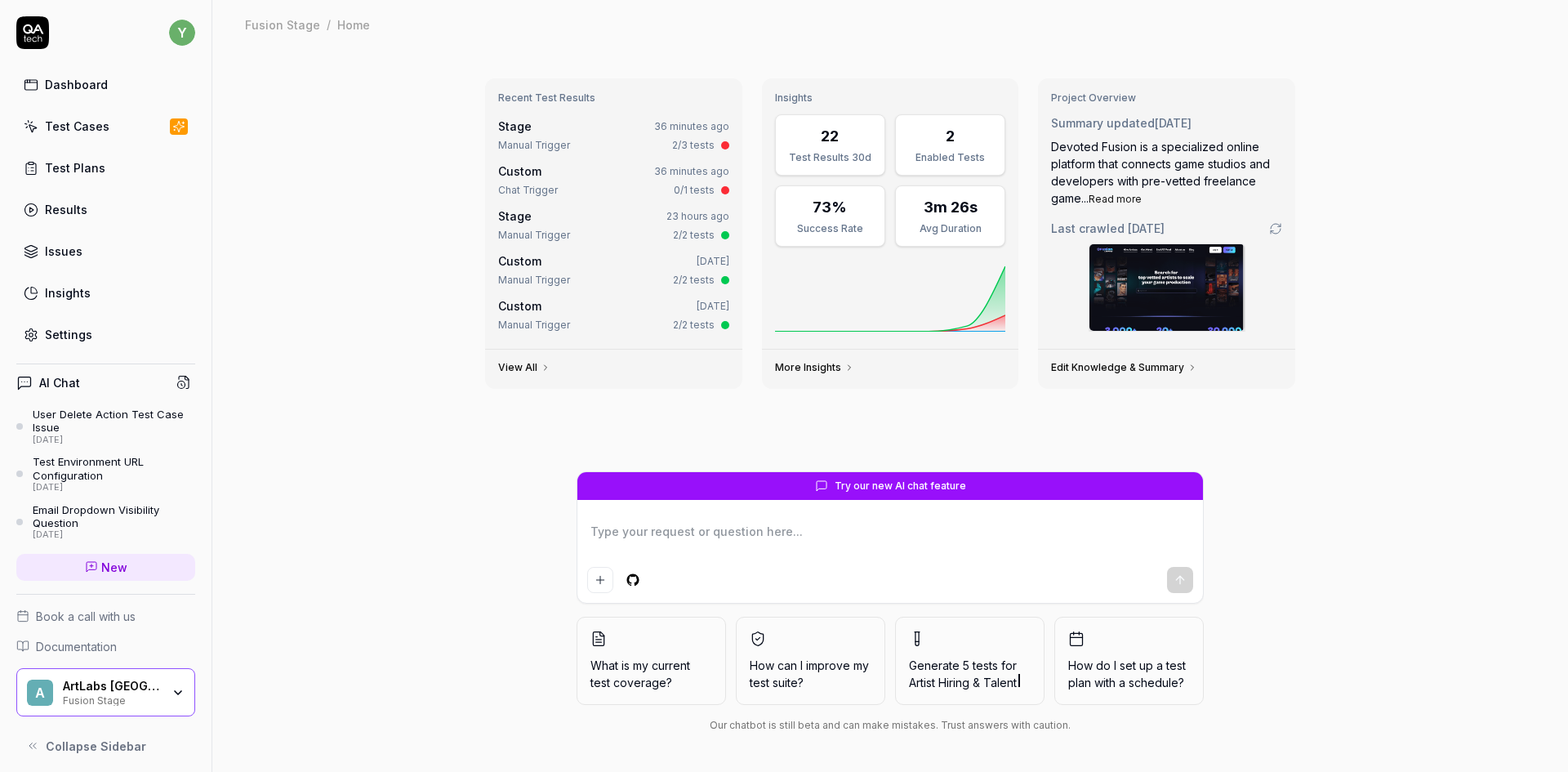
type textarea "*"
click at [78, 126] on div "Test Cases" at bounding box center [77, 126] width 64 height 17
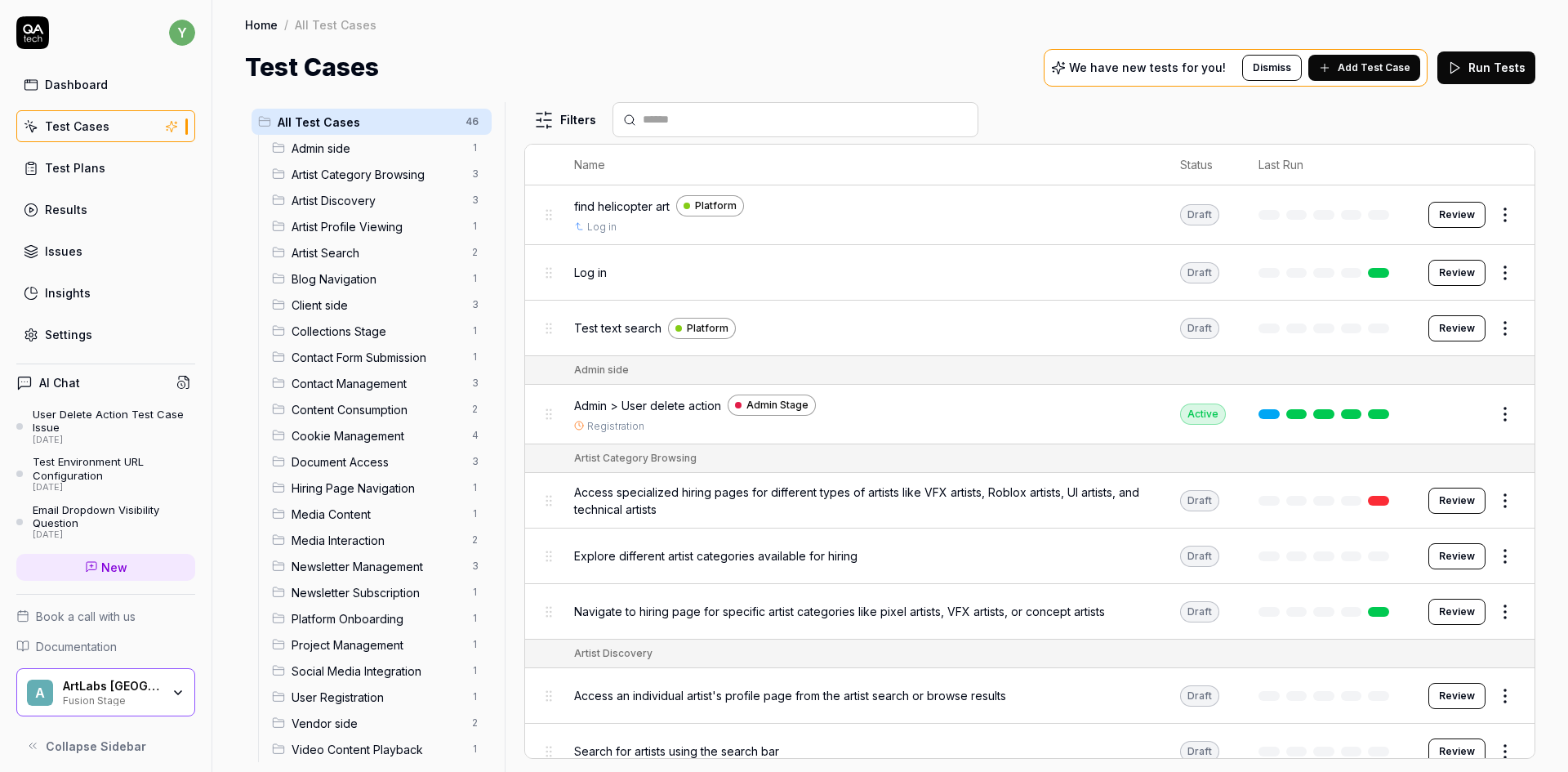
click at [305, 335] on span "Collections Stage" at bounding box center [377, 332] width 171 height 17
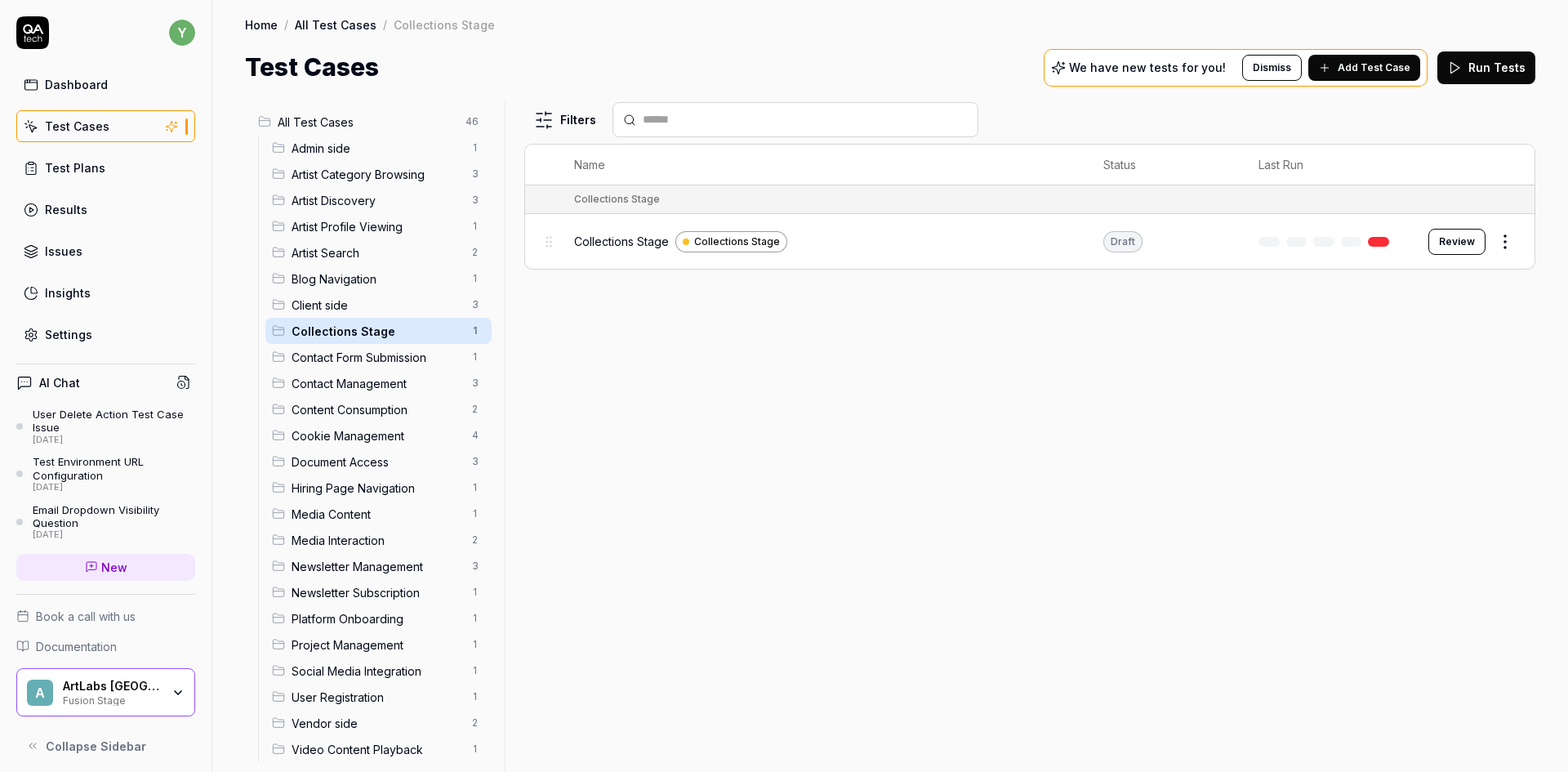
click at [1502, 248] on html "y Dashboard Test Cases Test Plans Results Issues Insights Settings AI Chat User…" at bounding box center [784, 386] width 1568 height 772
click at [628, 232] on html "y Dashboard Test Cases Test Plans Results Issues Insights Settings AI Chat User…" at bounding box center [784, 386] width 1568 height 772
click at [621, 239] on span "Collections Stage" at bounding box center [621, 241] width 95 height 17
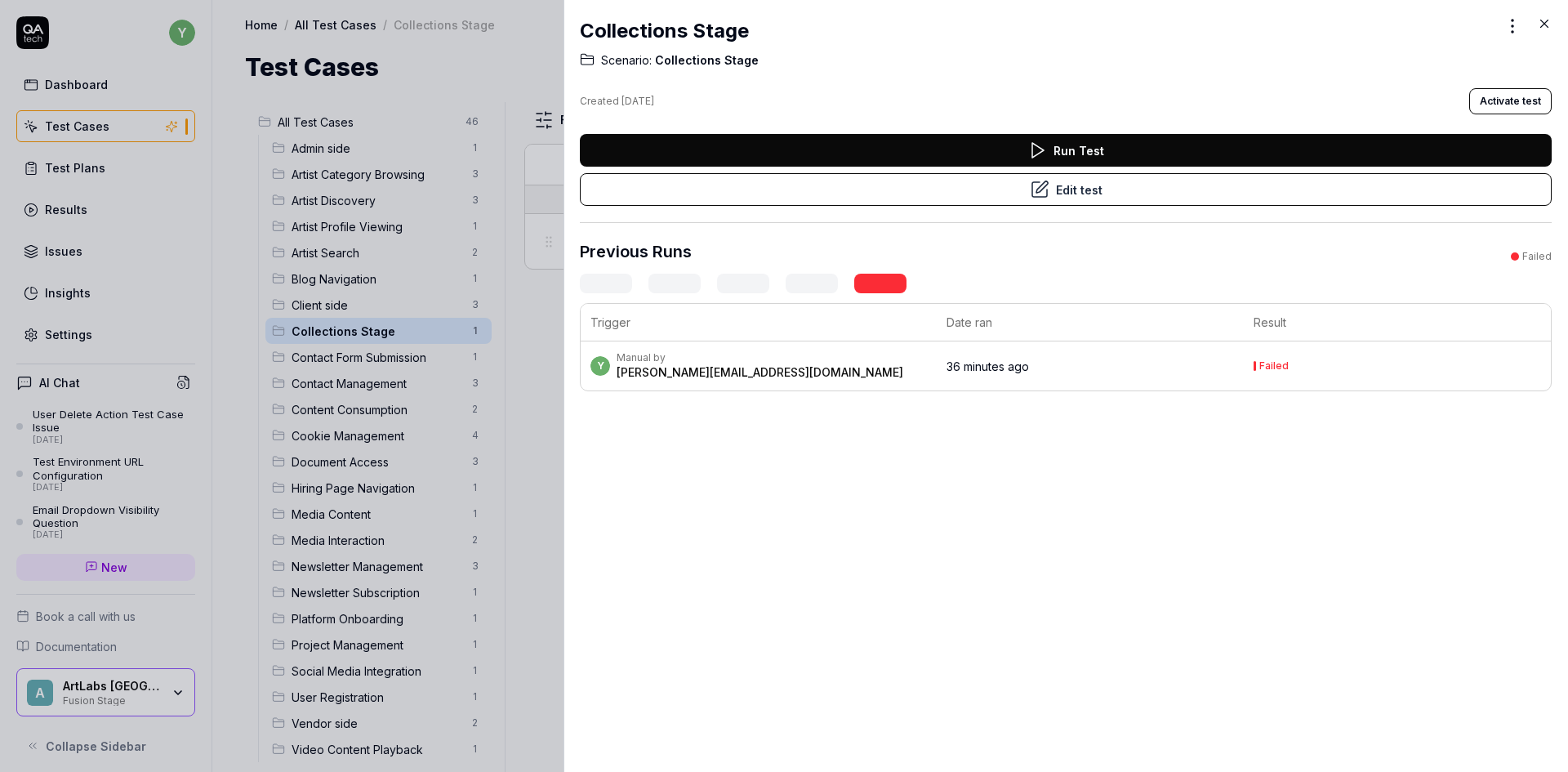
click at [1549, 22] on icon at bounding box center [1544, 23] width 14 height 14
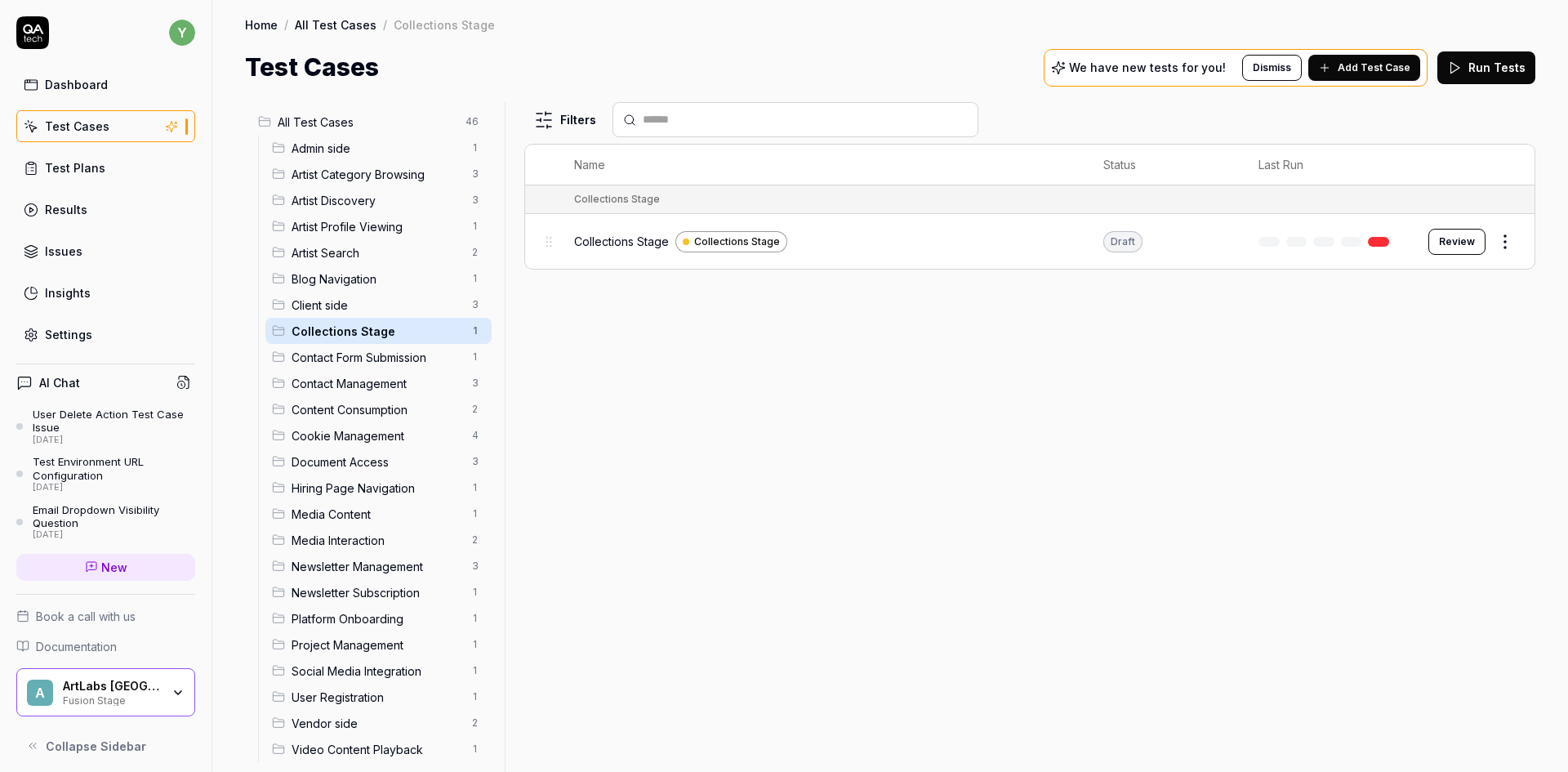
click at [88, 344] on link "Settings" at bounding box center [106, 334] width 179 height 32
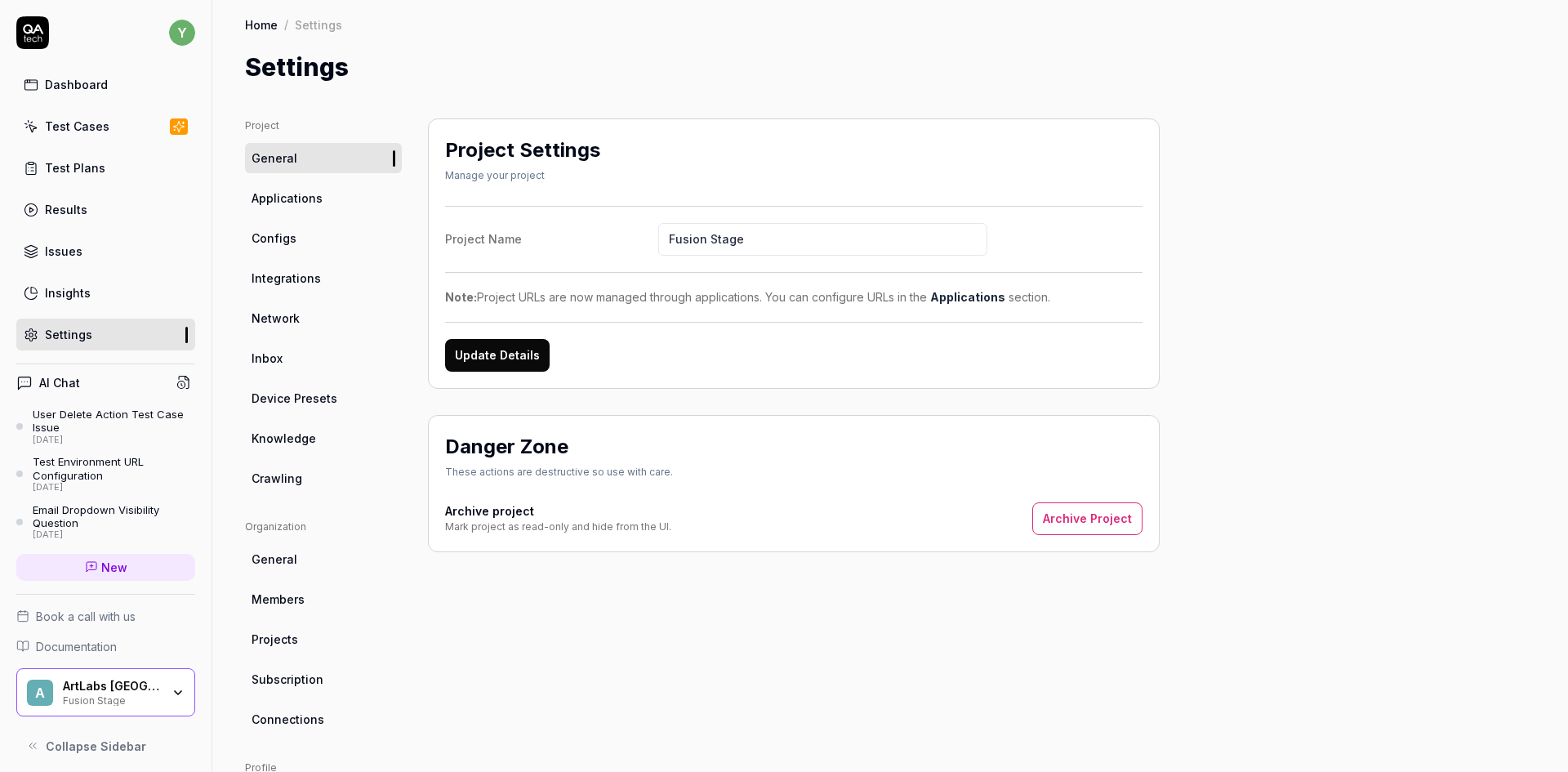
click at [273, 198] on span "Applications" at bounding box center [287, 198] width 71 height 17
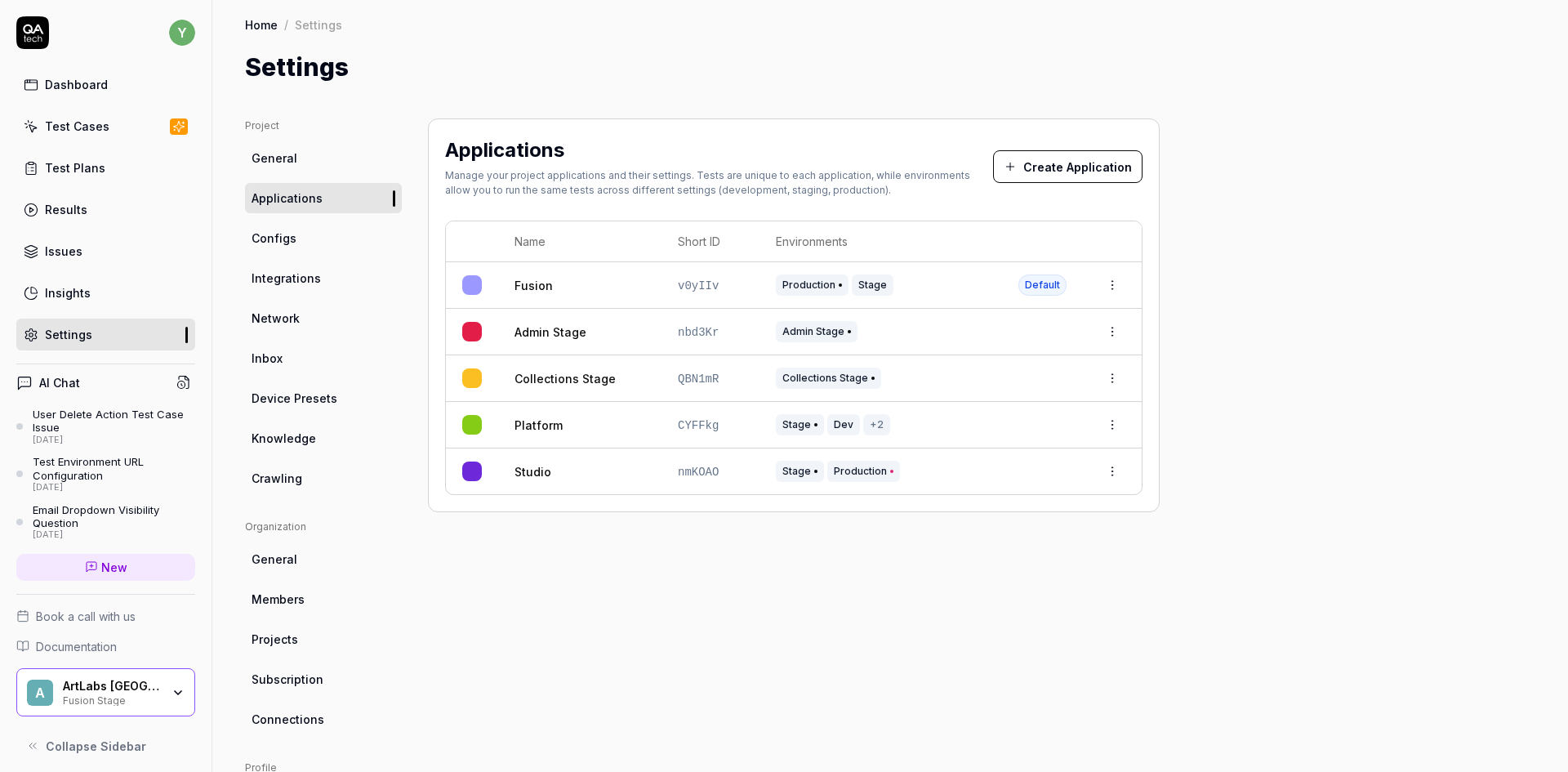
click at [1115, 376] on html "y Dashboard Test Cases Test Plans Results Issues Insights Settings AI Chat User…" at bounding box center [784, 386] width 1568 height 772
click at [1040, 485] on span "Edit" at bounding box center [1033, 486] width 21 height 17
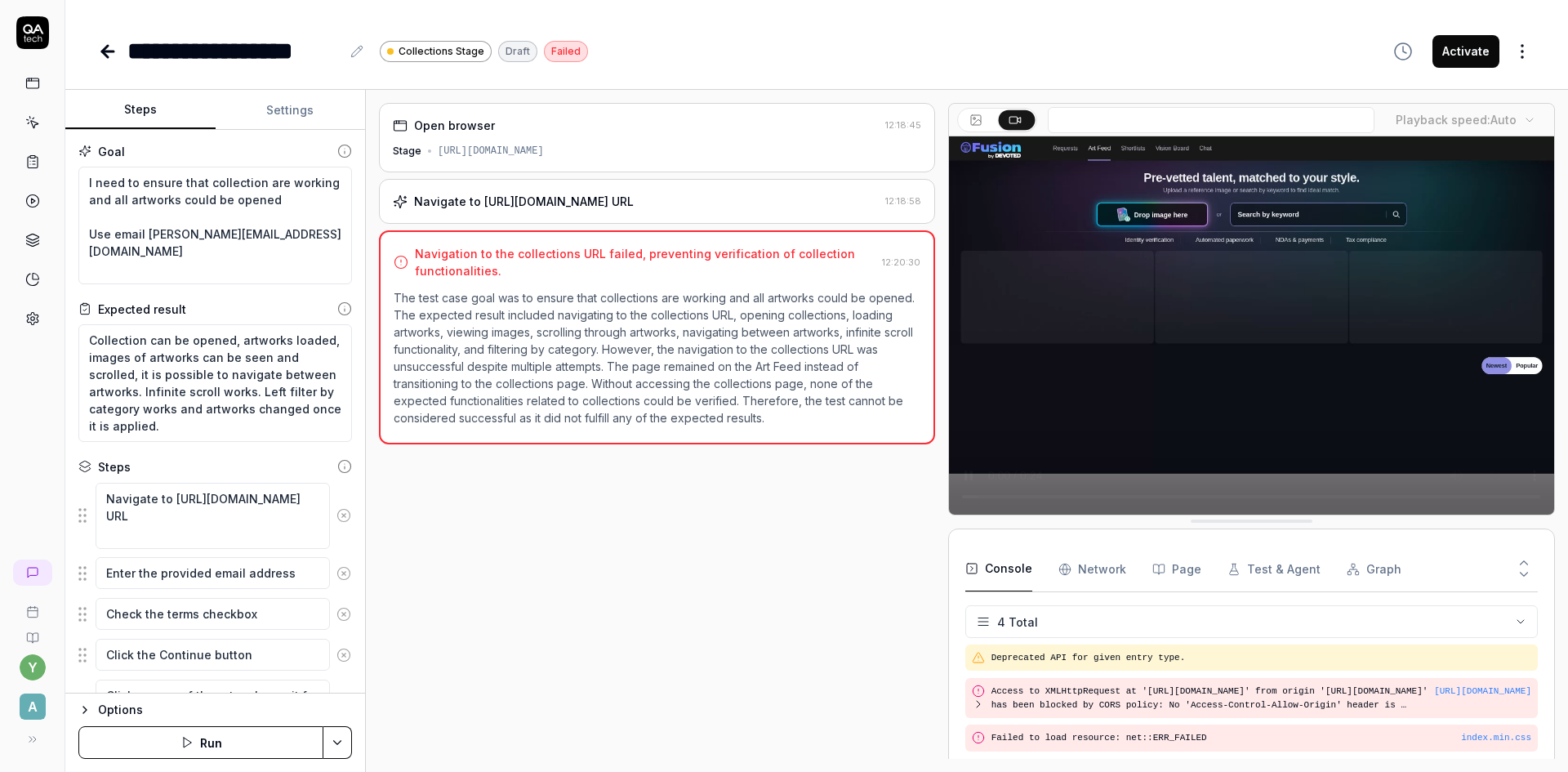
scroll to position [28, 0]
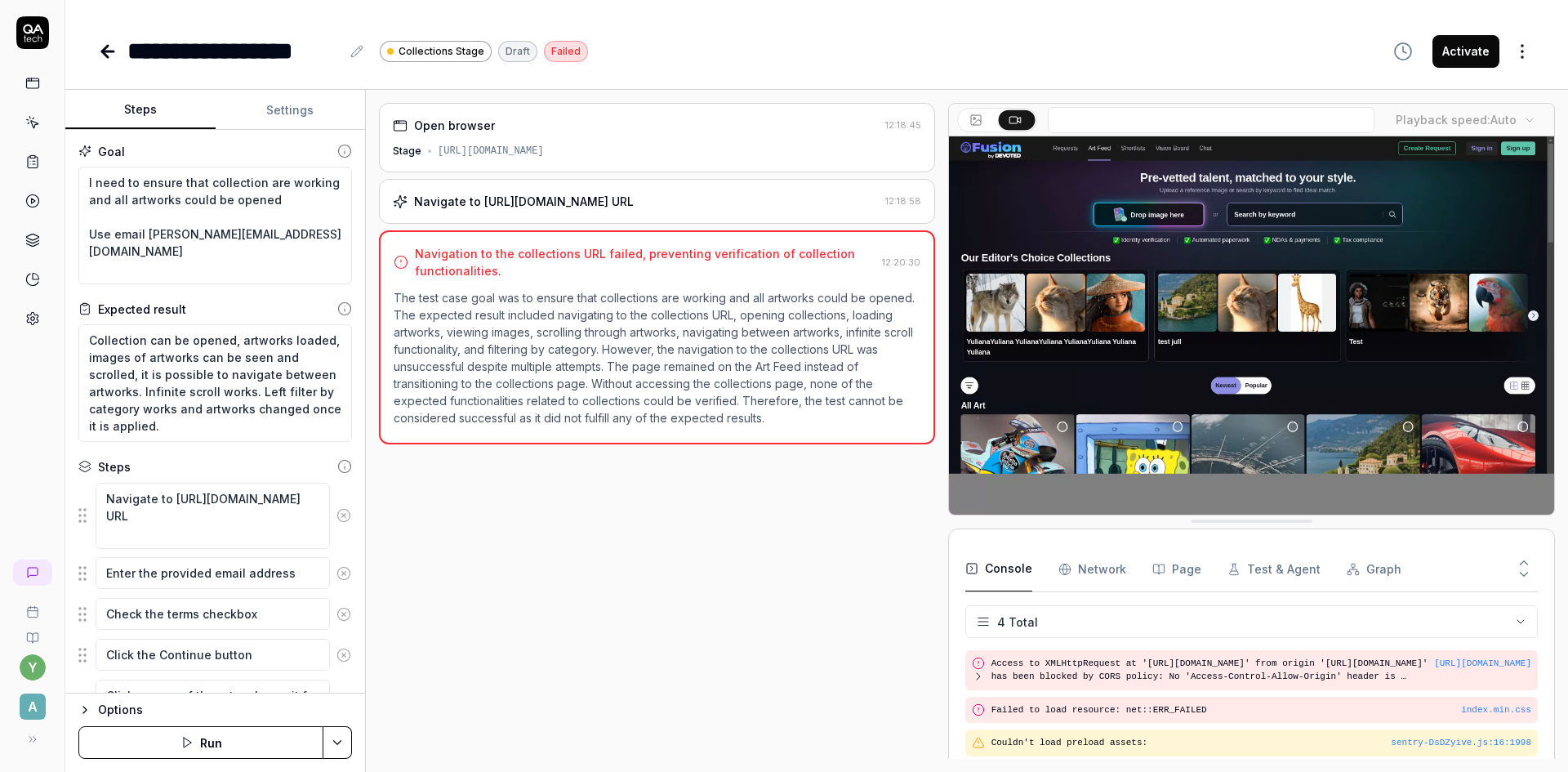
click at [232, 698] on div "Options Run" at bounding box center [215, 732] width 300 height 79
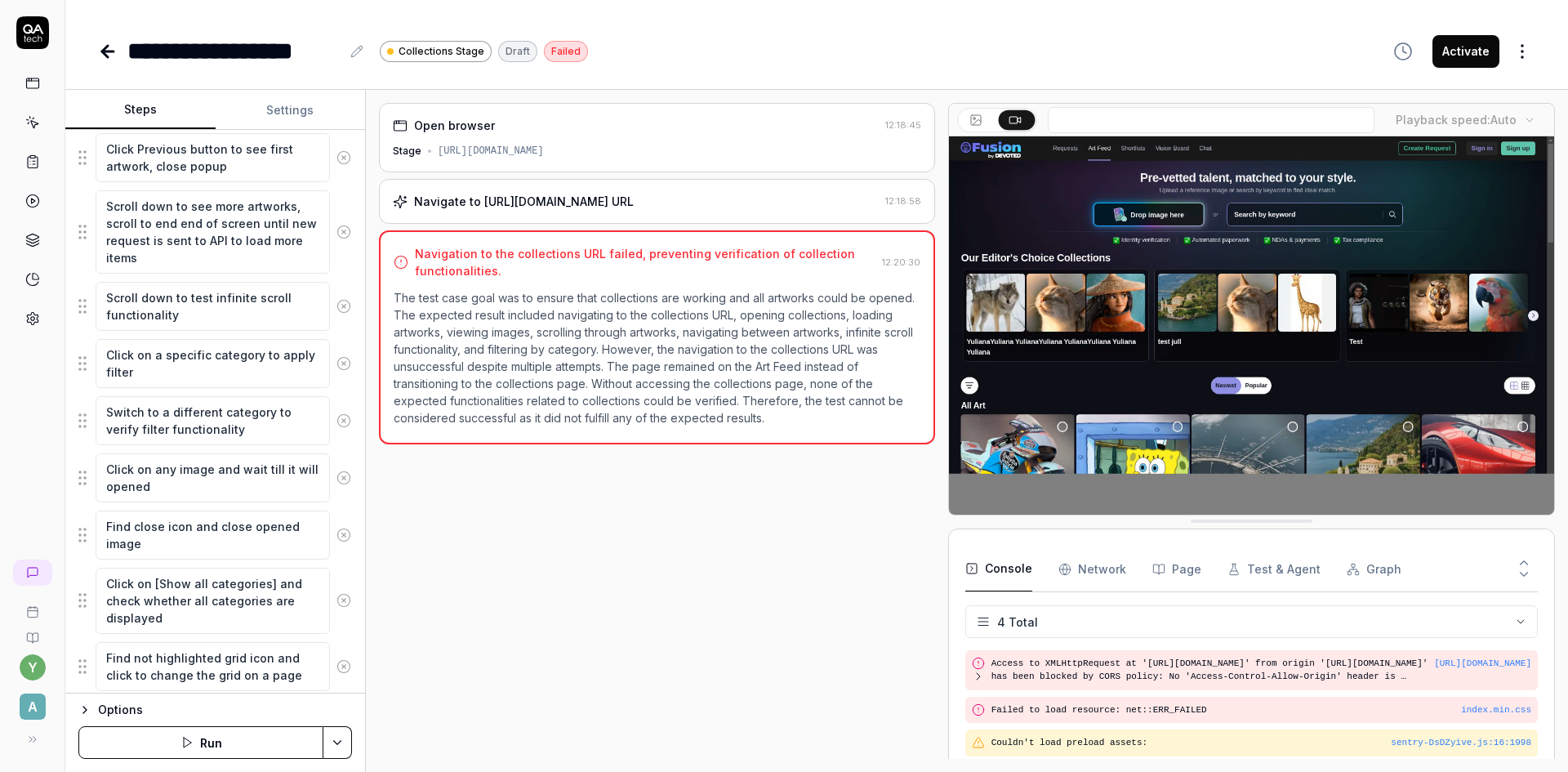
scroll to position [784, 0]
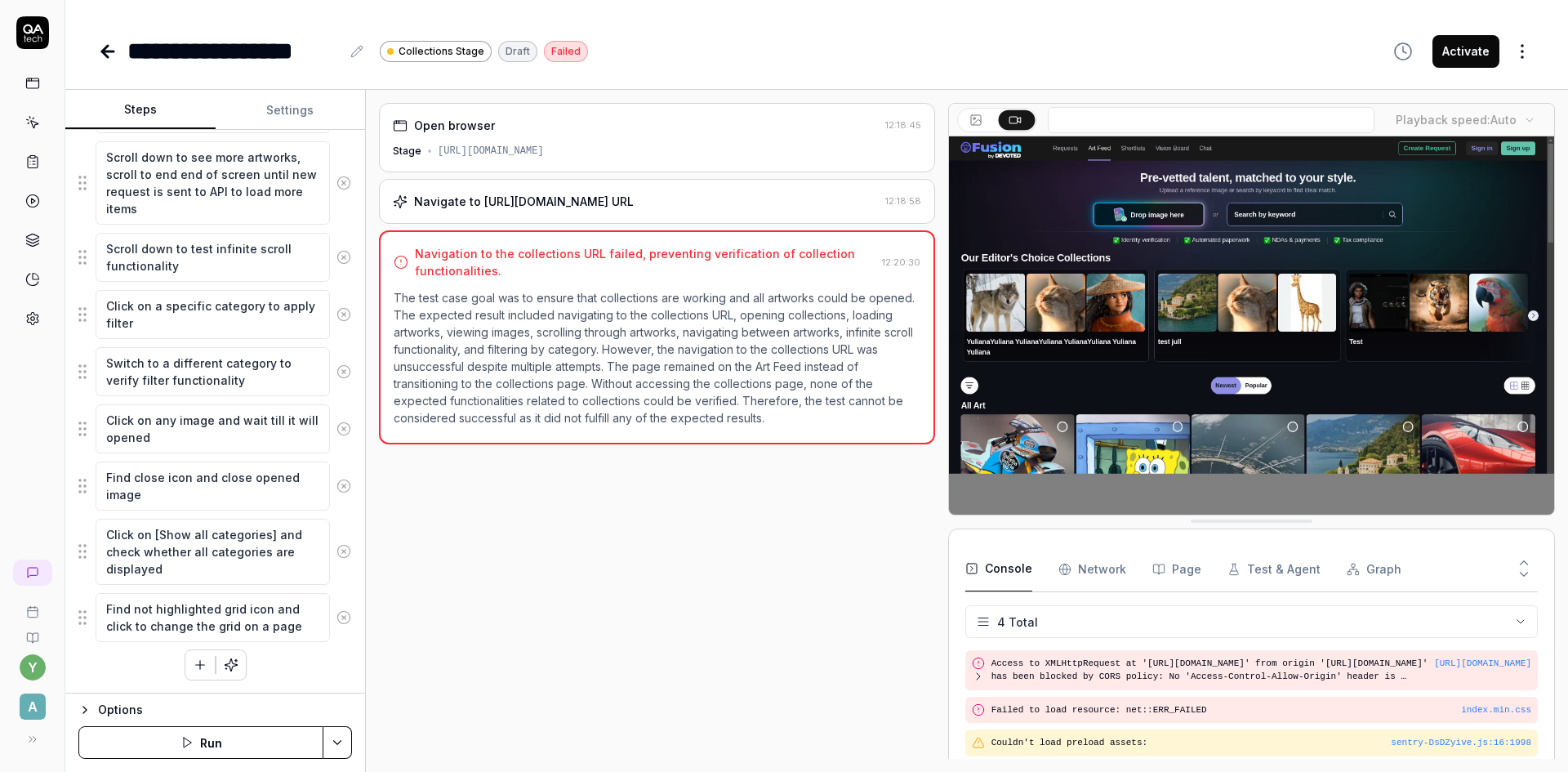
click at [182, 709] on div "Options" at bounding box center [225, 710] width 254 height 19
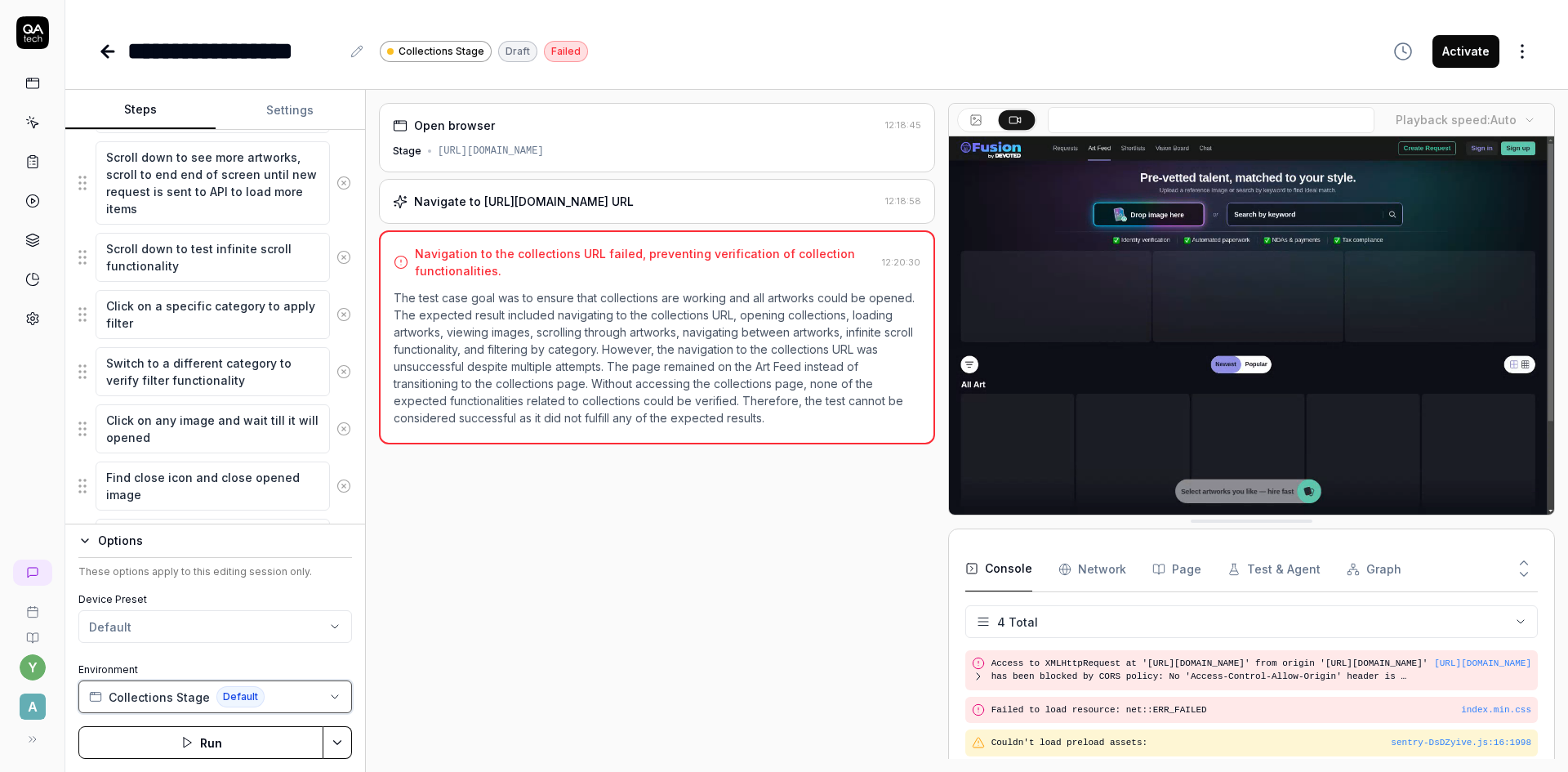
click at [282, 698] on button "Collections Stage Default" at bounding box center [215, 697] width 274 height 33
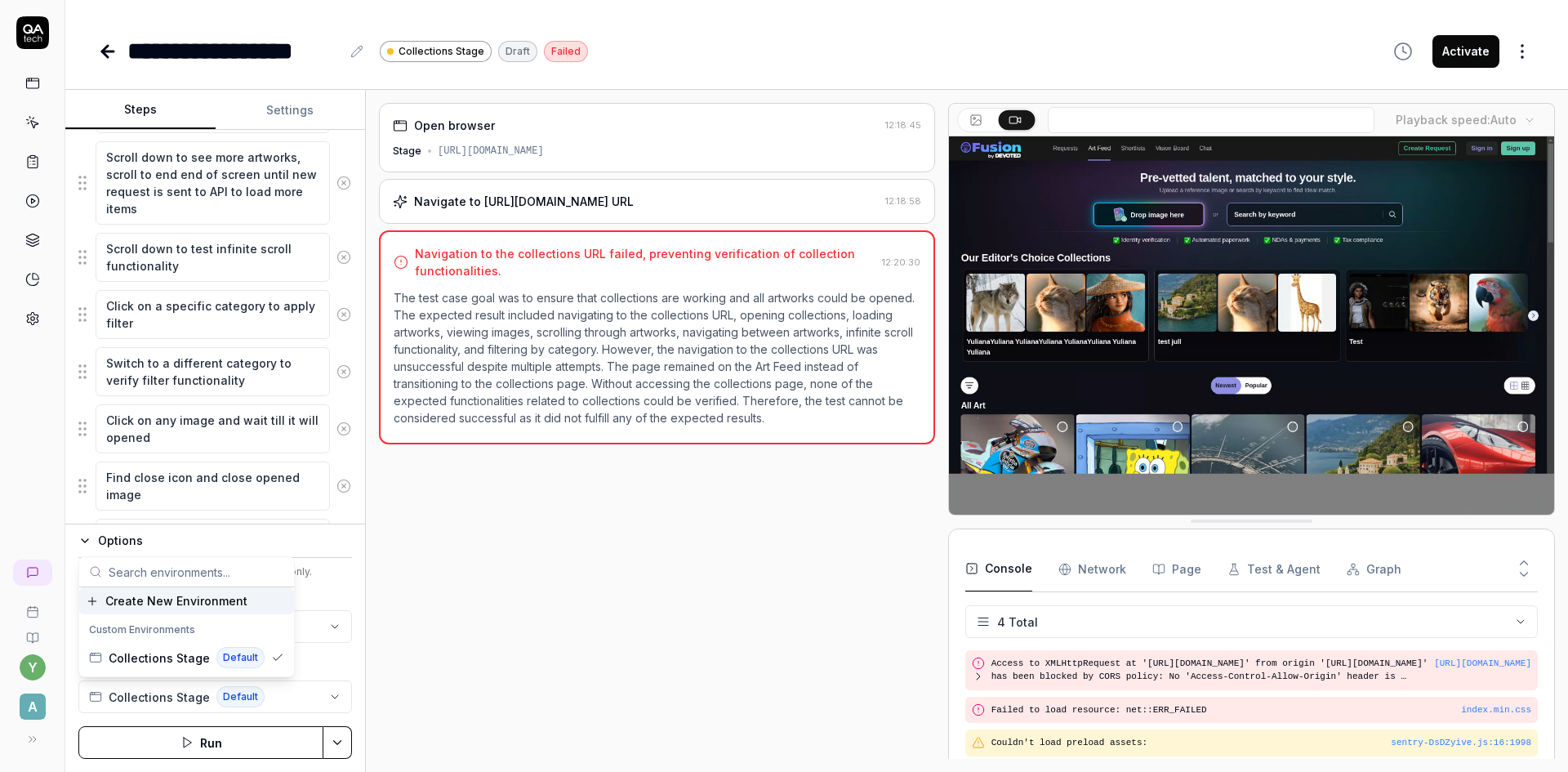
click at [430, 633] on div "Open browser 12:18:45 Stage https://app-stage.artlighter.com Navigate to https:…" at bounding box center [657, 431] width 557 height 656
click at [271, 739] on button "Run" at bounding box center [201, 742] width 245 height 33
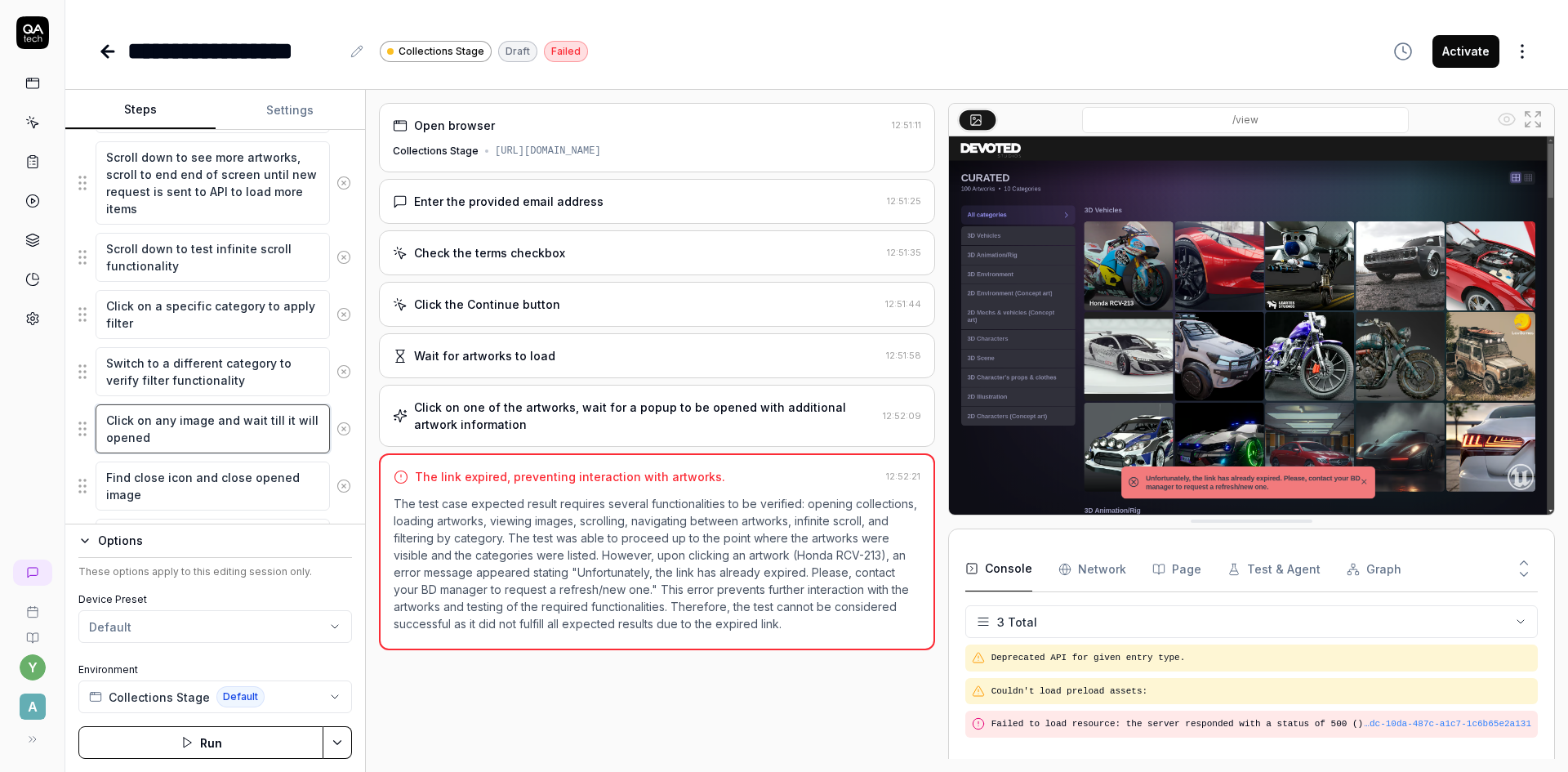
click at [217, 431] on textarea "Click on any image and wait till it will opened" at bounding box center [212, 429] width 235 height 49
click at [206, 376] on textarea "Switch to a different category to verify filter functionality" at bounding box center [212, 371] width 235 height 49
click at [188, 314] on textarea "Click on a specific category to apply filter" at bounding box center [212, 314] width 235 height 49
click at [502, 423] on div "Click on one of the artworks, wait for a popup to be opened with additional art…" at bounding box center [645, 416] width 462 height 35
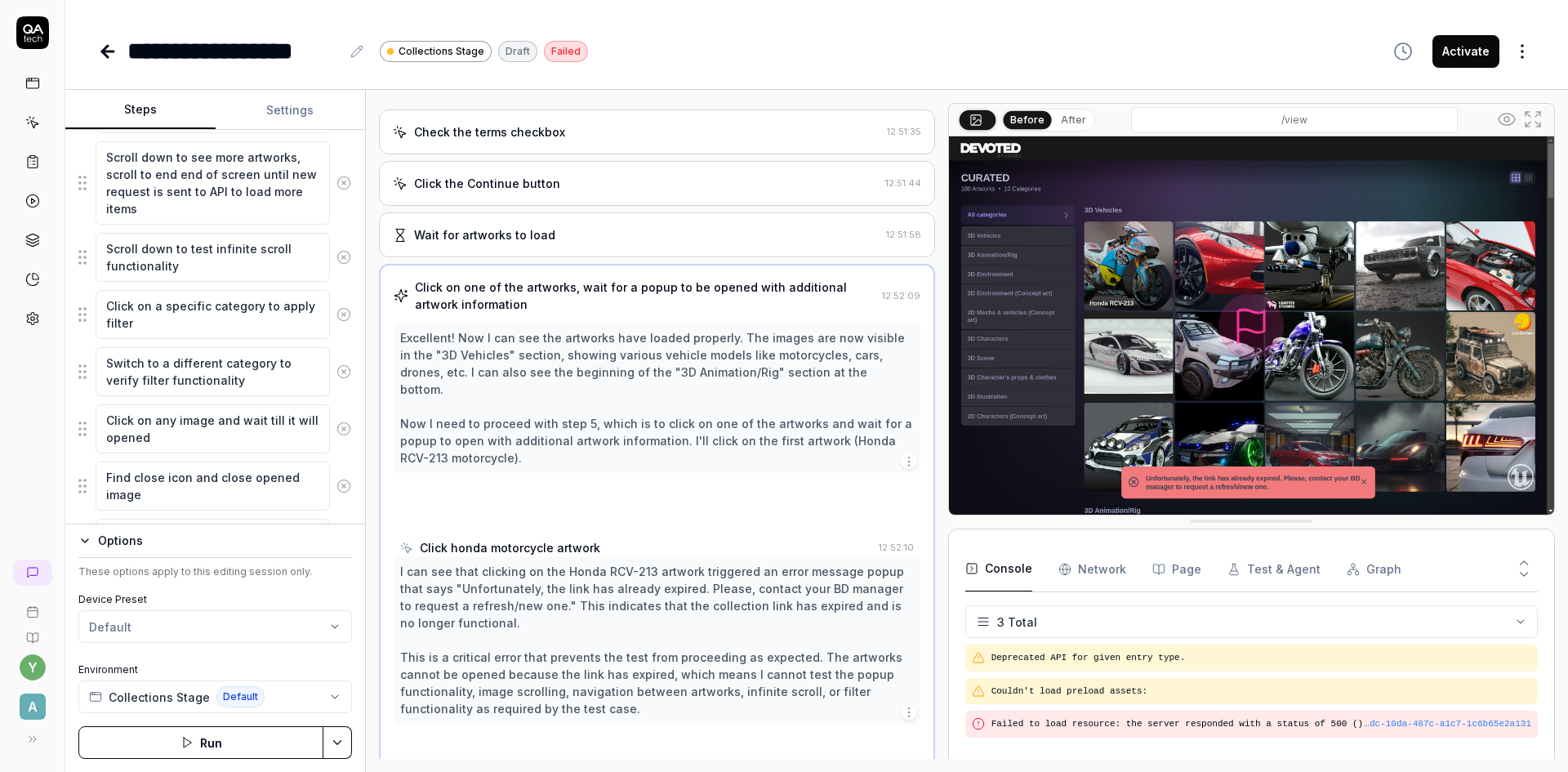
scroll to position [123, 0]
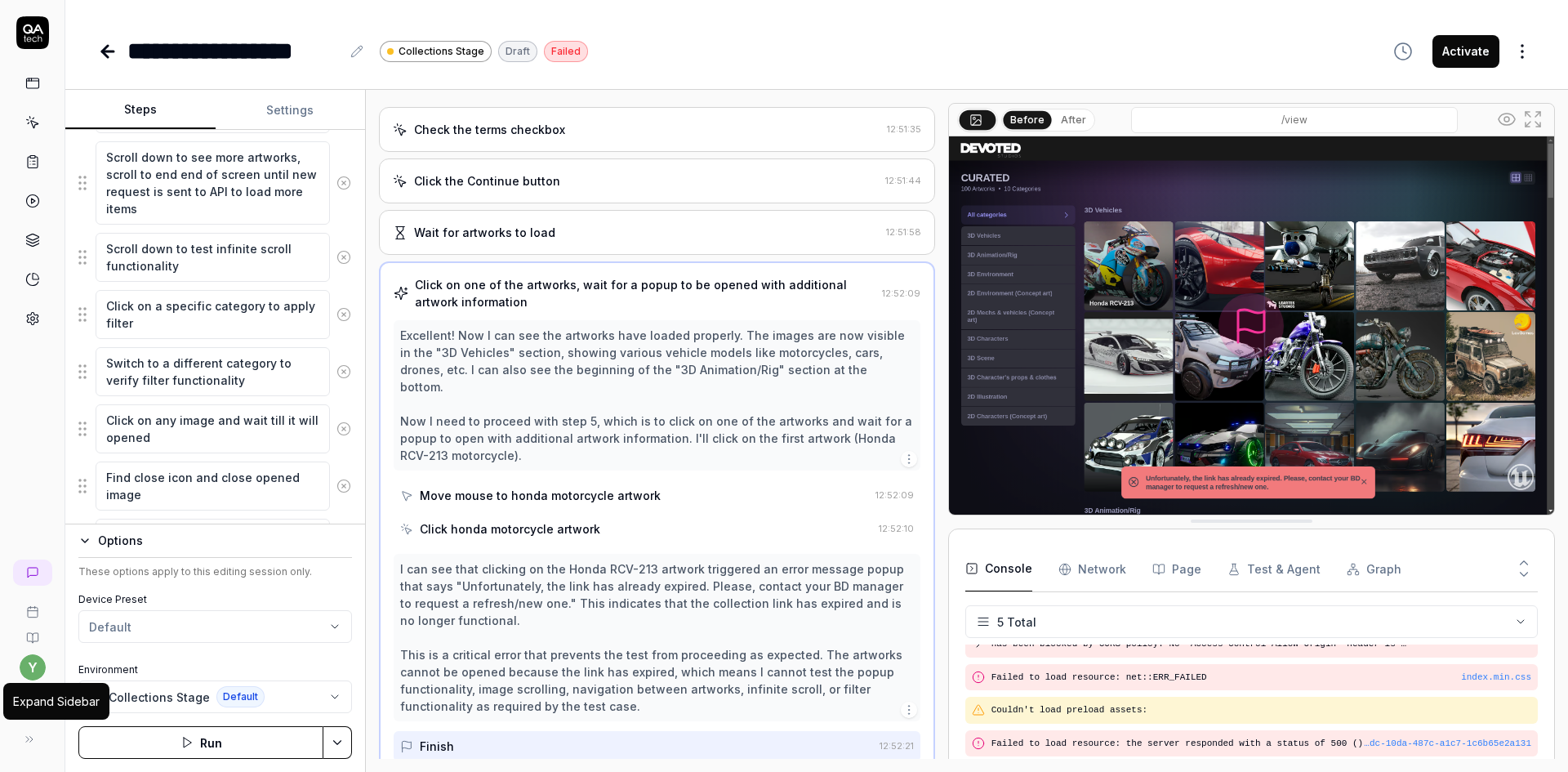
click at [41, 734] on button at bounding box center [30, 739] width 33 height 33
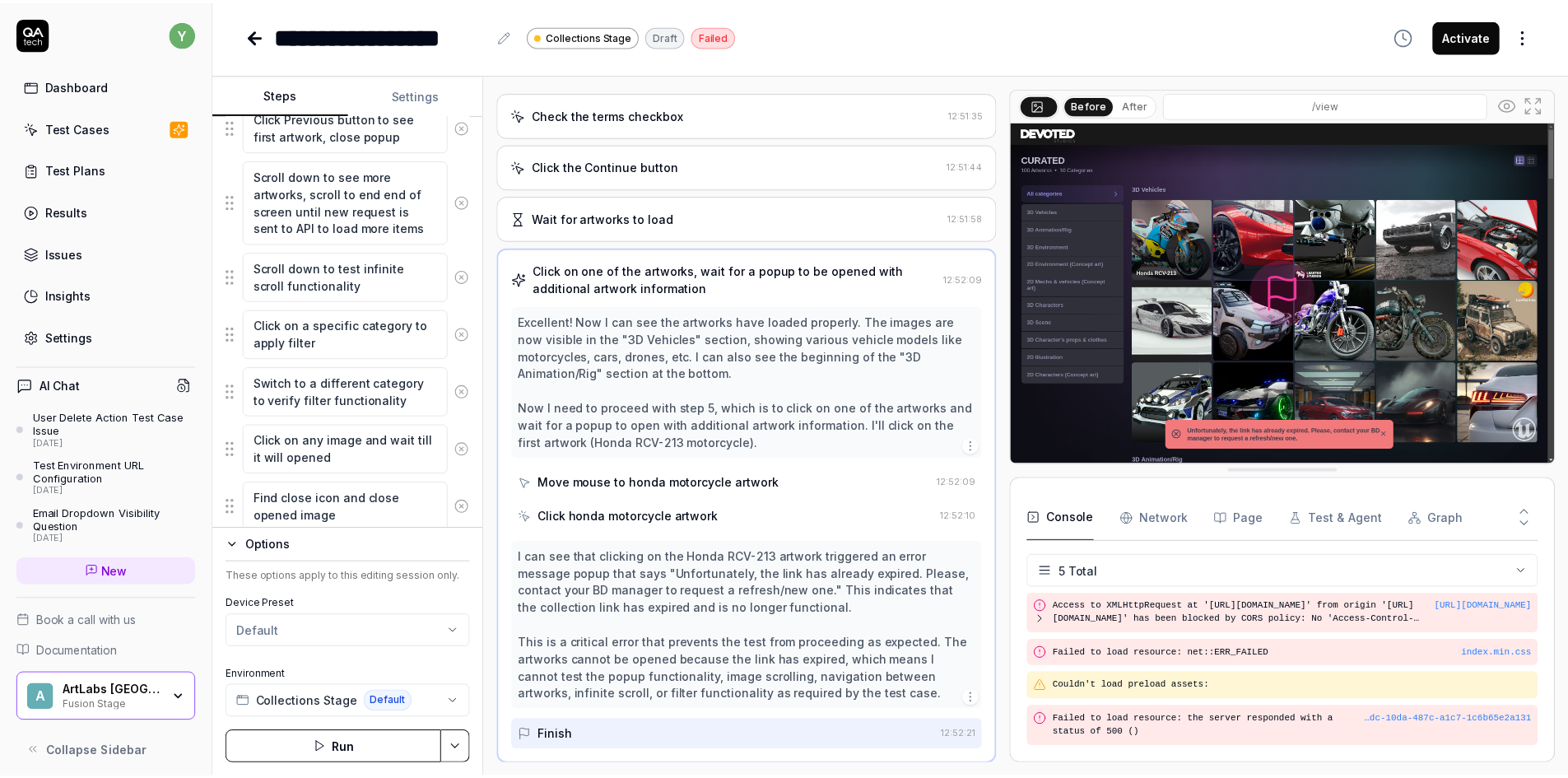
scroll to position [824, 0]
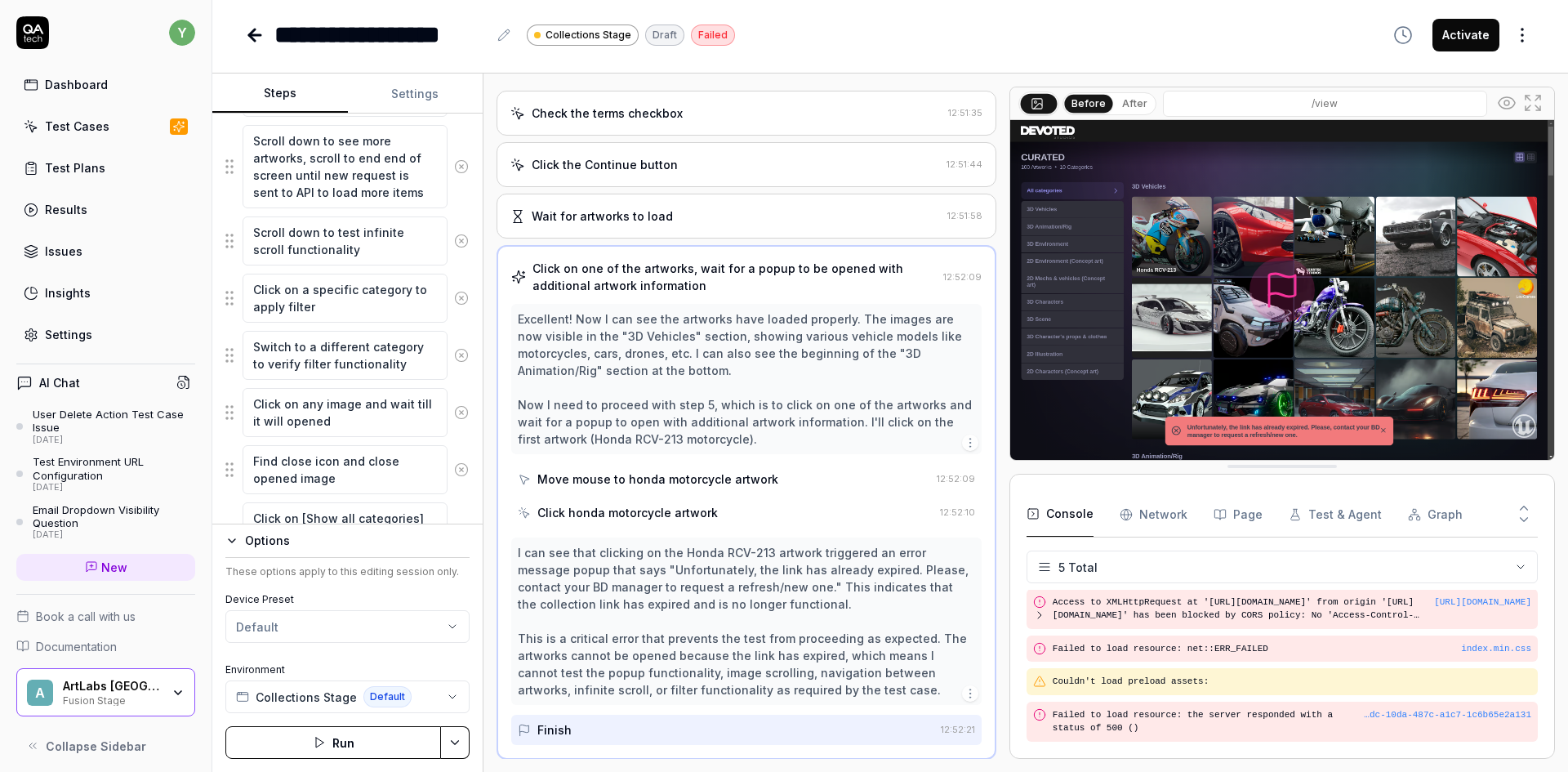
click at [156, 692] on div "ArtLabs Europe Fusion Stage" at bounding box center [116, 692] width 109 height 28
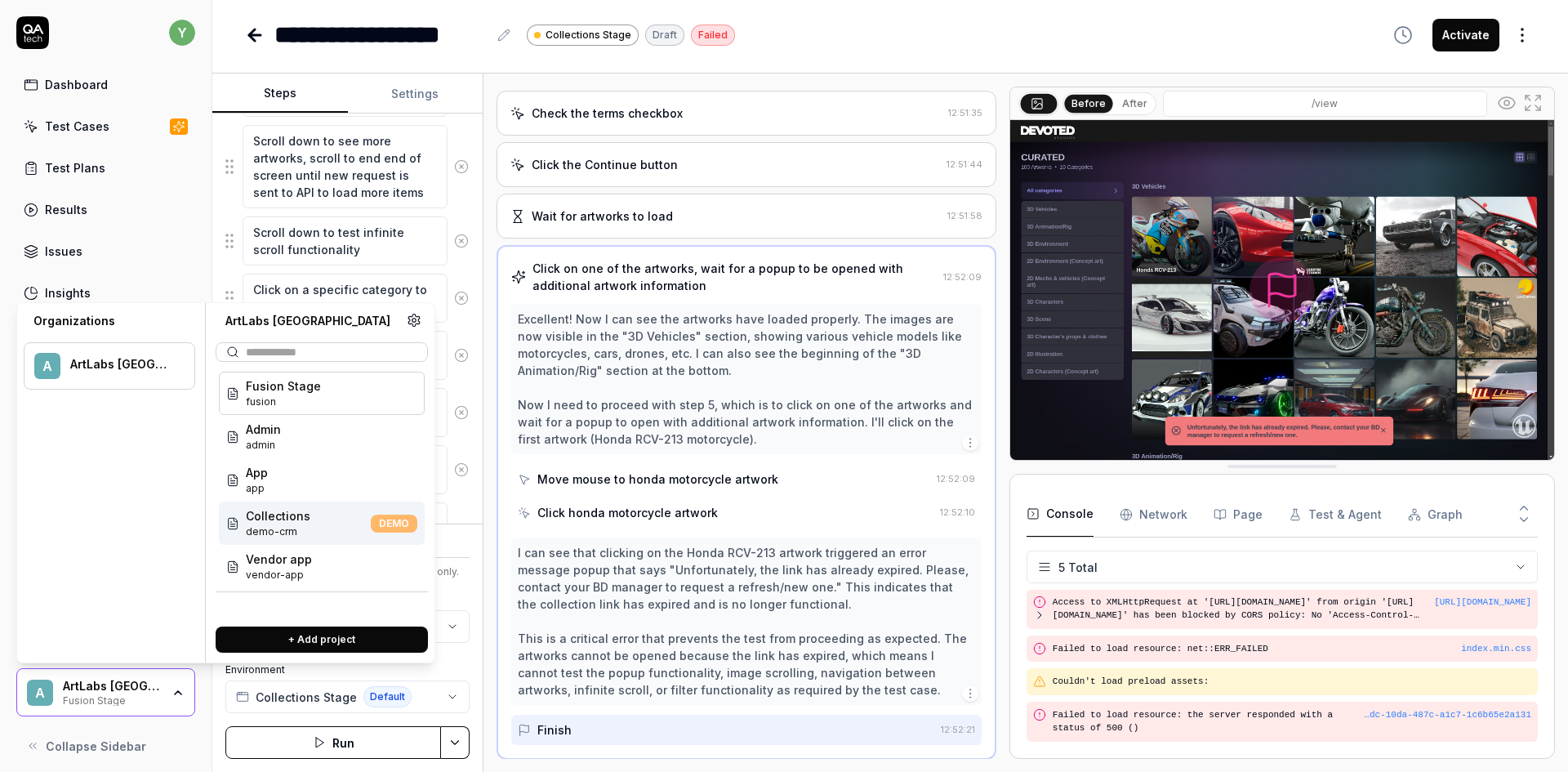
click at [312, 535] on div "Collections demo-crm DEMO" at bounding box center [322, 523] width 206 height 43
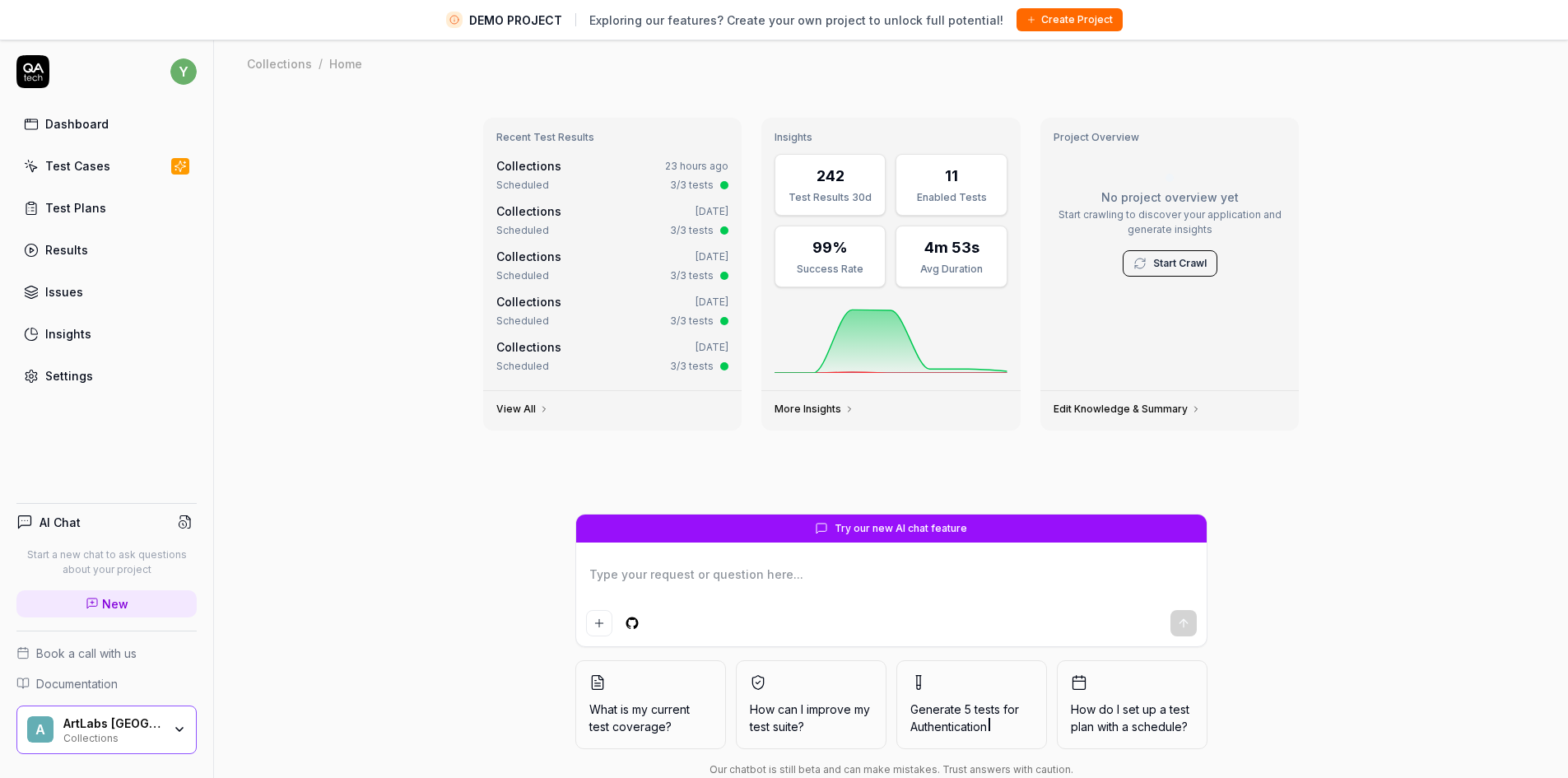
type textarea "*"
click at [78, 376] on div "Settings" at bounding box center [69, 376] width 47 height 17
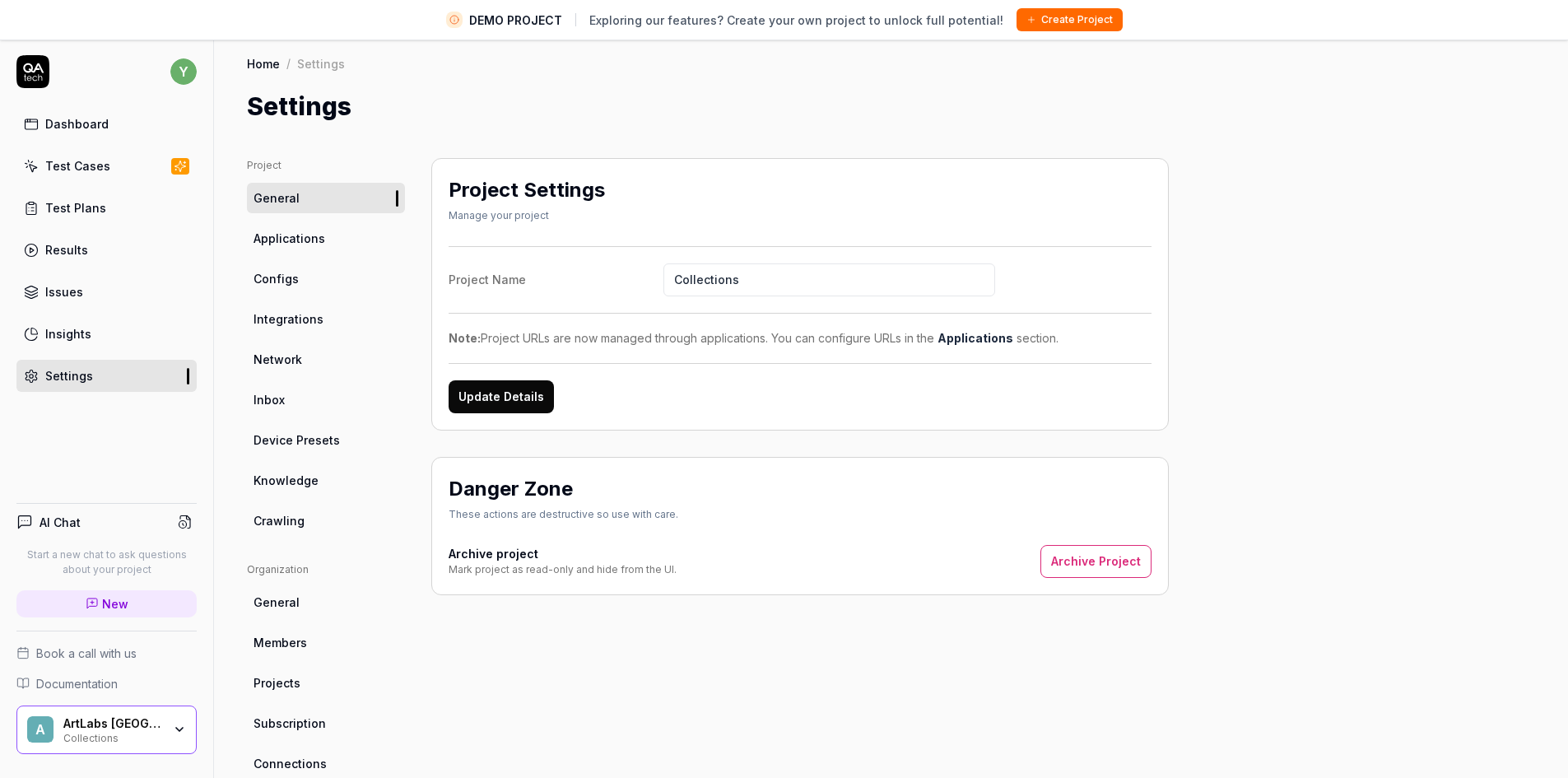
click at [315, 233] on span "Applications" at bounding box center [290, 238] width 72 height 17
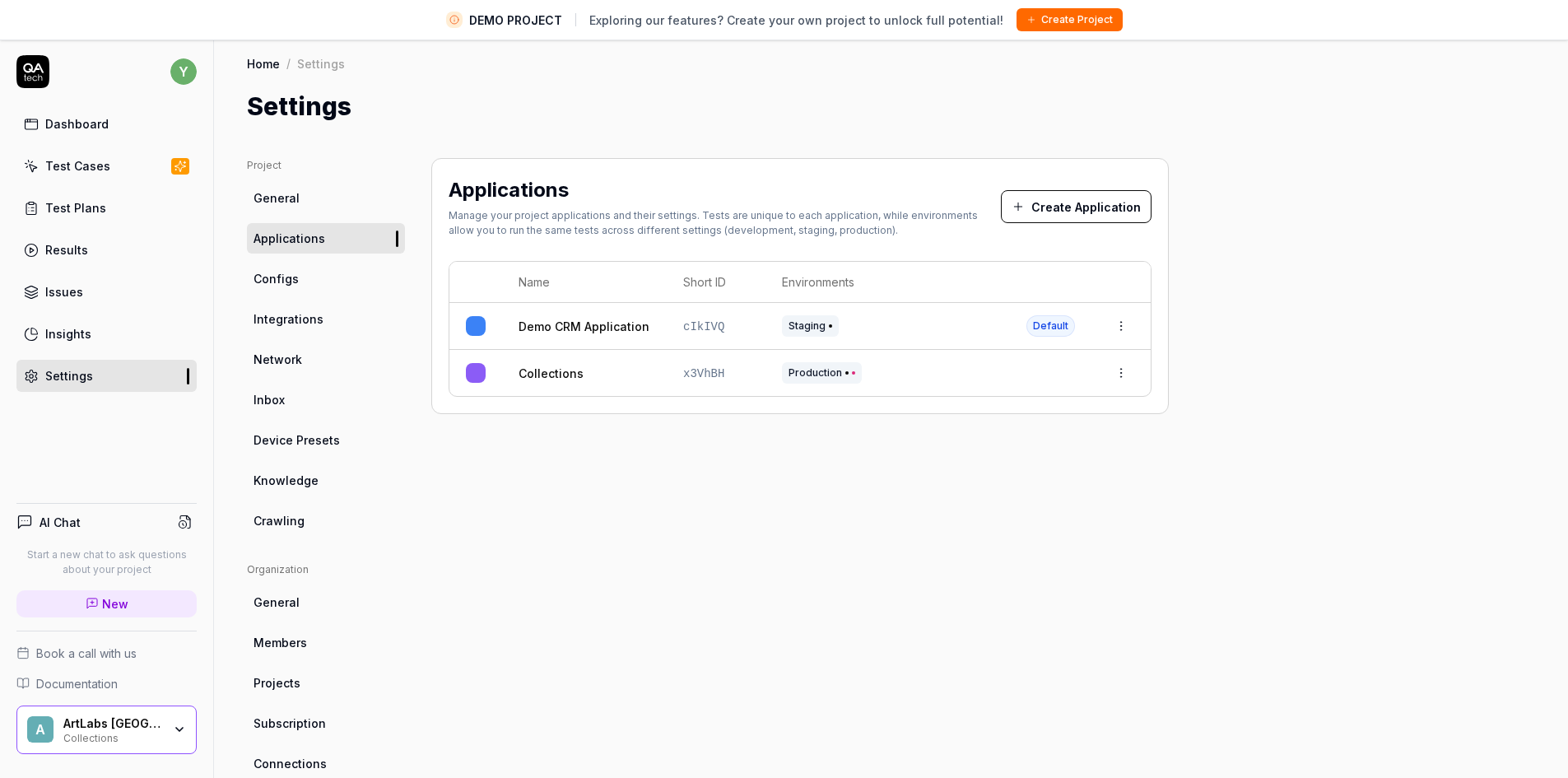
click at [1122, 372] on html "DEMO PROJECT Exploring our features? Create your own project to unlock full pot…" at bounding box center [784, 408] width 1568 height 817
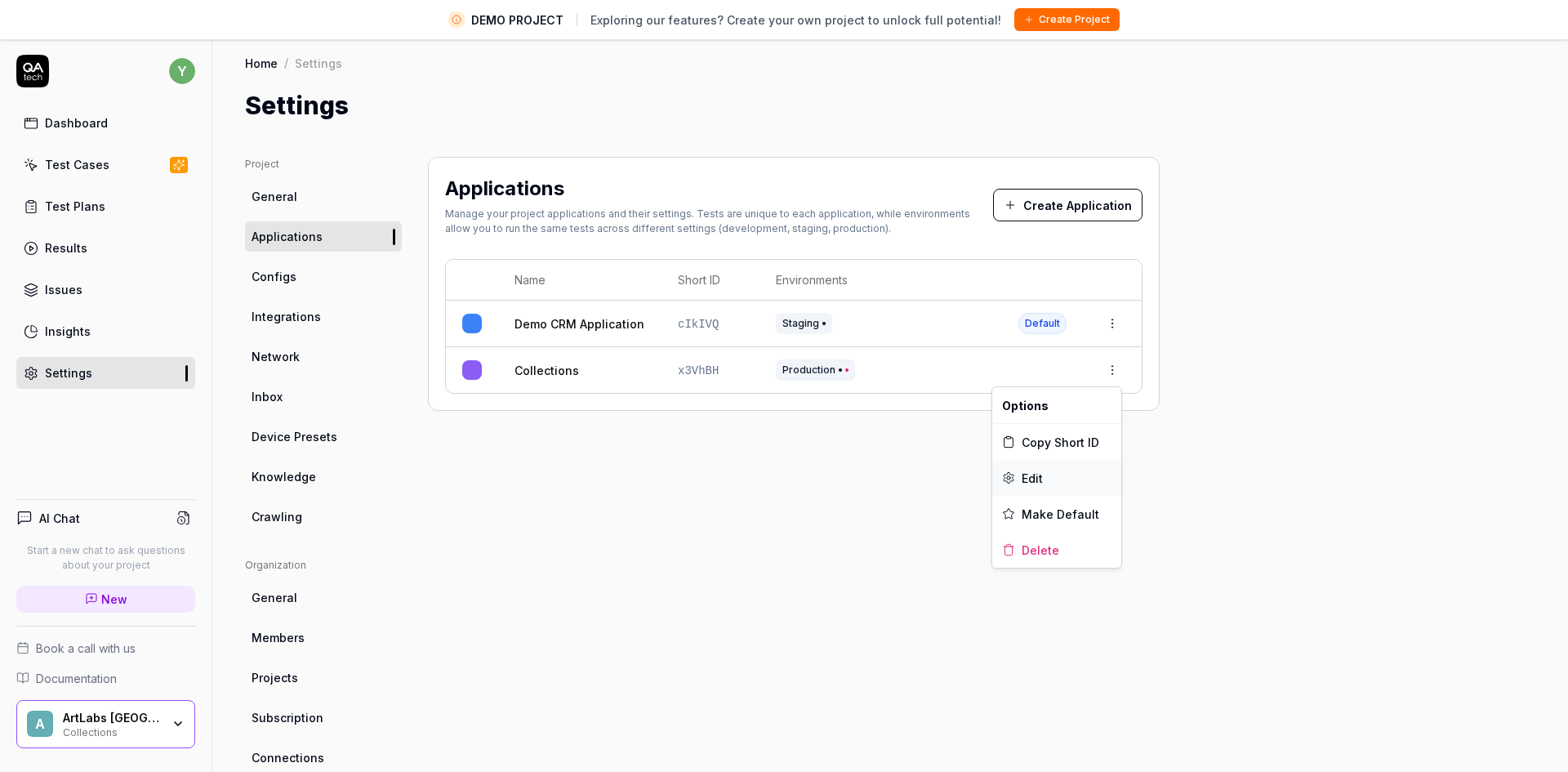
click at [1048, 475] on div "Edit" at bounding box center [1057, 477] width 129 height 36
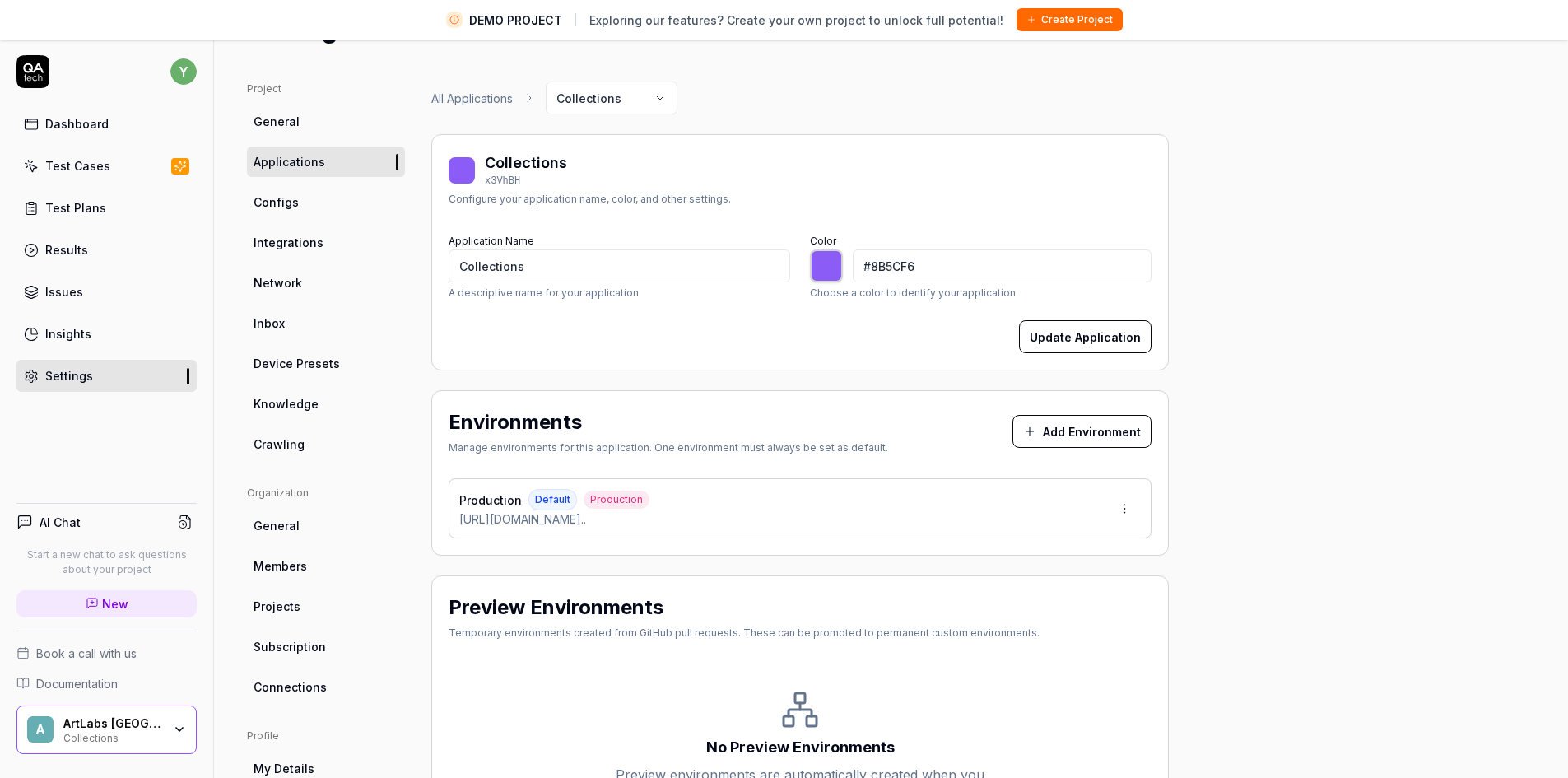
scroll to position [82, 0]
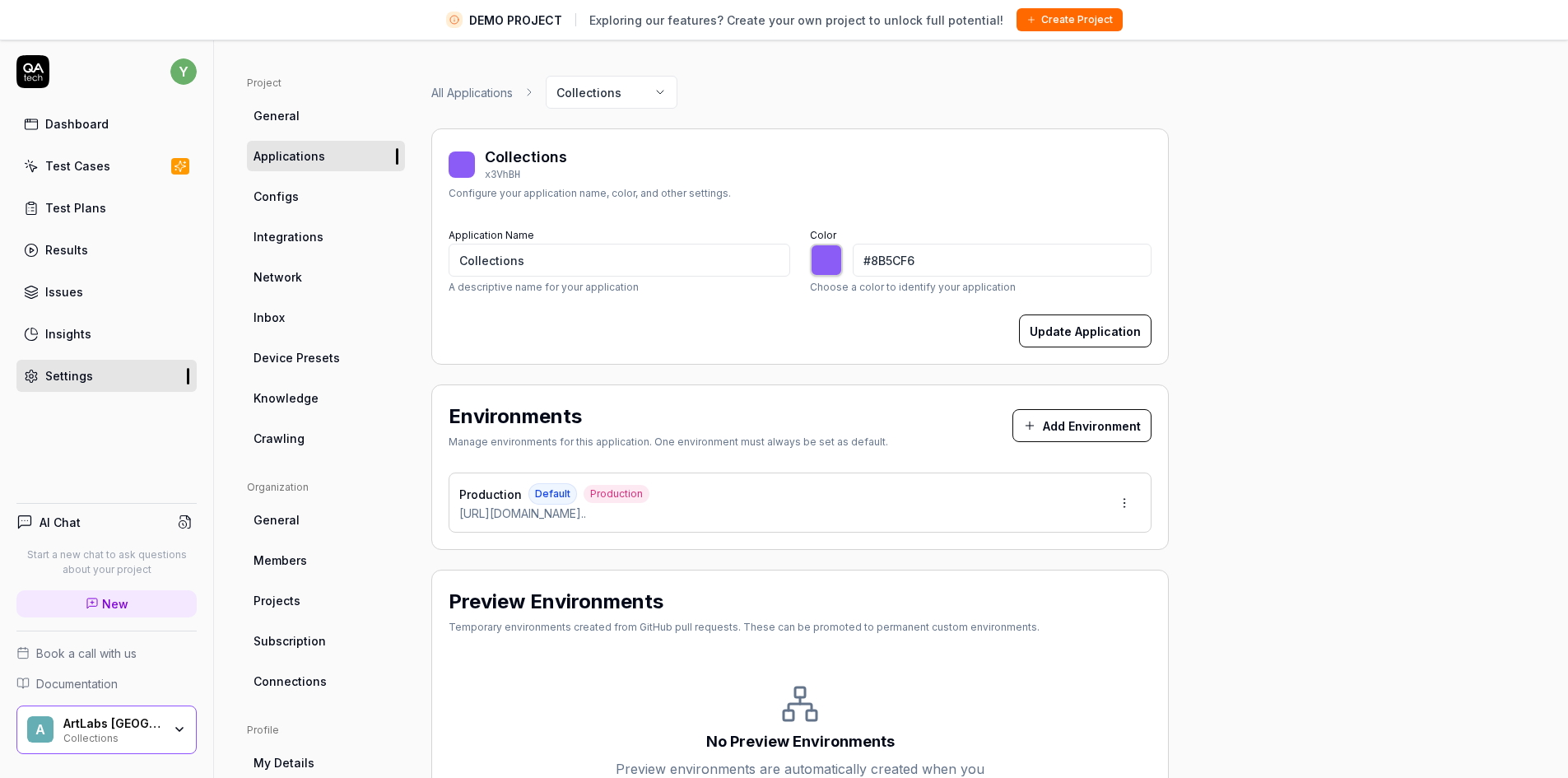
type input "*******"
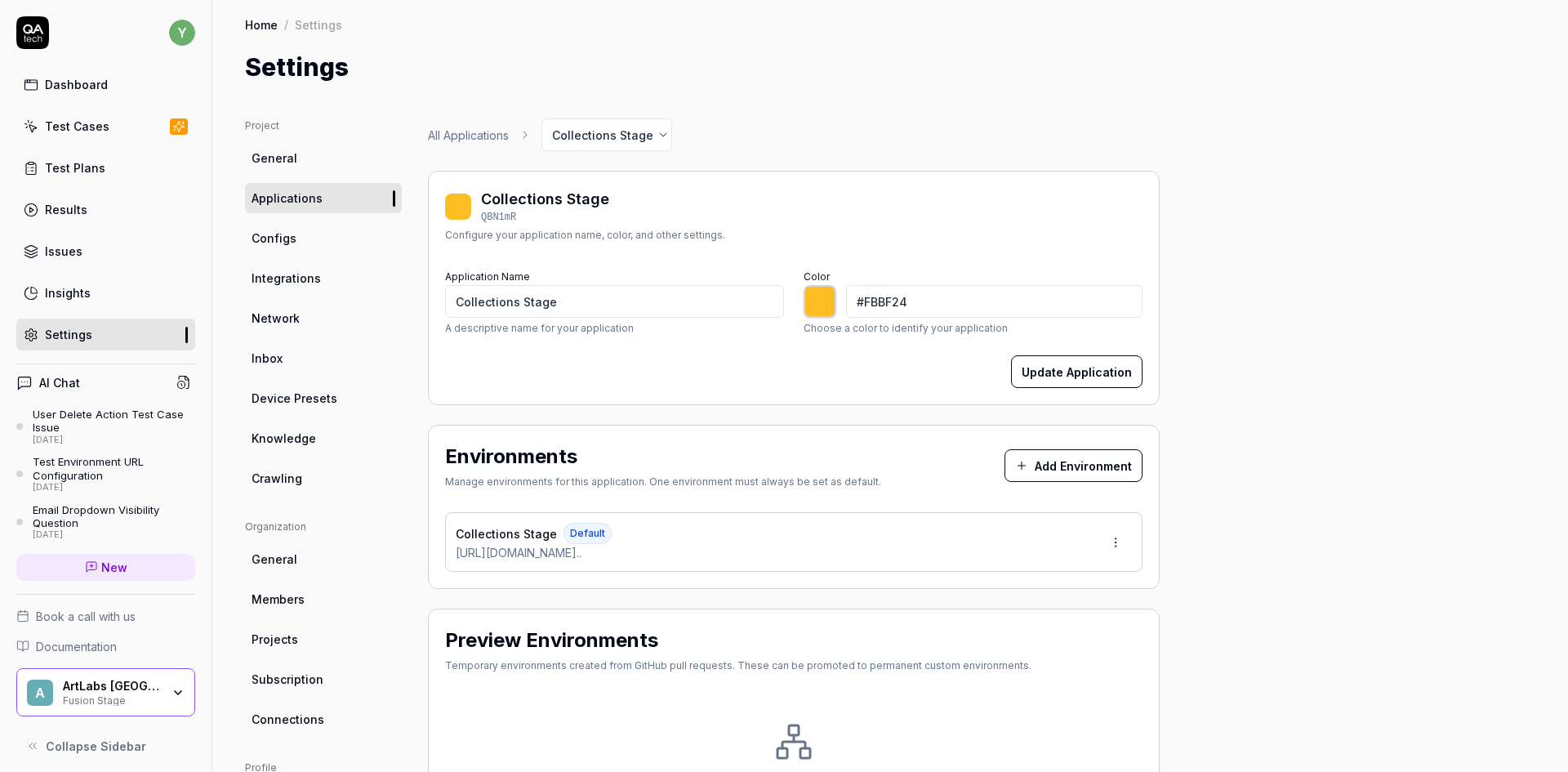
type input "*******"
click at [1116, 543] on html "y Dashboard Test Cases Test Plans Results Issues Insights Settings AI Chat User…" at bounding box center [784, 386] width 1568 height 772
click at [1019, 621] on span "Edit" at bounding box center [1011, 618] width 21 height 17
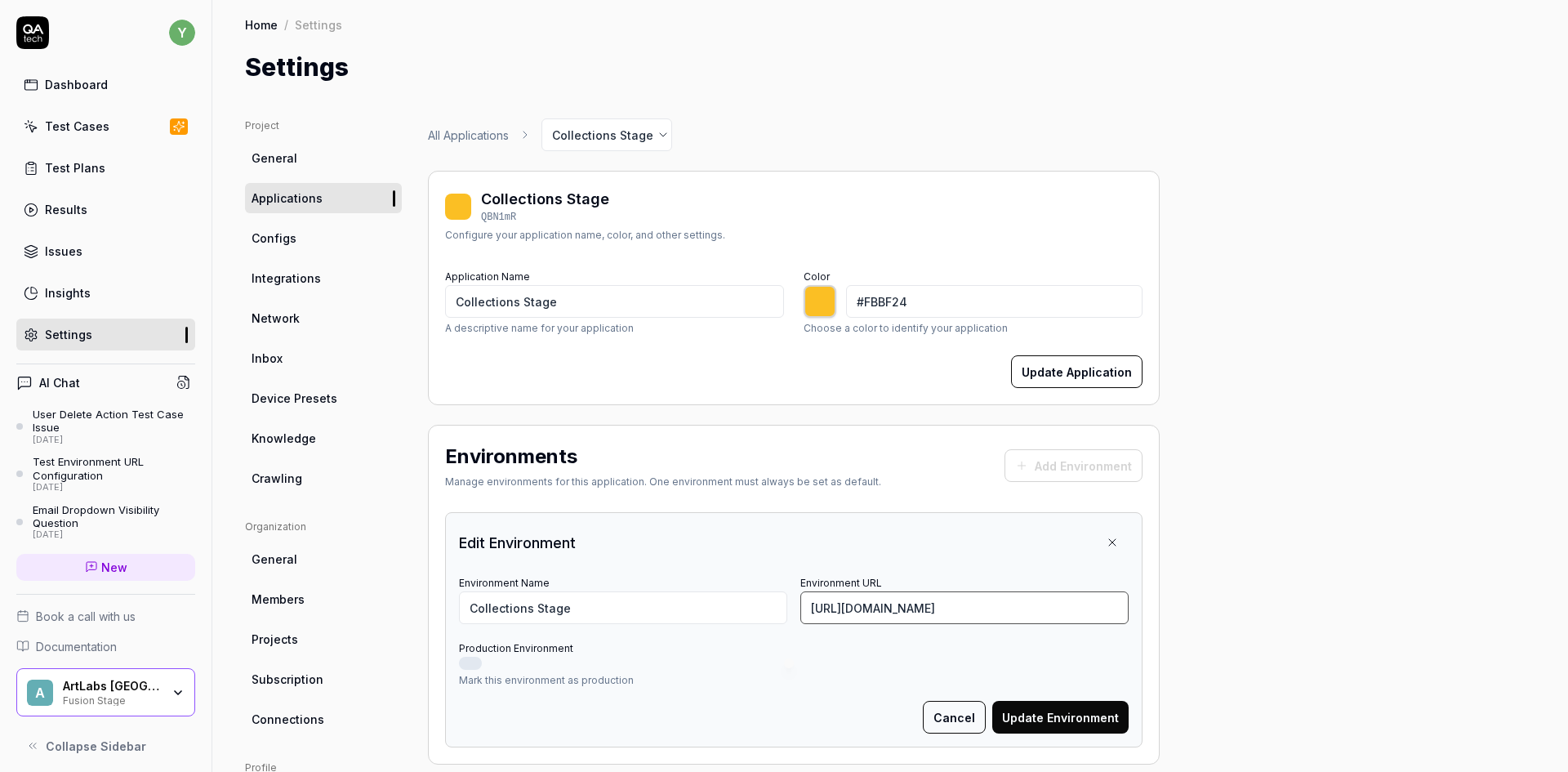
scroll to position [0, 107]
drag, startPoint x: 1092, startPoint y: 605, endPoint x: 1138, endPoint y: 604, distance: 46.0
click at [1138, 604] on div "Edit Environment Environment Name Collections Stage Environment URL [URL][DOMAI…" at bounding box center [794, 630] width 698 height 236
click at [1119, 607] on input "[URL][DOMAIN_NAME]" at bounding box center [965, 608] width 329 height 33
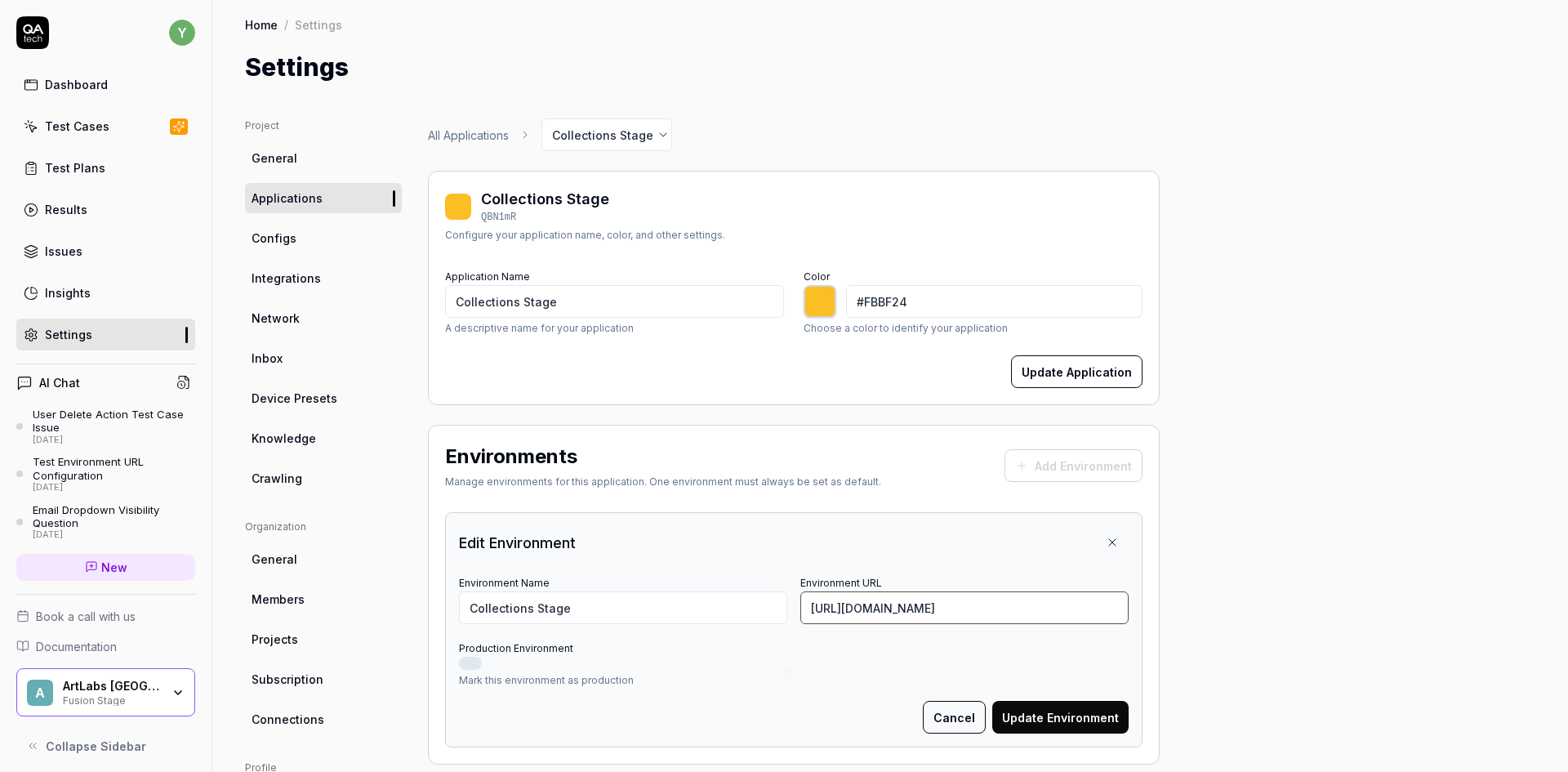
click at [1116, 600] on input "[URL][DOMAIN_NAME]" at bounding box center [965, 608] width 329 height 33
drag, startPoint x: 1120, startPoint y: 606, endPoint x: 662, endPoint y: 606, distance: 458.0
click at [662, 606] on div "Environment Name Collections Stage Environment URL [URL][DOMAIN_NAME]" at bounding box center [793, 598] width 670 height 52
type input "[URL][DOMAIN_NAME]"
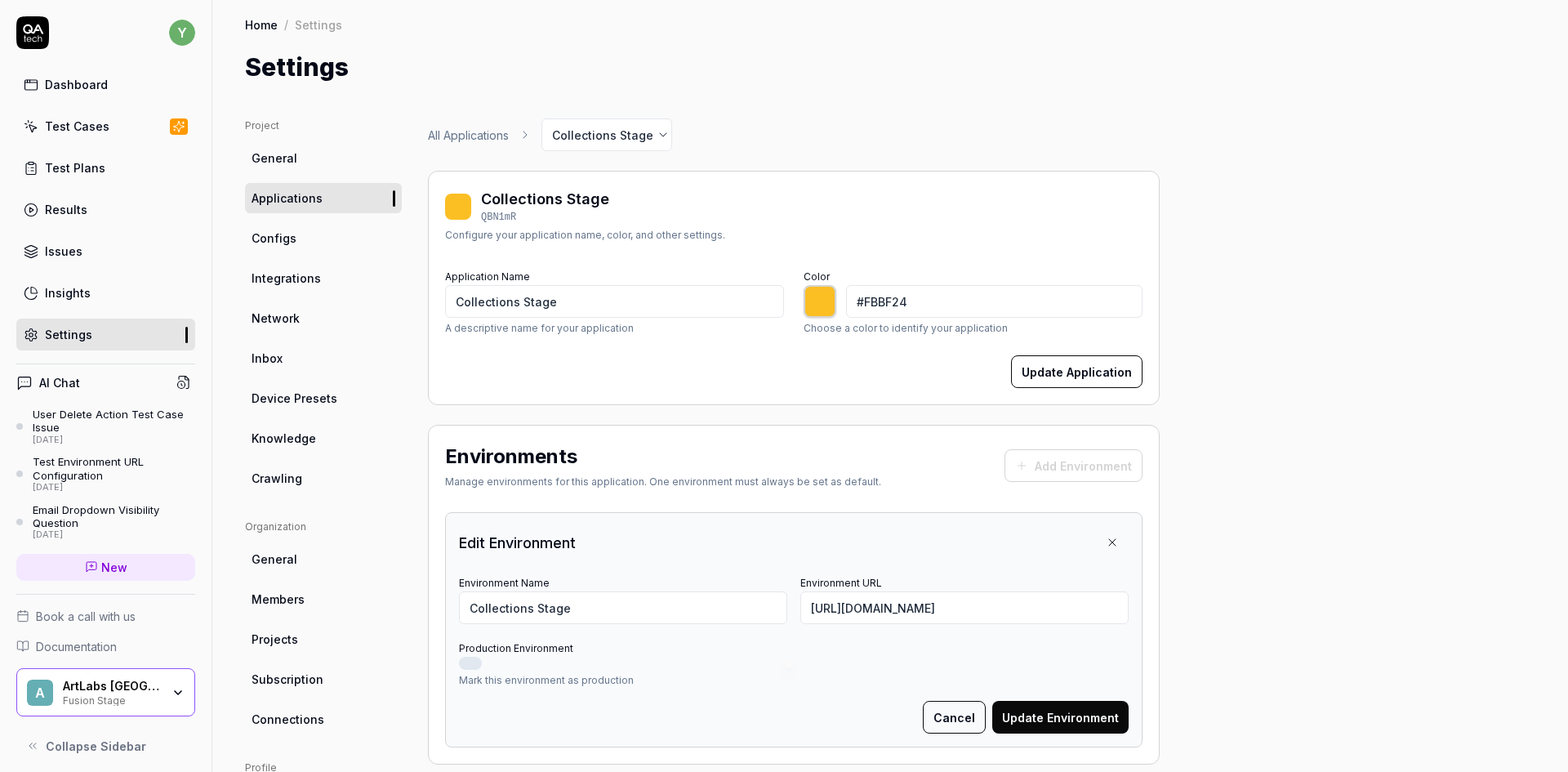
click at [1080, 715] on button "Update Environment" at bounding box center [1060, 717] width 137 height 33
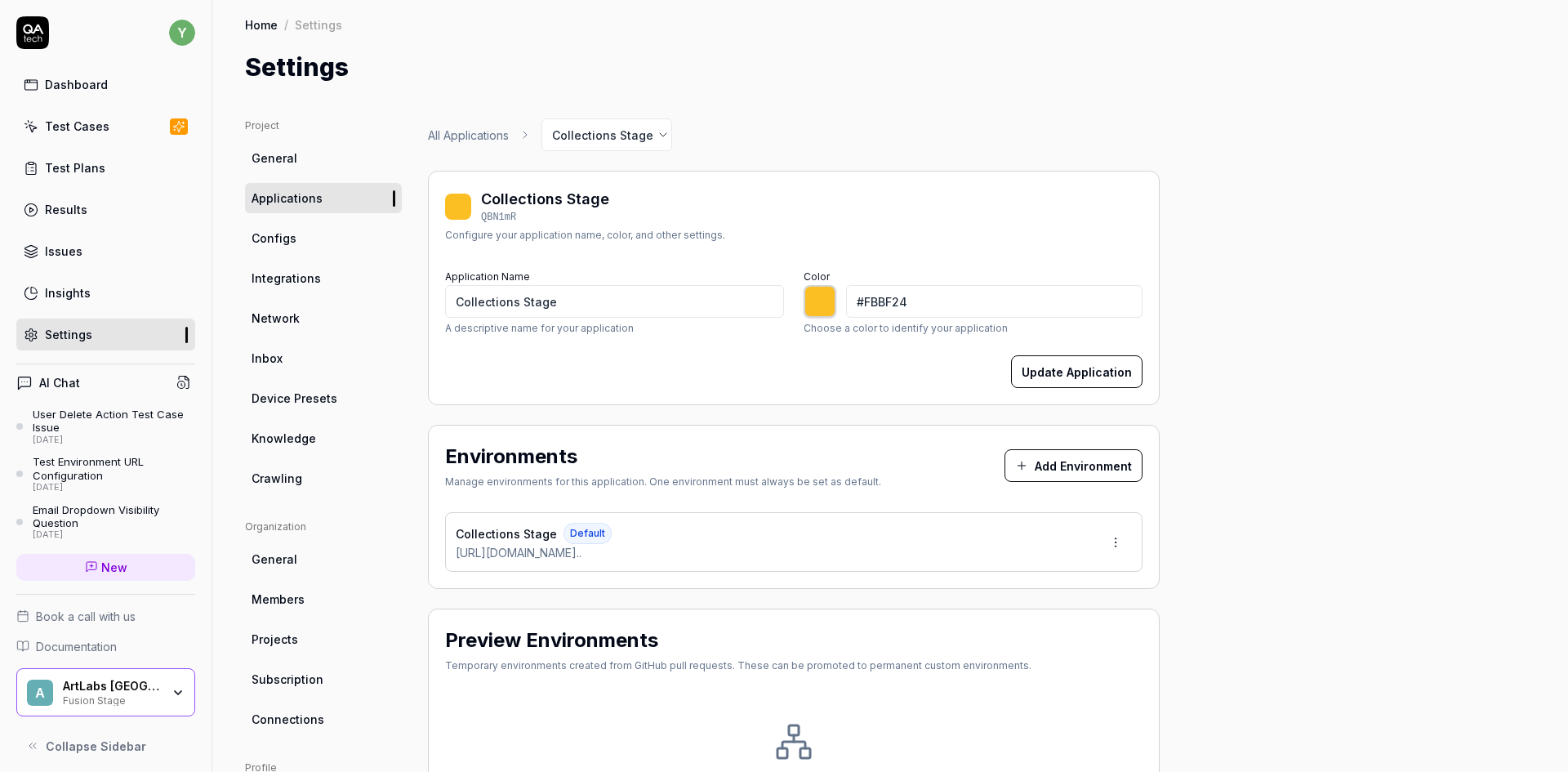
type input "*******"
click at [1116, 541] on html "y Dashboard Test Cases Test Plans Results Issues Insights Settings AI Chat User…" at bounding box center [784, 386] width 1568 height 772
click at [1017, 616] on span "Edit" at bounding box center [1011, 618] width 21 height 17
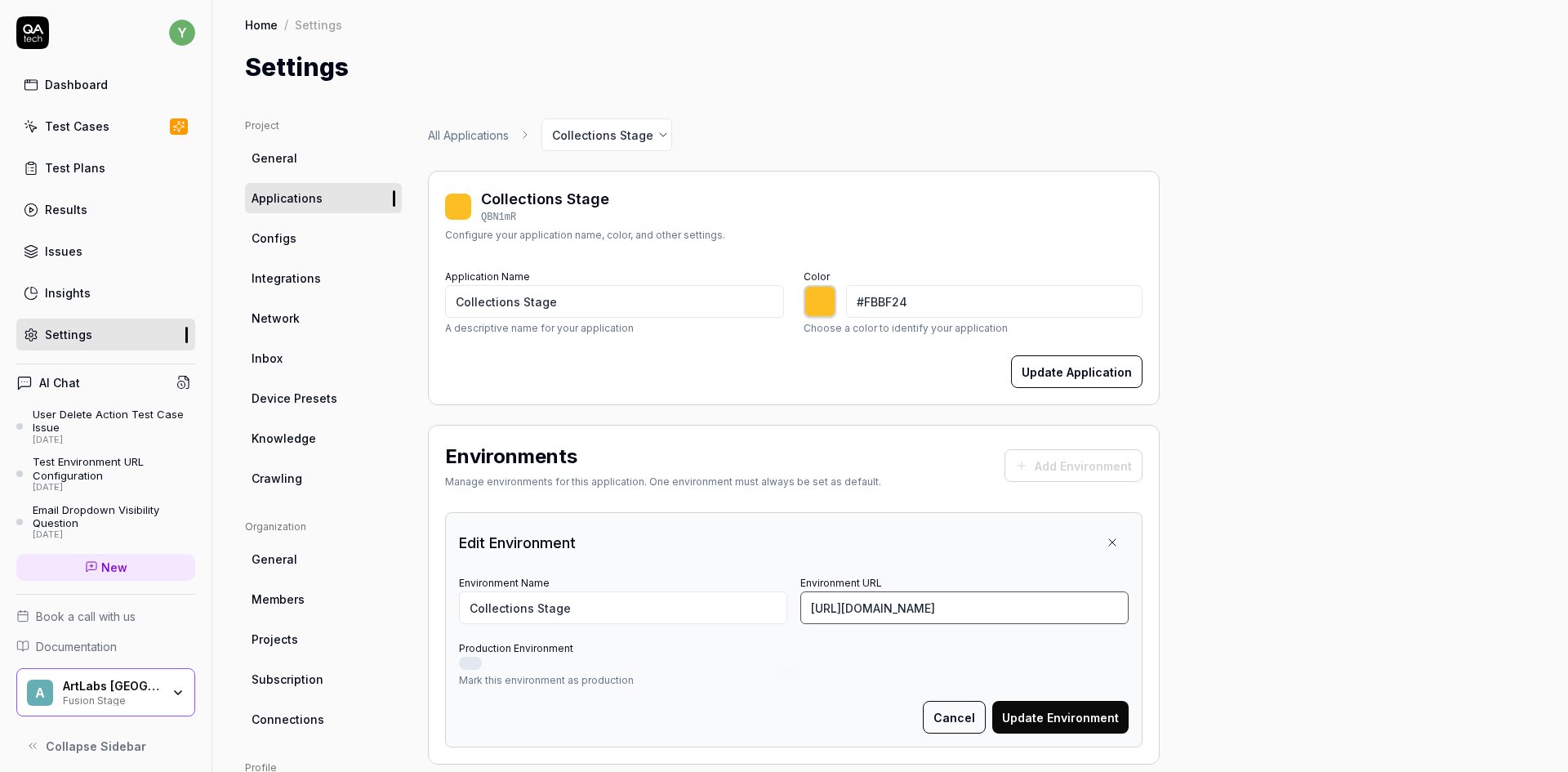
scroll to position [0, 137]
drag, startPoint x: 1078, startPoint y: 605, endPoint x: 1173, endPoint y: 607, distance: 95.0
click at [1173, 607] on div "Project General Applications Configs Integrations Network Inbox Device Presets …" at bounding box center [890, 596] width 1290 height 956
click at [1127, 606] on input "[URL][DOMAIN_NAME]" at bounding box center [965, 608] width 329 height 33
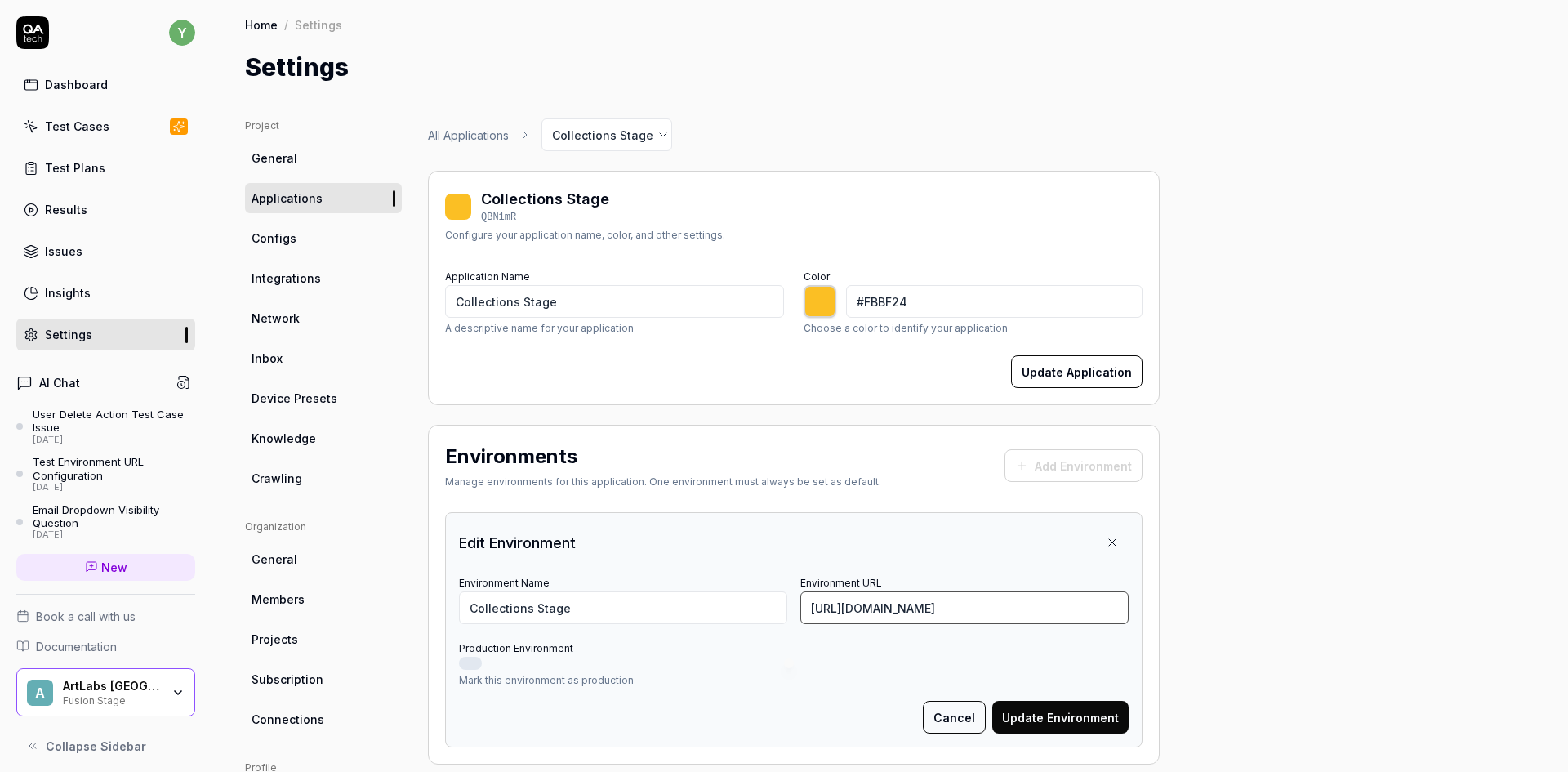
type input "[URL][DOMAIN_NAME]"
type input "*******"
drag, startPoint x: 1106, startPoint y: 604, endPoint x: 1136, endPoint y: 604, distance: 30.0
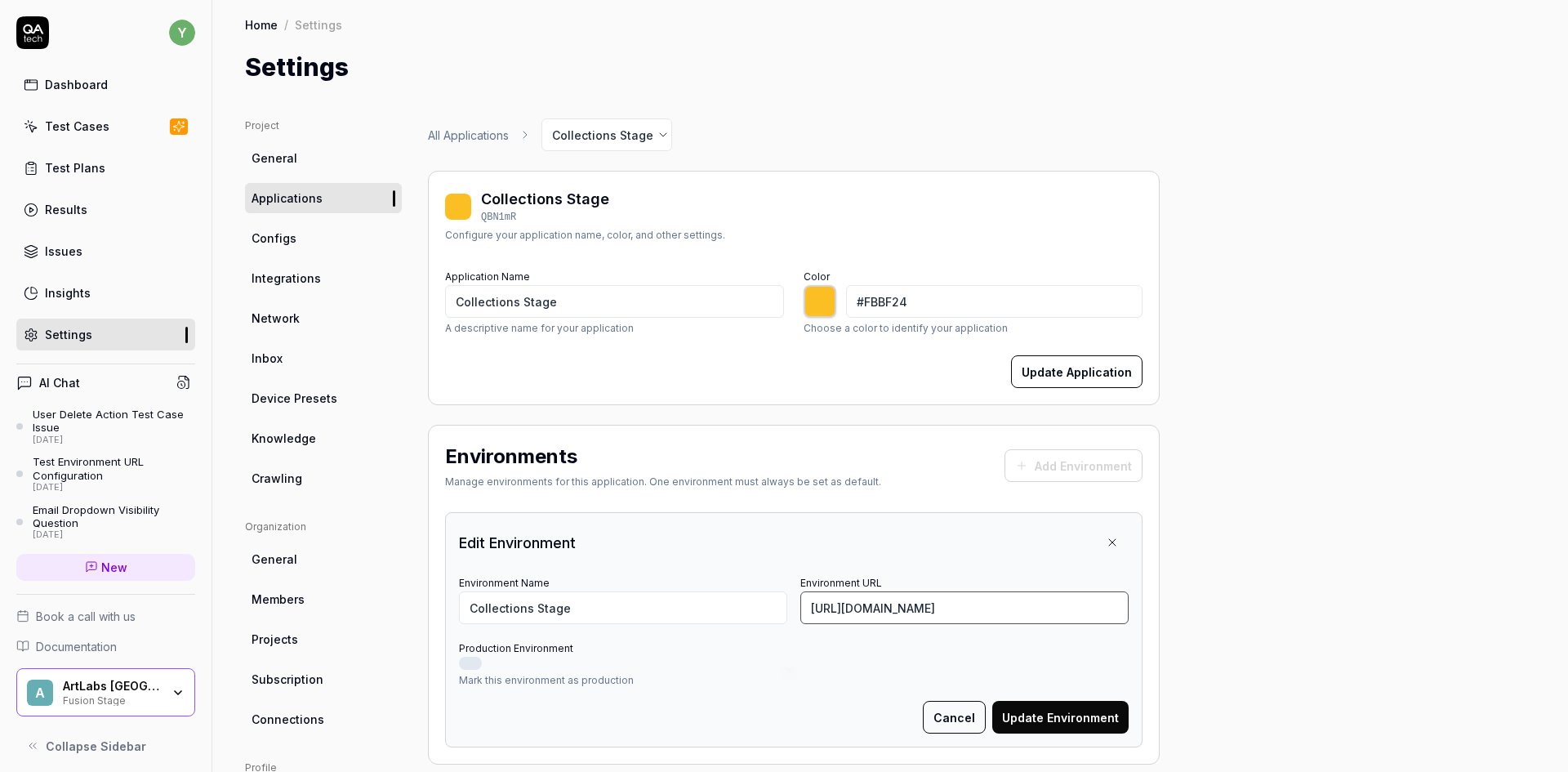
click at [1136, 604] on div "Edit Environment Environment Name Collections Stage Environment URL [URL][DOMAI…" at bounding box center [794, 630] width 698 height 236
click at [1121, 606] on input "[URL][DOMAIN_NAME]" at bounding box center [965, 608] width 329 height 33
type input "[URL][DOMAIN_NAME]"
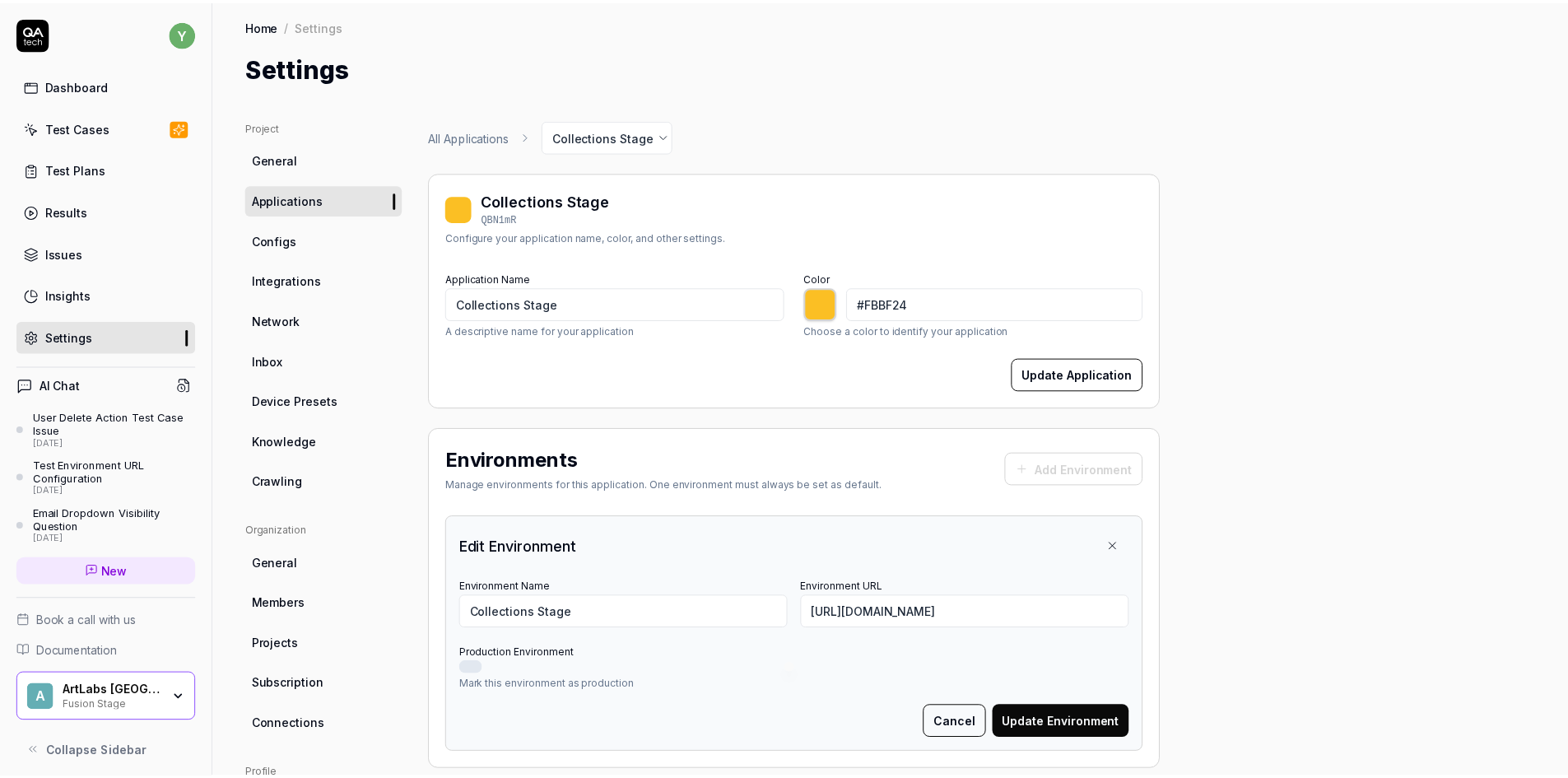
scroll to position [0, 0]
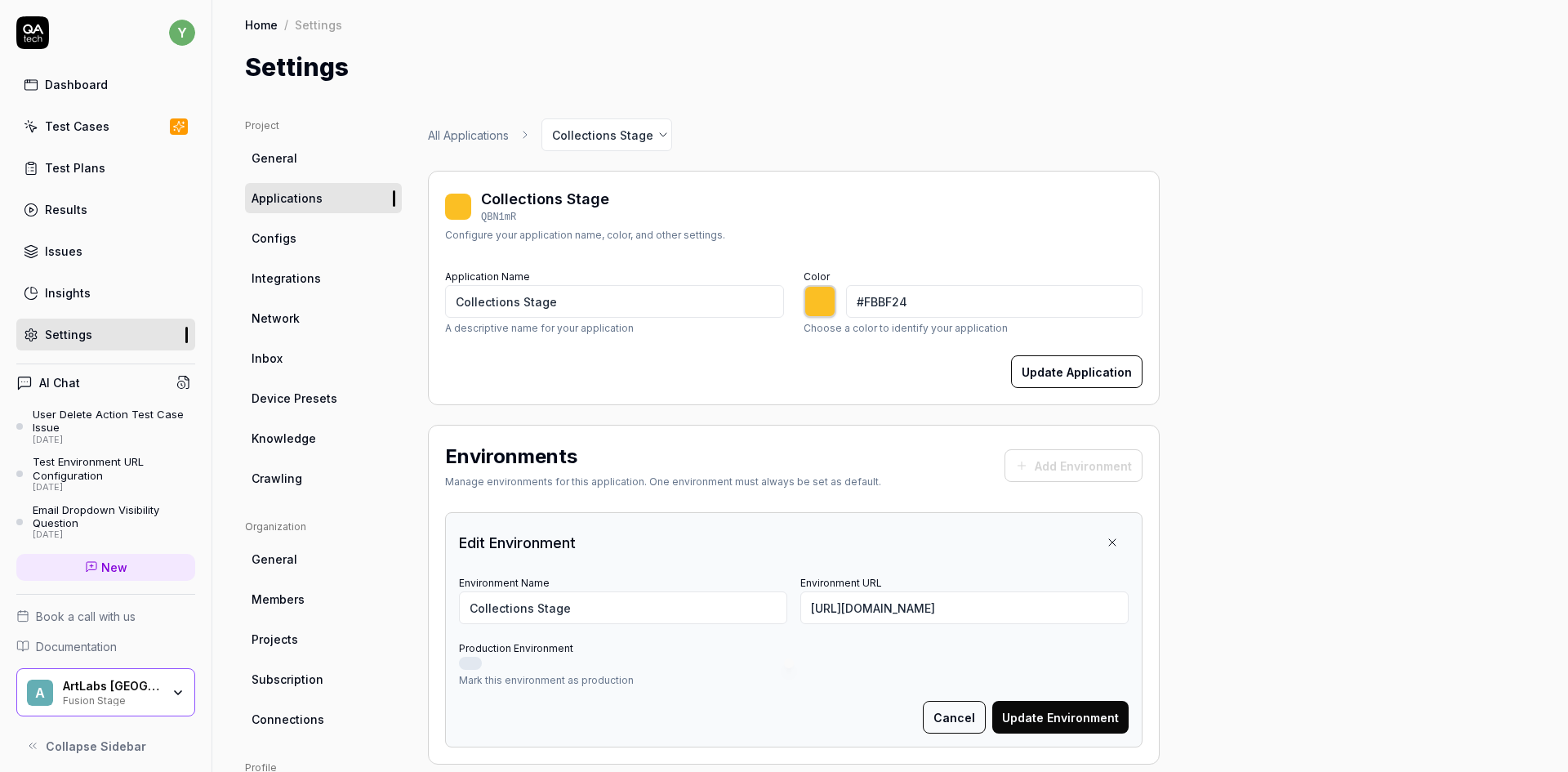
click at [1086, 721] on button "Update Environment" at bounding box center [1060, 717] width 137 height 33
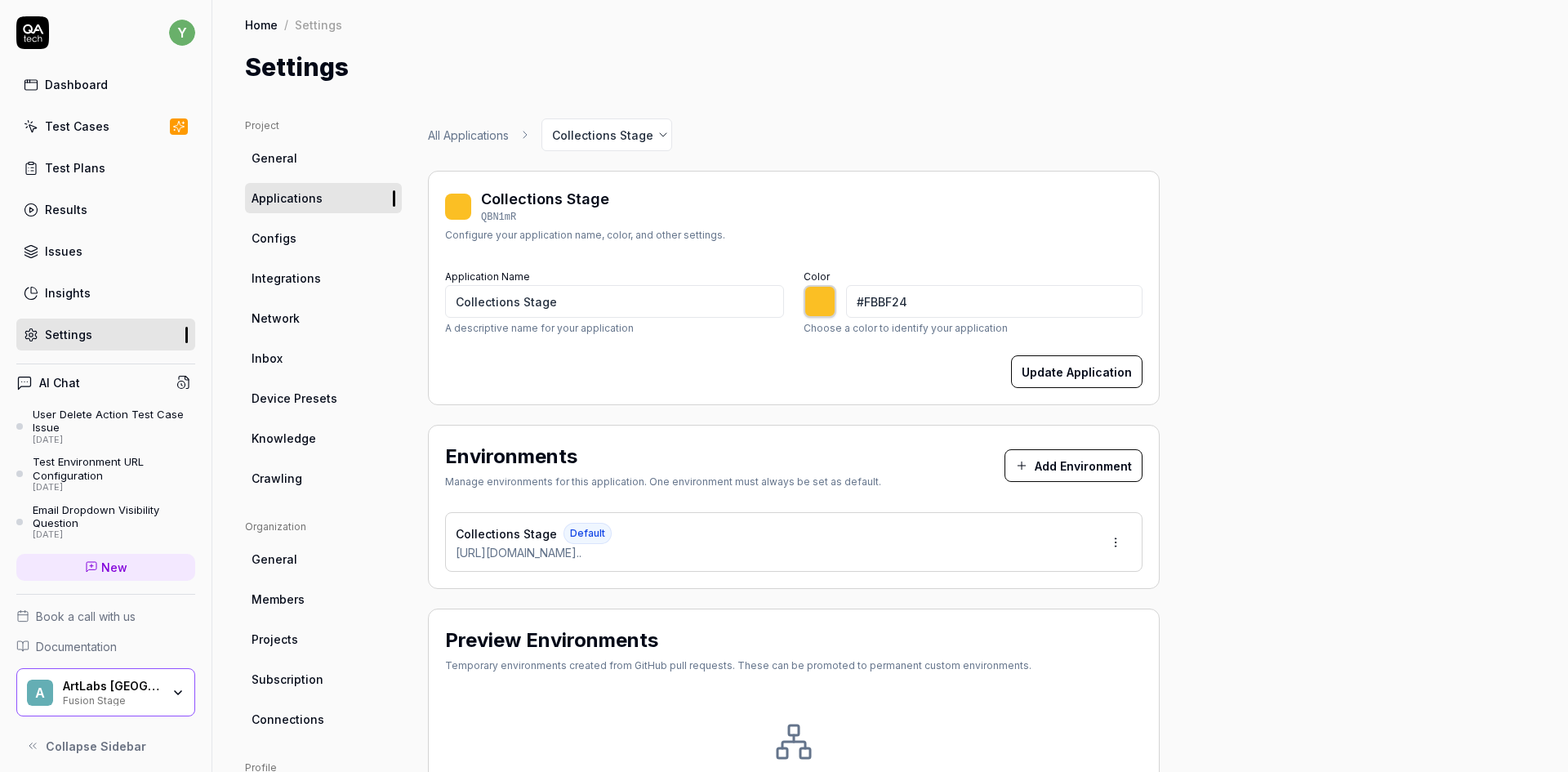
type input "*******"
click at [123, 694] on div "Fusion Stage" at bounding box center [112, 699] width 98 height 13
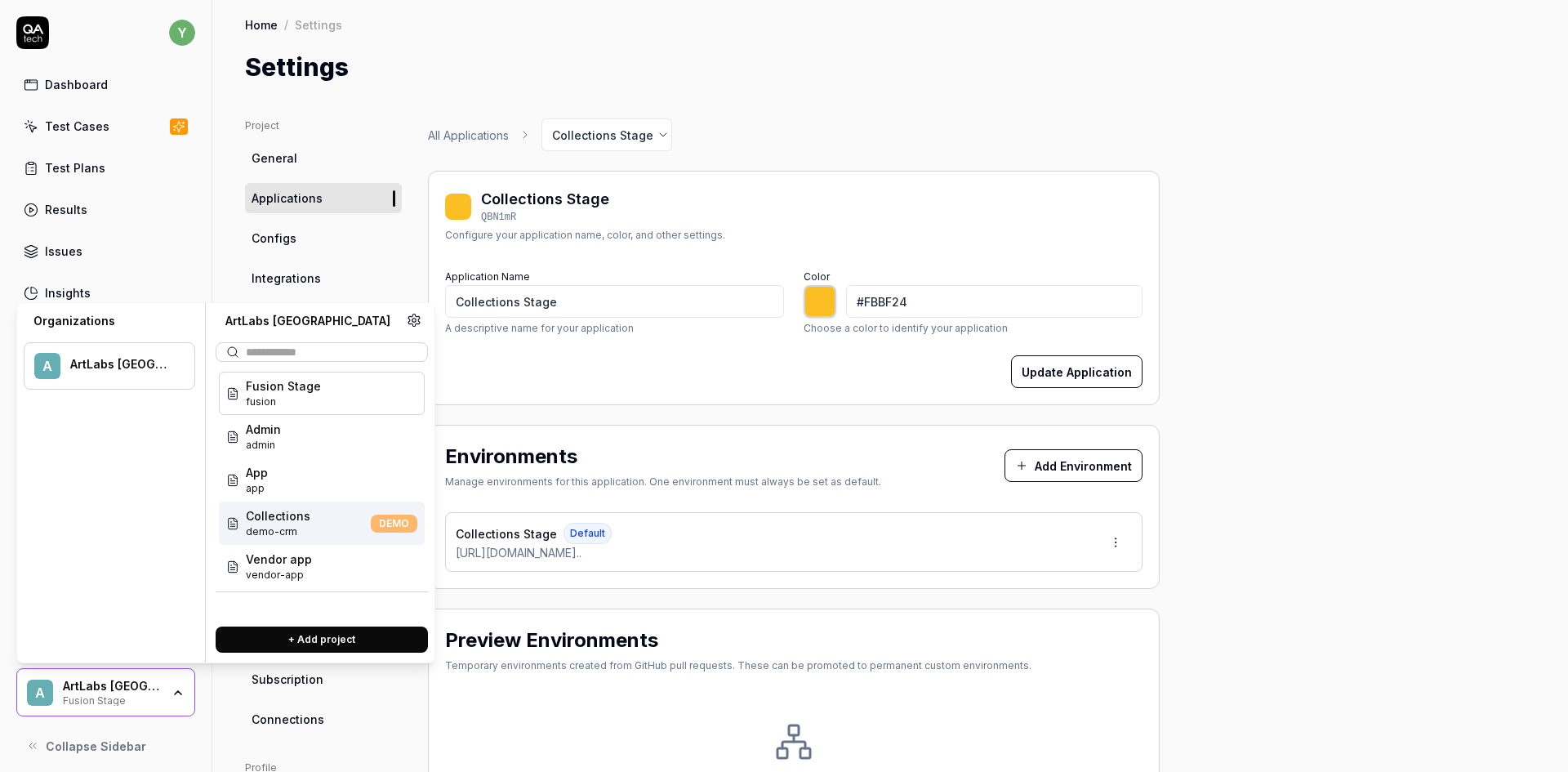
click at [261, 523] on span "Collections" at bounding box center [278, 516] width 64 height 17
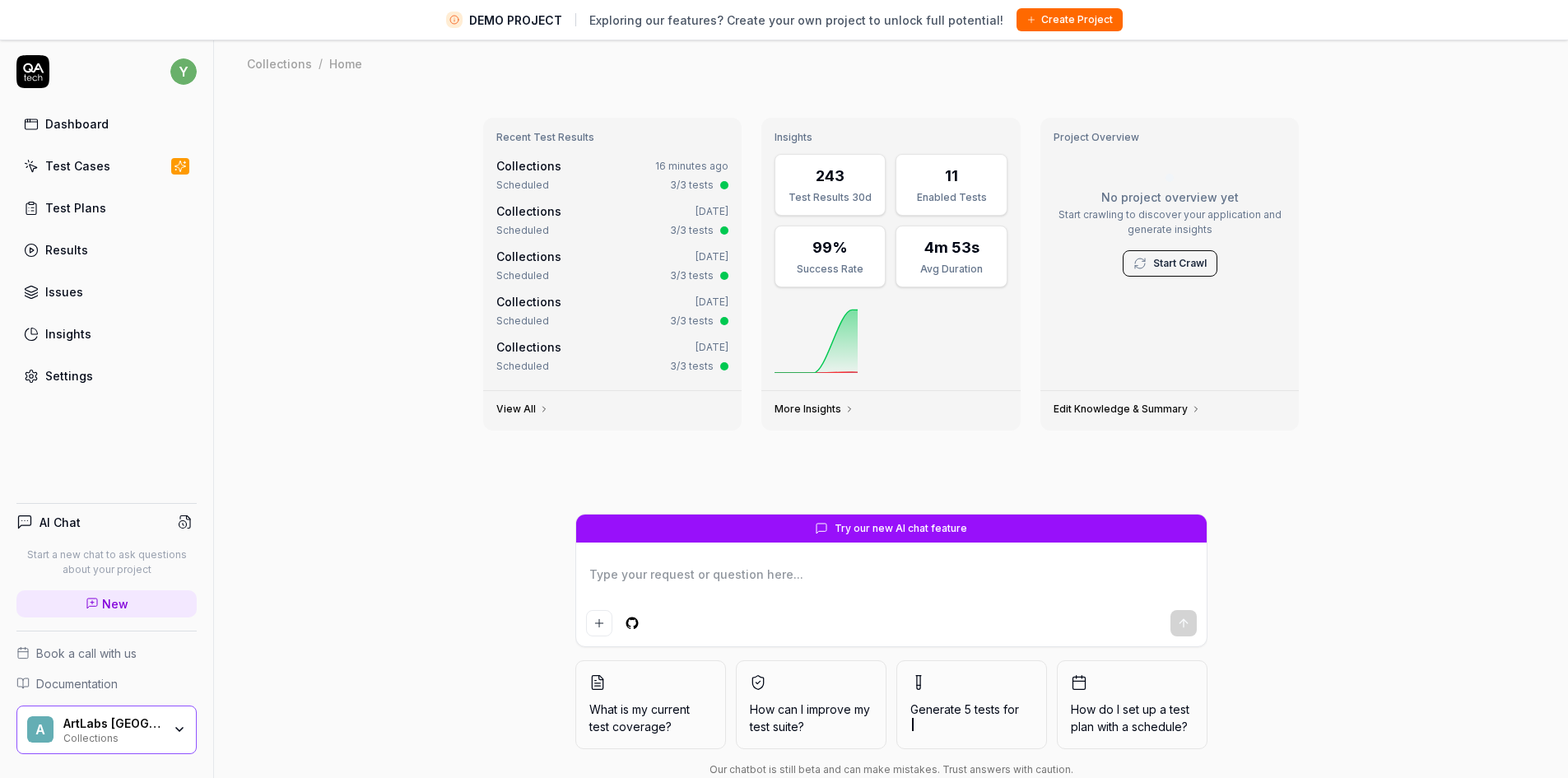
type textarea "*"
click at [90, 168] on div "Test Cases" at bounding box center [78, 166] width 65 height 17
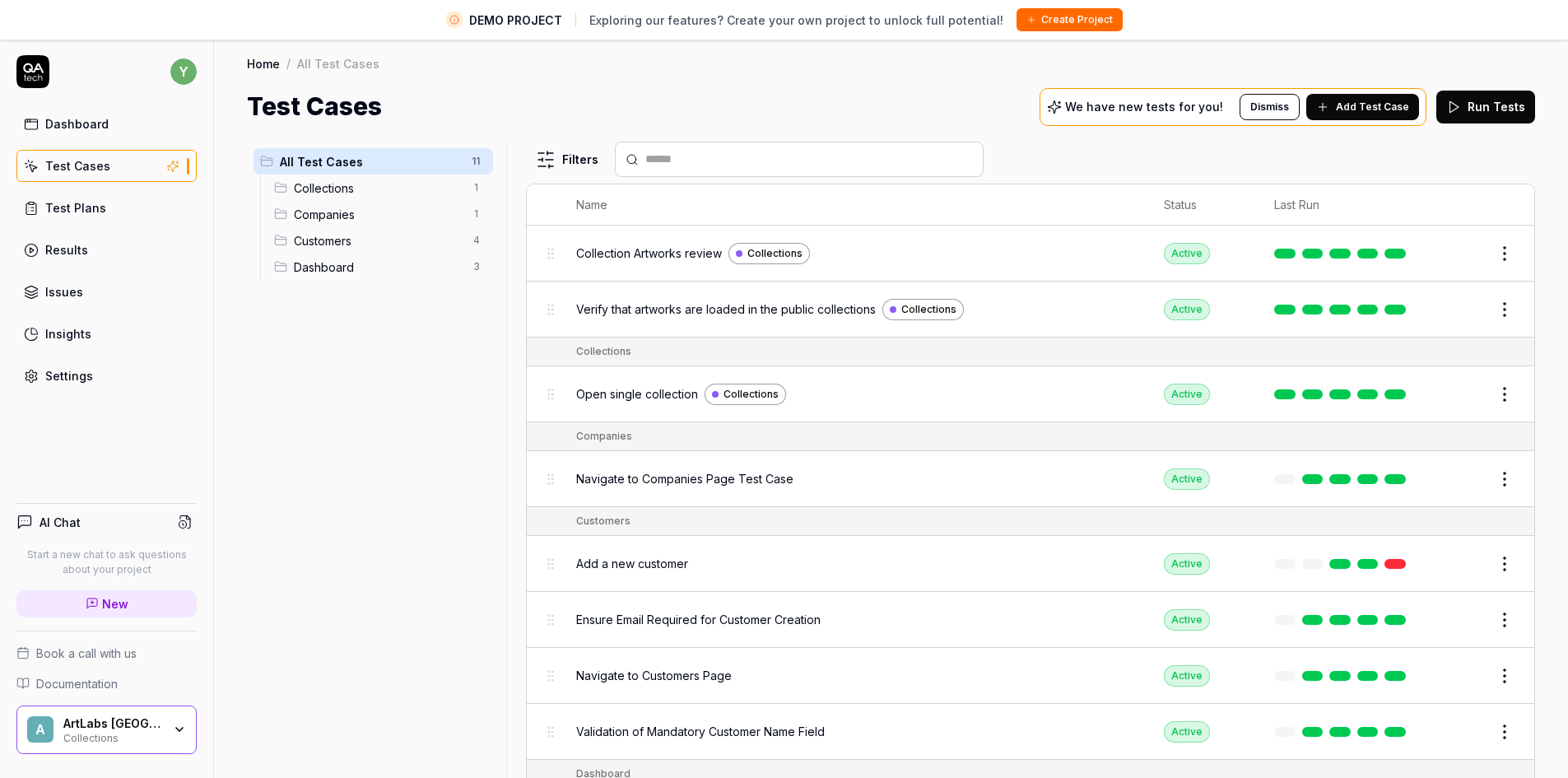
click at [316, 190] on span "Collections" at bounding box center [378, 188] width 170 height 17
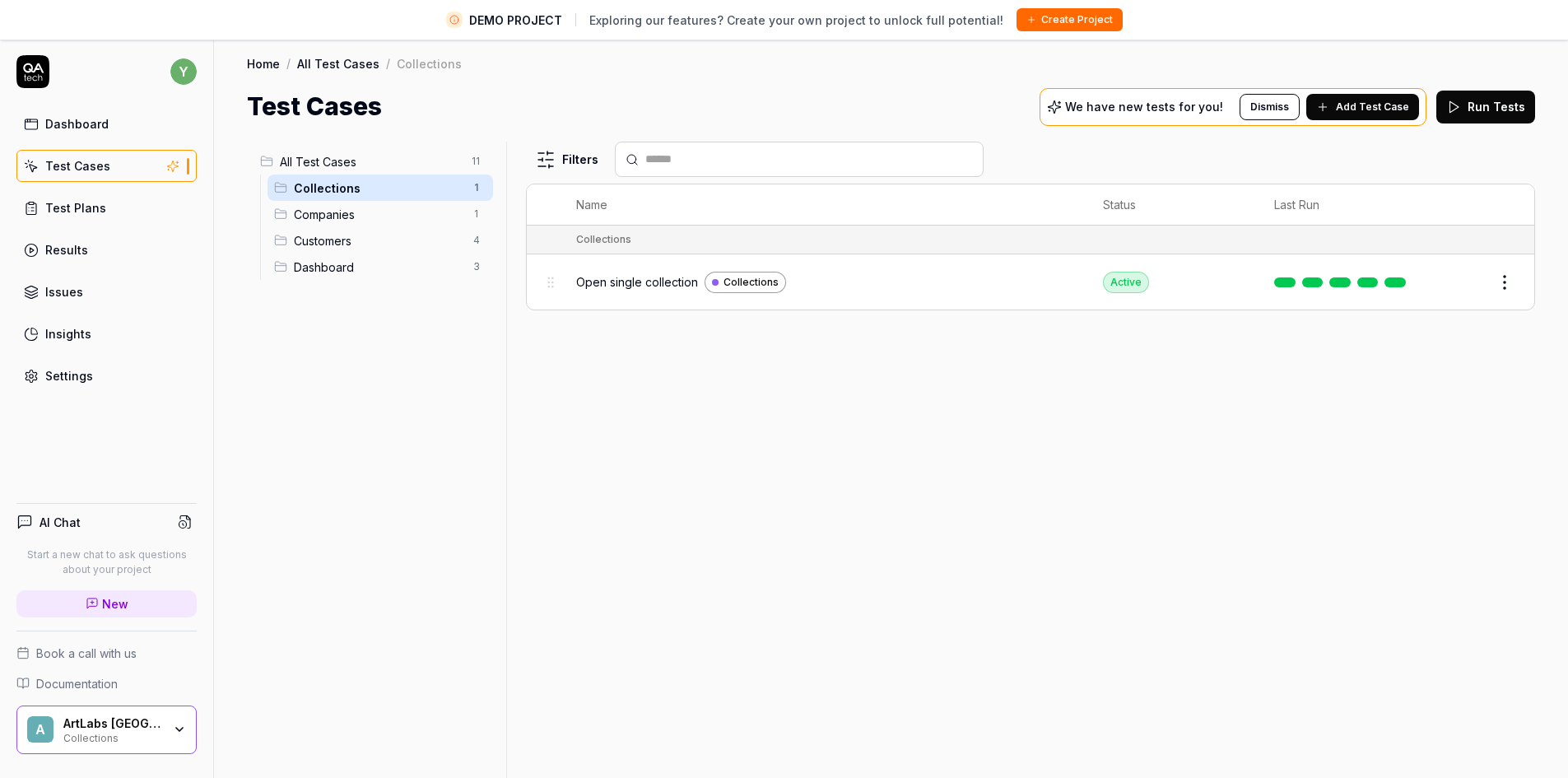
click at [178, 730] on icon "button" at bounding box center [179, 730] width 14 height 14
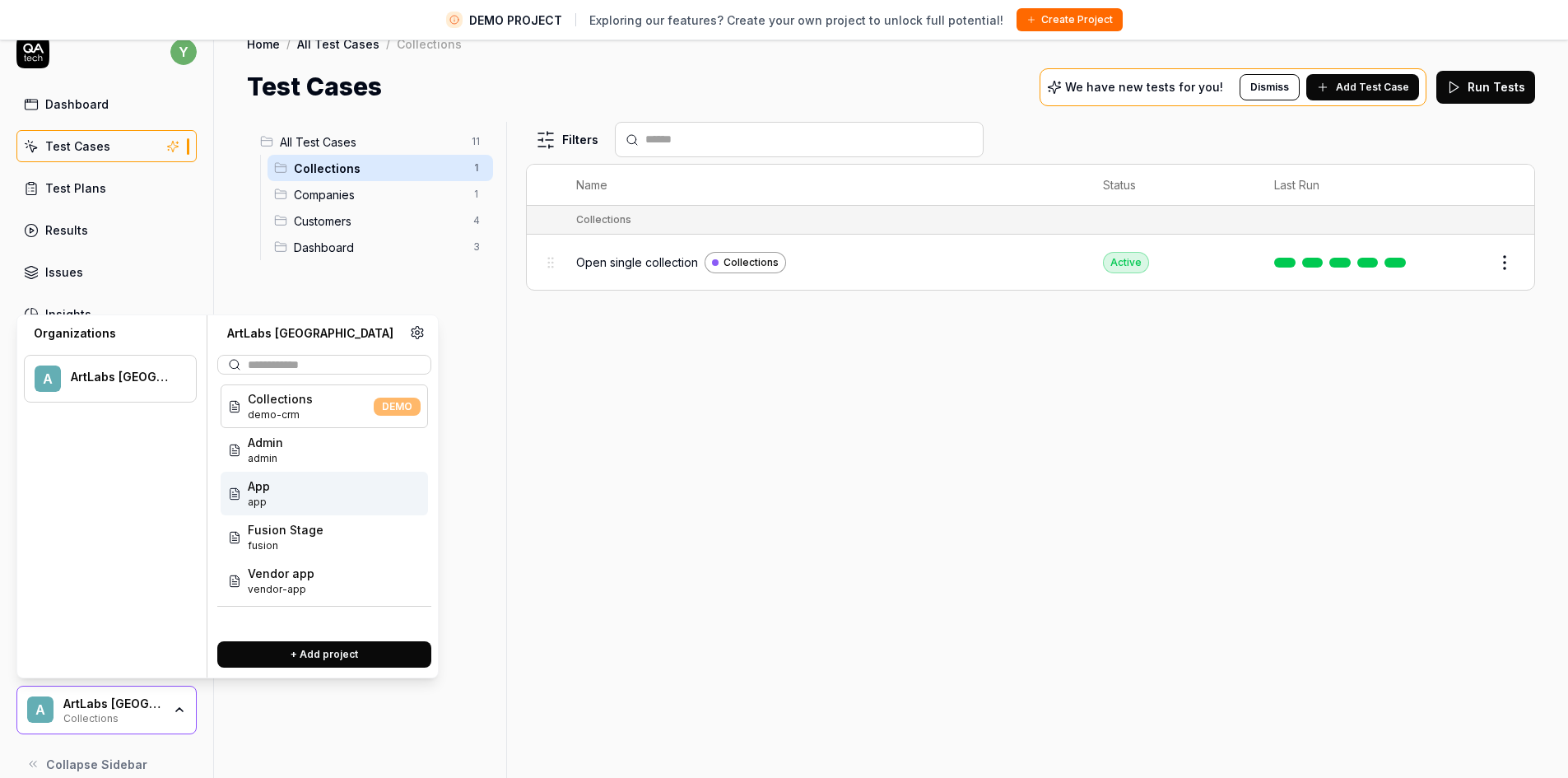
scroll to position [39, 0]
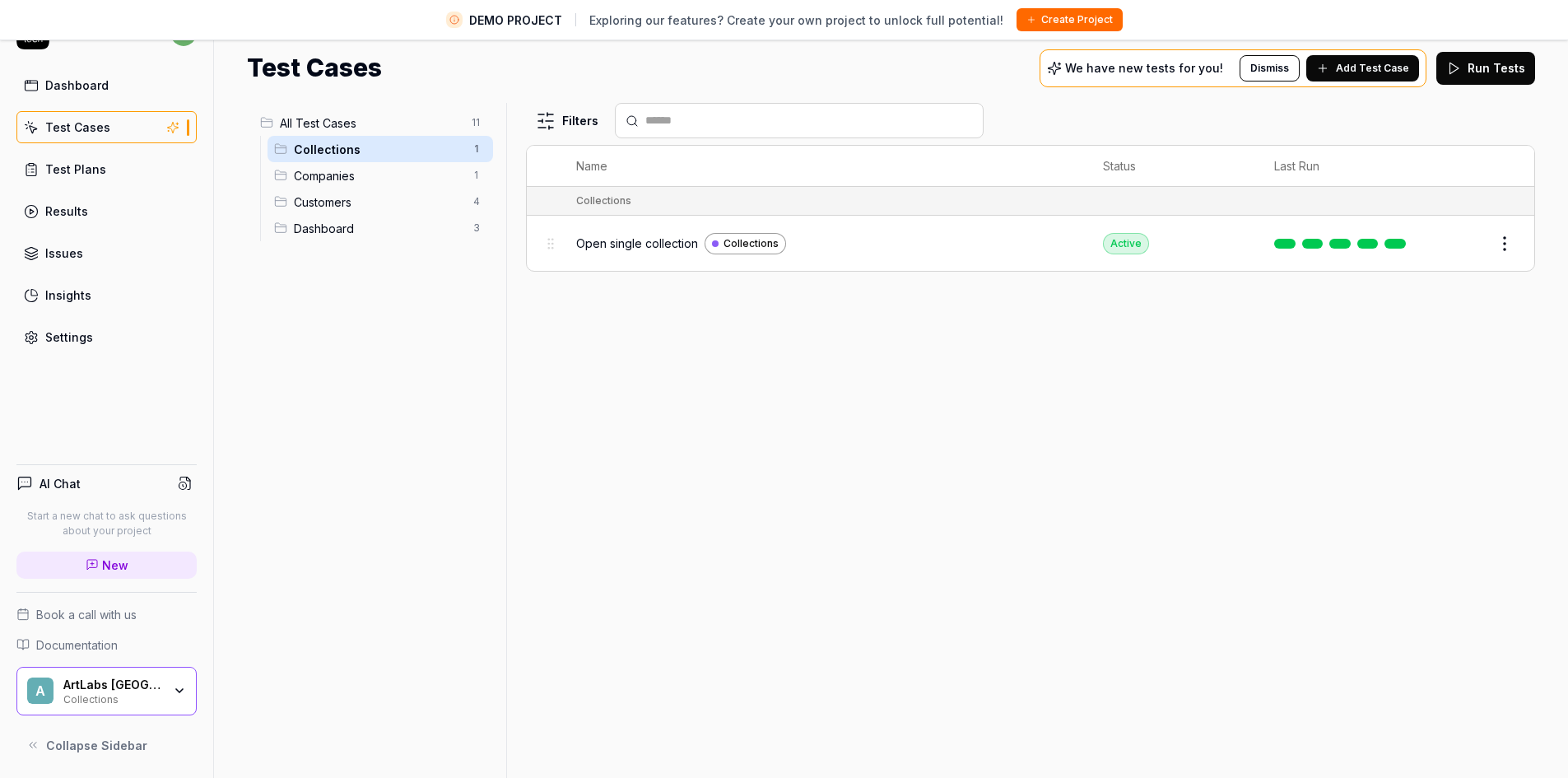
click at [727, 570] on div "Filters Name Status Last Run Collections Open single collection Collections Act…" at bounding box center [1031, 440] width 1010 height 675
click at [79, 167] on div "Test Plans" at bounding box center [76, 170] width 61 height 17
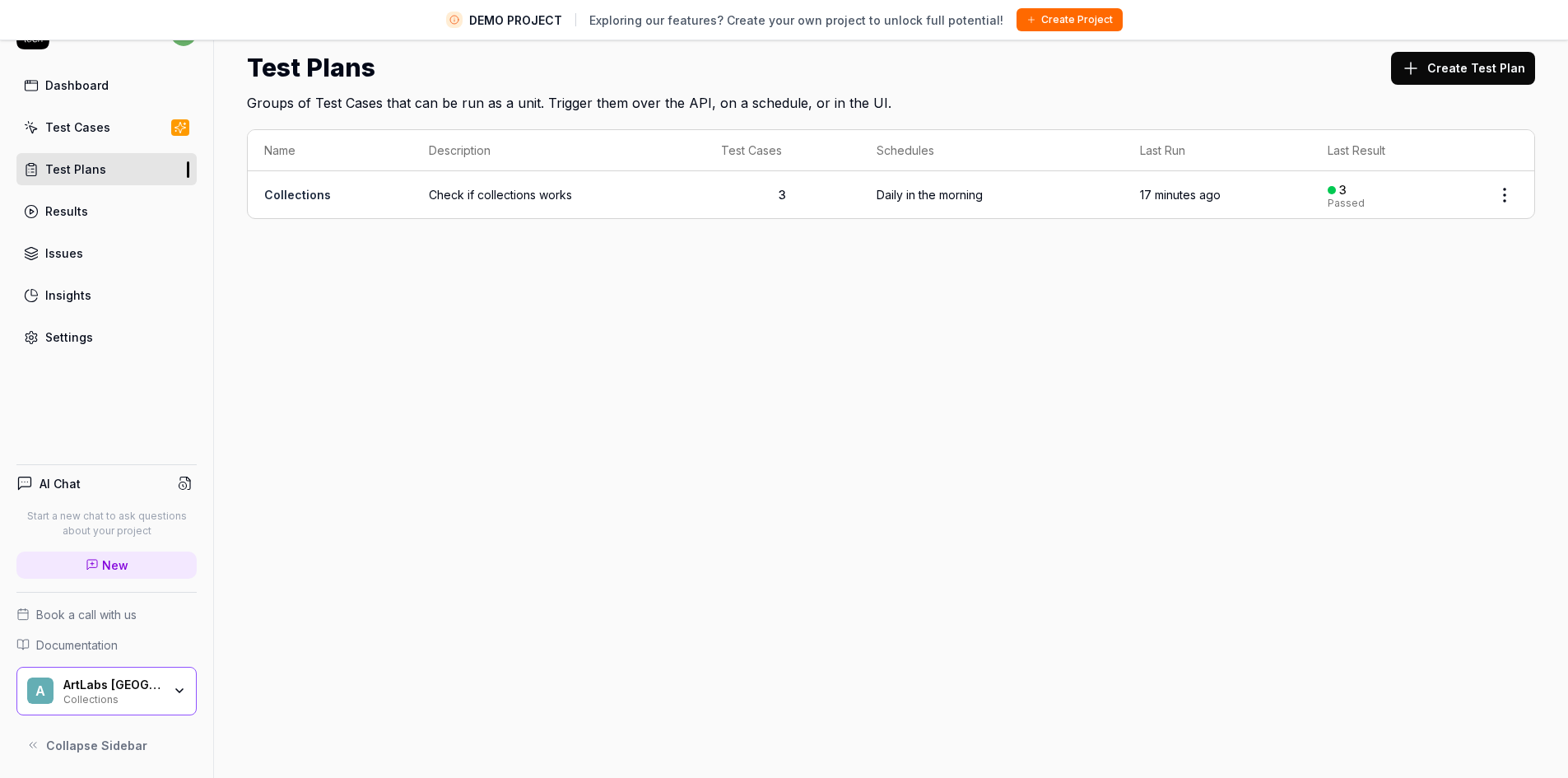
click at [287, 197] on link "Collections" at bounding box center [298, 195] width 67 height 14
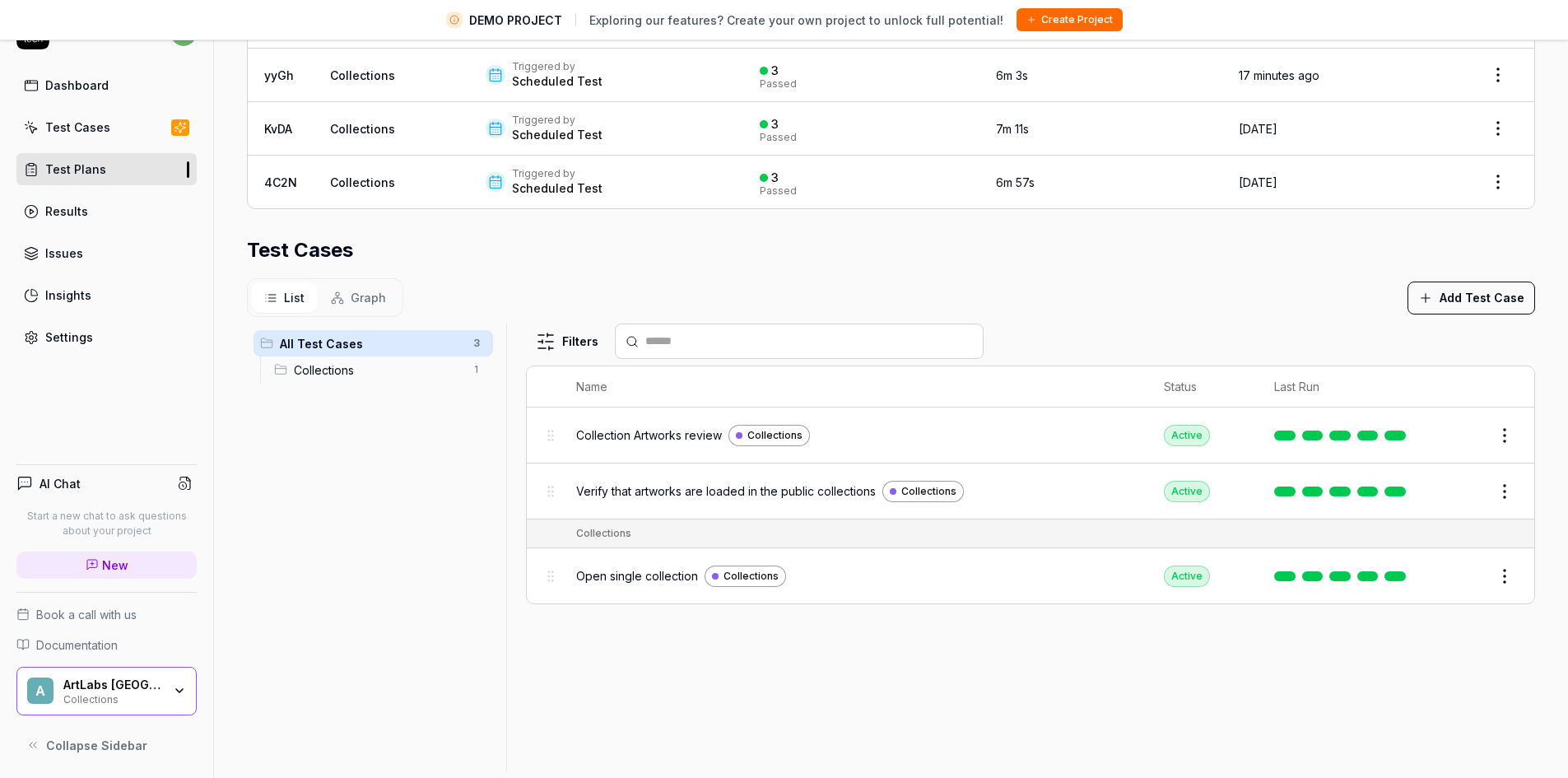
scroll to position [389, 0]
